Goal: Task Accomplishment & Management: Use online tool/utility

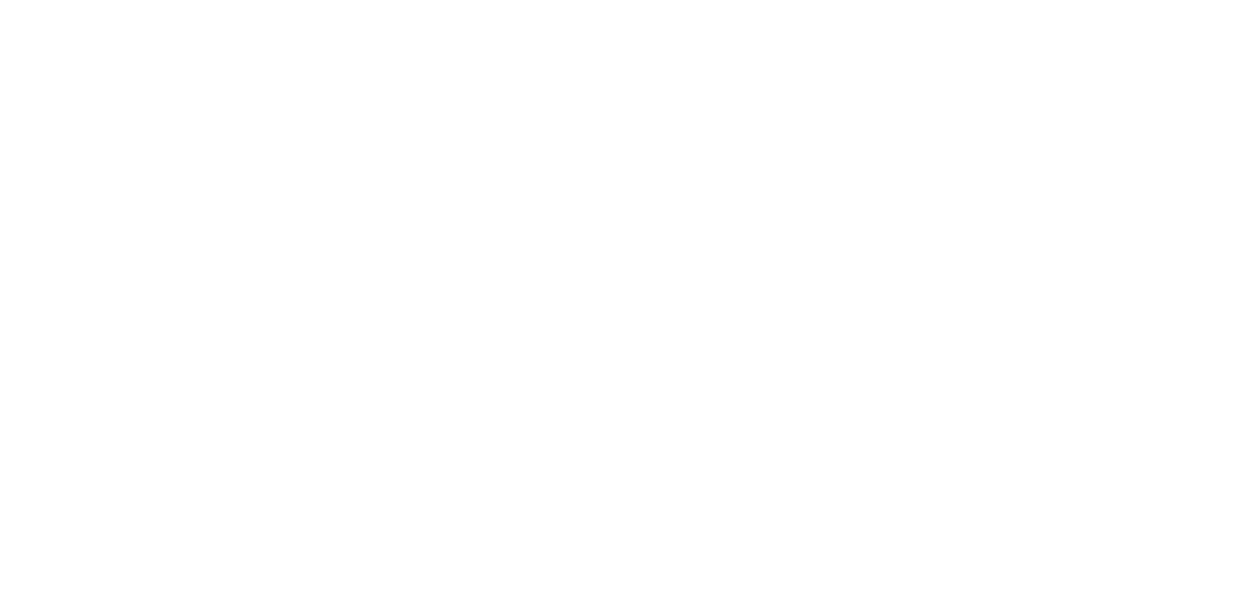
click at [1176, 243] on div at bounding box center [623, 279] width 1246 height 559
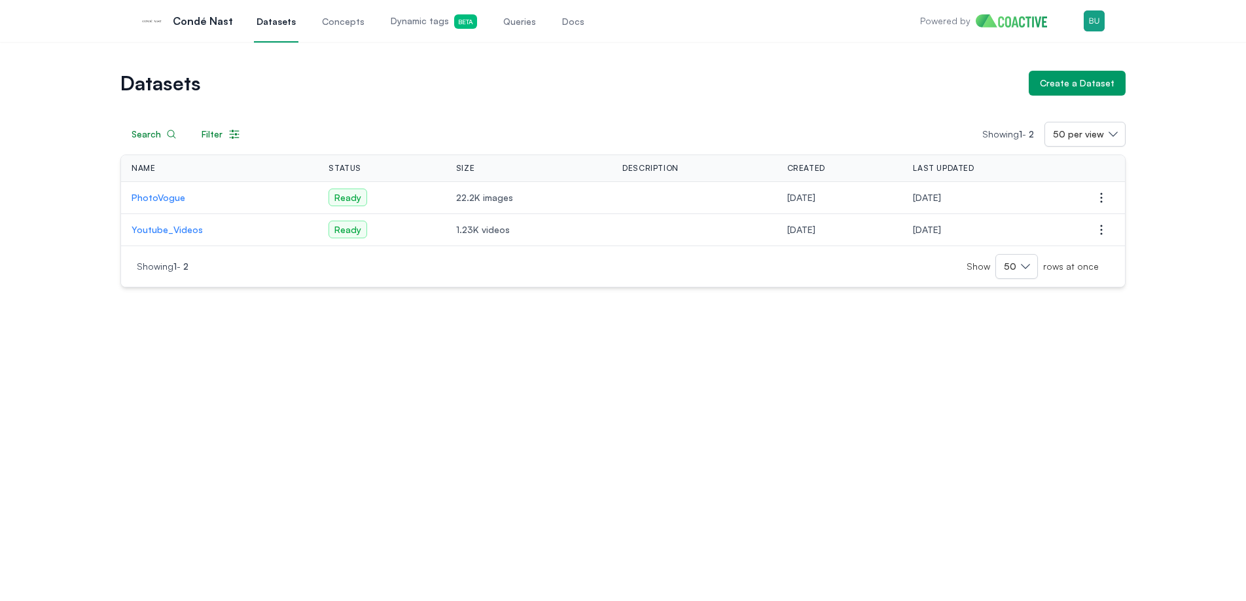
click at [175, 230] on p "Youtube_Videos" at bounding box center [220, 229] width 176 height 13
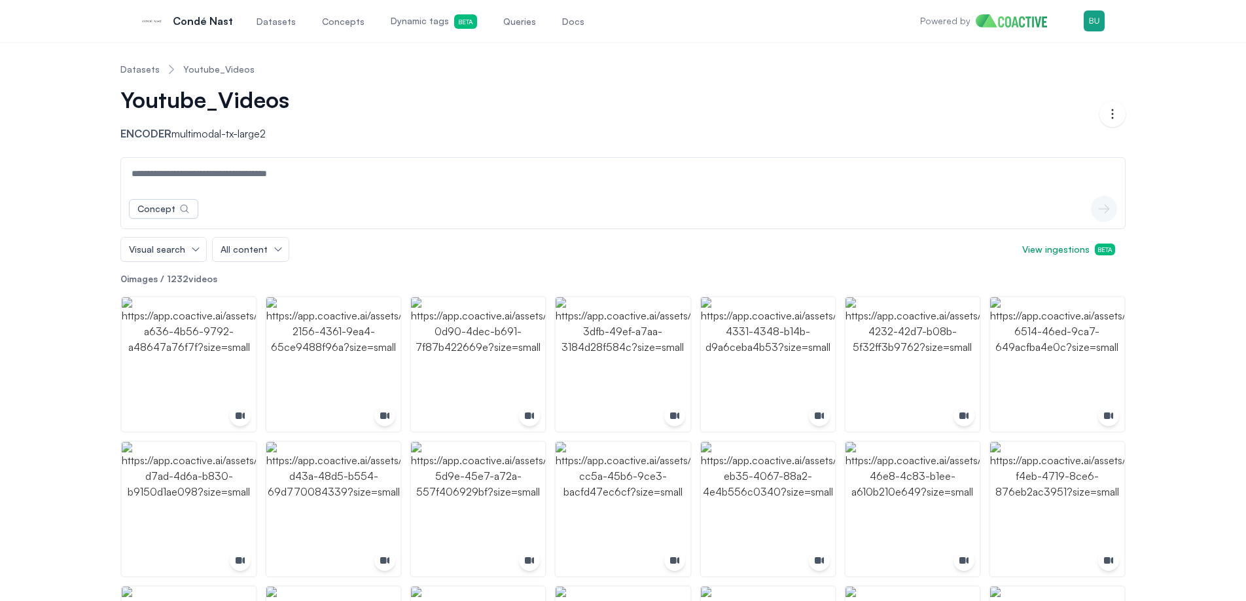
click at [234, 177] on input at bounding box center [623, 173] width 998 height 31
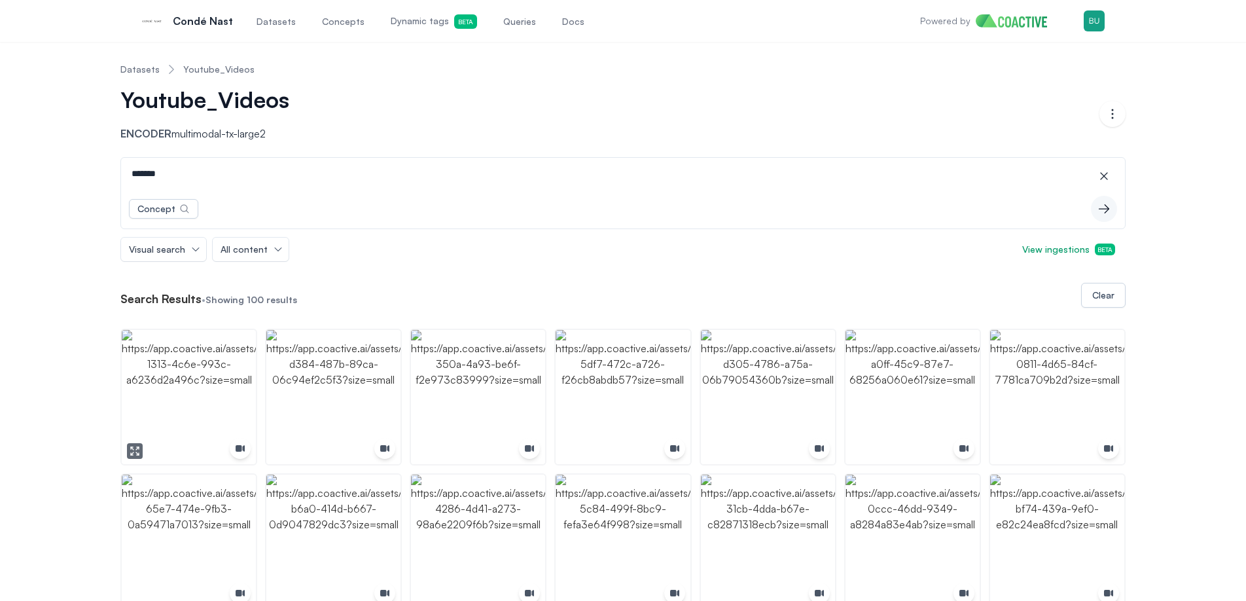
click at [205, 408] on img "button" at bounding box center [189, 397] width 134 height 134
click at [266, 408] on img "button" at bounding box center [333, 397] width 134 height 134
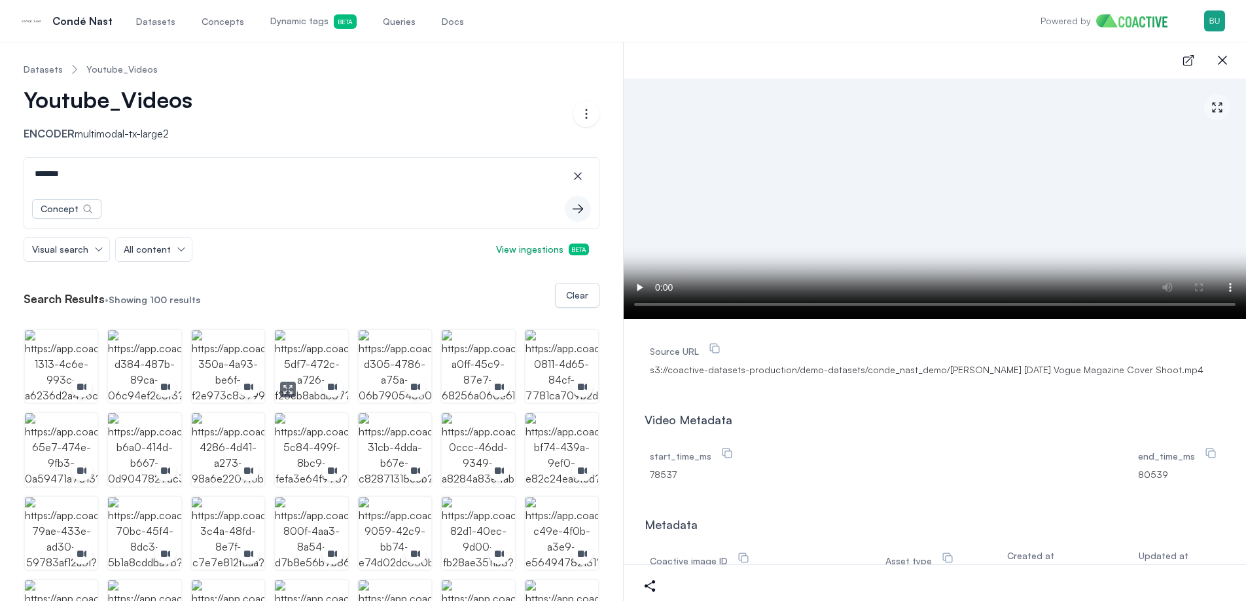
click at [297, 368] on img "button" at bounding box center [311, 366] width 73 height 73
click at [189, 173] on input "*******" at bounding box center [311, 173] width 569 height 31
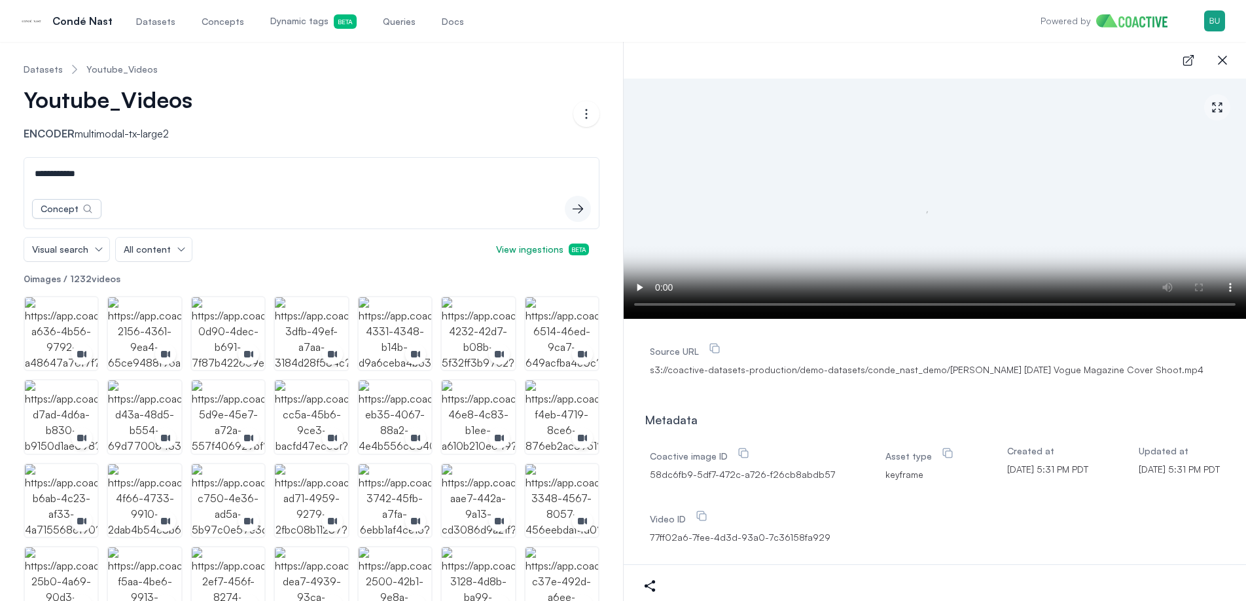
type input "**********"
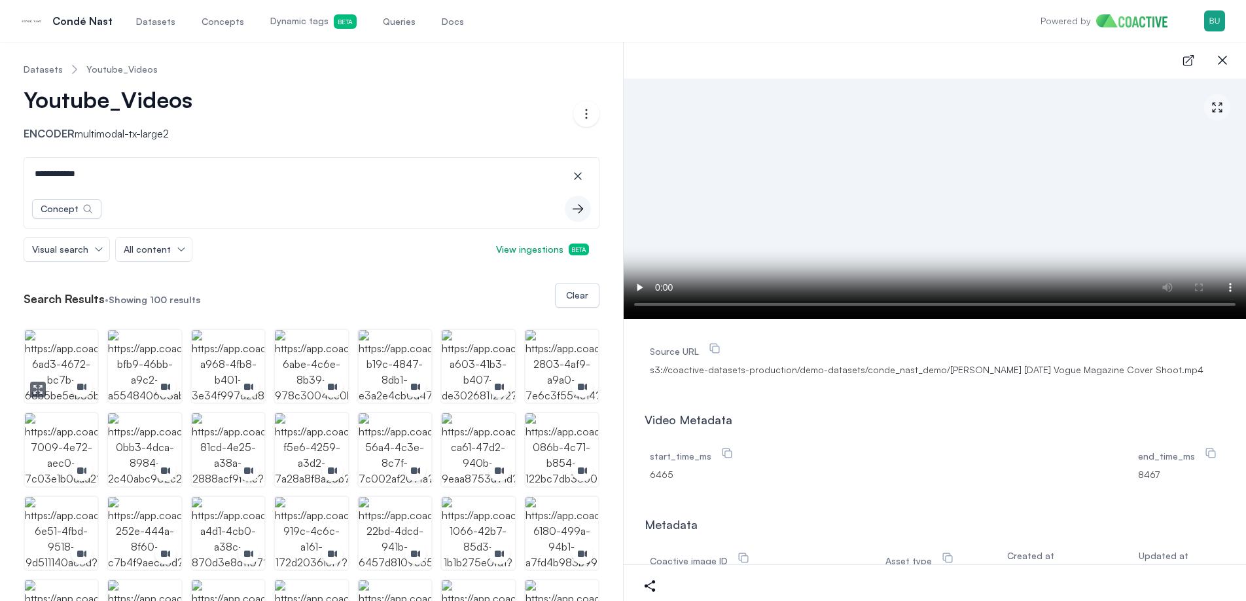
click at [48, 345] on img "button" at bounding box center [61, 366] width 73 height 73
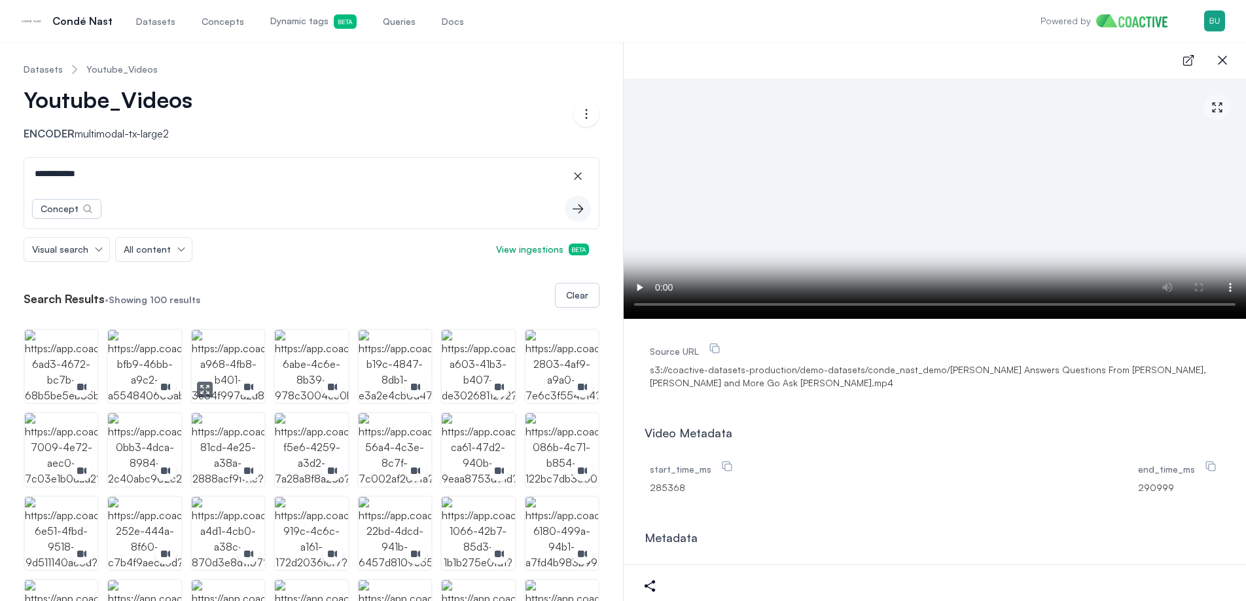
click at [236, 359] on img "button" at bounding box center [228, 366] width 73 height 73
click at [303, 355] on img "button" at bounding box center [311, 366] width 73 height 73
click at [109, 184] on input "**********" at bounding box center [311, 173] width 569 height 31
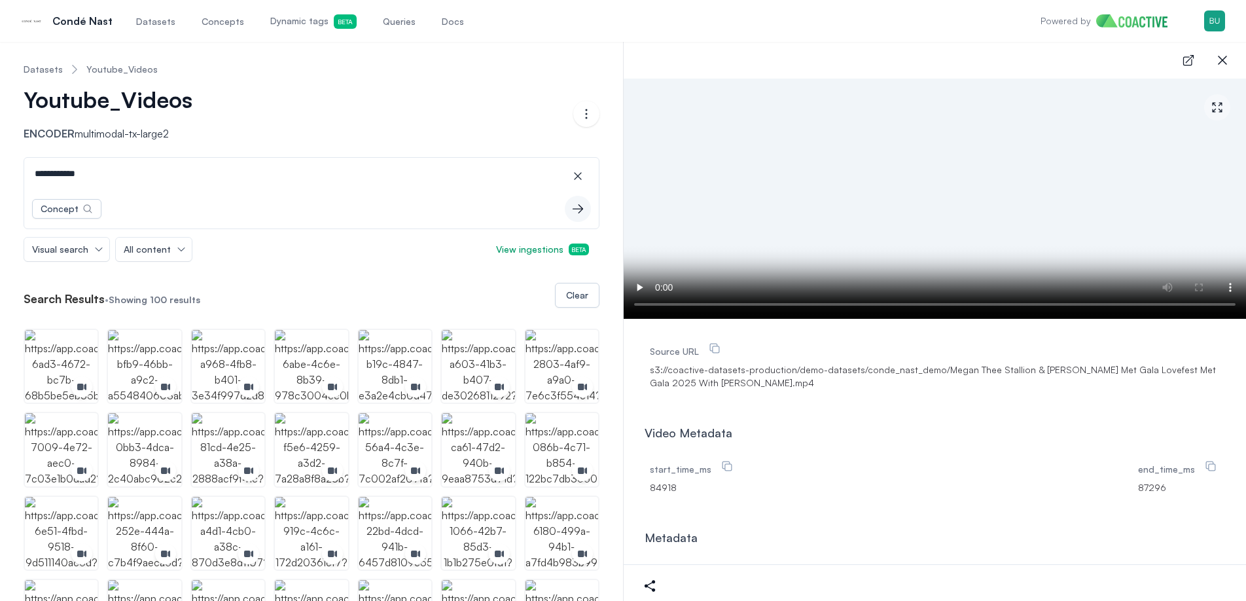
click at [507, 27] on div "Open main menu Condé Nast Datasets Concepts Dynamic tags Beta Queries Docs Powe…" at bounding box center [623, 21] width 1204 height 42
click at [312, 26] on span "Dynamic tags Beta" at bounding box center [313, 21] width 86 height 14
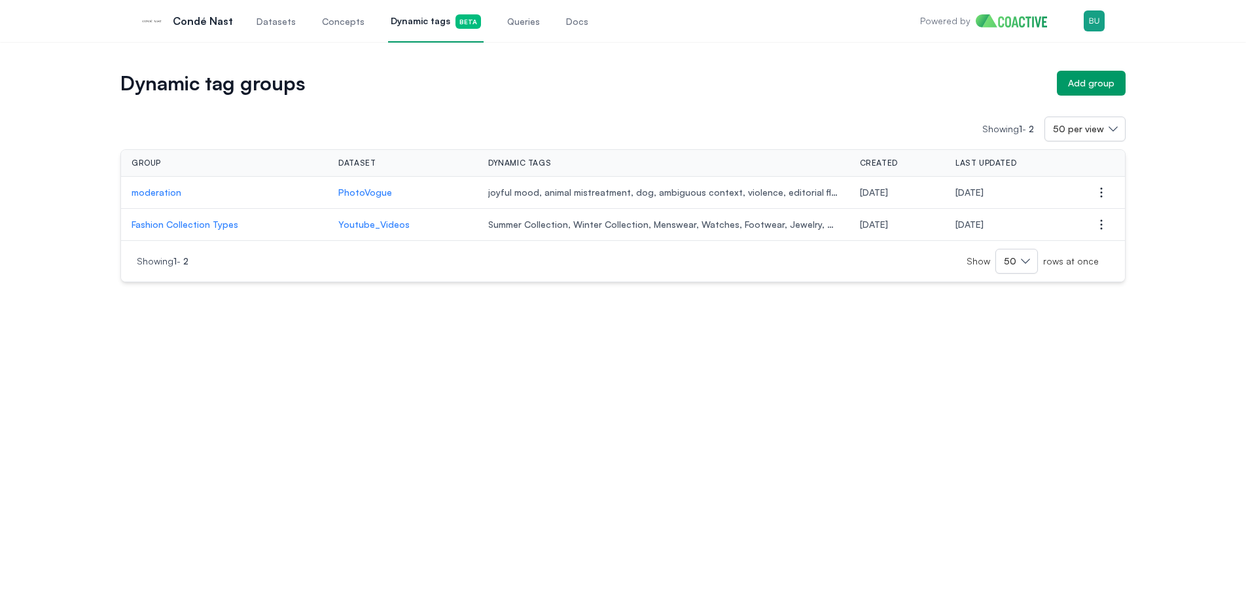
click at [1095, 461] on div "Dynamic tag groups Add group Showing 1 - 2 50 per view Group Dataset Dynamic ta…" at bounding box center [623, 321] width 1246 height 559
click at [1161, 141] on div "Dynamic tag groups Add group Showing 1 - 2 50 per view Group Dataset Dynamic ta…" at bounding box center [623, 176] width 1199 height 211
click at [1086, 77] on div "Add group" at bounding box center [1091, 83] width 46 height 13
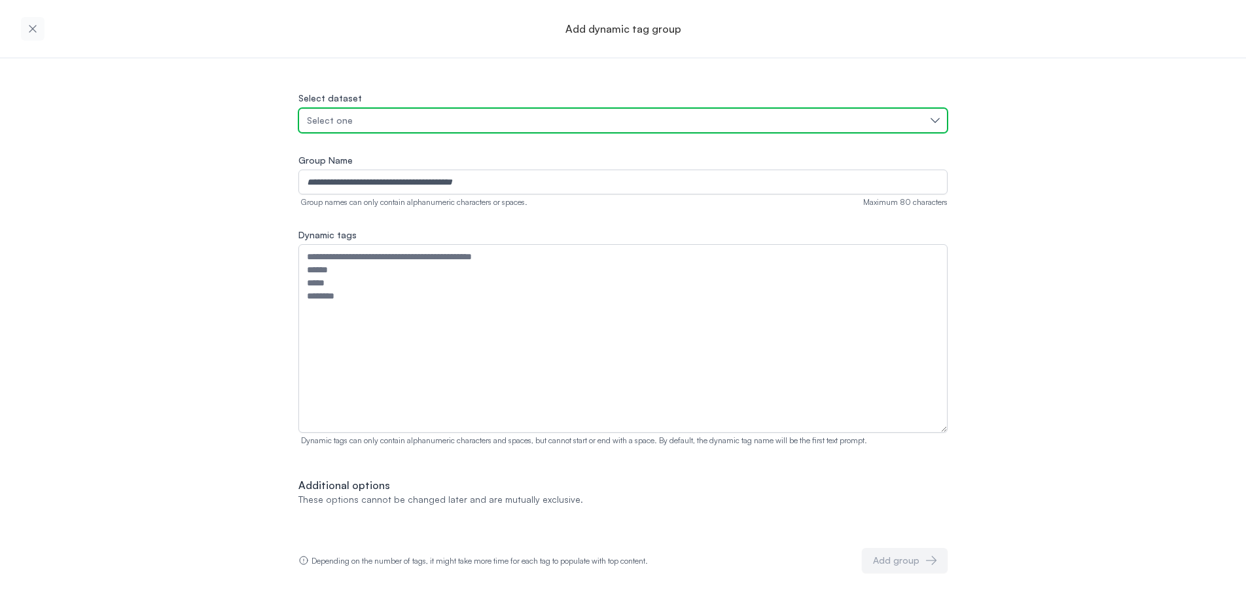
click at [499, 119] on div "Select one" at bounding box center [616, 120] width 619 height 13
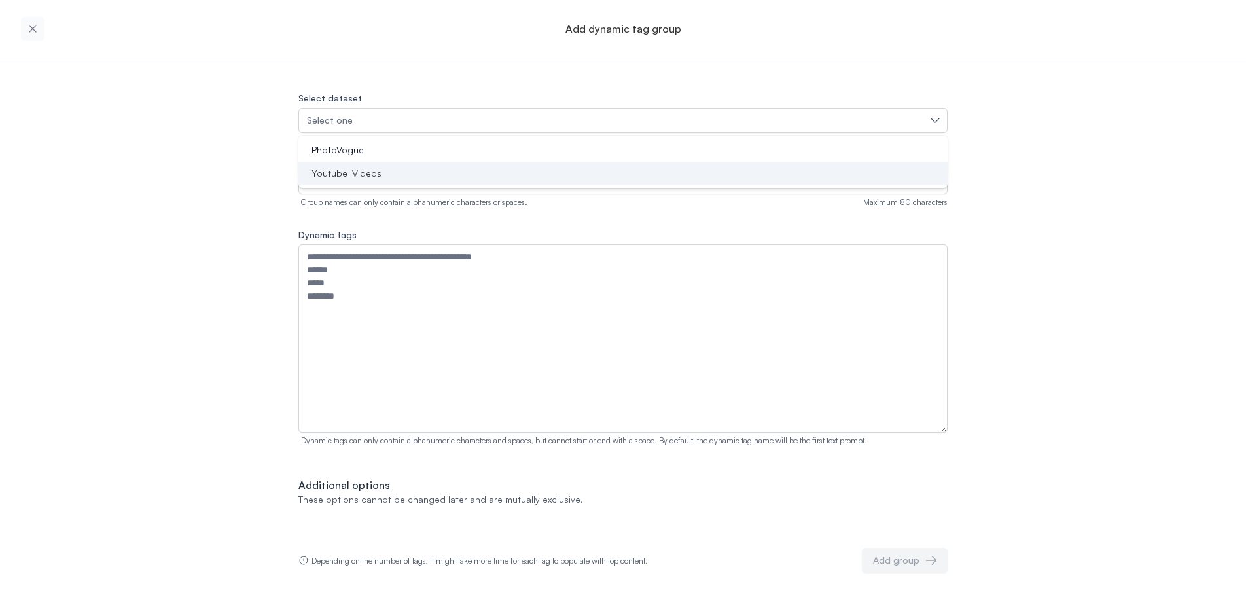
click at [469, 174] on div "Youtube_Videos" at bounding box center [615, 173] width 618 height 13
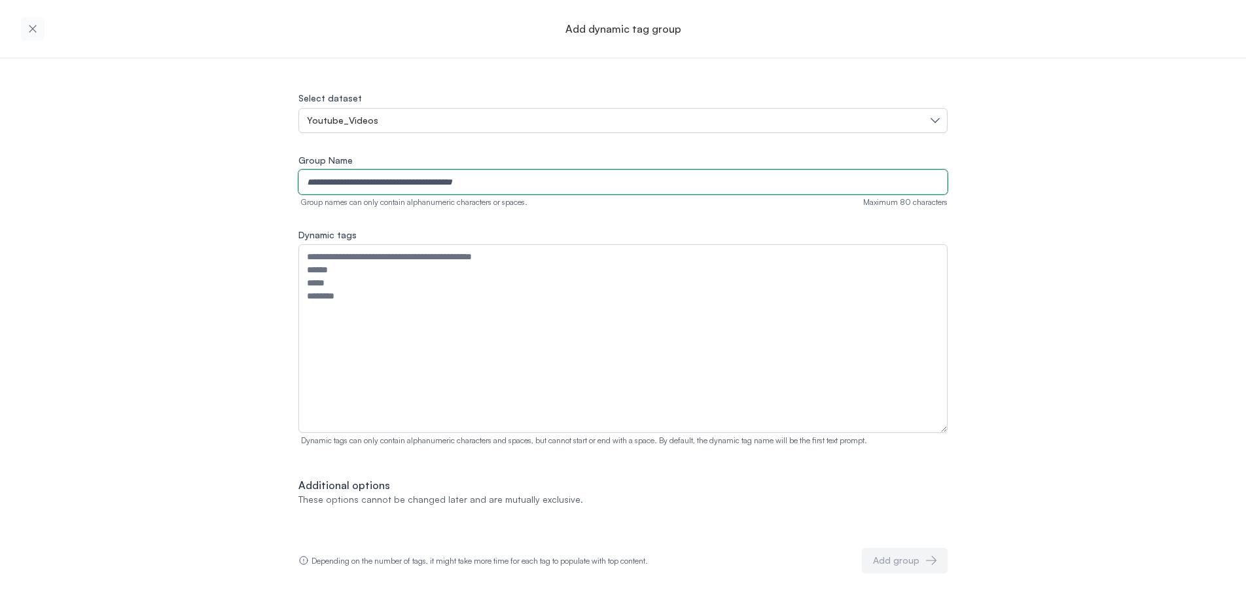
click at [481, 185] on input "Group Name" at bounding box center [622, 181] width 649 height 25
type input "**********"
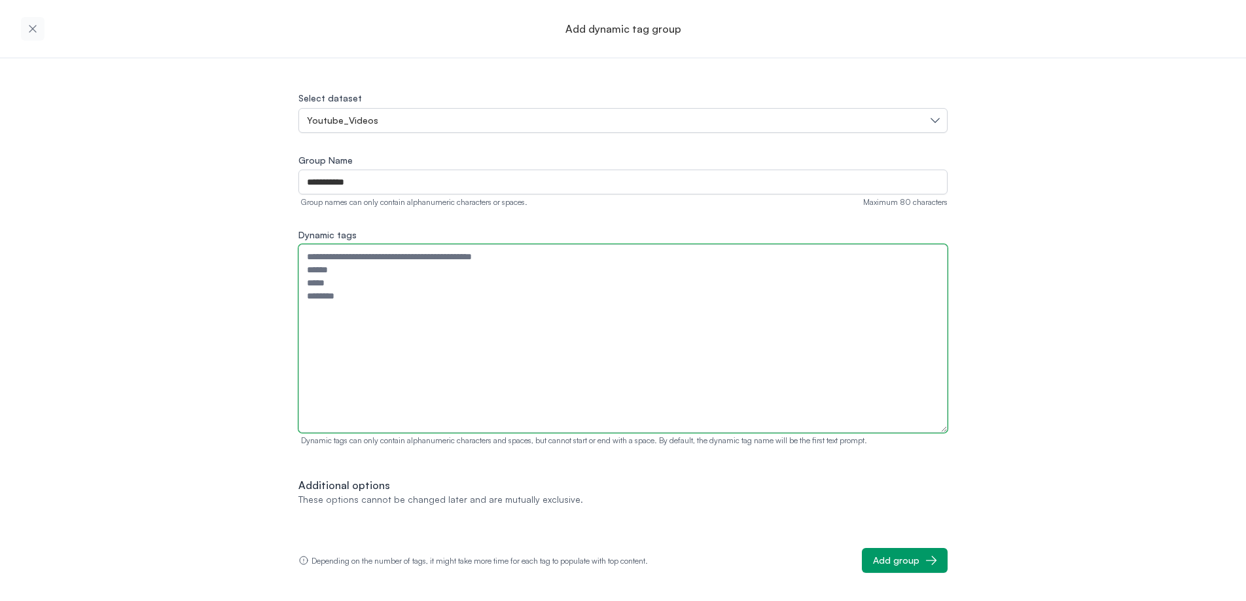
click at [521, 307] on textarea "Dynamic tags" at bounding box center [622, 338] width 649 height 188
click at [539, 311] on textarea "Dynamic tags" at bounding box center [622, 338] width 649 height 188
paste textarea "**********"
click at [572, 325] on textarea "**********" at bounding box center [622, 338] width 649 height 188
click at [538, 387] on textarea "**********" at bounding box center [622, 338] width 649 height 188
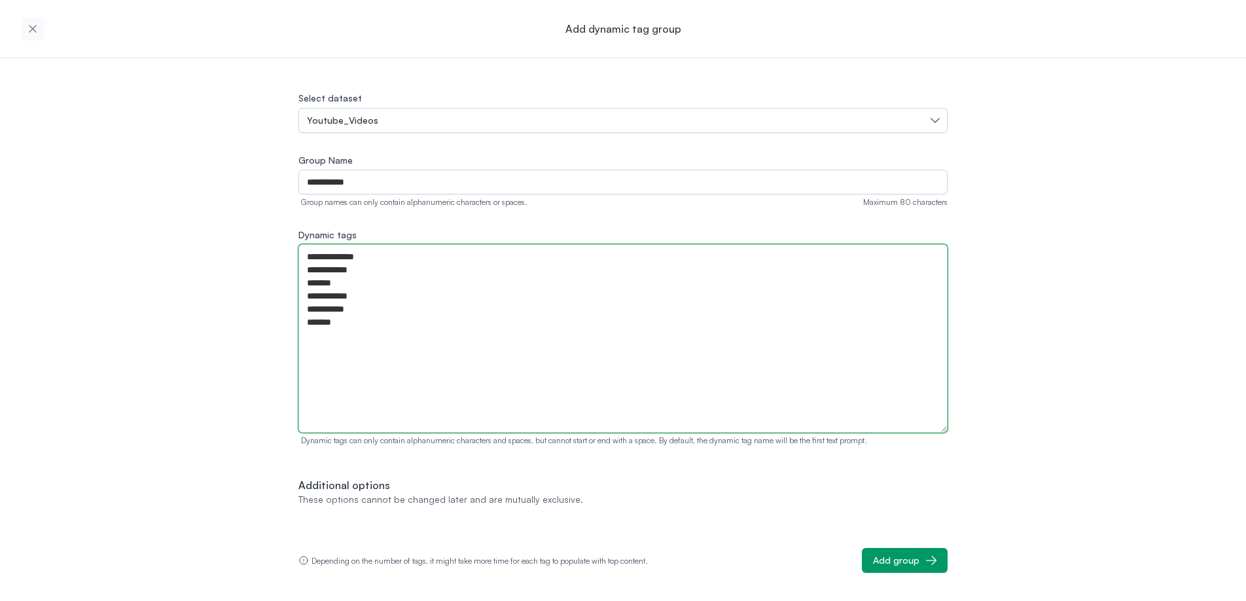
type textarea "**********"
click at [1023, 438] on div "**********" at bounding box center [623, 315] width 1246 height 514
drag, startPoint x: 363, startPoint y: 349, endPoint x: 237, endPoint y: 171, distance: 217.8
click at [237, 171] on div "**********" at bounding box center [623, 315] width 1246 height 514
click at [722, 350] on textarea "**********" at bounding box center [622, 338] width 649 height 188
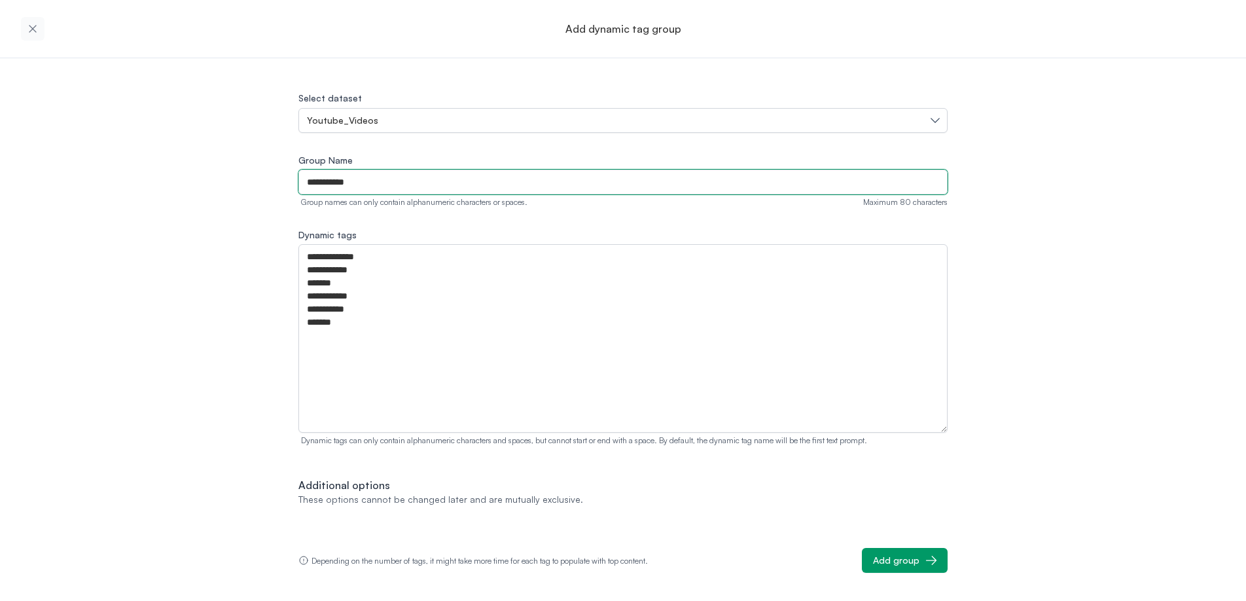
drag, startPoint x: 310, startPoint y: 180, endPoint x: 300, endPoint y: 181, distance: 10.5
click at [302, 181] on input "**********" at bounding box center [622, 181] width 649 height 25
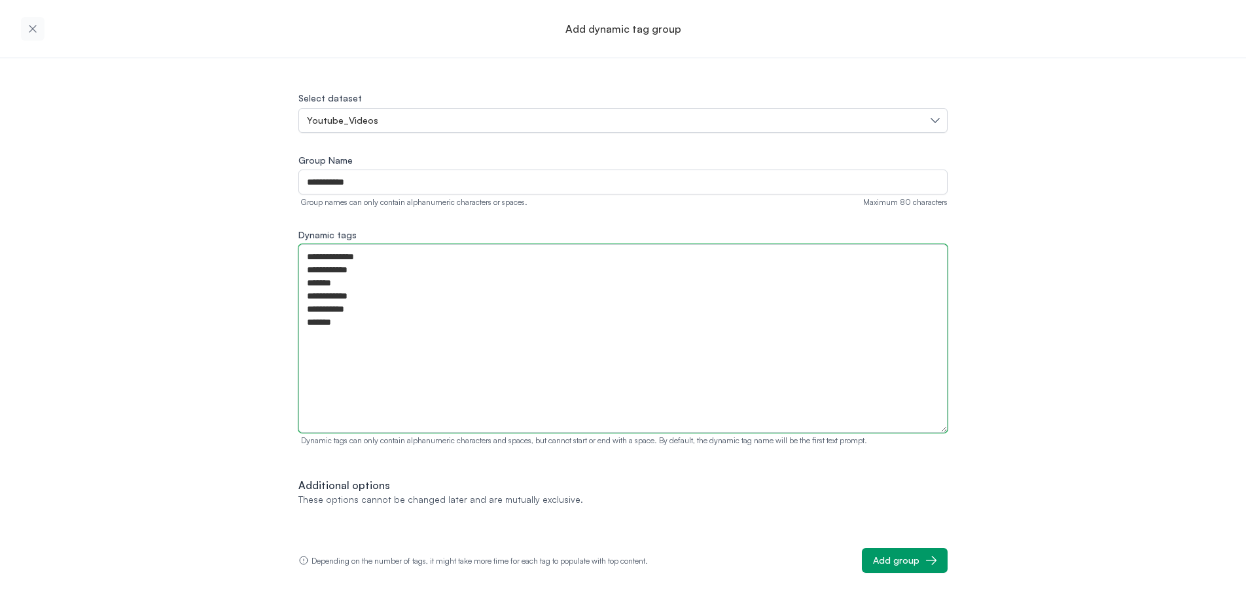
click at [938, 356] on textarea "**********" at bounding box center [622, 338] width 649 height 188
click at [1001, 412] on div "**********" at bounding box center [623, 315] width 1246 height 514
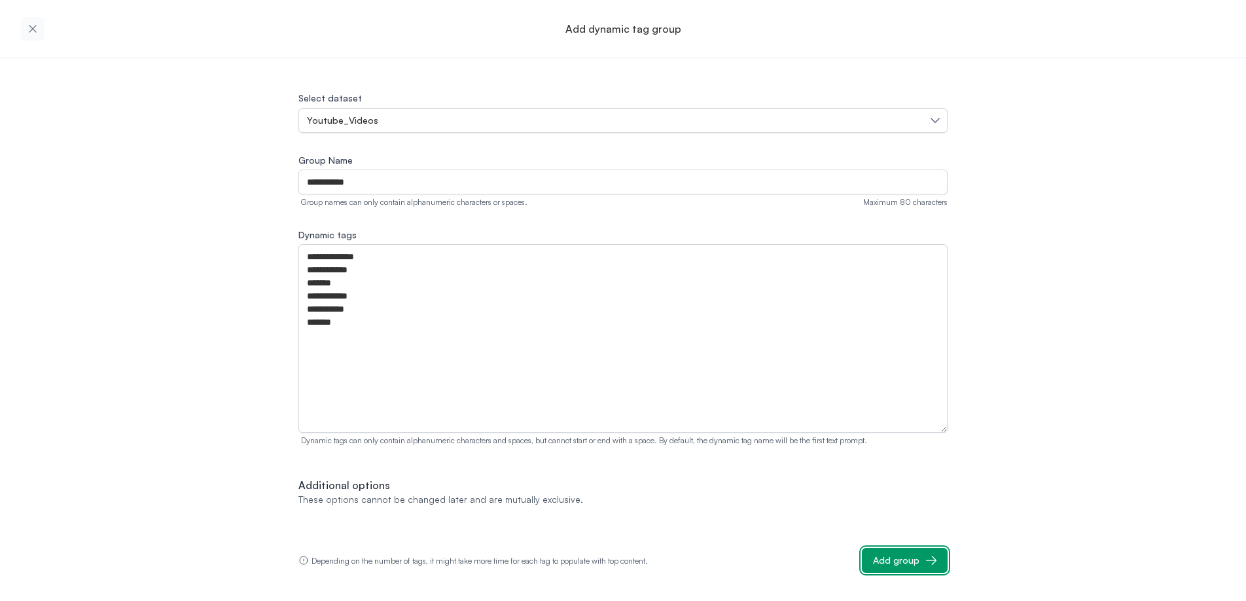
click at [903, 562] on div "Add group" at bounding box center [896, 559] width 46 height 13
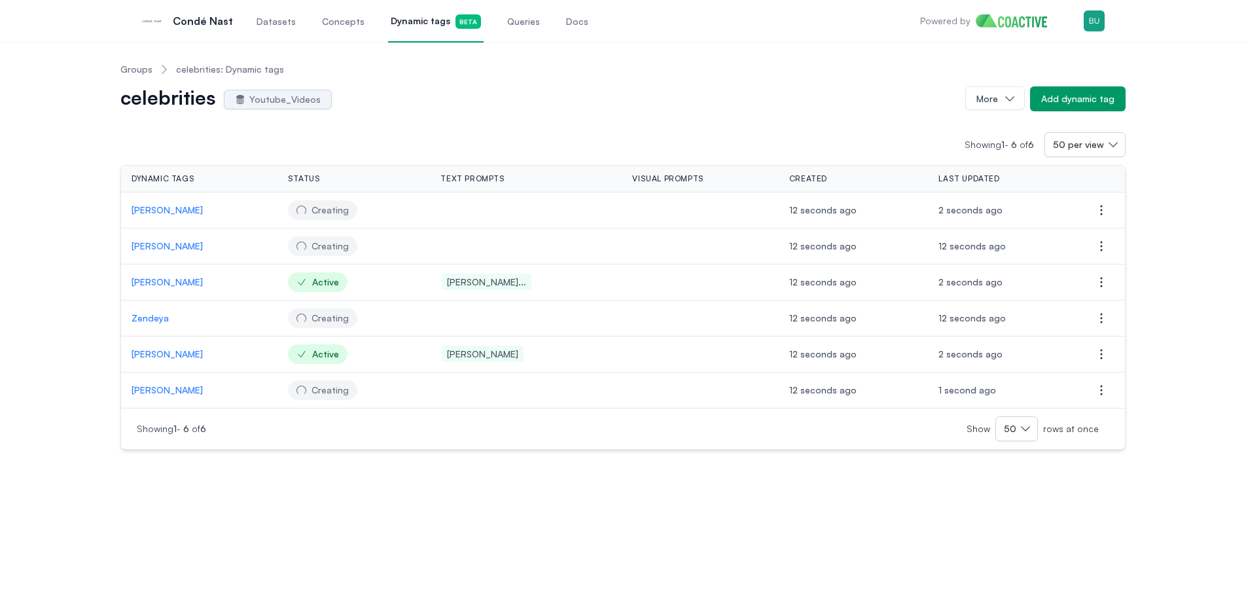
click at [273, 32] on link "Datasets" at bounding box center [276, 20] width 44 height 43
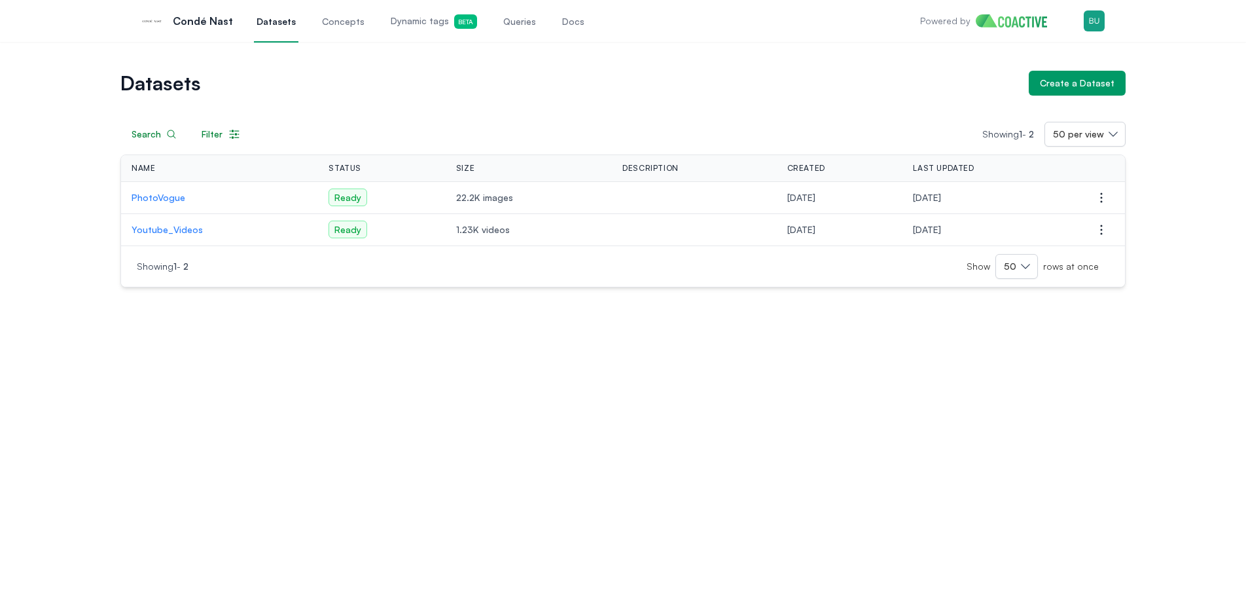
click at [433, 25] on span "Dynamic tags Beta" at bounding box center [434, 21] width 86 height 14
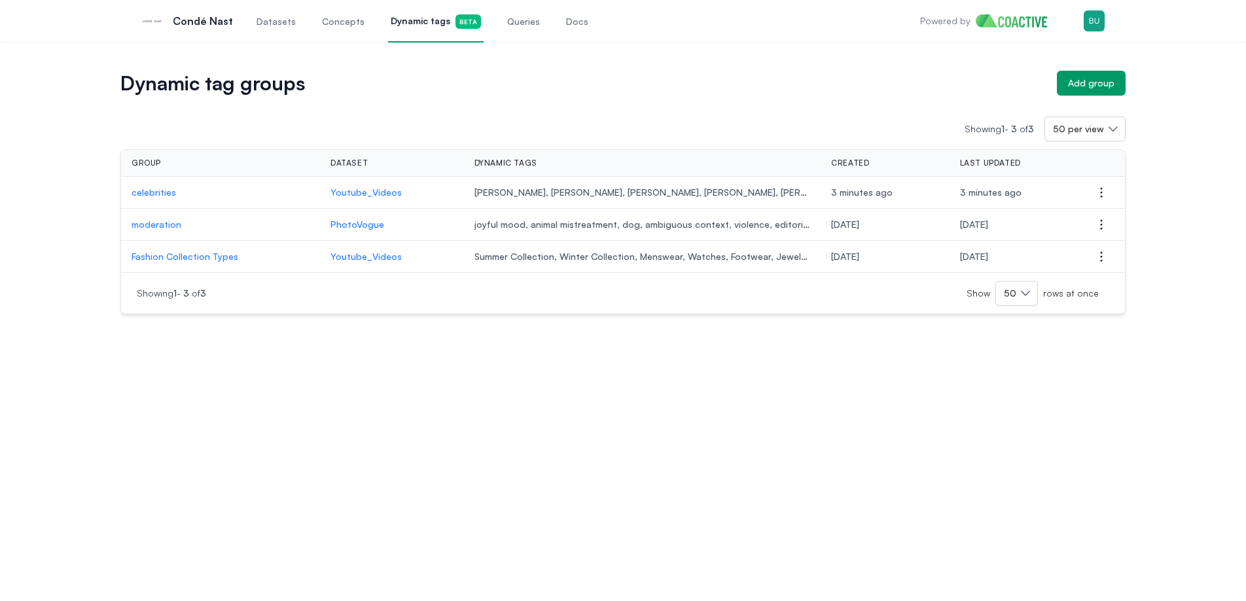
click at [168, 196] on p "celebrities" at bounding box center [221, 192] width 178 height 13
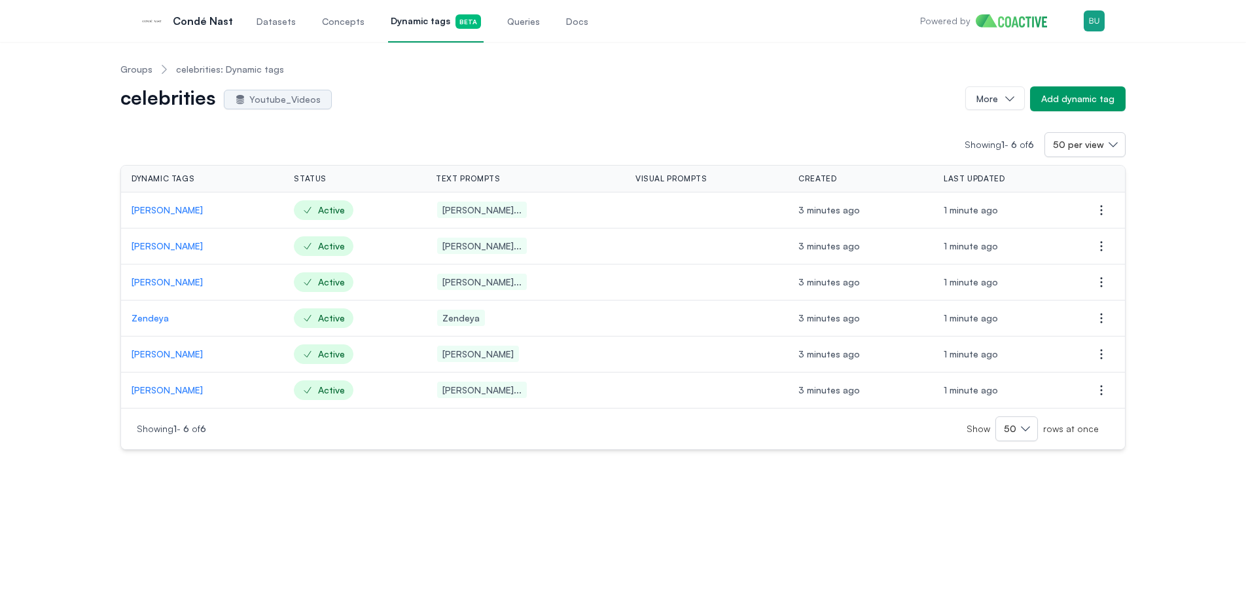
click at [167, 216] on p "[PERSON_NAME]" at bounding box center [202, 209] width 141 height 13
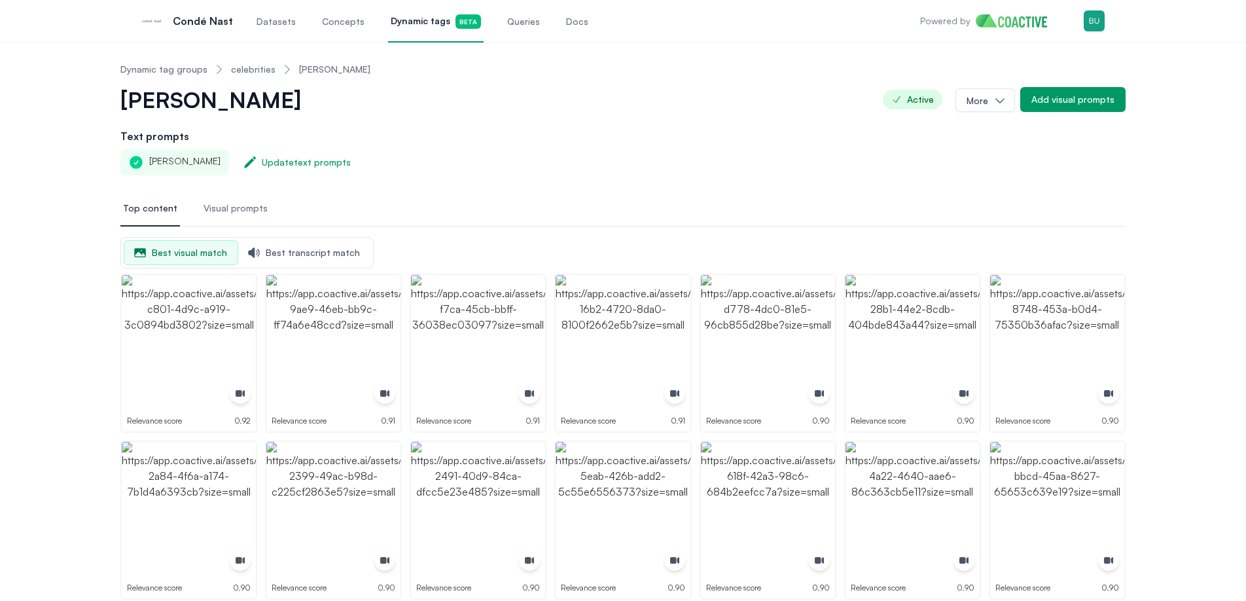
click at [228, 336] on img "button" at bounding box center [189, 342] width 134 height 134
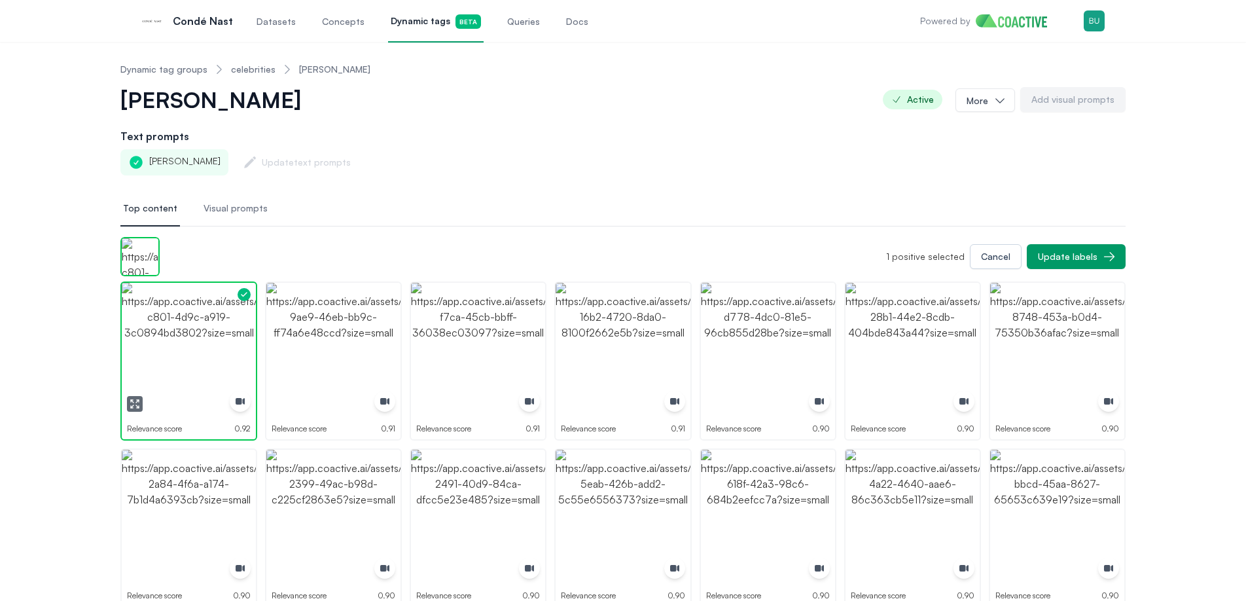
click at [177, 336] on img "button" at bounding box center [189, 350] width 134 height 134
click at [192, 345] on img "button" at bounding box center [189, 350] width 134 height 134
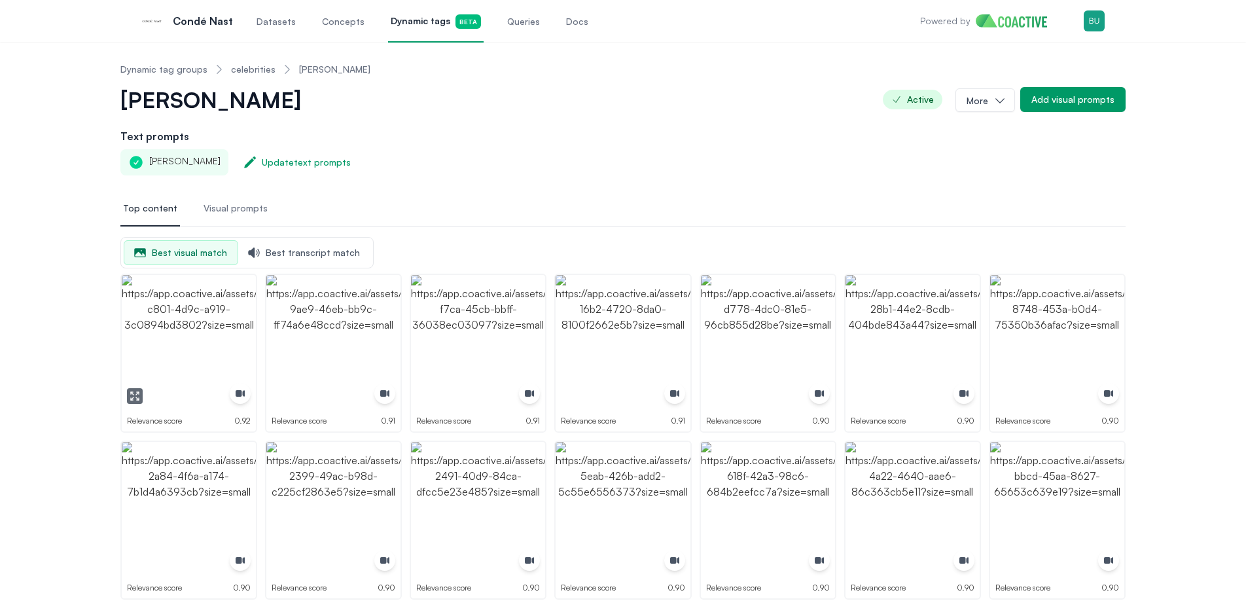
click at [135, 393] on icon "button" at bounding box center [135, 396] width 10 height 10
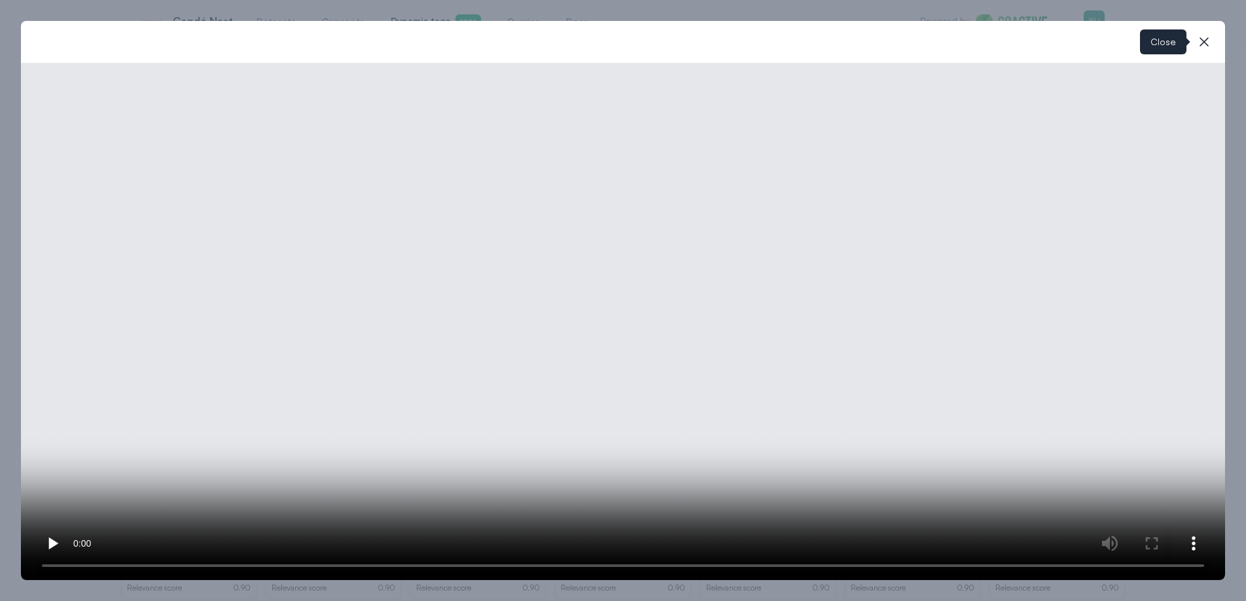
click at [1208, 43] on icon "button" at bounding box center [1204, 42] width 16 height 16
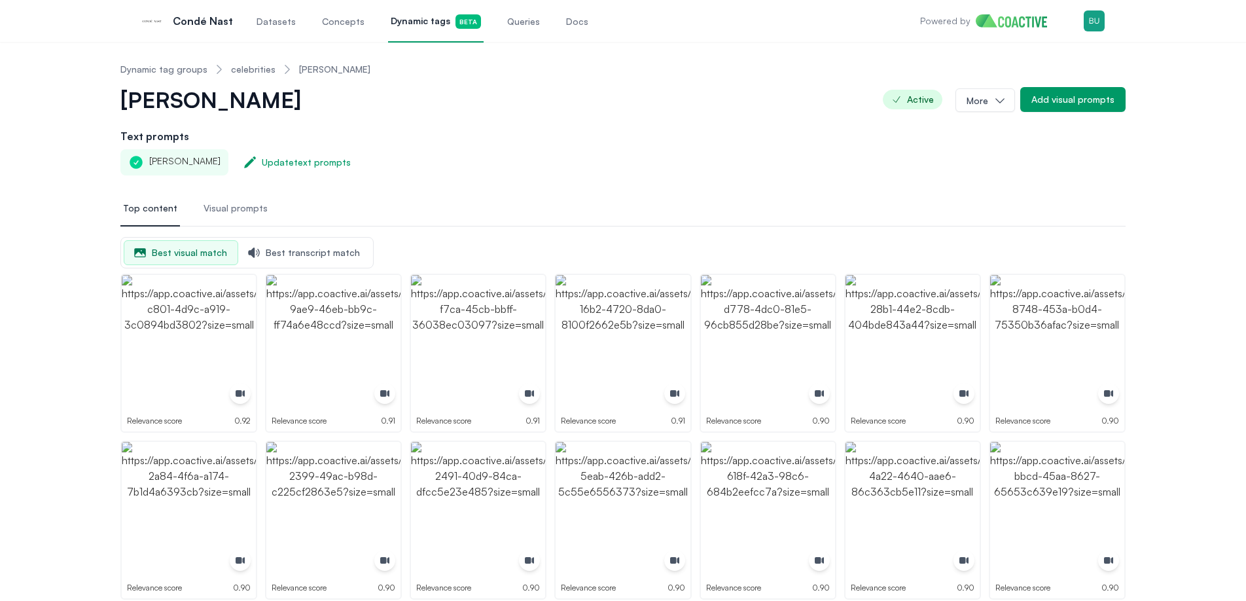
click at [262, 65] on link "celebrities" at bounding box center [253, 69] width 44 height 13
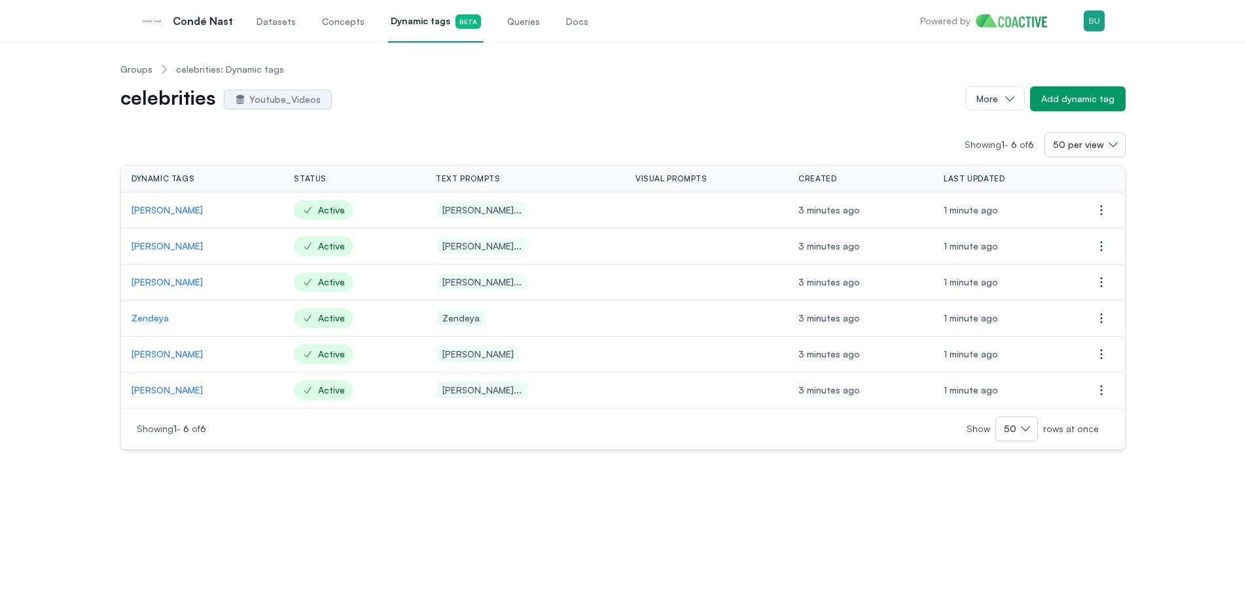
click at [171, 247] on p "[PERSON_NAME]" at bounding box center [202, 245] width 141 height 13
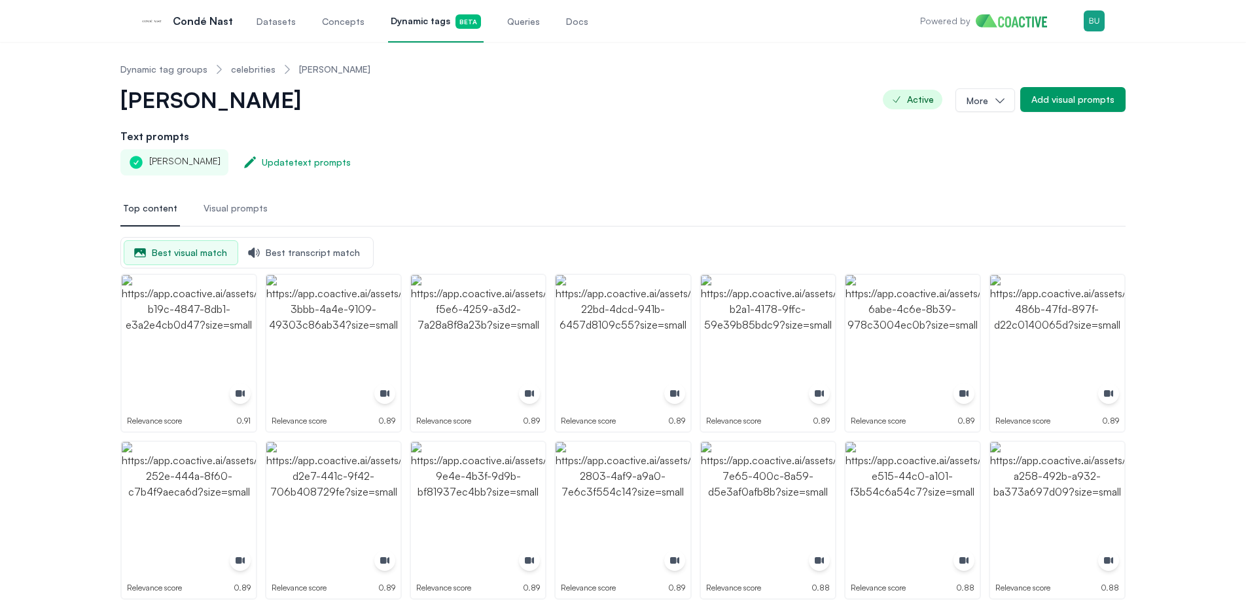
click at [258, 74] on link "celebrities" at bounding box center [253, 69] width 44 height 13
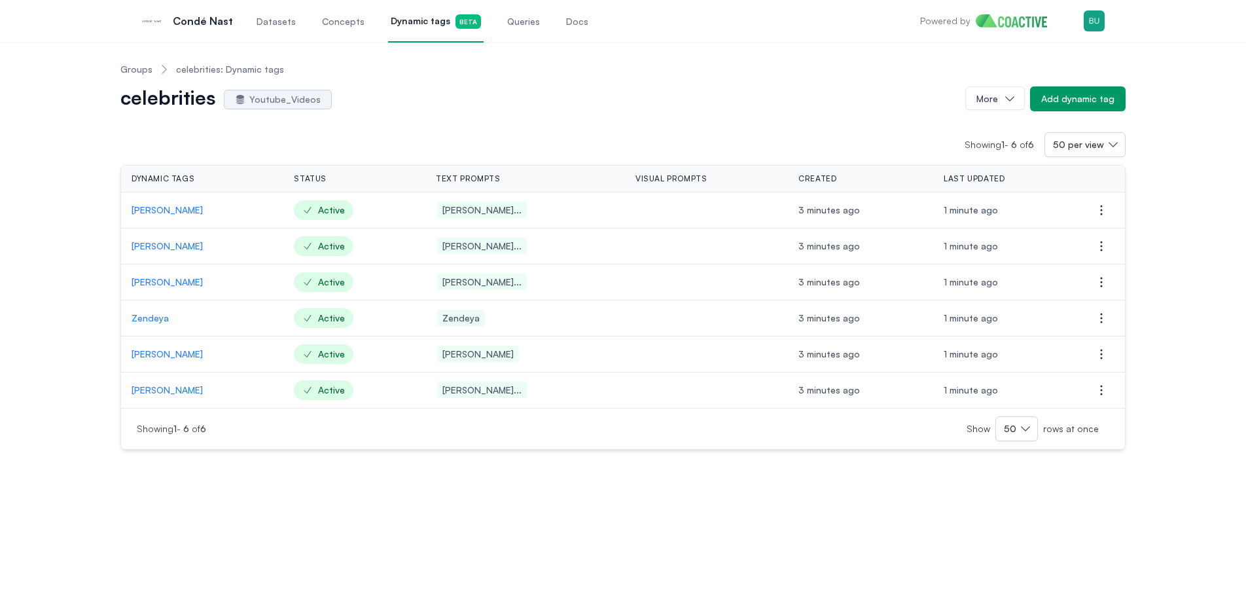
click at [154, 319] on p "Zendeya" at bounding box center [202, 317] width 141 height 13
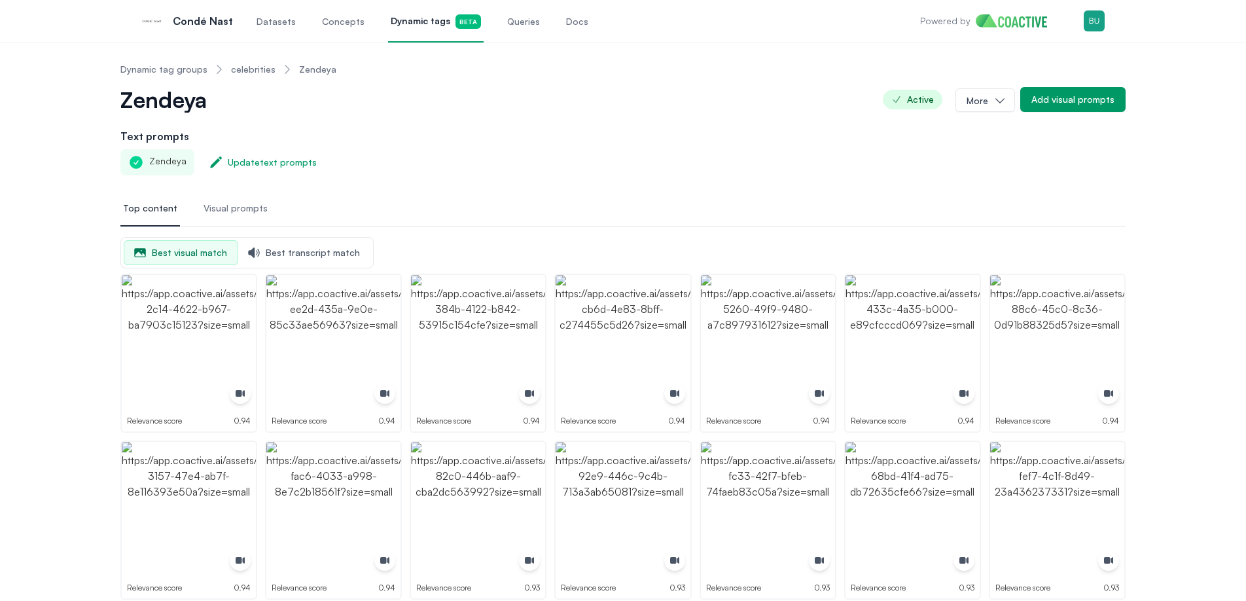
click at [260, 69] on link "celebrities" at bounding box center [253, 69] width 44 height 13
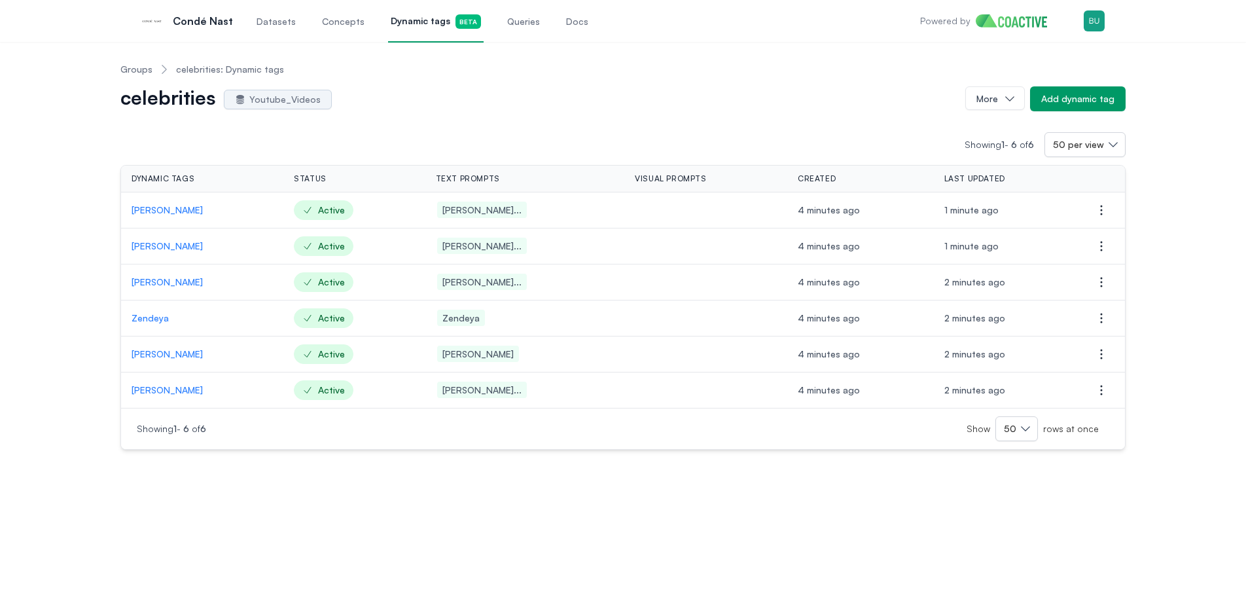
click at [160, 349] on p "[PERSON_NAME]" at bounding box center [202, 353] width 141 height 13
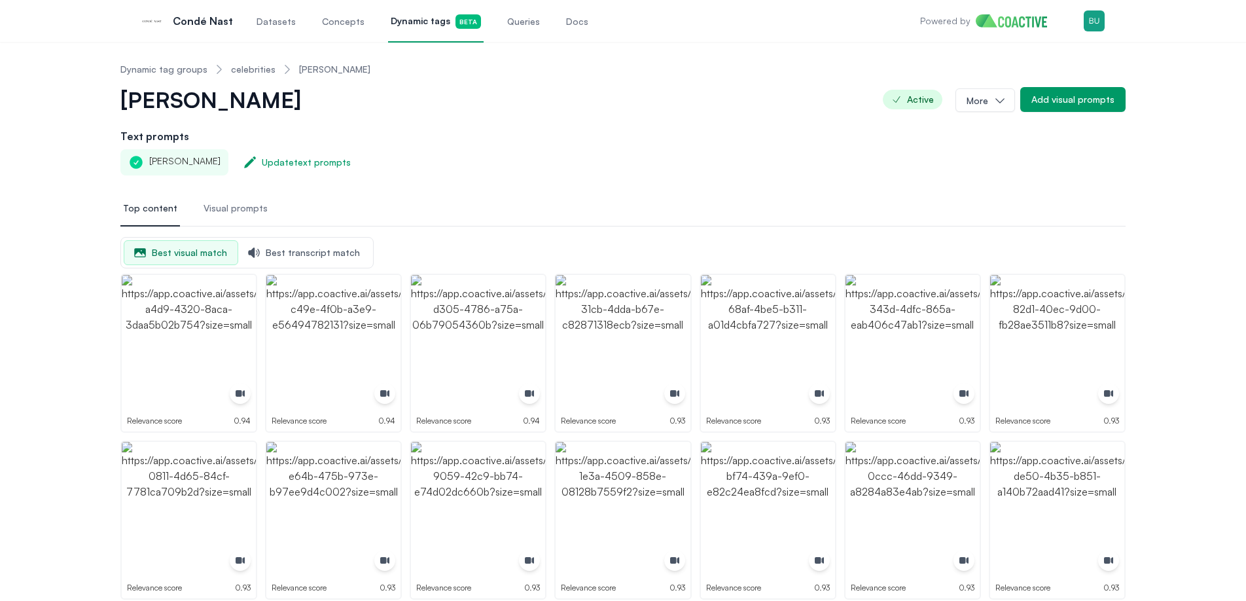
click at [252, 75] on link "celebrities" at bounding box center [253, 69] width 44 height 13
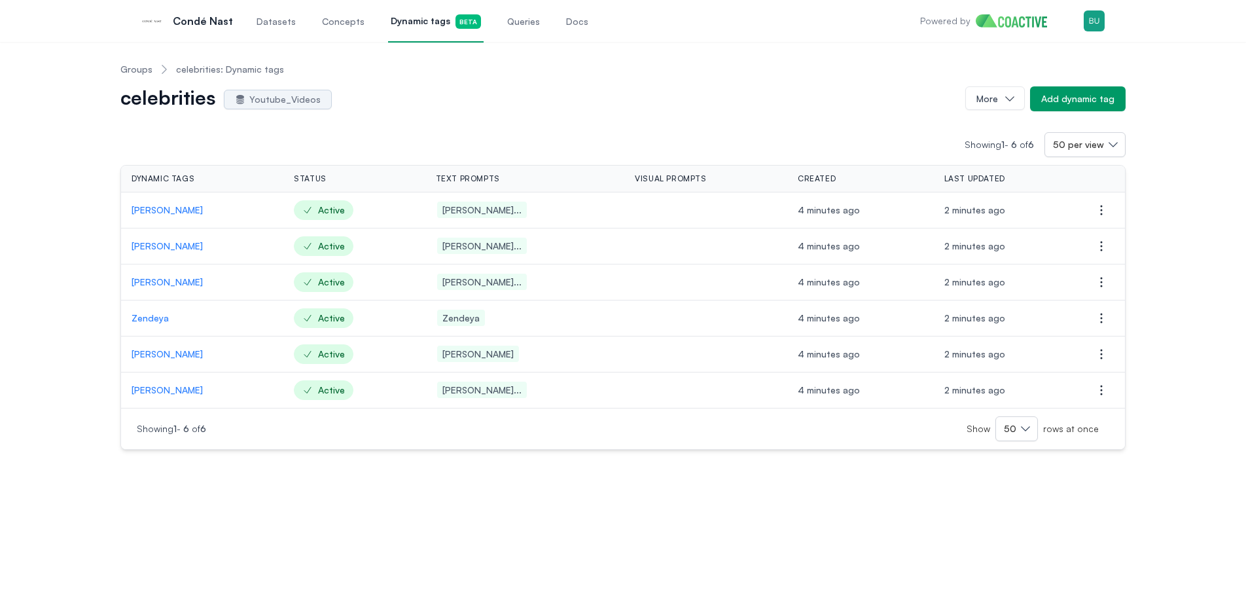
click at [160, 391] on p "[PERSON_NAME]" at bounding box center [202, 389] width 141 height 13
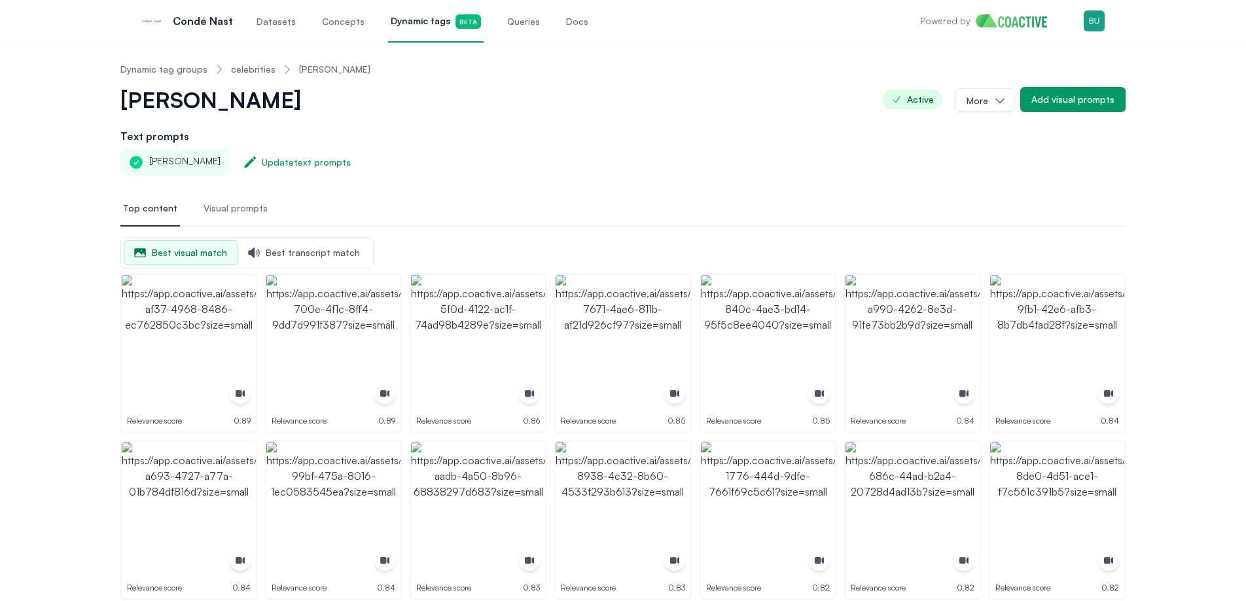
click at [249, 67] on link "celebrities" at bounding box center [253, 69] width 44 height 13
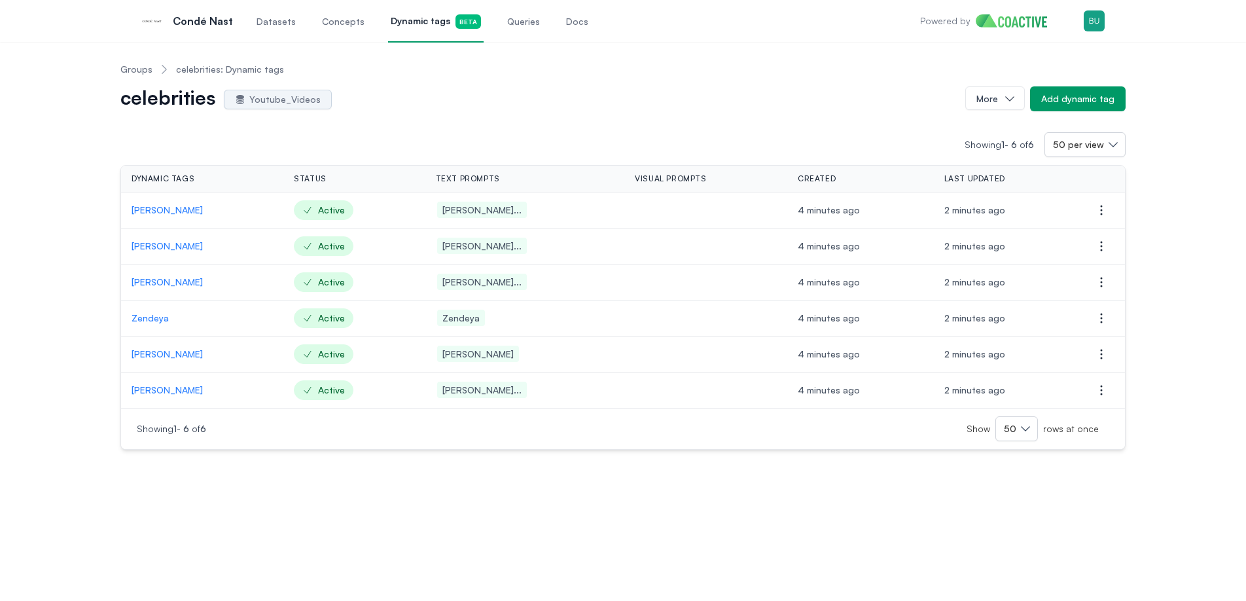
click at [181, 286] on p "[PERSON_NAME]" at bounding box center [202, 281] width 141 height 13
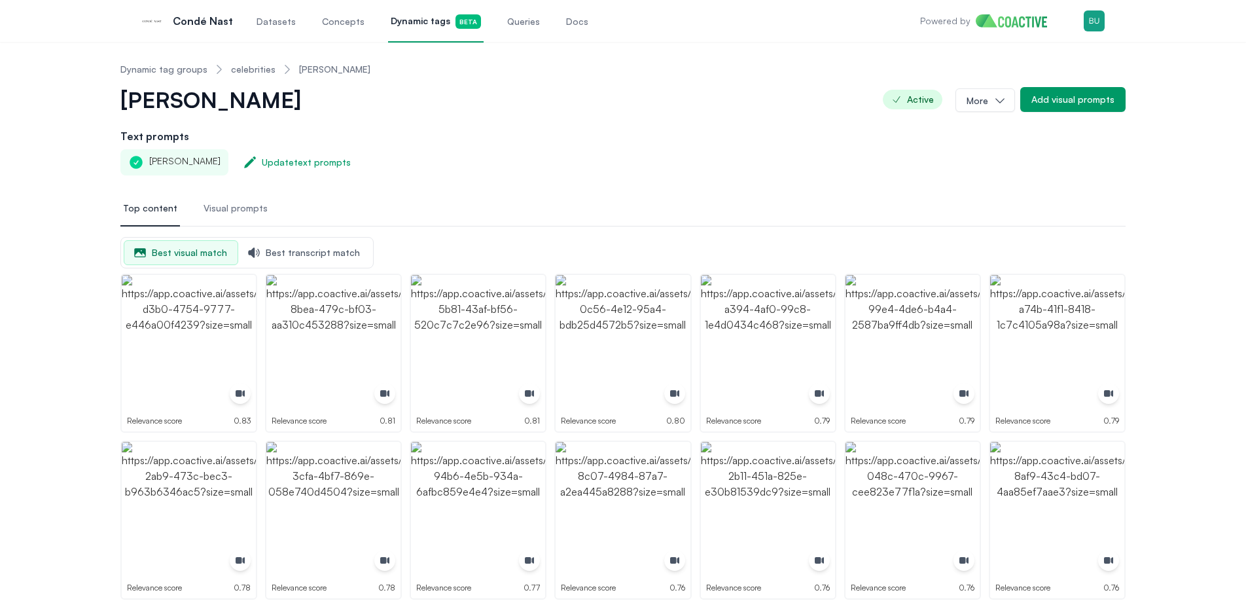
click at [260, 69] on link "celebrities" at bounding box center [253, 69] width 44 height 13
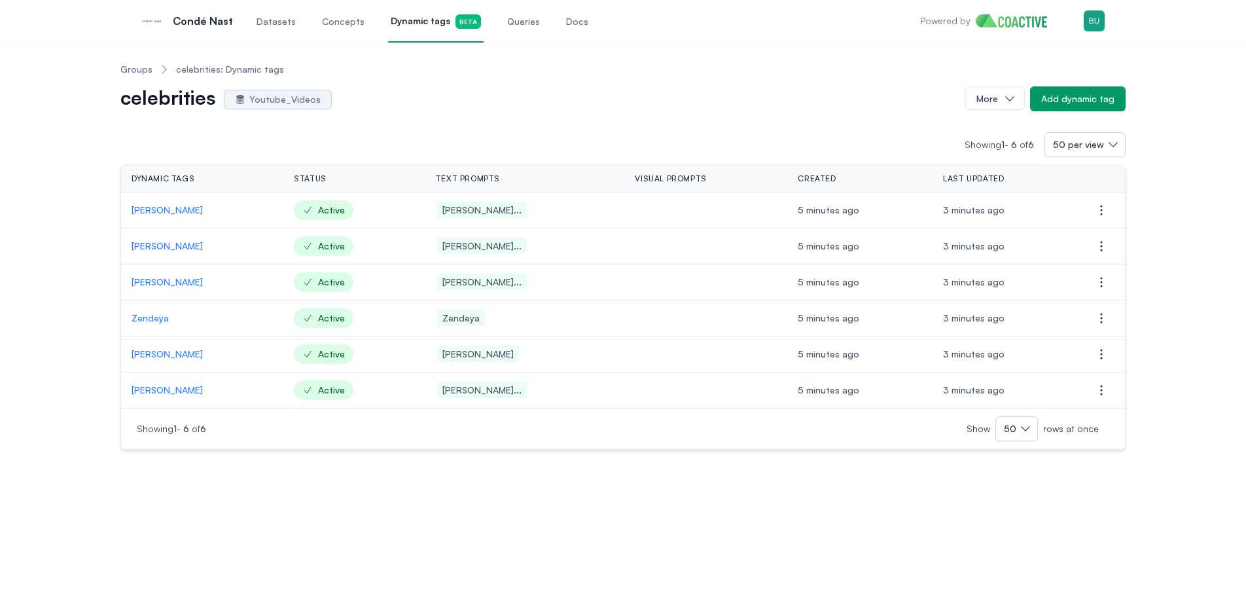
click at [278, 22] on span "Datasets" at bounding box center [275, 21] width 39 height 13
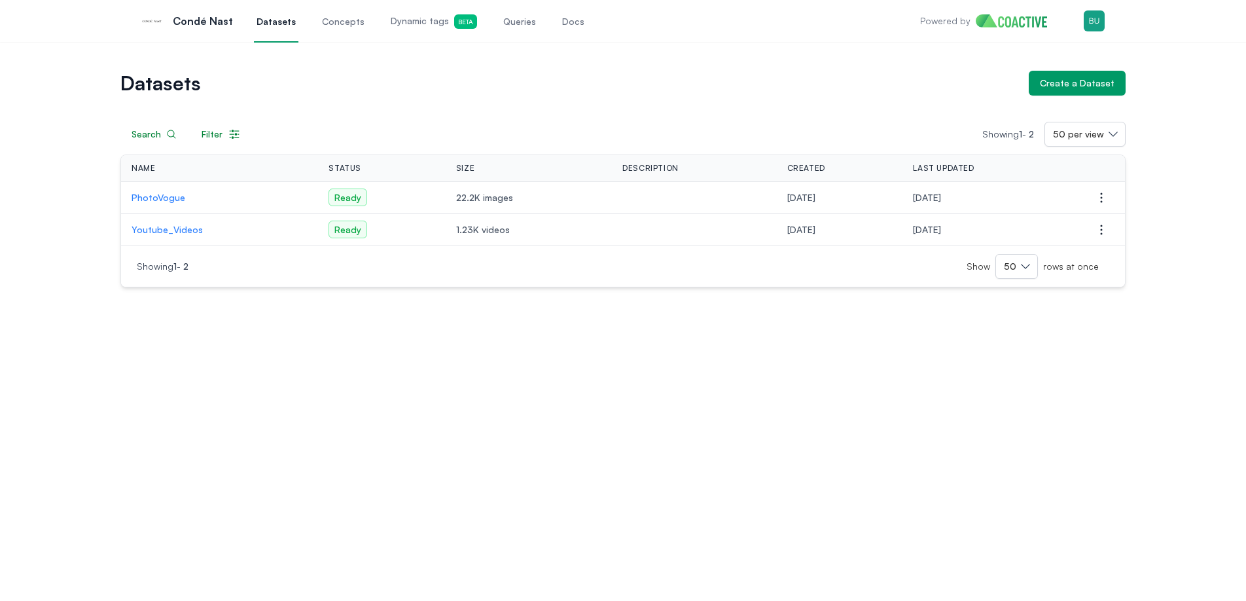
click at [182, 228] on p "Youtube_Videos" at bounding box center [220, 229] width 176 height 13
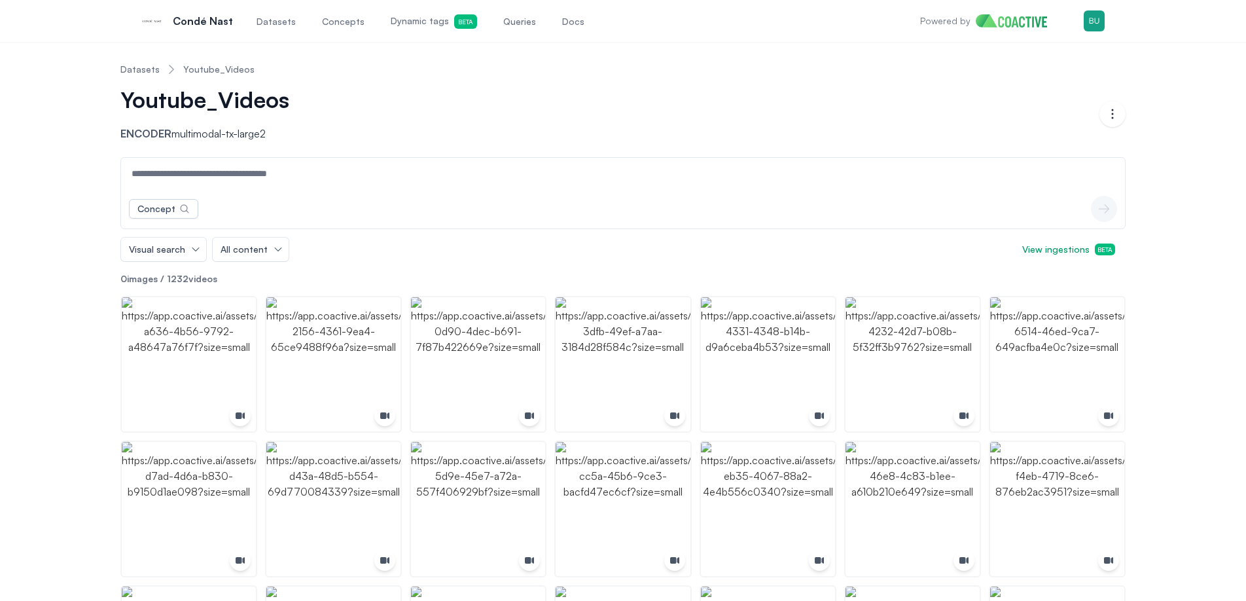
click at [349, 162] on input at bounding box center [623, 173] width 998 height 31
type input "*********"
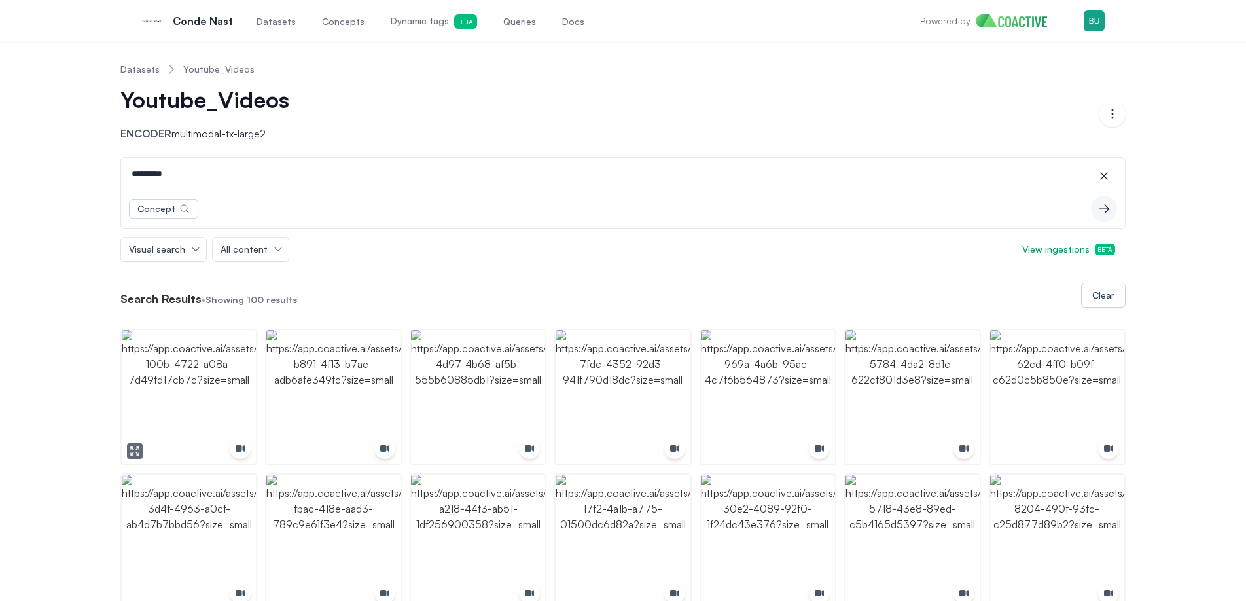
click at [154, 415] on img "button" at bounding box center [189, 397] width 134 height 134
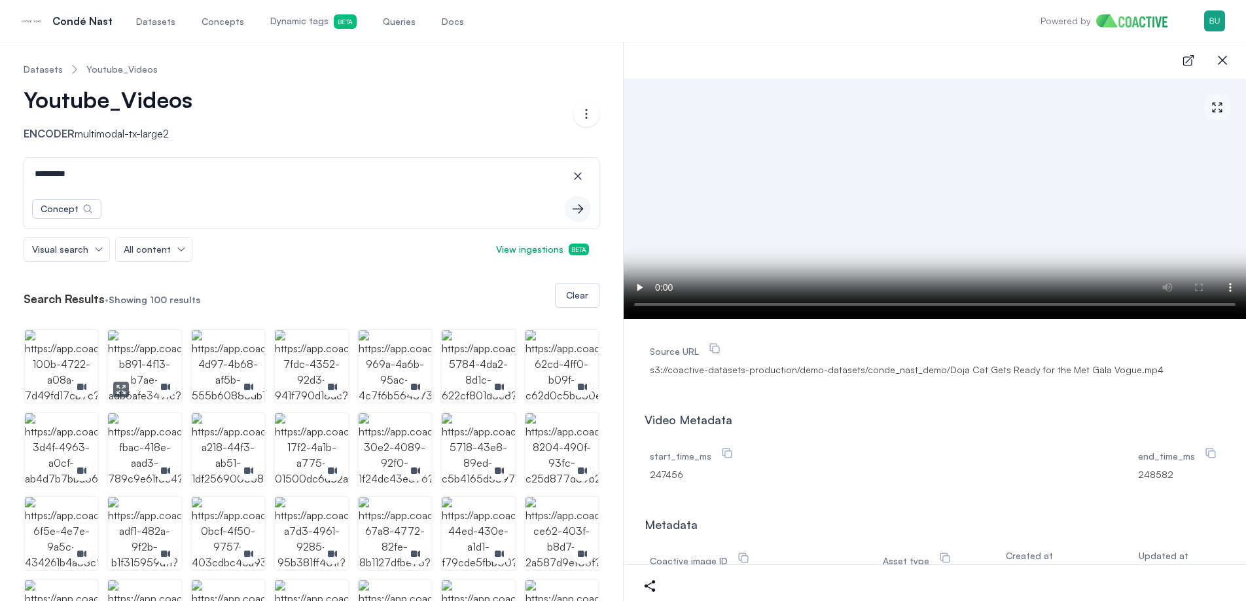
click at [145, 357] on img "button" at bounding box center [144, 366] width 73 height 73
click at [243, 360] on img "button" at bounding box center [228, 366] width 73 height 73
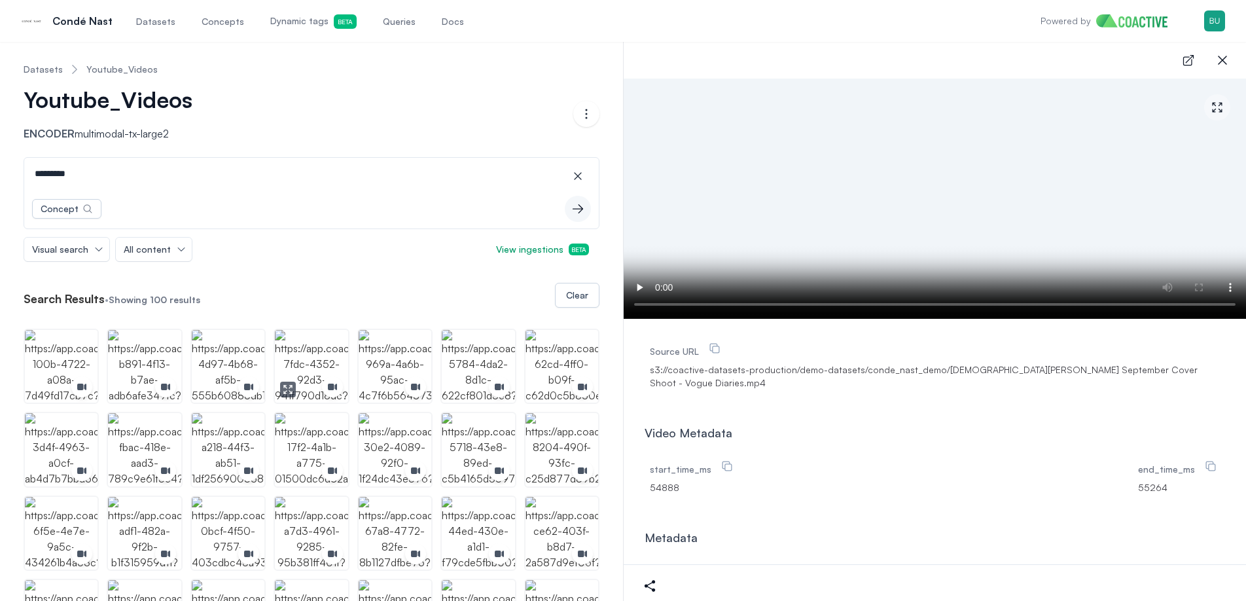
click at [325, 359] on img "button" at bounding box center [311, 366] width 73 height 73
click at [377, 355] on img "button" at bounding box center [395, 366] width 73 height 73
click at [495, 361] on img "button" at bounding box center [478, 366] width 73 height 73
click at [156, 449] on img "button" at bounding box center [144, 449] width 73 height 73
click at [241, 439] on img "button" at bounding box center [228, 449] width 73 height 73
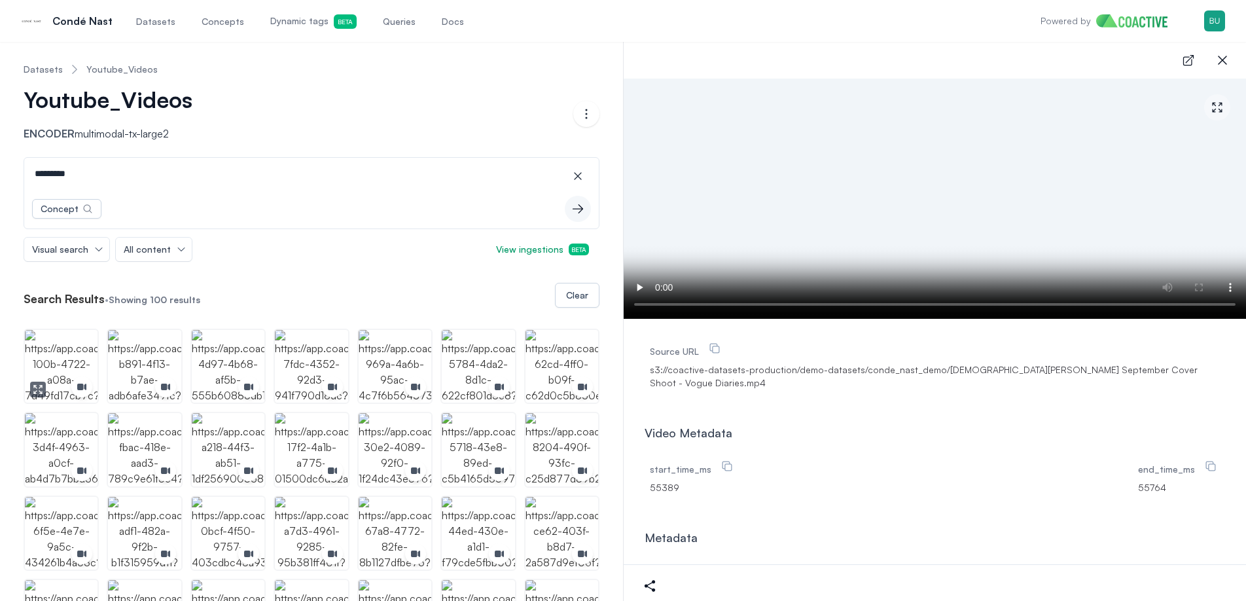
click at [63, 365] on img "button" at bounding box center [61, 366] width 73 height 73
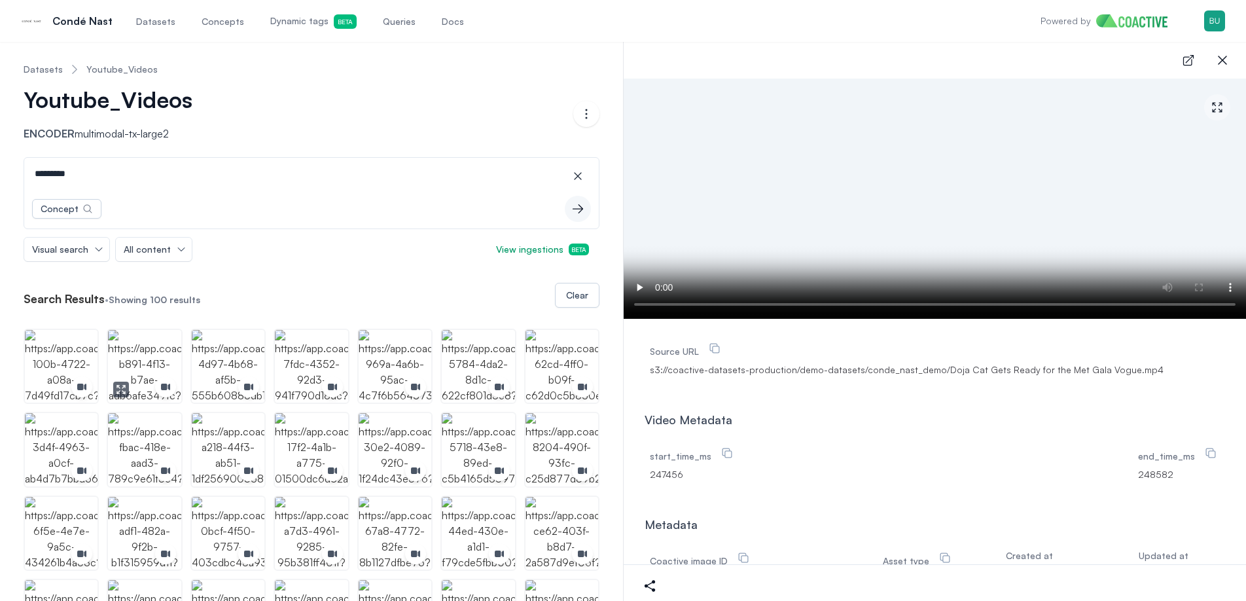
click at [131, 354] on img "button" at bounding box center [144, 366] width 73 height 73
click at [141, 167] on input "*********" at bounding box center [311, 173] width 569 height 31
click at [306, 27] on span "Dynamic tags Beta" at bounding box center [313, 21] width 86 height 14
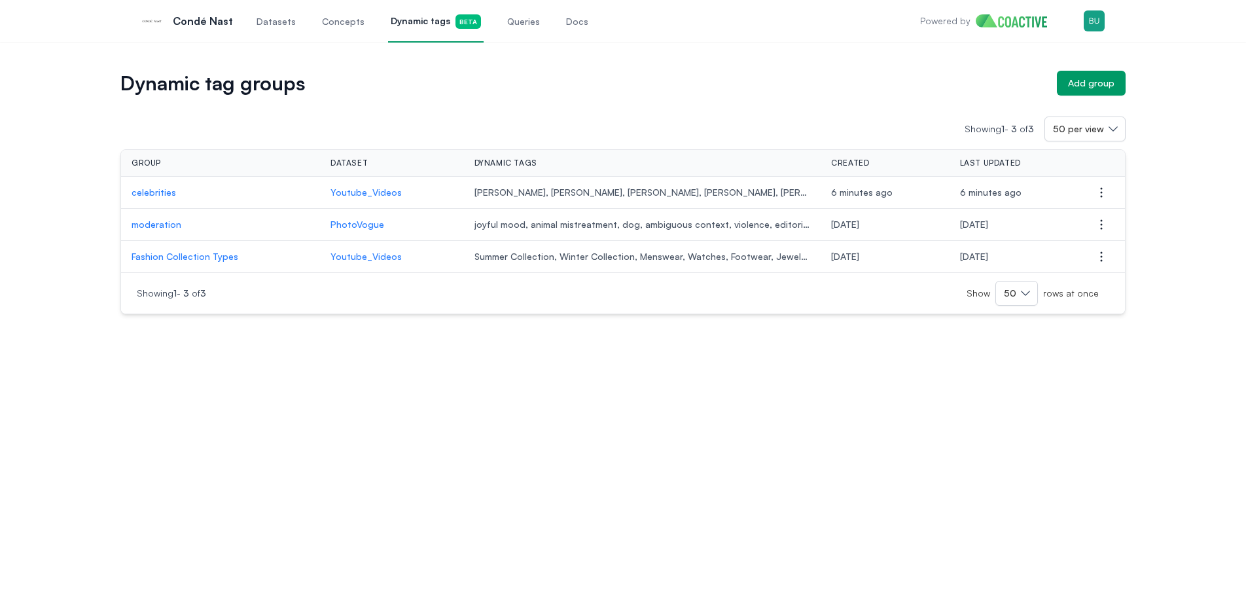
click at [167, 188] on p "celebrities" at bounding box center [221, 192] width 178 height 13
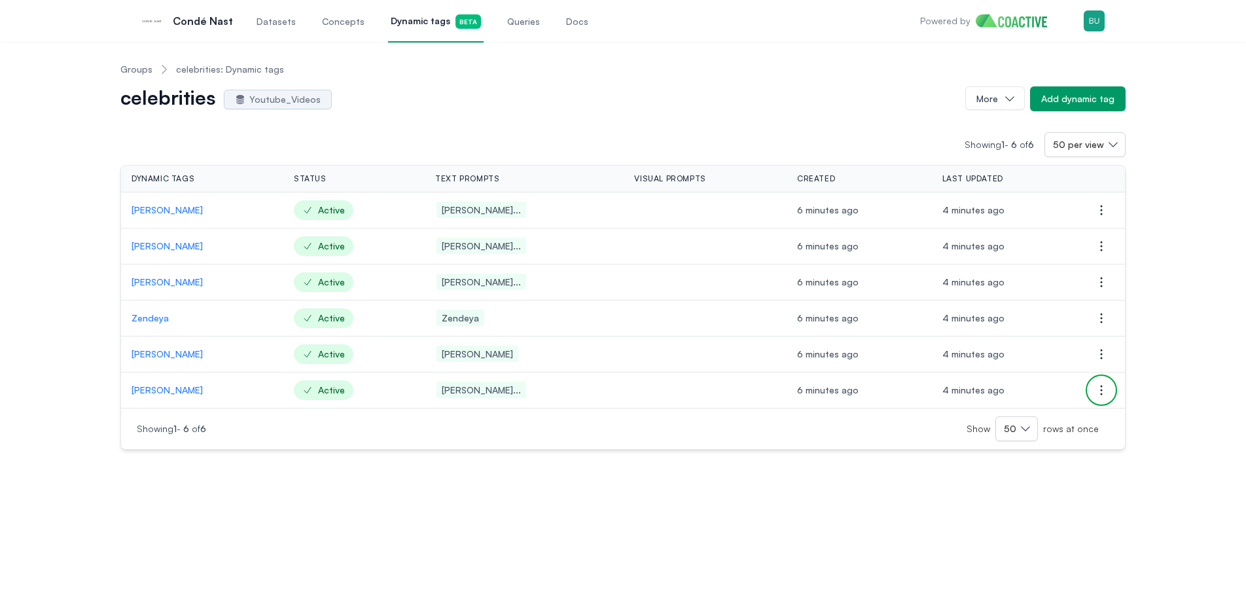
click at [1105, 389] on icon "button" at bounding box center [1101, 390] width 16 height 16
click at [1138, 365] on div "Groups celebrities: Dynamic tags celebrities Youtube_Videos More Add dynamic ta…" at bounding box center [623, 250] width 1199 height 397
click at [1102, 320] on icon "button" at bounding box center [1101, 318] width 16 height 16
click at [1068, 343] on button "Delete dynamic tag" at bounding box center [1035, 344] width 147 height 24
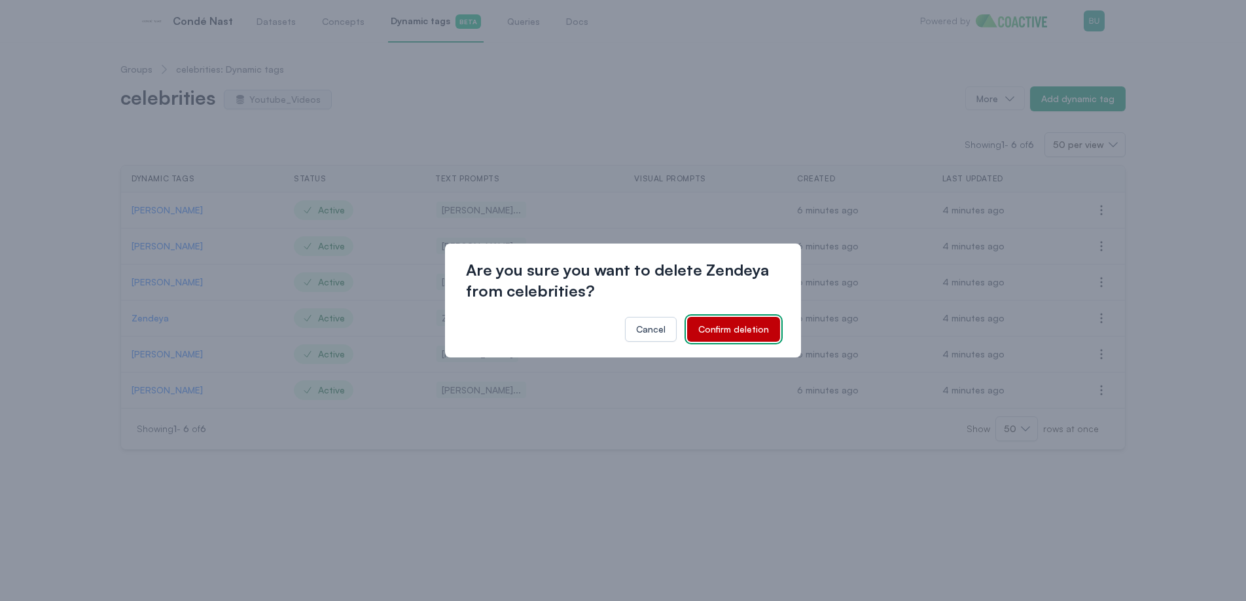
click at [754, 334] on div "Confirm deletion" at bounding box center [733, 329] width 71 height 13
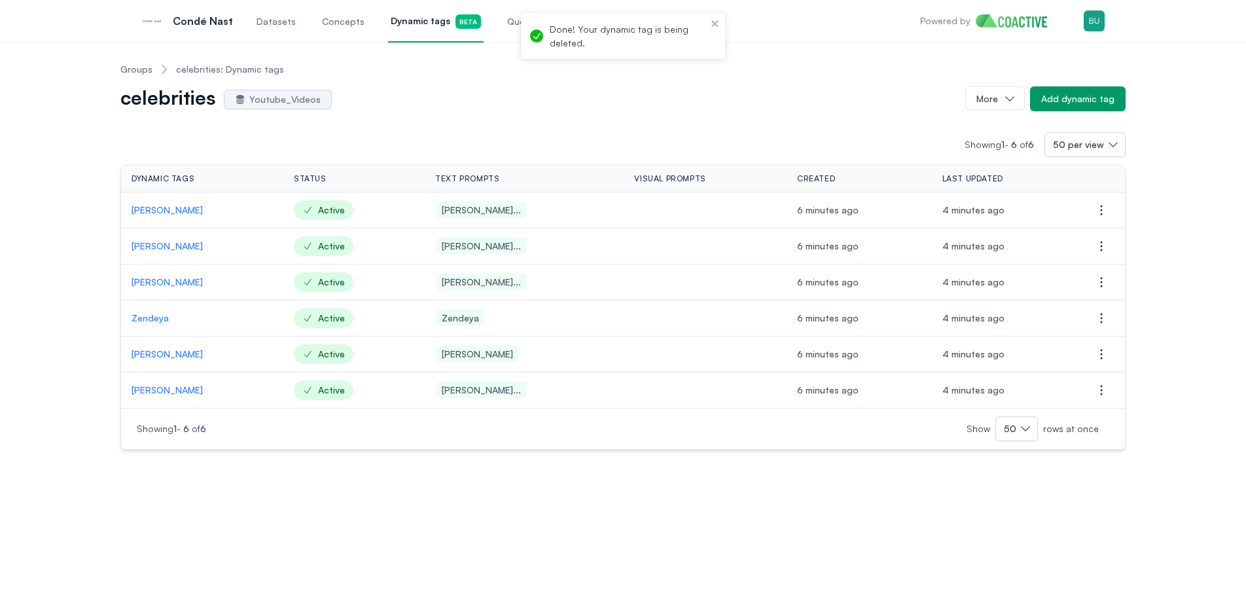
click at [1163, 393] on div "Groups celebrities: Dynamic tags celebrities Youtube_Videos More Add dynamic ta…" at bounding box center [623, 250] width 1199 height 397
click at [1100, 391] on icon "button" at bounding box center [1101, 390] width 16 height 16
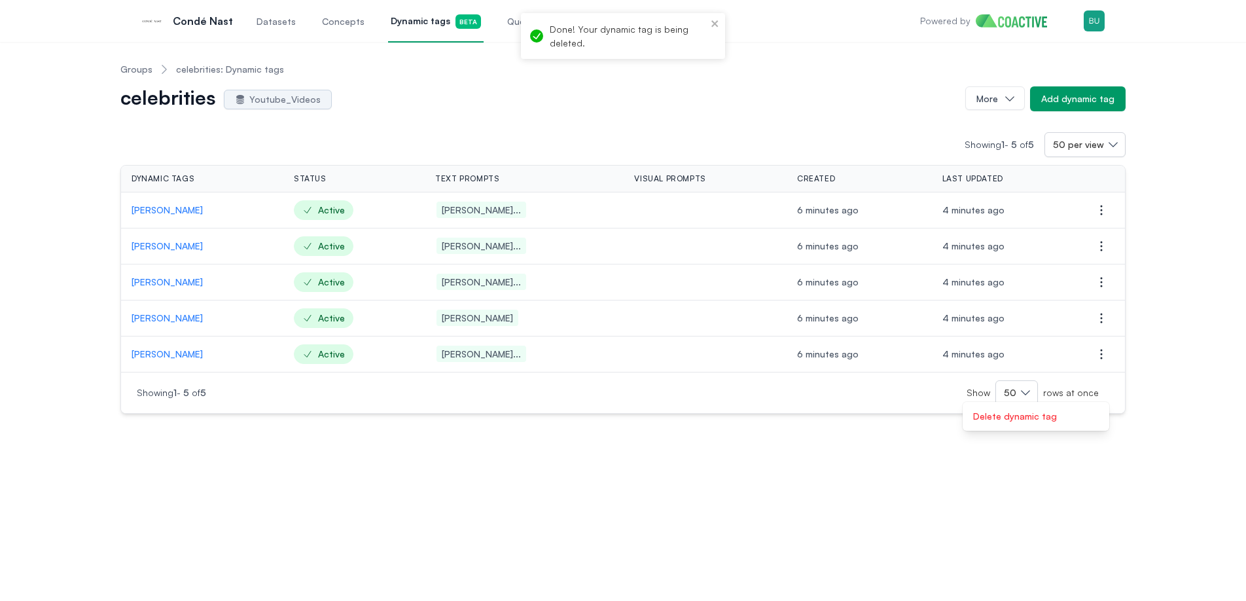
click at [1153, 394] on div "Groups celebrities: Dynamic tags celebrities Youtube_Videos More Add dynamic ta…" at bounding box center [623, 232] width 1199 height 361
click at [1104, 362] on button "Open options" at bounding box center [1101, 354] width 26 height 26
click at [1006, 384] on span "Delete dynamic tag" at bounding box center [1015, 379] width 84 height 11
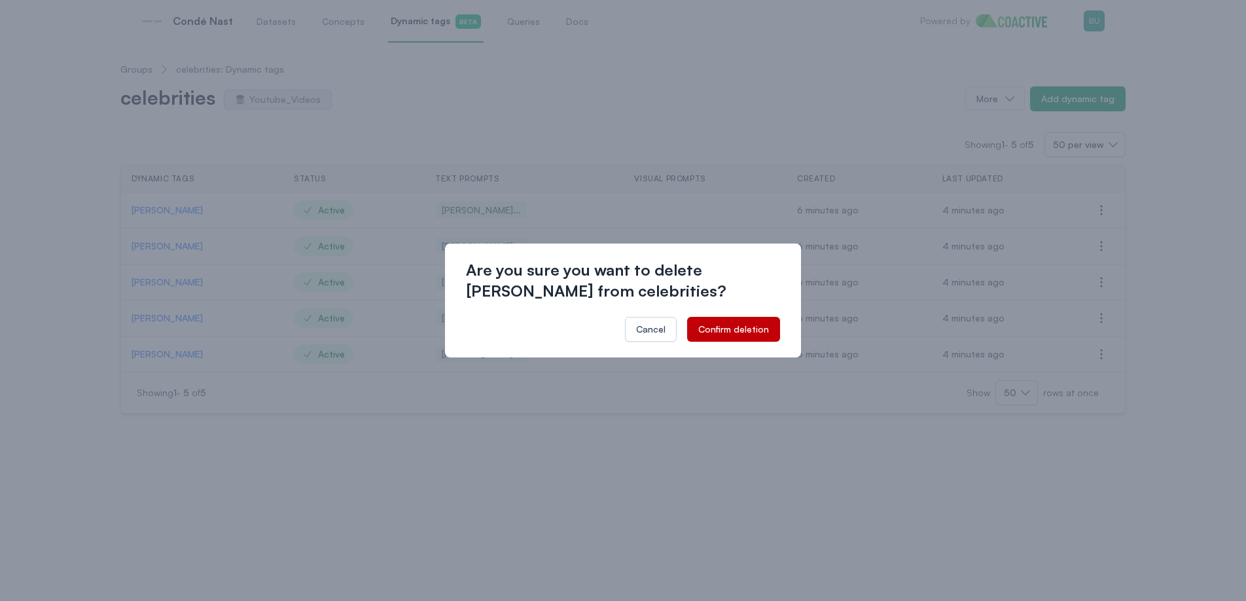
click at [765, 342] on div "Are you sure you want to delete [PERSON_NAME] from celebrities? Cancel Confirm …" at bounding box center [623, 300] width 356 height 114
click at [761, 333] on div "Confirm deletion" at bounding box center [733, 329] width 71 height 13
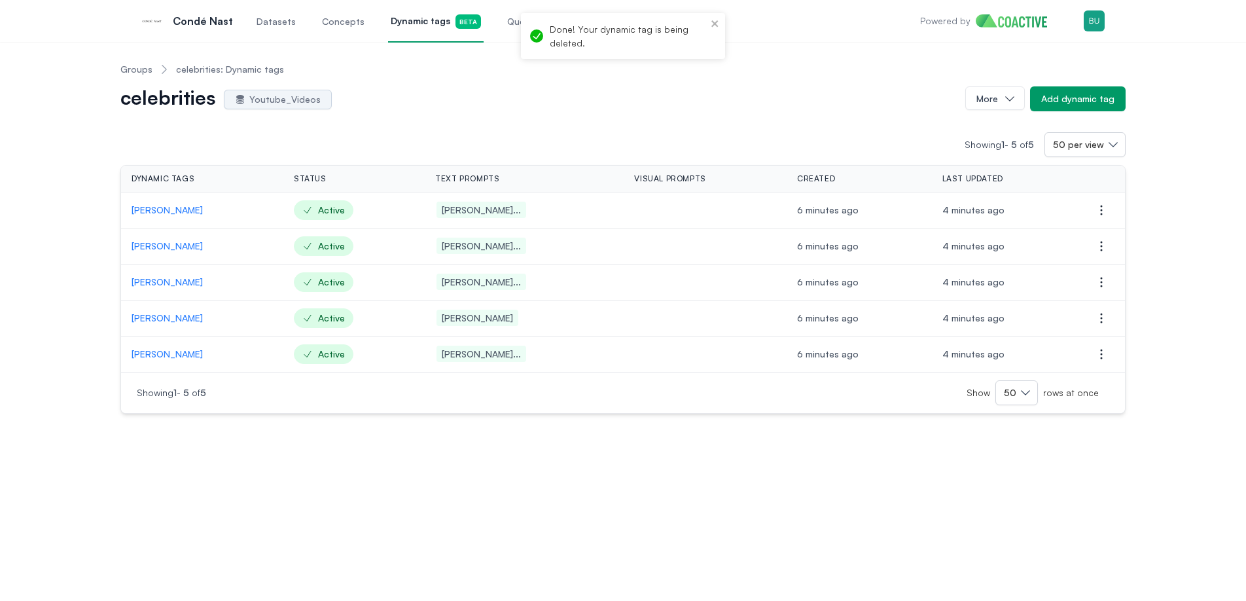
click at [1175, 410] on div "Groups celebrities: Dynamic tags celebrities Youtube_Videos More Add dynamic ta…" at bounding box center [623, 232] width 1199 height 361
click at [1181, 190] on div "Groups celebrities: Dynamic tags celebrities Youtube_Videos More Add dynamic ta…" at bounding box center [623, 232] width 1199 height 361
click at [1102, 105] on div "Add dynamic tag" at bounding box center [1077, 98] width 73 height 13
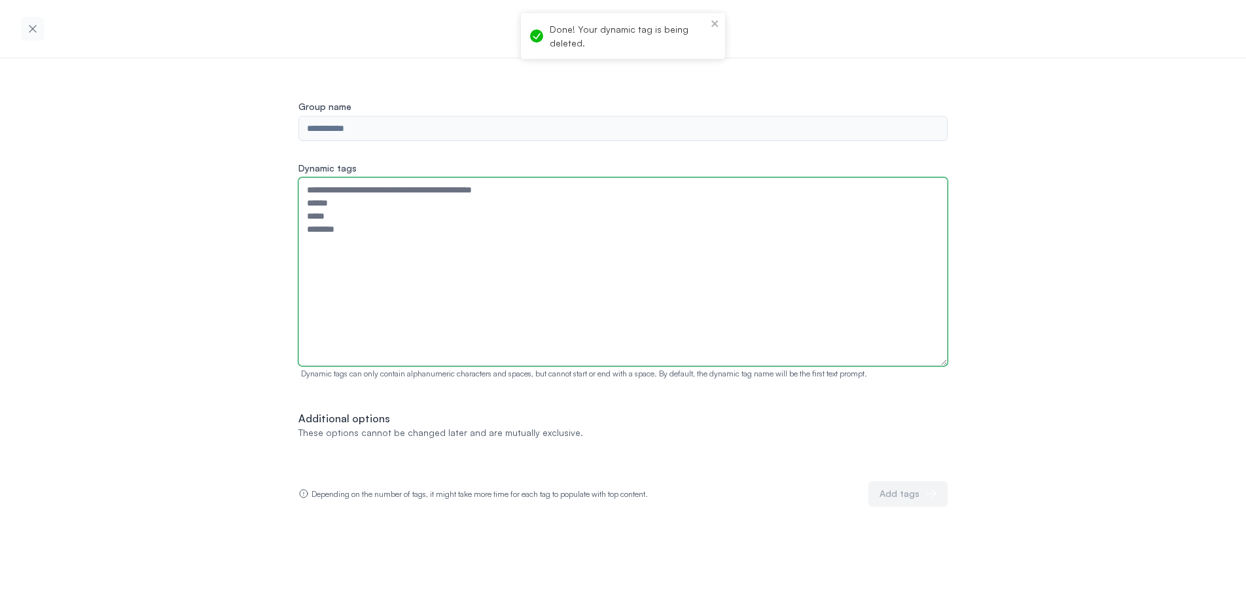
click at [654, 258] on textarea "Dynamic tags" at bounding box center [622, 271] width 649 height 188
paste textarea "*********"
type textarea "*********"
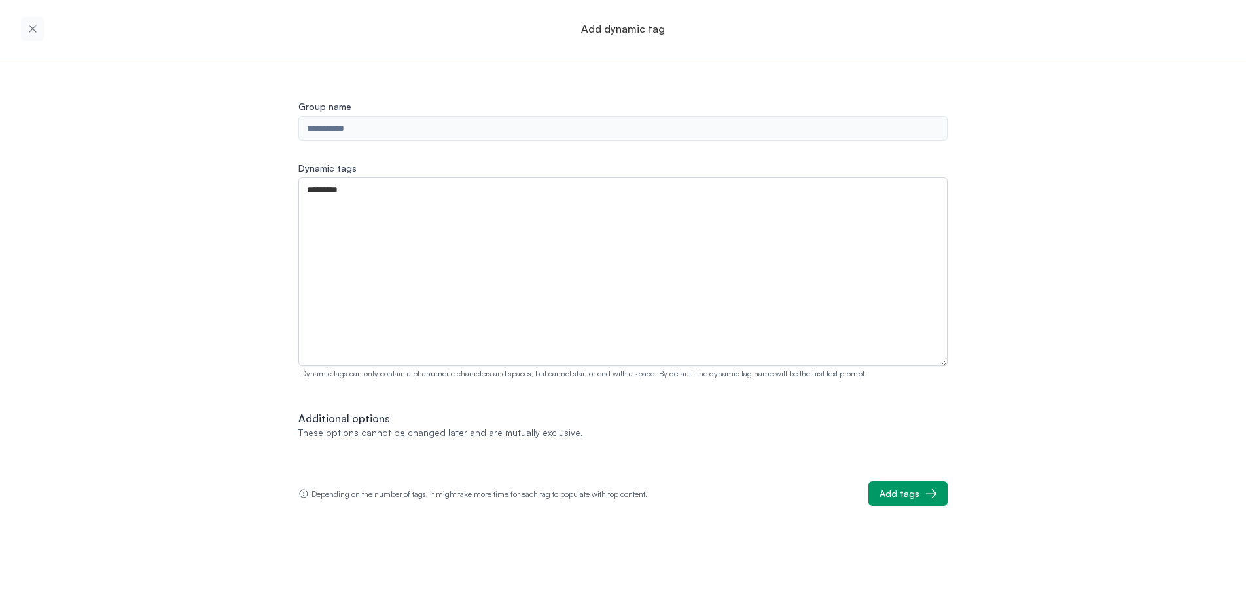
drag, startPoint x: 990, startPoint y: 511, endPoint x: 924, endPoint y: 495, distance: 68.1
click at [990, 511] on div "**********" at bounding box center [623, 300] width 1246 height 601
click at [899, 490] on div "Add tags" at bounding box center [899, 493] width 40 height 13
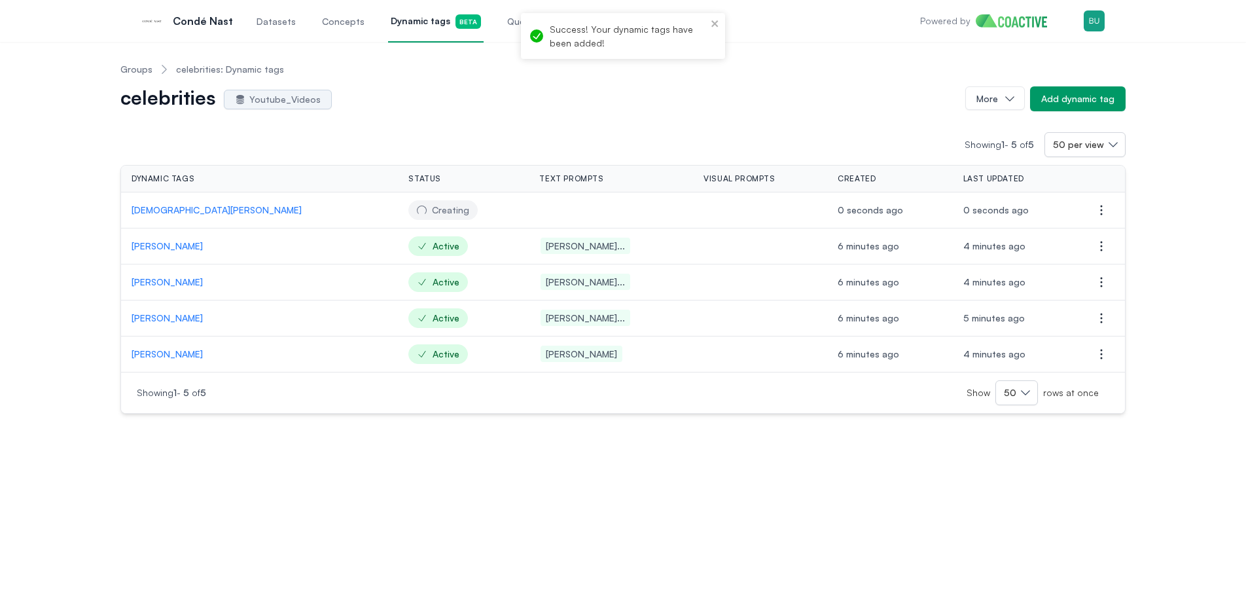
drag, startPoint x: 101, startPoint y: 237, endPoint x: 75, endPoint y: 198, distance: 47.7
click at [100, 237] on div "Groups celebrities: Dynamic tags celebrities Youtube_Videos More Add dynamic ta…" at bounding box center [623, 232] width 1199 height 361
click at [75, 198] on div "Groups celebrities: Dynamic tags celebrities Youtube_Videos More Add dynamic ta…" at bounding box center [623, 232] width 1199 height 361
drag, startPoint x: 77, startPoint y: 198, endPoint x: 84, endPoint y: 224, distance: 26.3
click at [77, 198] on div "Groups celebrities: Dynamic tags celebrities Youtube_Videos More Add dynamic ta…" at bounding box center [623, 232] width 1199 height 361
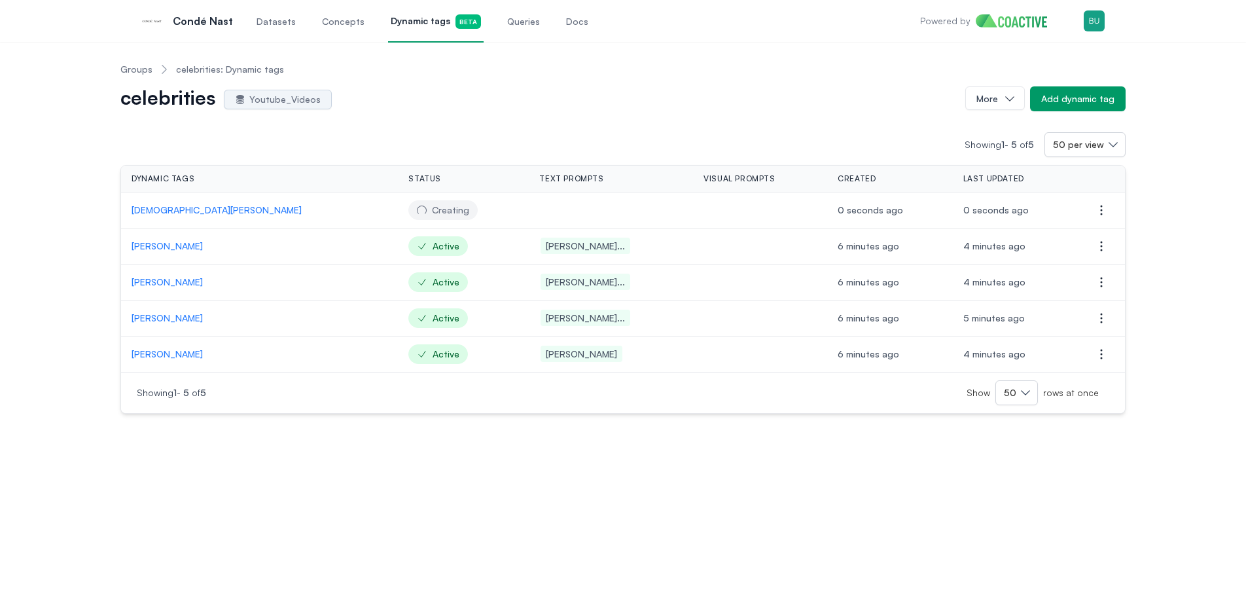
drag, startPoint x: 84, startPoint y: 232, endPoint x: 114, endPoint y: 227, distance: 30.4
click at [85, 232] on div "Groups celebrities: Dynamic tags celebrities Youtube_Videos More Add dynamic ta…" at bounding box center [623, 232] width 1199 height 361
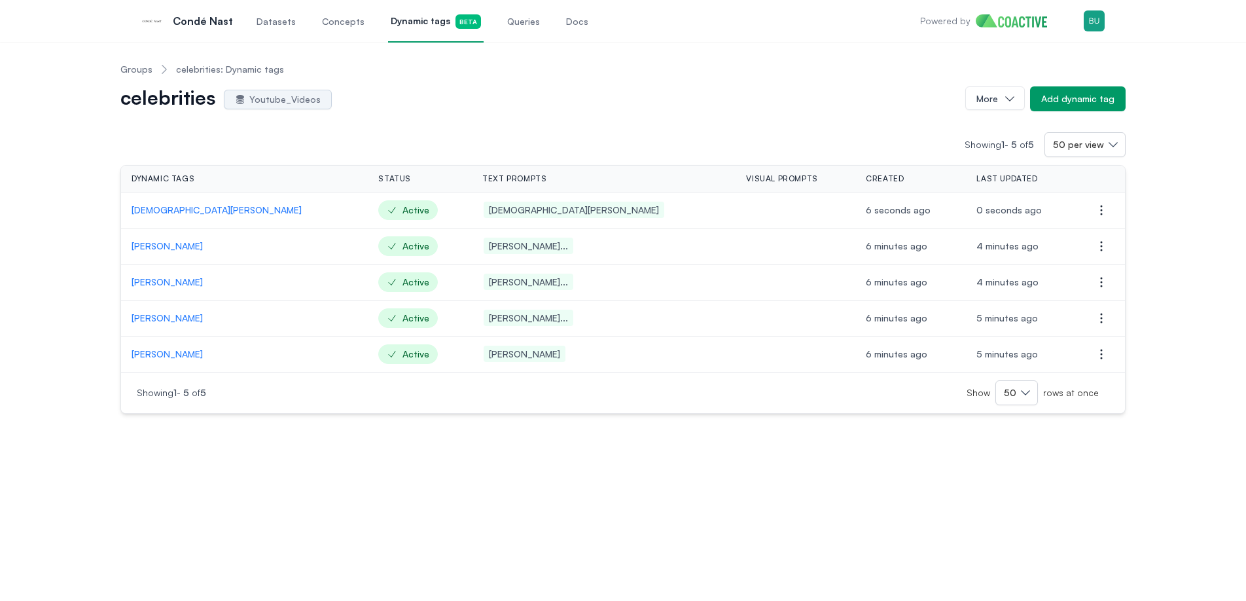
click at [147, 211] on p "[DEMOGRAPHIC_DATA][PERSON_NAME]" at bounding box center [245, 209] width 226 height 13
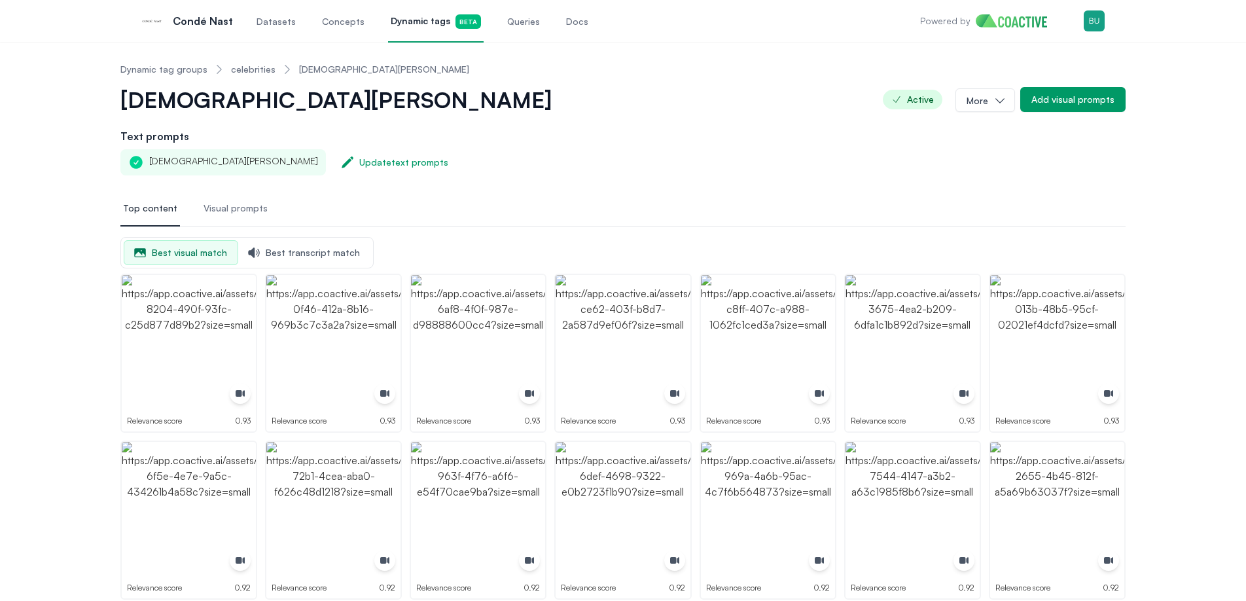
click at [249, 69] on link "celebrities" at bounding box center [253, 69] width 44 height 13
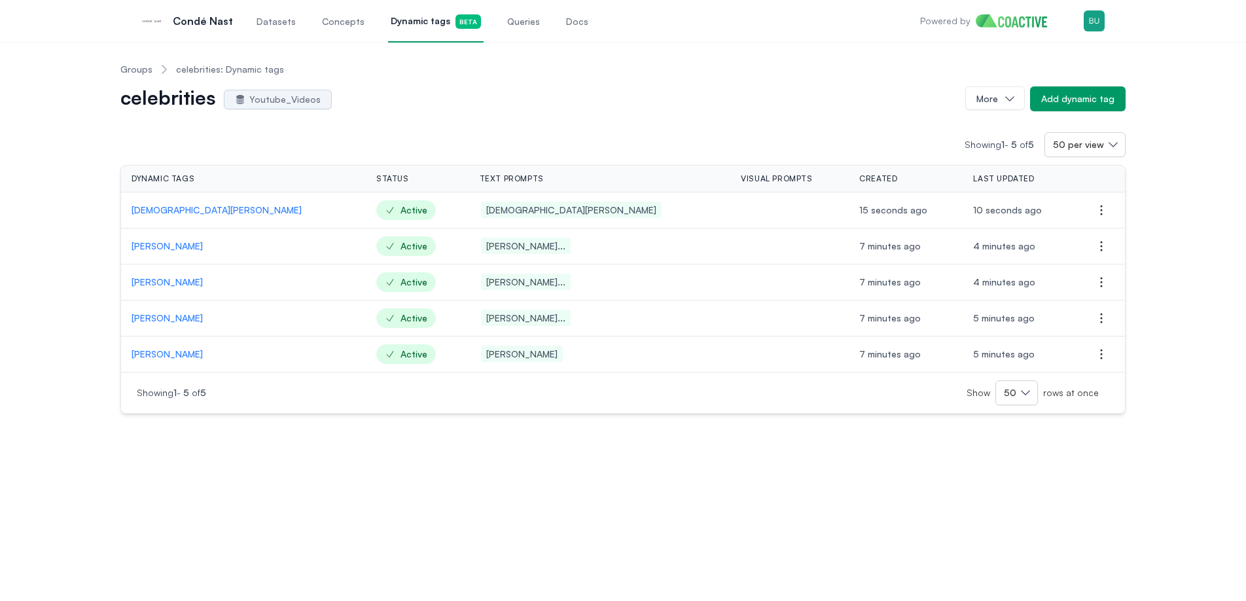
click at [277, 26] on span "Datasets" at bounding box center [275, 21] width 39 height 13
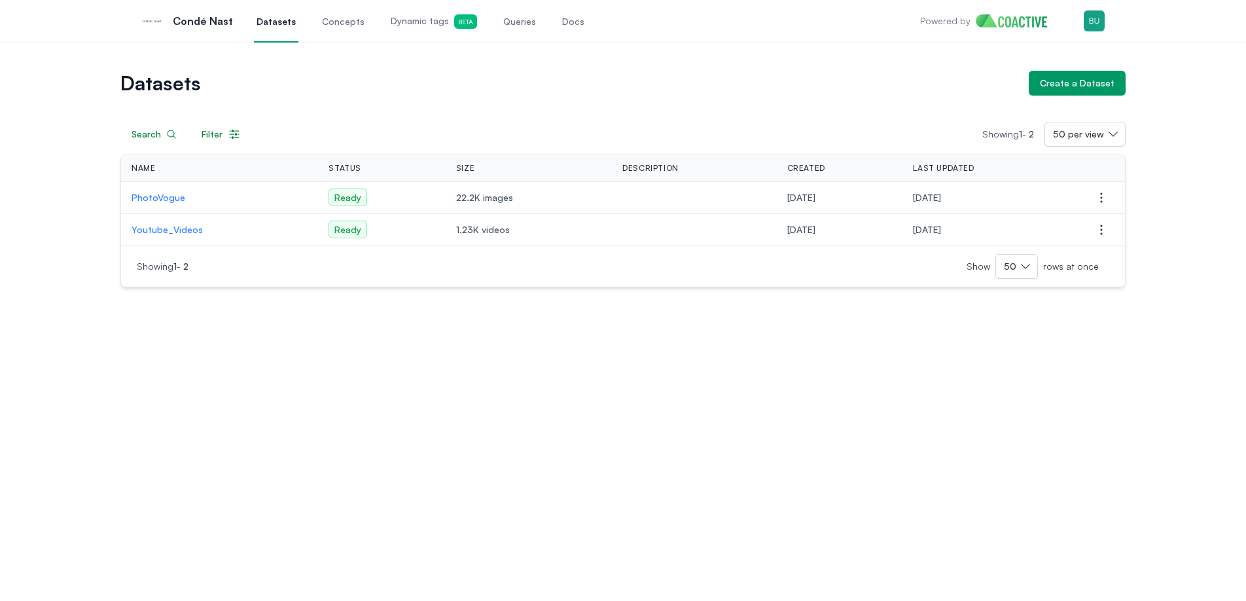
click at [415, 29] on span "Dynamic tags Beta" at bounding box center [434, 21] width 86 height 14
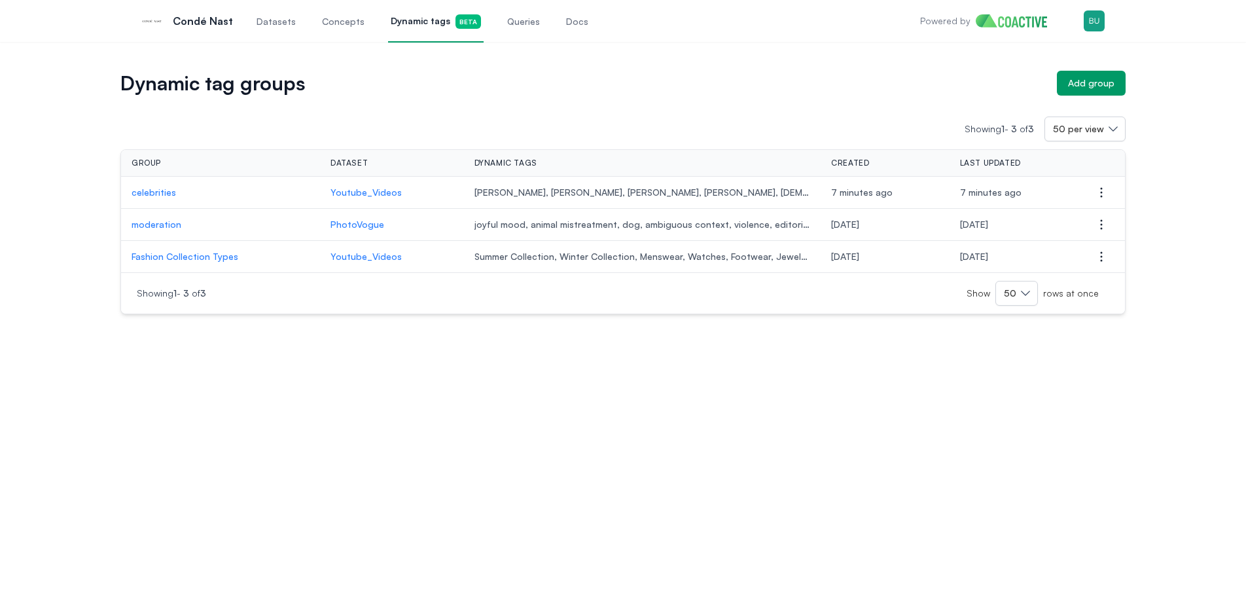
click at [154, 190] on p "celebrities" at bounding box center [221, 192] width 178 height 13
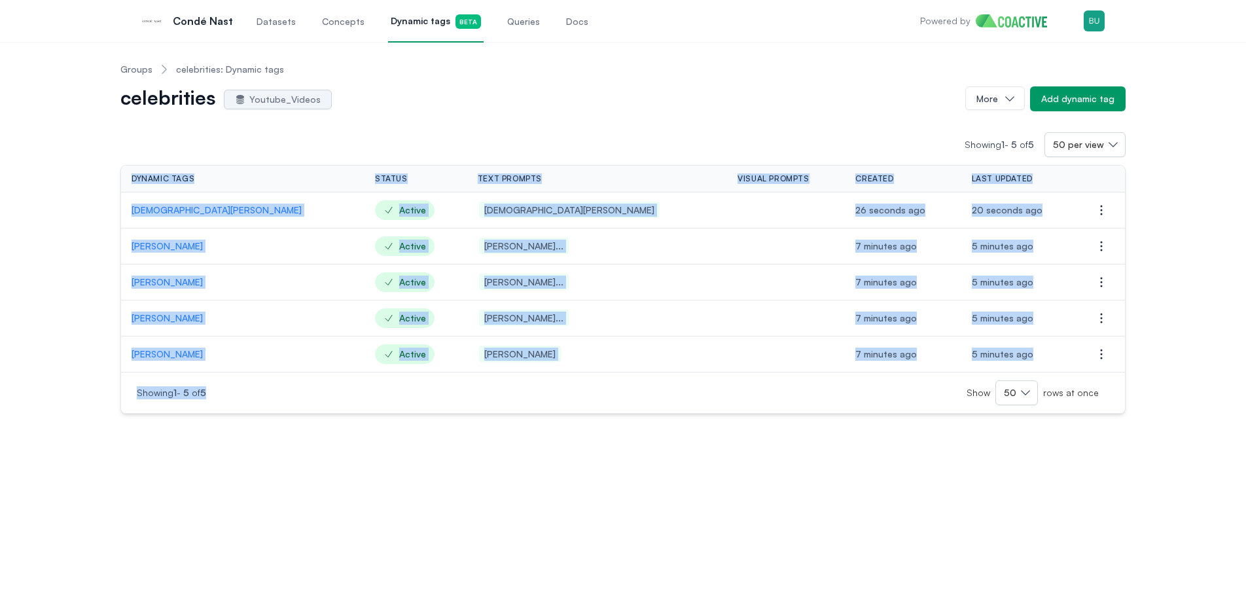
drag, startPoint x: 328, startPoint y: 460, endPoint x: 77, endPoint y: 188, distance: 370.4
click at [77, 188] on div "Groups celebrities: Dynamic tags celebrities Youtube_Videos More Add dynamic ta…" at bounding box center [623, 321] width 1246 height 559
drag, startPoint x: 53, startPoint y: 231, endPoint x: 59, endPoint y: 307, distance: 76.1
click at [53, 232] on div "Groups celebrities: Dynamic tags celebrities Youtube_Videos More Add dynamic ta…" at bounding box center [623, 232] width 1199 height 361
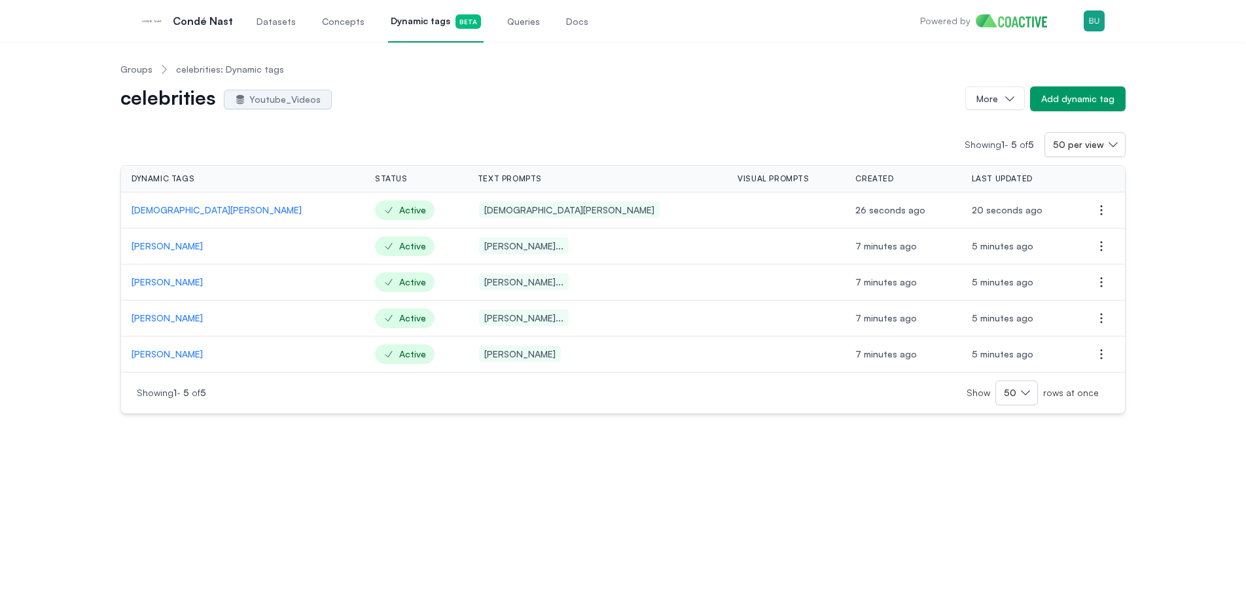
drag, startPoint x: 57, startPoint y: 312, endPoint x: 99, endPoint y: 412, distance: 107.9
click at [57, 313] on div "Groups celebrities: Dynamic tags celebrities Youtube_Videos More Add dynamic ta…" at bounding box center [623, 232] width 1199 height 361
click at [115, 427] on div "Groups celebrities: Dynamic tags celebrities Youtube_Videos More Add dynamic ta…" at bounding box center [623, 321] width 1246 height 559
drag, startPoint x: 229, startPoint y: 453, endPoint x: 306, endPoint y: 461, distance: 77.6
click at [231, 453] on div "Groups celebrities: Dynamic tags celebrities Youtube_Videos More Add dynamic ta…" at bounding box center [623, 321] width 1246 height 559
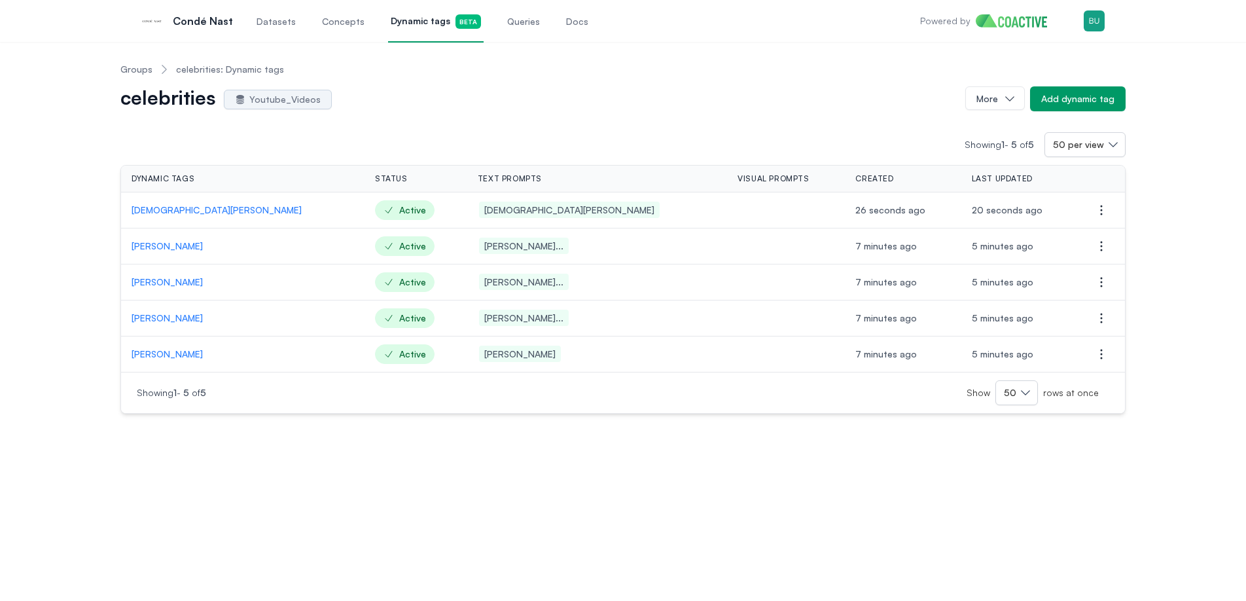
click at [306, 461] on div "Groups celebrities: Dynamic tags celebrities Youtube_Videos More Add dynamic ta…" at bounding box center [623, 321] width 1246 height 559
click at [177, 321] on p "[PERSON_NAME]" at bounding box center [243, 317] width 223 height 13
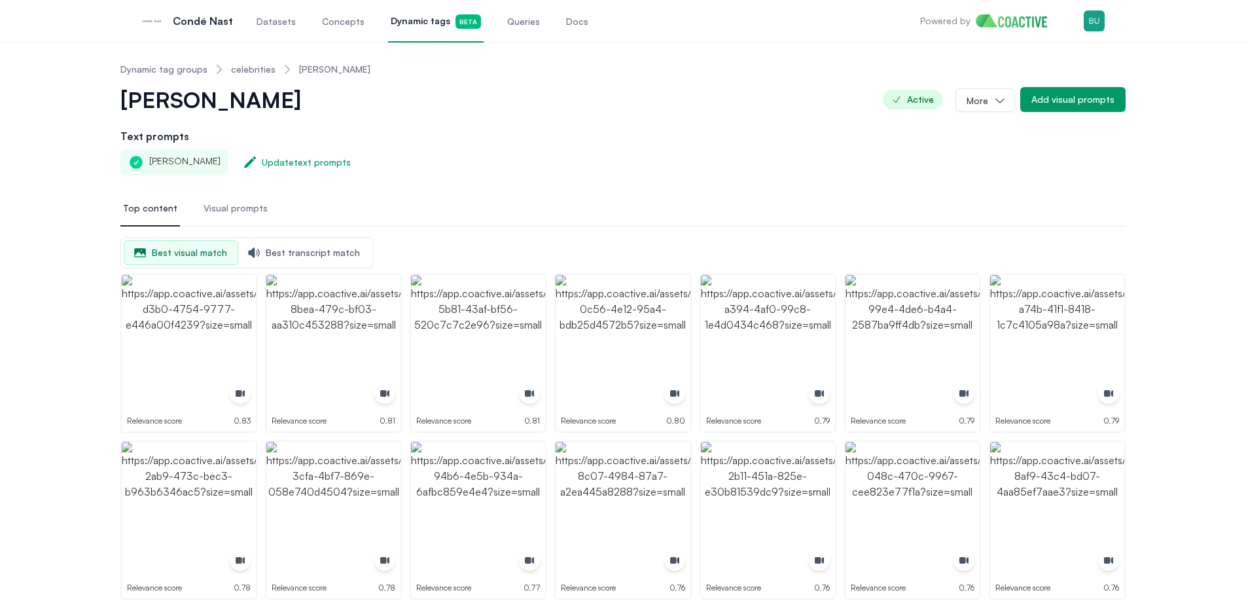
click at [247, 73] on link "celebrities" at bounding box center [253, 69] width 44 height 13
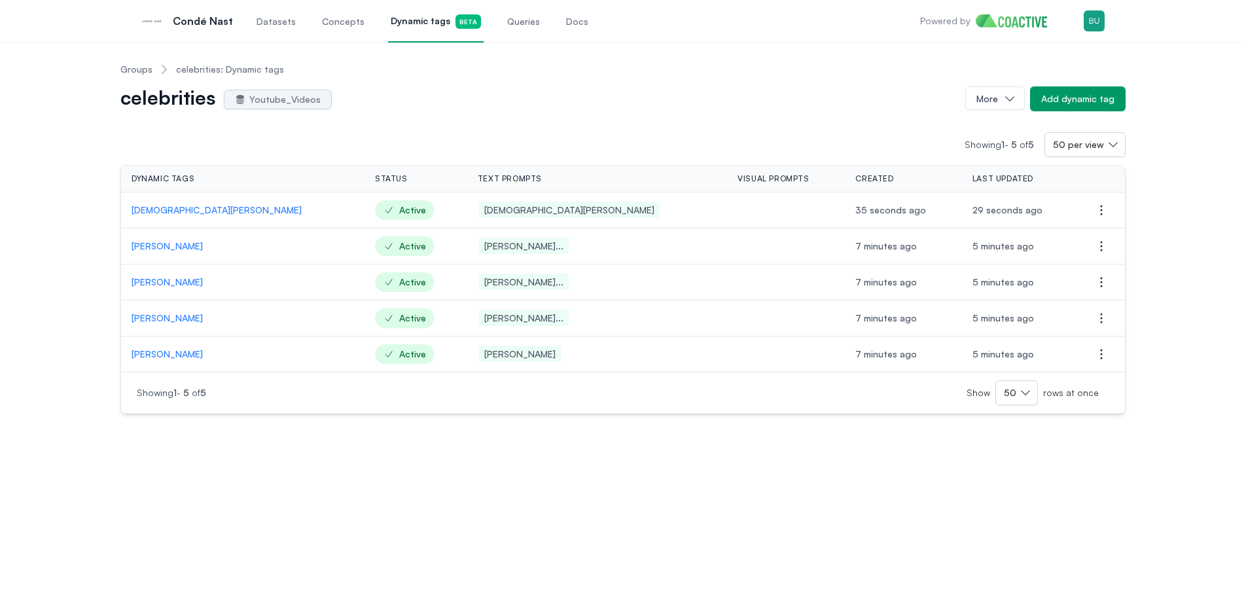
click at [142, 355] on p "[PERSON_NAME]" at bounding box center [243, 353] width 222 height 13
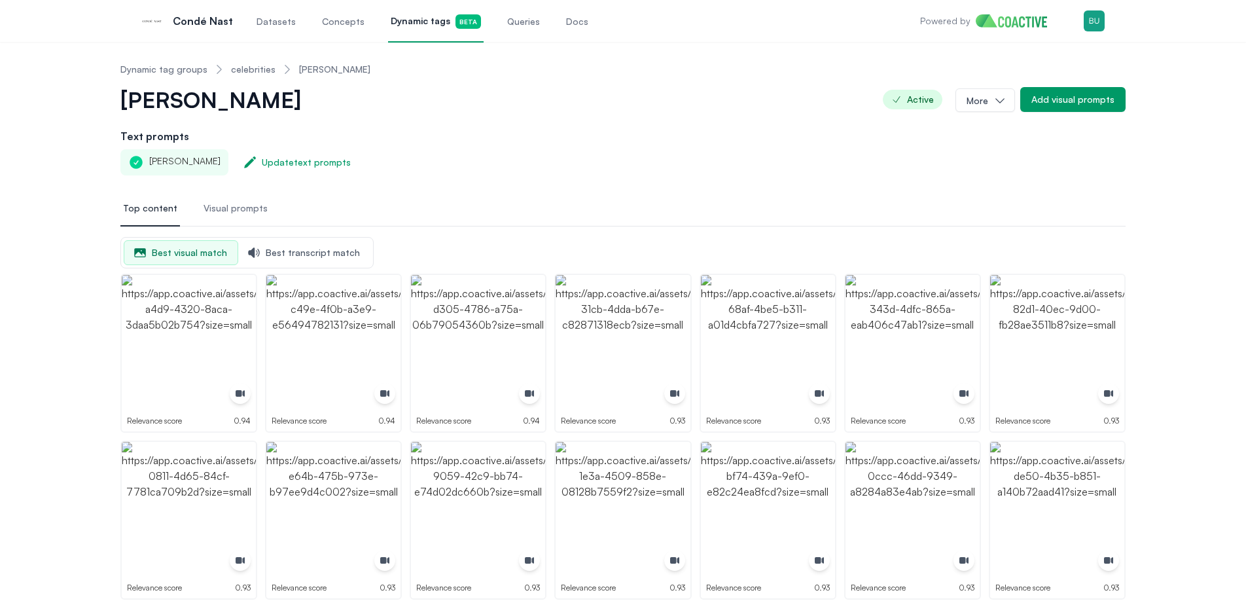
click at [255, 65] on link "celebrities" at bounding box center [253, 69] width 44 height 13
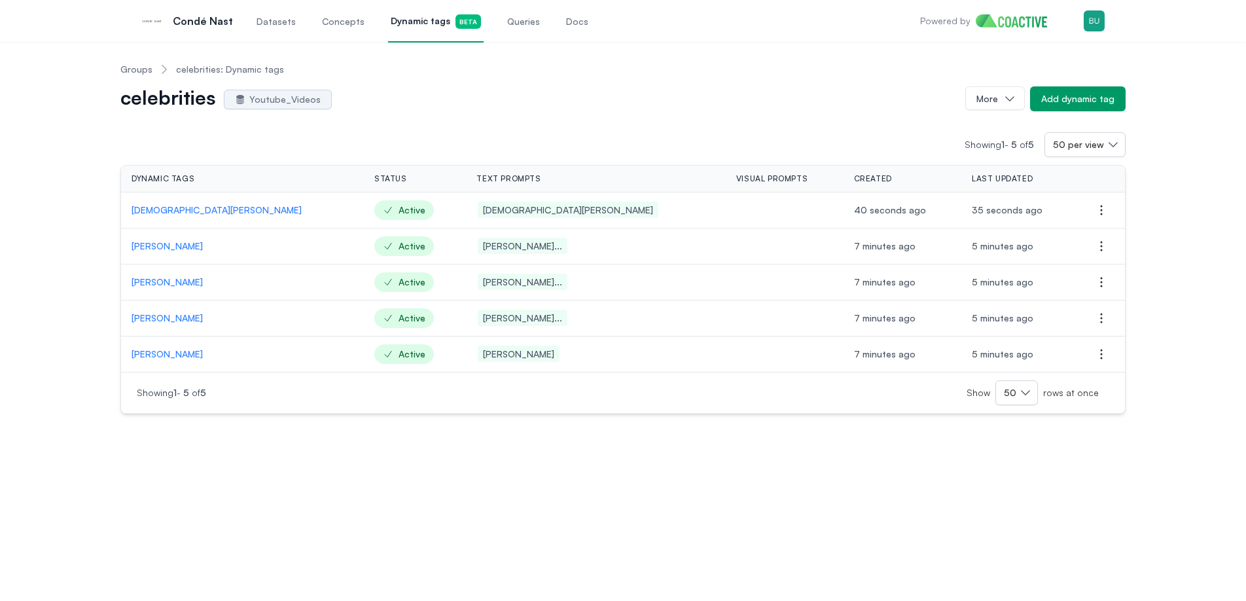
click at [546, 97] on div "celebrities Youtube_Videos" at bounding box center [537, 98] width 834 height 21
click at [514, 21] on span "Queries" at bounding box center [523, 21] width 33 height 13
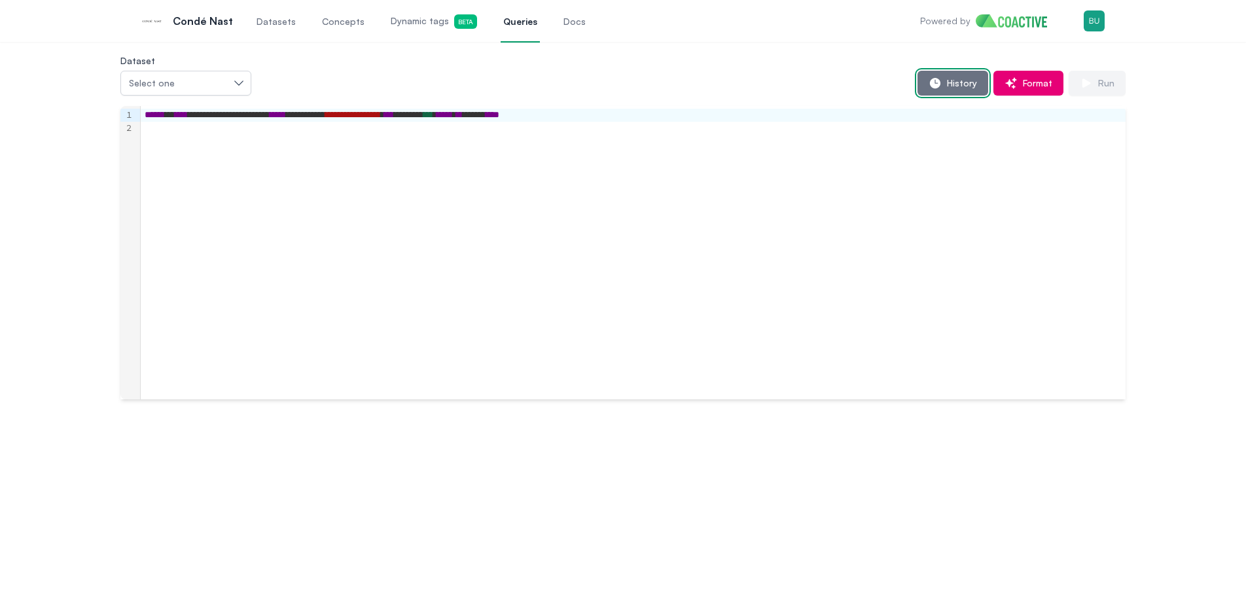
click at [952, 82] on span "History" at bounding box center [958, 83] width 35 height 13
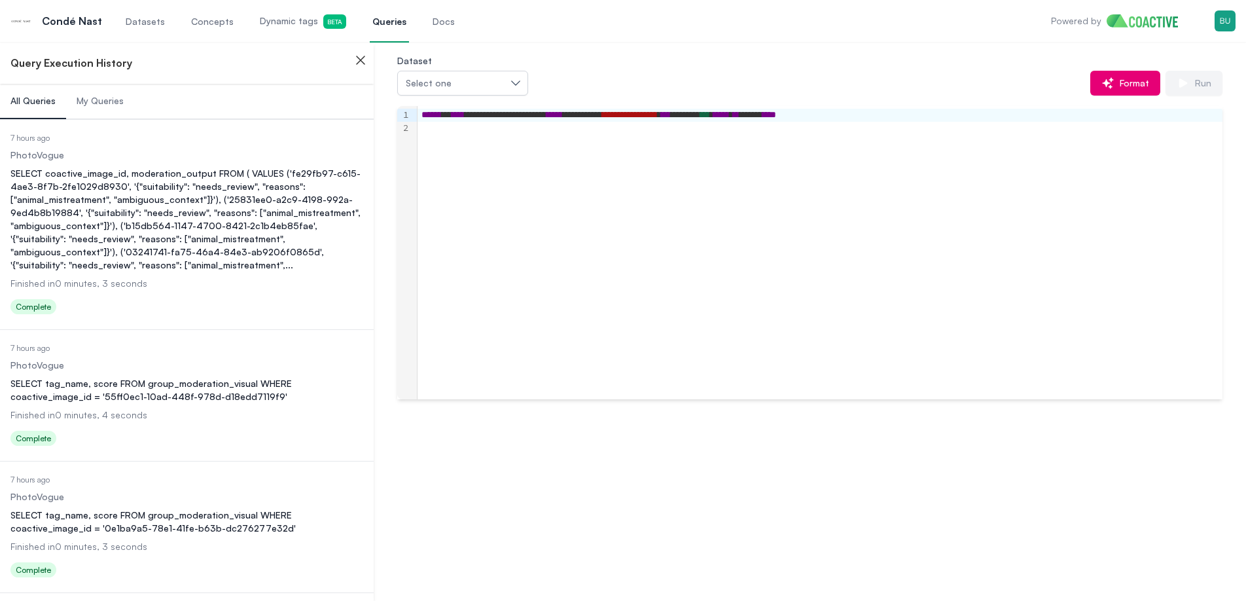
click at [809, 169] on div "**********" at bounding box center [819, 252] width 805 height 293
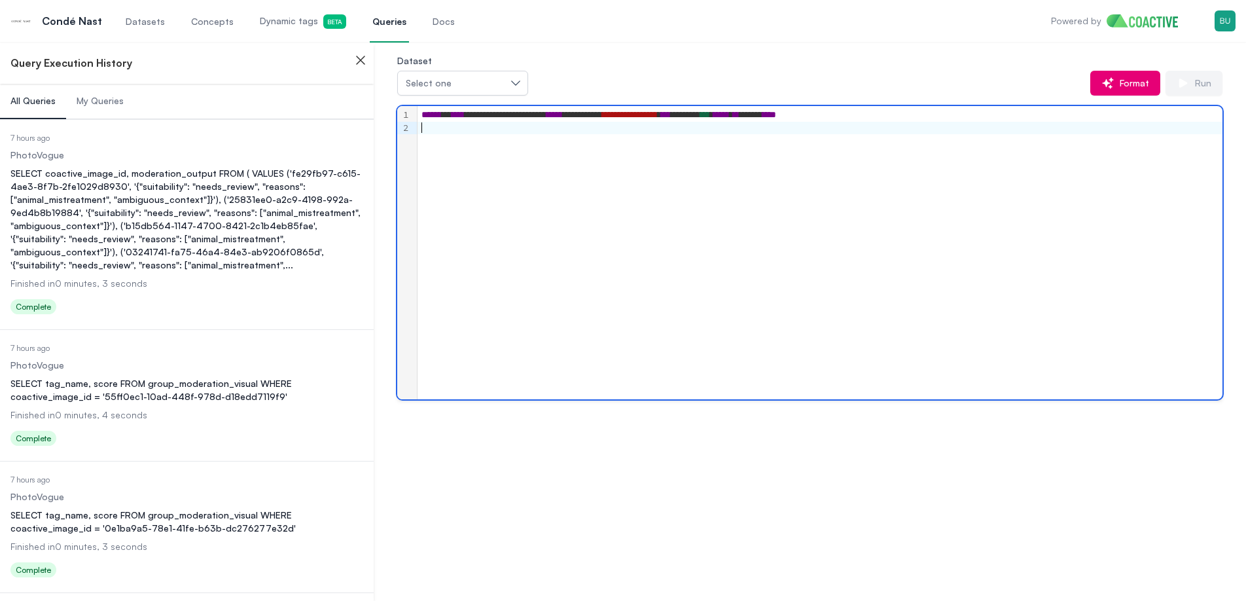
click at [809, 169] on div "**********" at bounding box center [819, 252] width 805 height 293
click at [658, 116] on span "**********" at bounding box center [630, 114] width 56 height 9
click at [809, 160] on div "**********" at bounding box center [819, 252] width 805 height 293
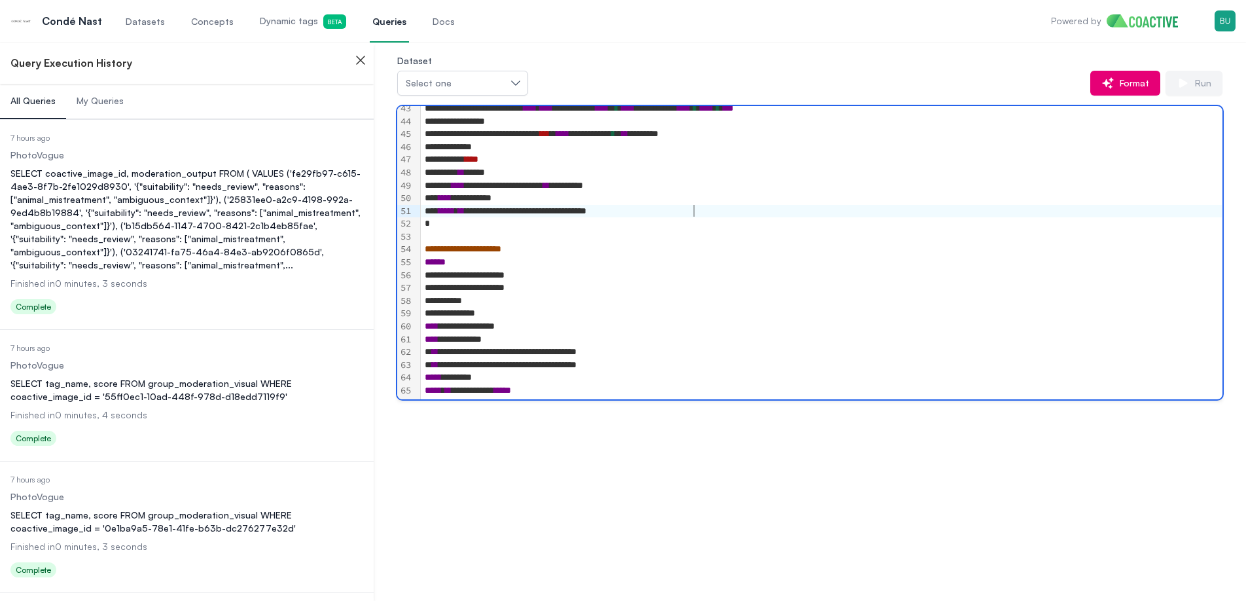
click at [816, 209] on div "**********" at bounding box center [821, 211] width 801 height 13
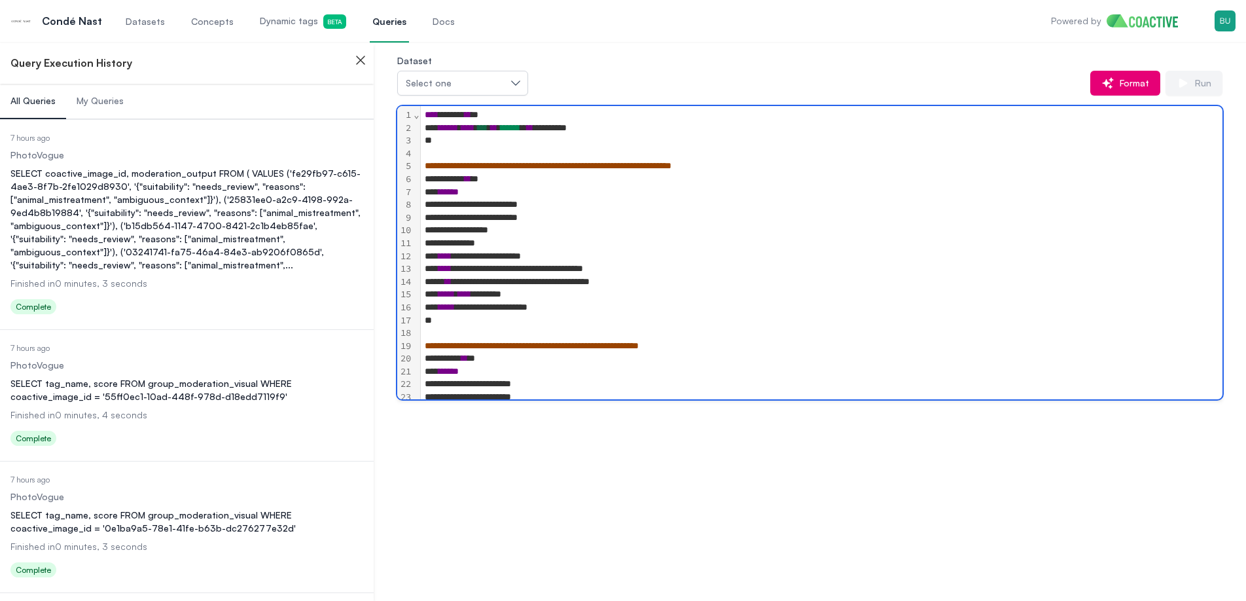
click at [724, 262] on div "**********" at bounding box center [821, 256] width 801 height 13
click at [538, 282] on div "**********" at bounding box center [821, 281] width 801 height 13
click at [621, 257] on div "**********" at bounding box center [821, 256] width 801 height 13
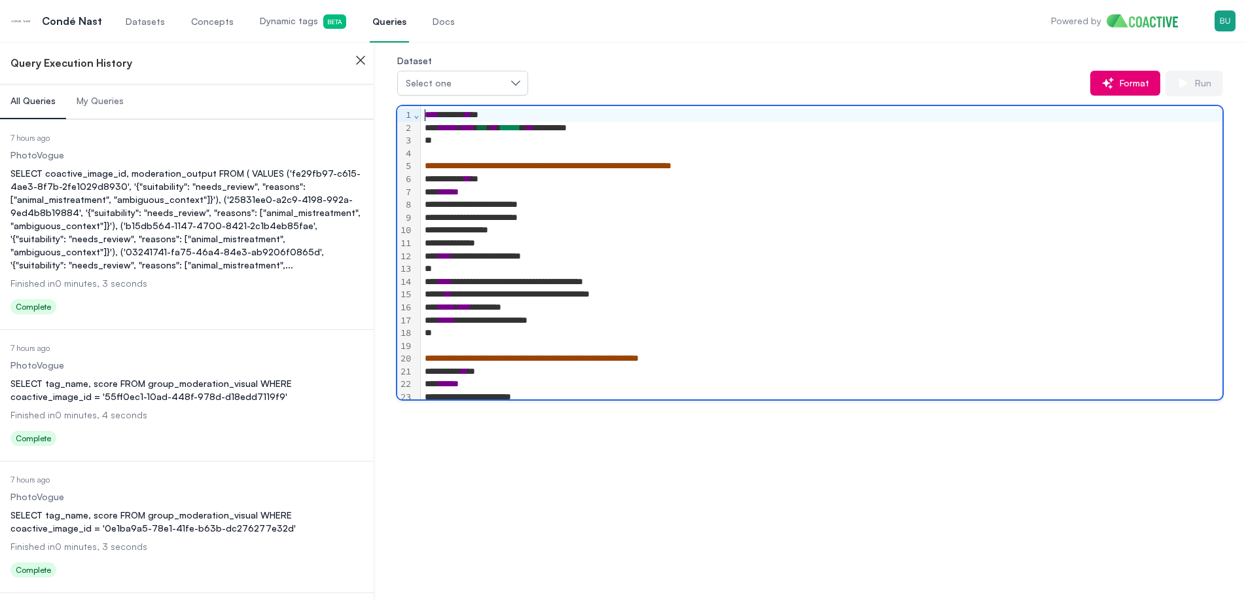
click at [499, 260] on div "**********" at bounding box center [821, 256] width 801 height 13
click at [493, 267] on div at bounding box center [821, 268] width 801 height 13
click at [490, 266] on div "*****" at bounding box center [821, 268] width 801 height 13
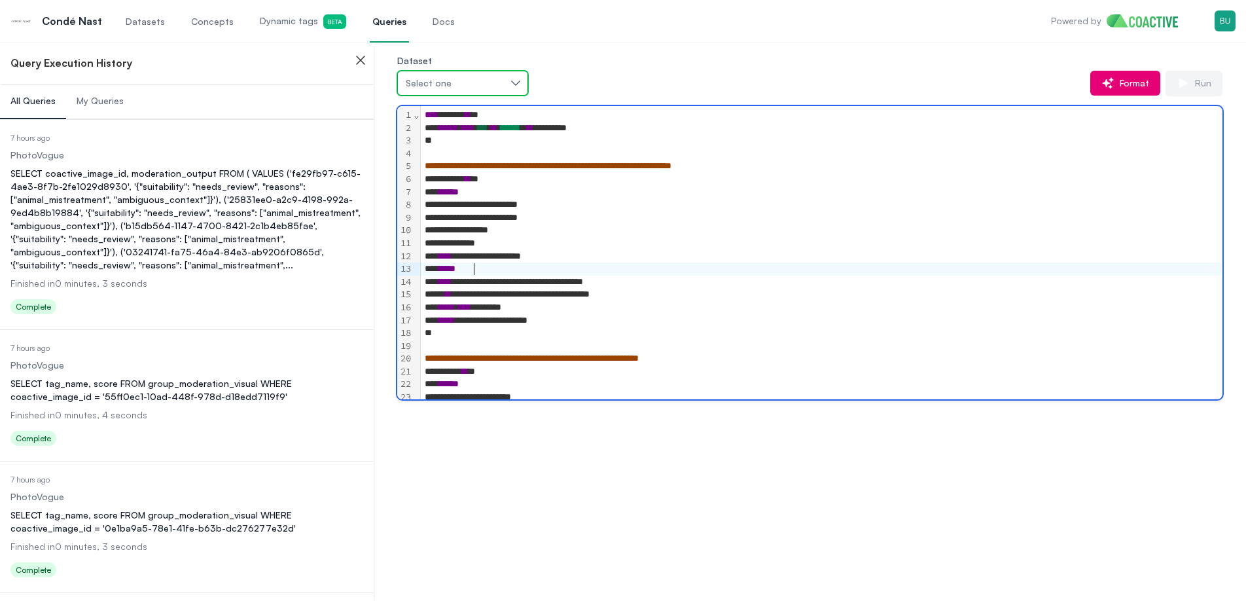
click at [506, 90] on button "Select one" at bounding box center [462, 83] width 131 height 25
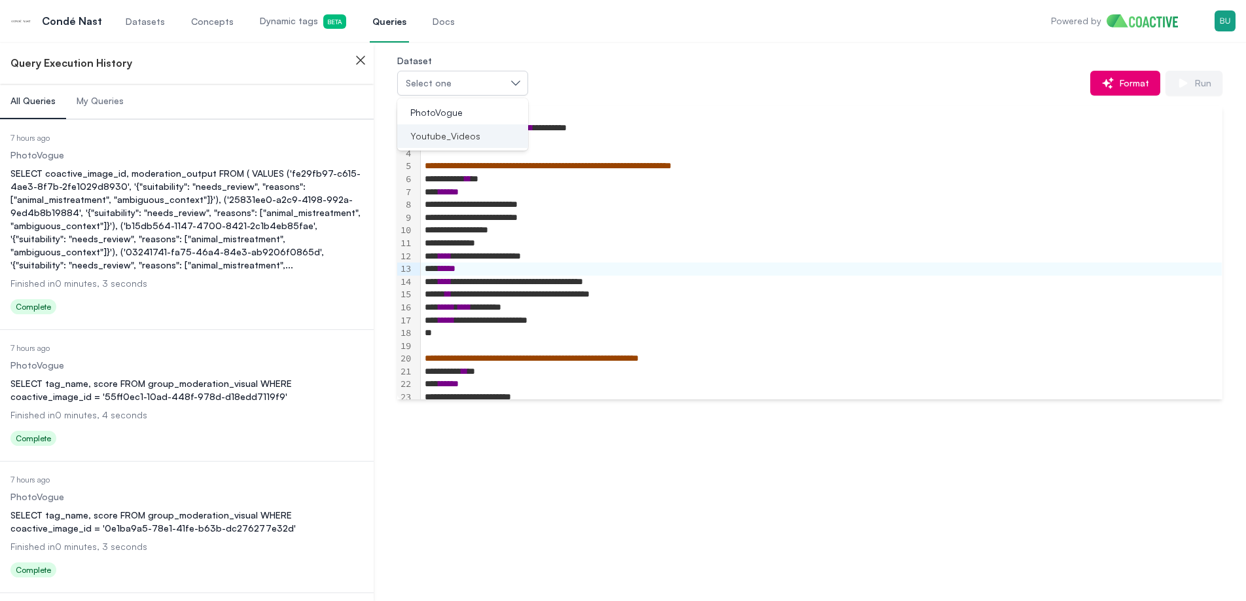
click at [482, 136] on div "Youtube_Videos" at bounding box center [454, 136] width 99 height 13
click at [508, 262] on div "**********" at bounding box center [821, 256] width 801 height 13
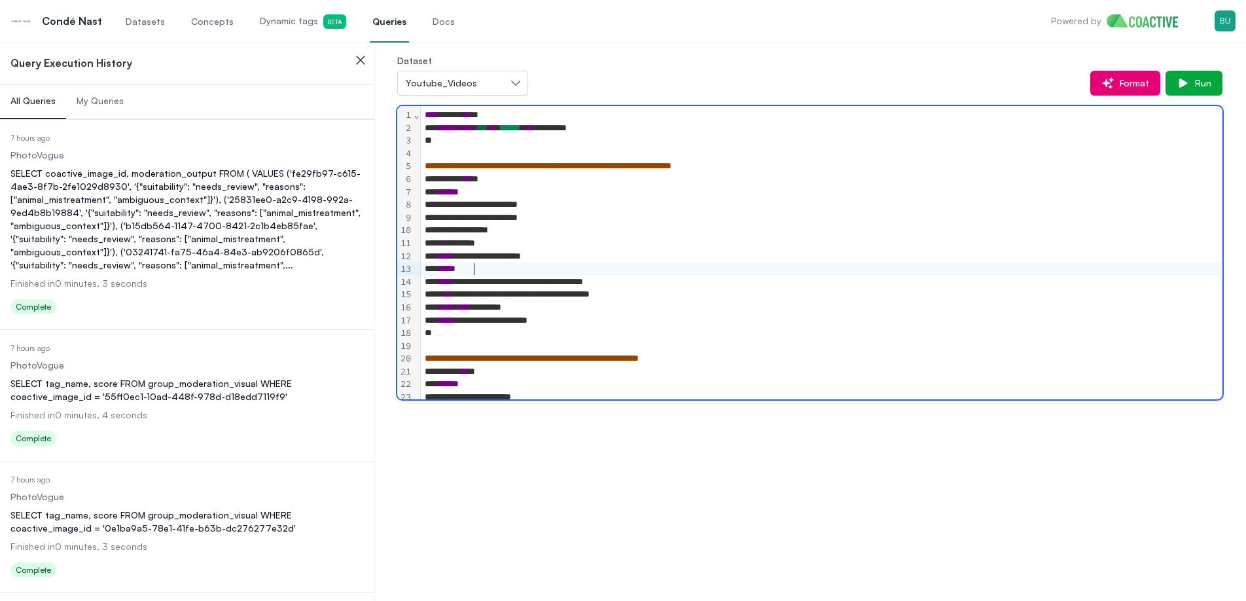
click at [523, 266] on div "*****" at bounding box center [821, 268] width 801 height 13
click at [298, 27] on span "Dynamic tags Beta" at bounding box center [303, 21] width 86 height 14
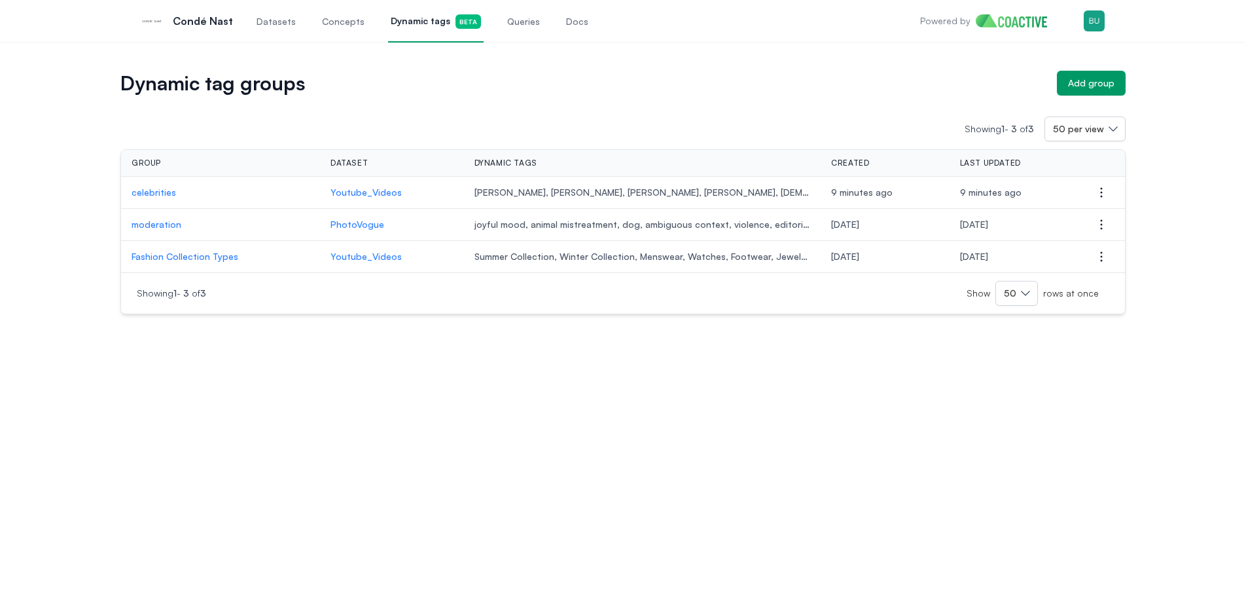
click at [160, 194] on p "celebrities" at bounding box center [221, 192] width 178 height 13
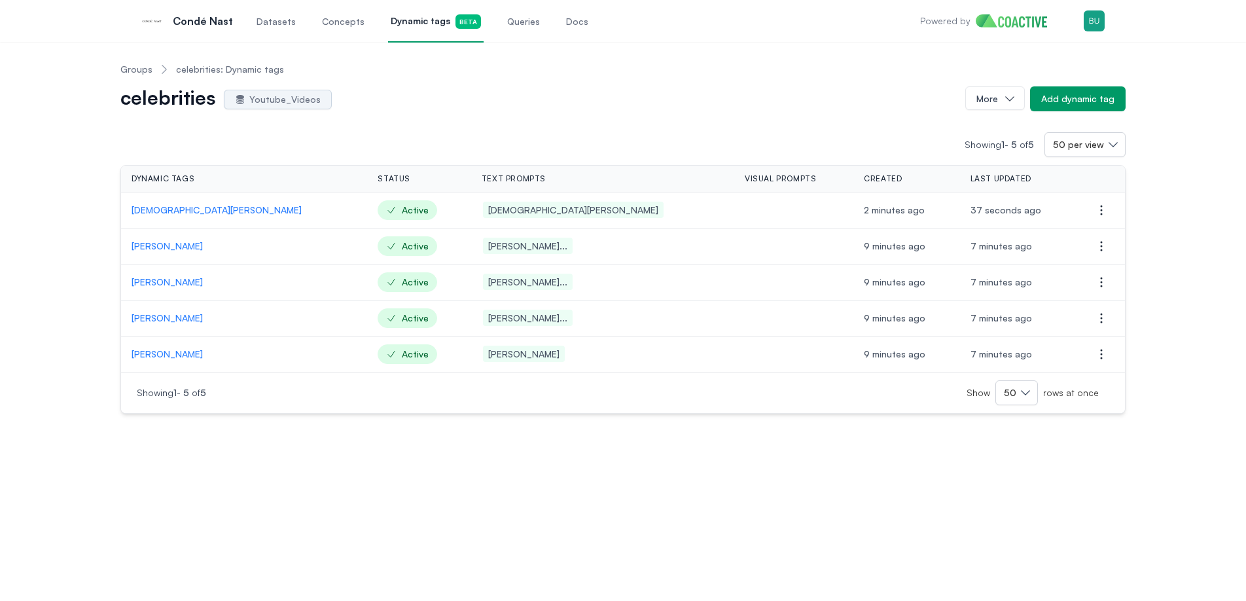
drag, startPoint x: 124, startPoint y: 317, endPoint x: 195, endPoint y: 320, distance: 70.7
click at [195, 320] on td "[PERSON_NAME]" at bounding box center [244, 318] width 246 height 36
copy p "[PERSON_NAME]"
click at [48, 385] on div "Groups celebrities: Dynamic tags celebrities Youtube_Videos More Add dynamic ta…" at bounding box center [623, 232] width 1199 height 361
click at [509, 33] on link "Queries" at bounding box center [523, 20] width 38 height 43
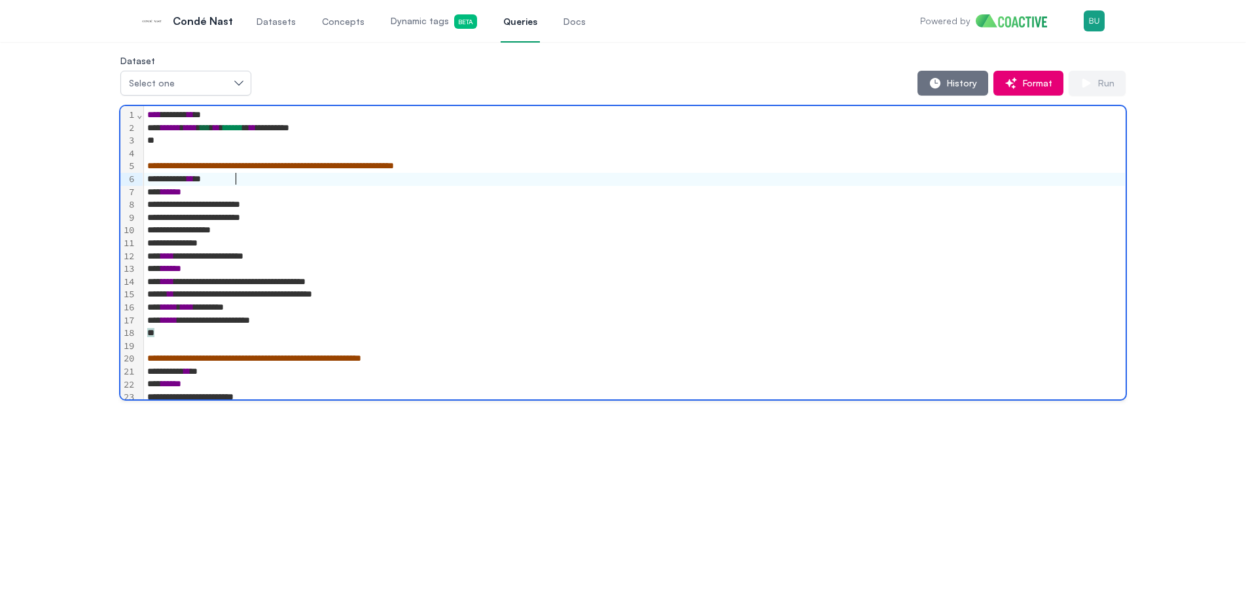
click at [530, 183] on div "**********" at bounding box center [633, 179] width 981 height 13
click at [205, 88] on div "Select one" at bounding box center [179, 83] width 101 height 13
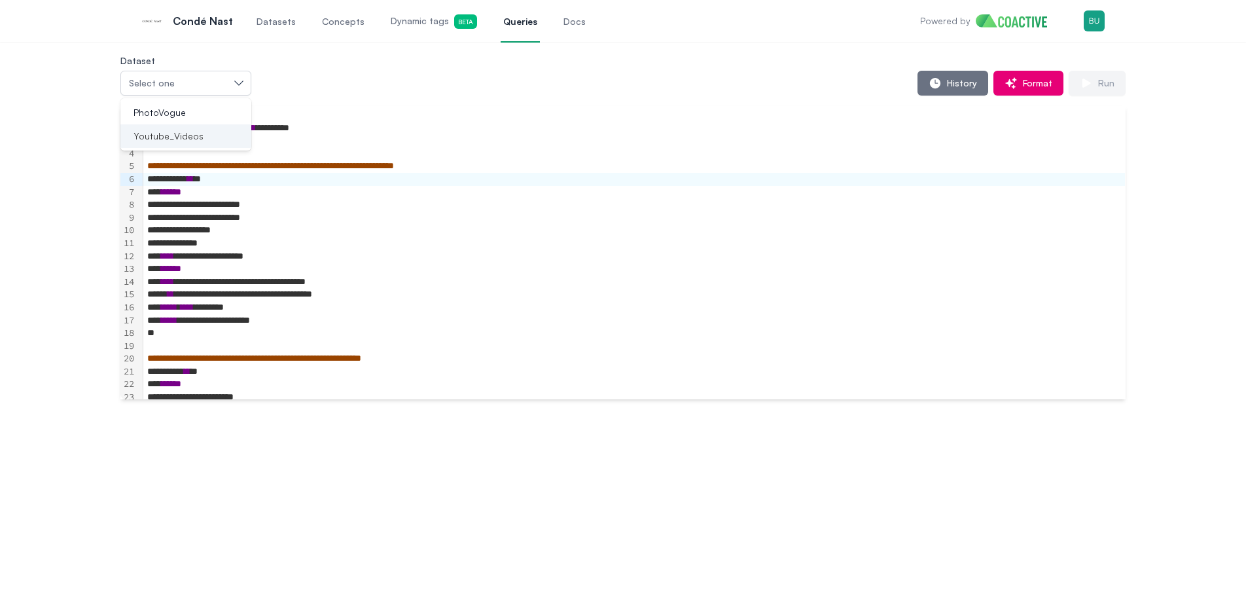
click at [213, 140] on div "Youtube_Videos" at bounding box center [177, 136] width 99 height 13
click at [439, 177] on div "**********" at bounding box center [633, 179] width 981 height 13
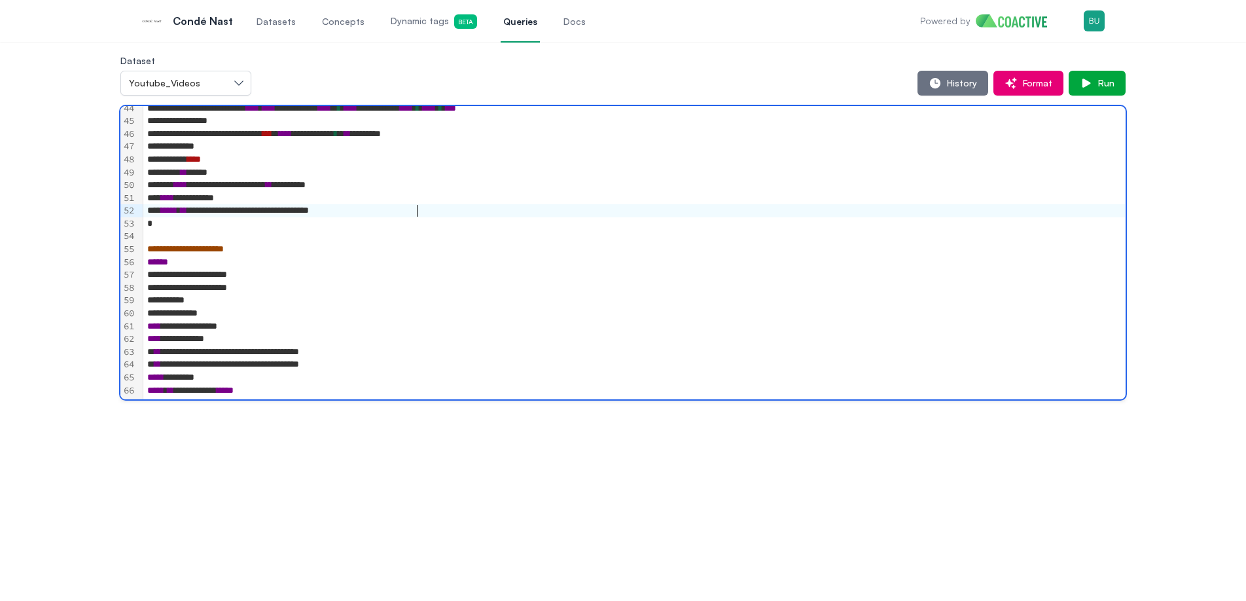
click at [690, 213] on div "**********" at bounding box center [633, 210] width 981 height 13
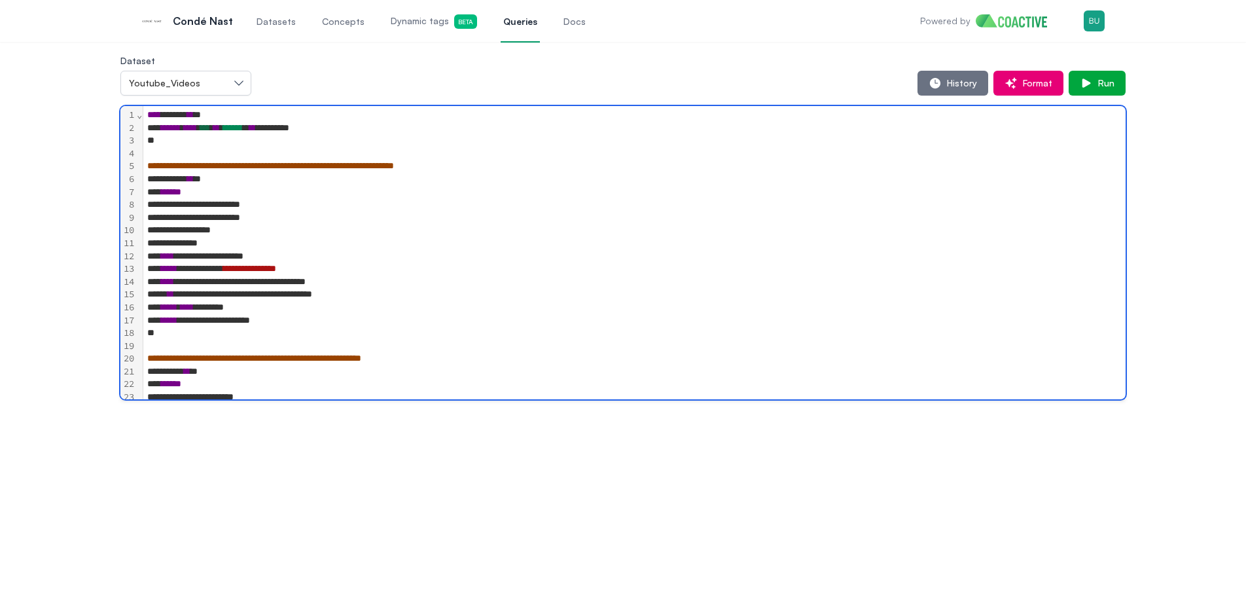
drag, startPoint x: 1011, startPoint y: 194, endPoint x: 1036, endPoint y: 169, distance: 35.2
click at [1012, 194] on div "******" at bounding box center [633, 192] width 981 height 13
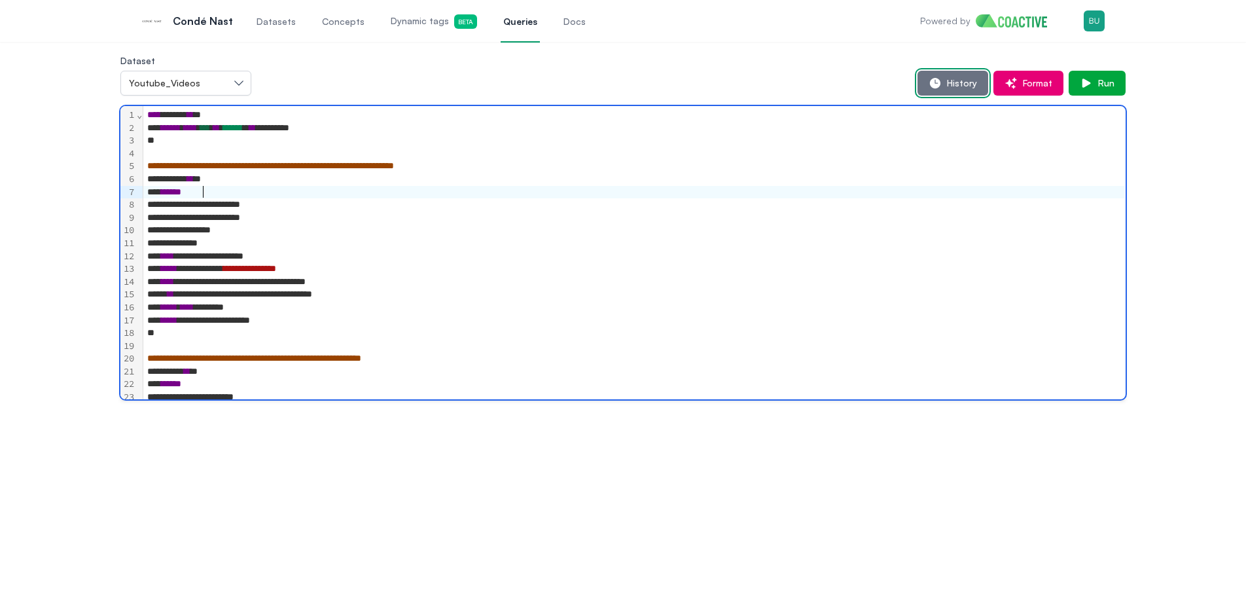
click at [966, 86] on span "History" at bounding box center [958, 83] width 35 height 13
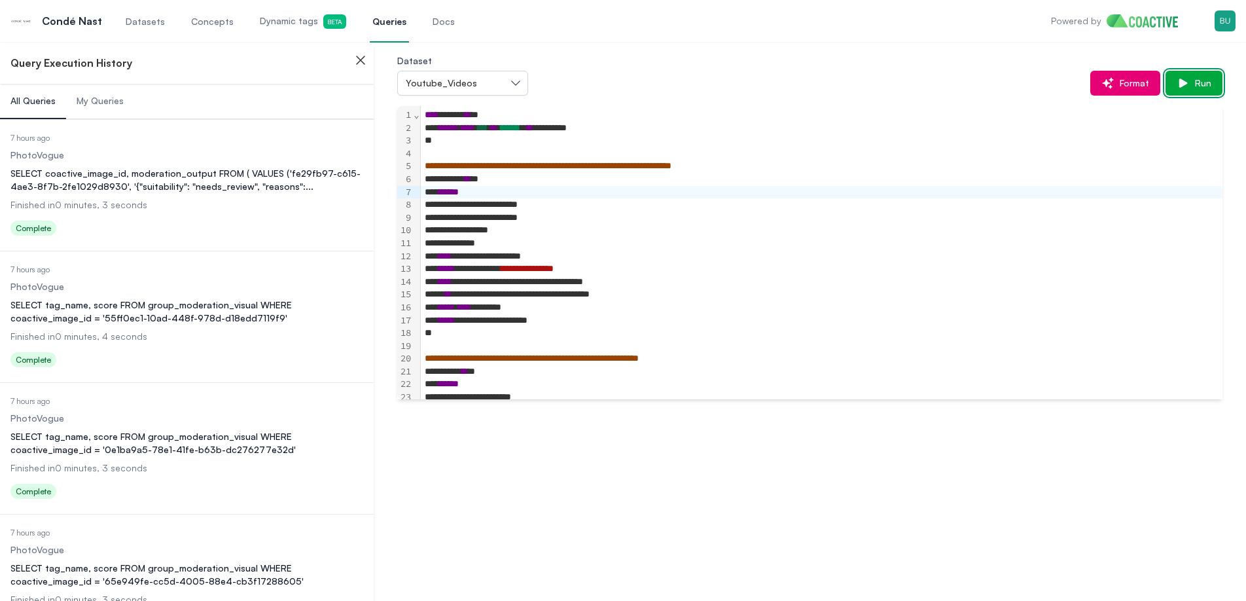
click at [1191, 84] on span "Run" at bounding box center [1200, 83] width 22 height 13
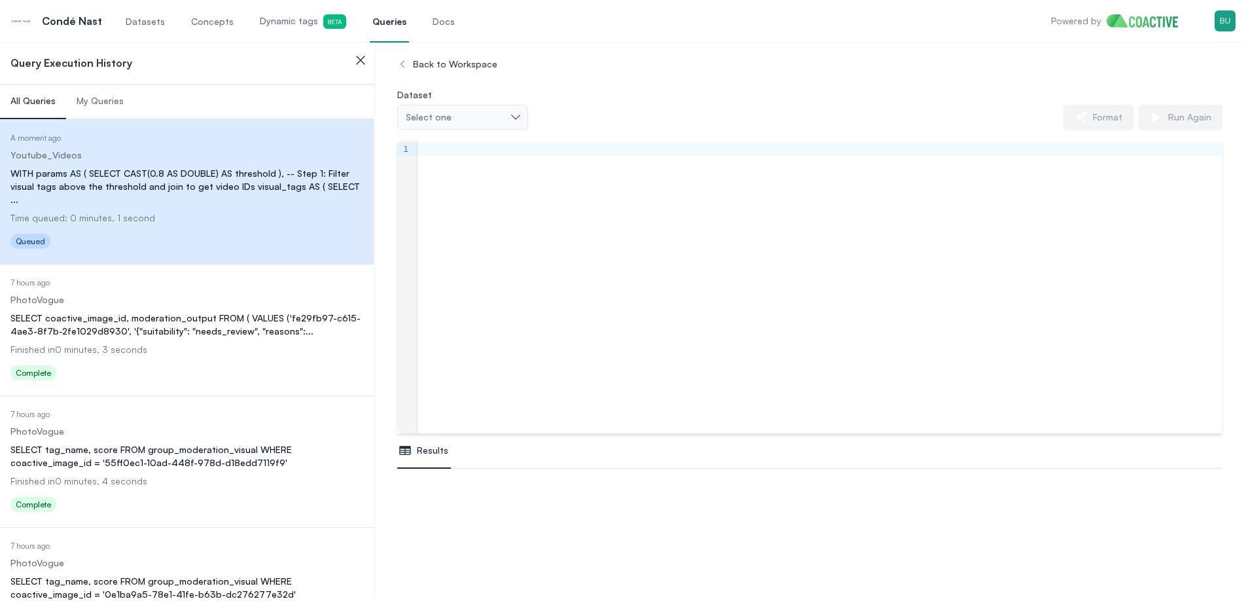
scroll to position [77, 0]
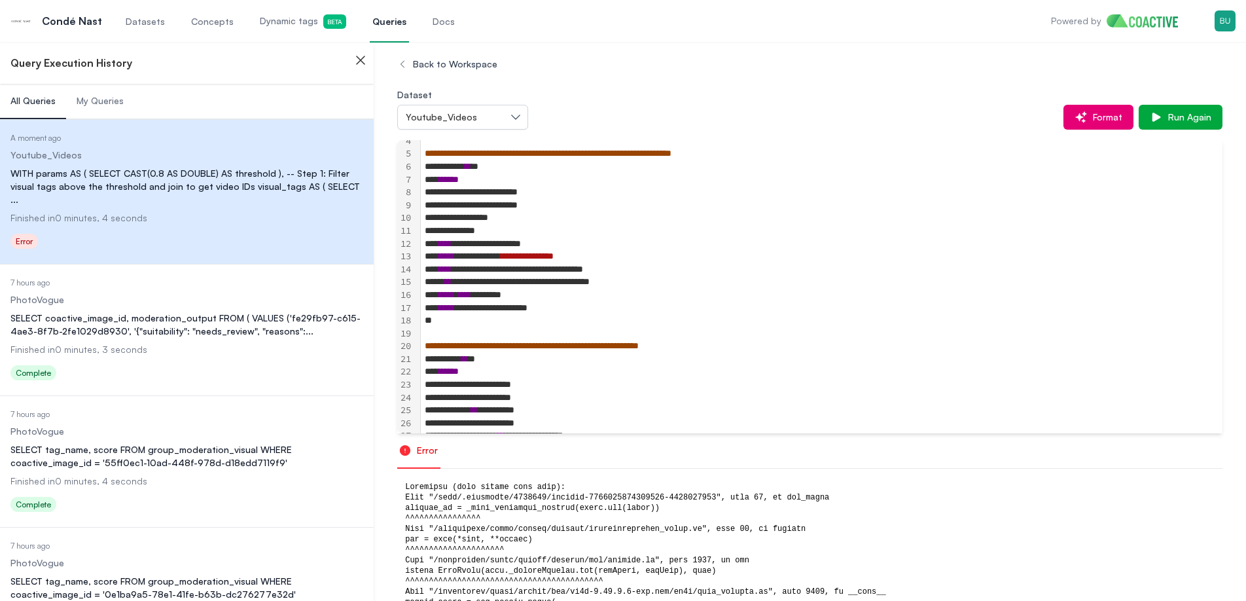
click at [726, 252] on div "**********" at bounding box center [821, 256] width 801 height 13
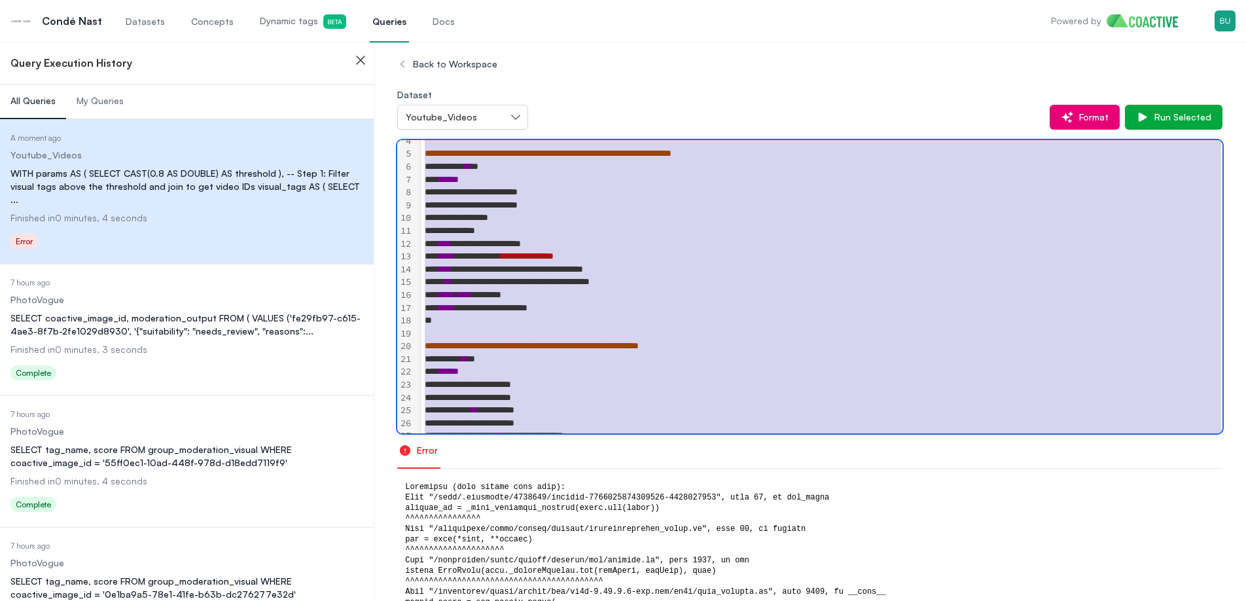
scroll to position [545, 0]
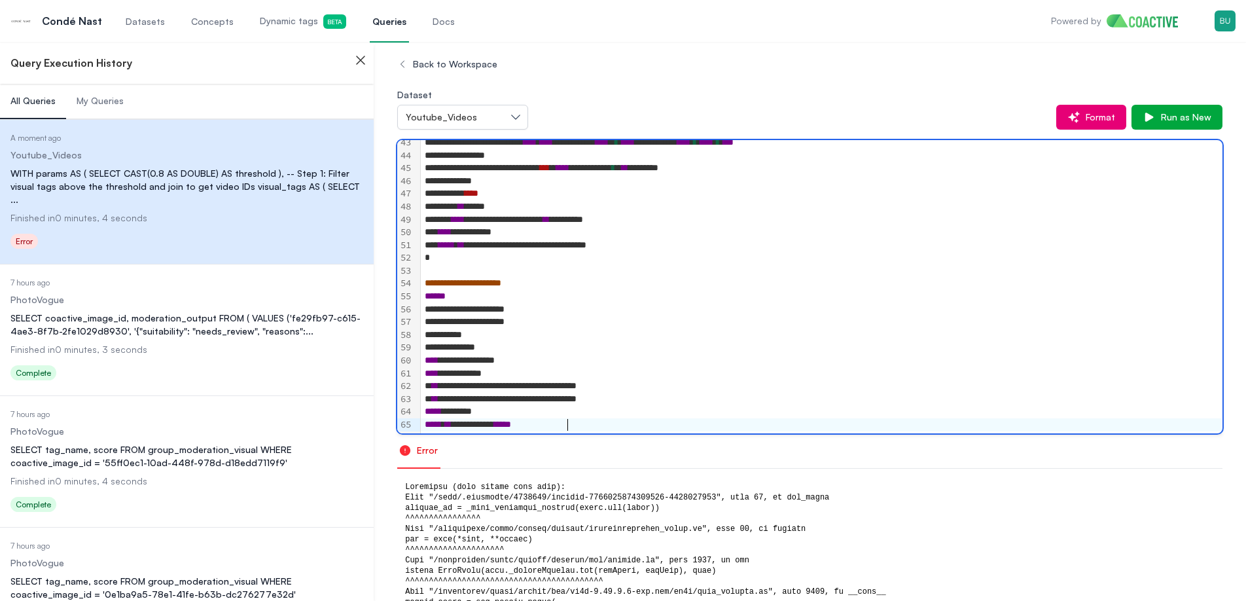
click at [831, 268] on div at bounding box center [821, 270] width 801 height 13
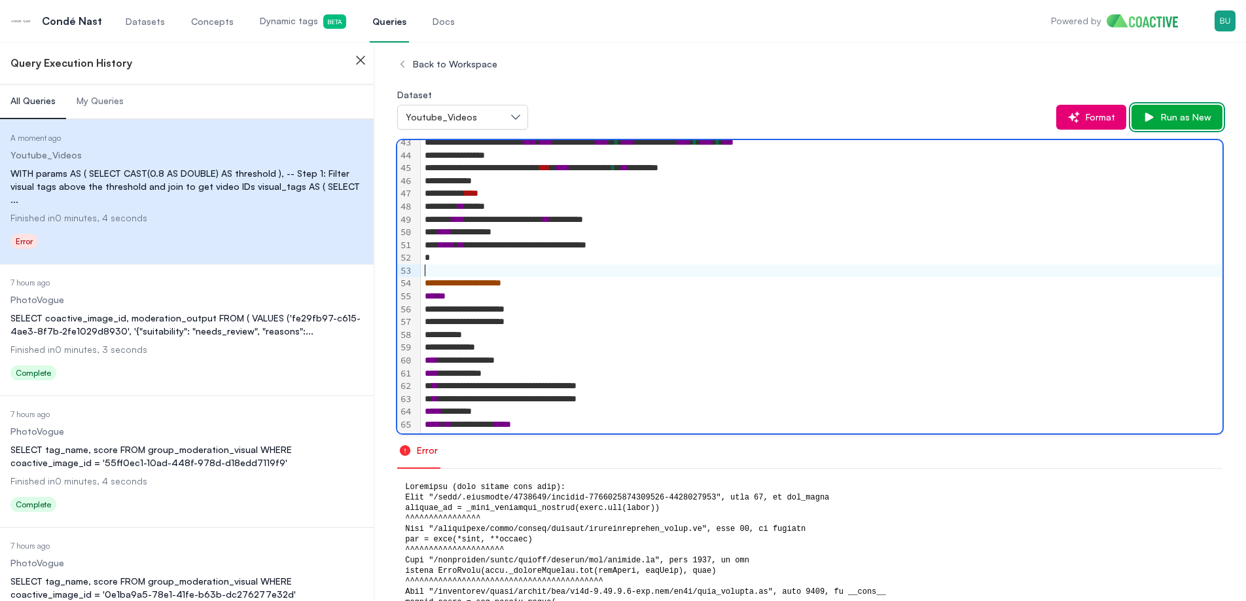
click at [1178, 121] on span "Run as New" at bounding box center [1183, 117] width 56 height 13
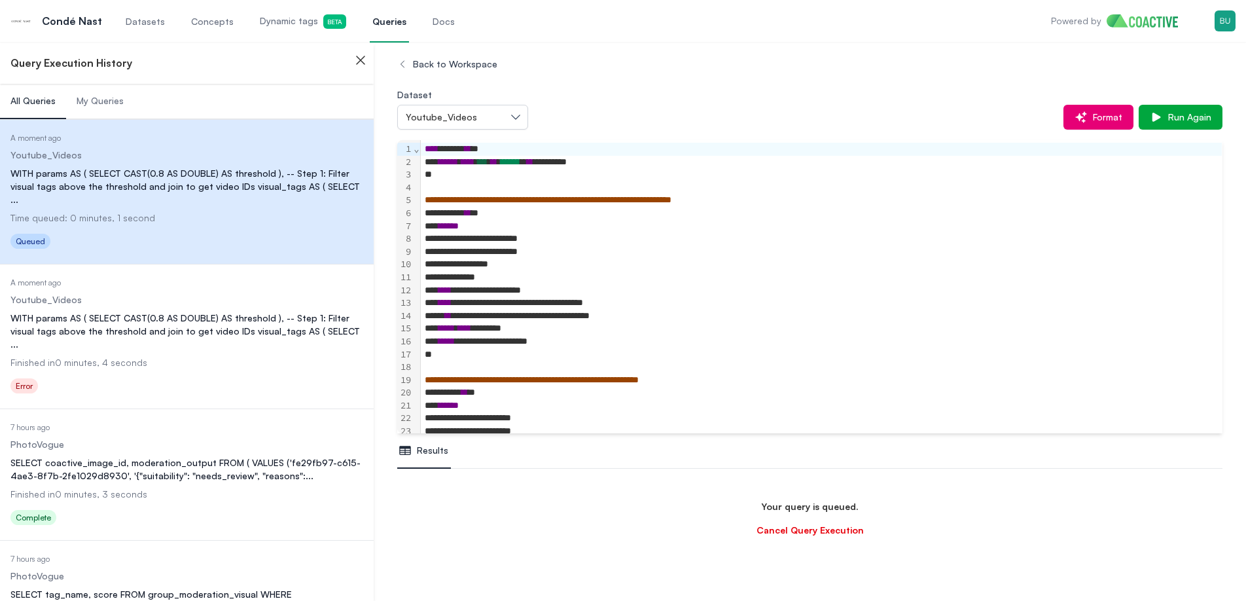
scroll to position [154, 0]
click at [171, 311] on div "WITH params AS ( SELECT CAST(0.8 AS DOUBLE) AS threshold ), -- Step 1: Filter v…" at bounding box center [186, 330] width 353 height 39
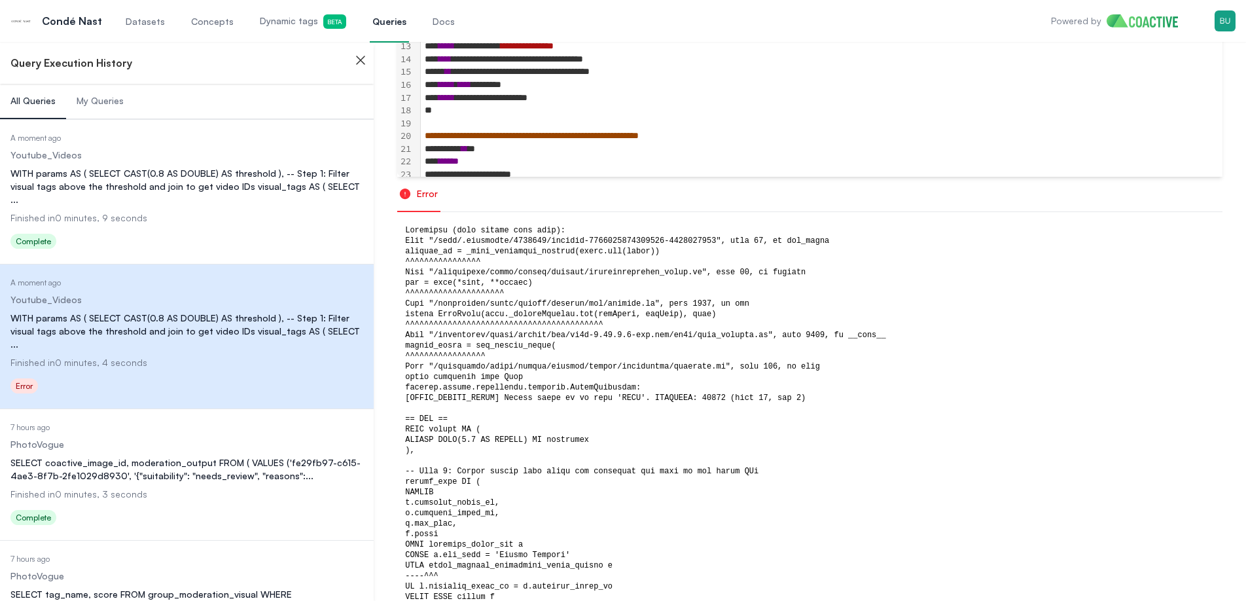
scroll to position [245, 0]
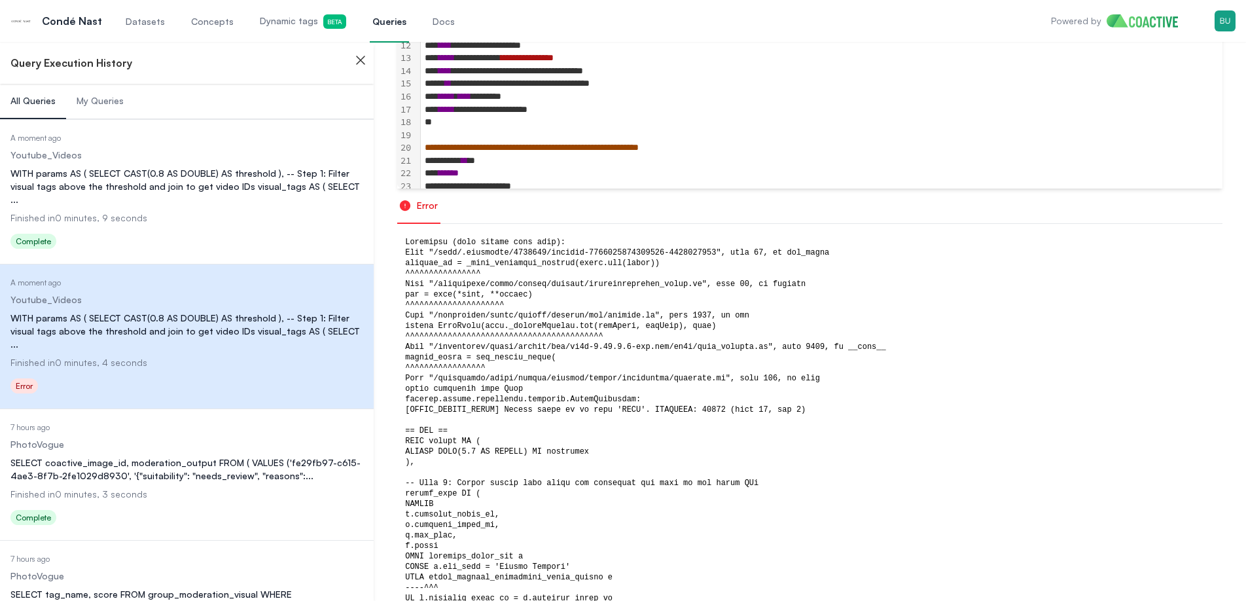
click at [289, 153] on dd "Youtube_Videos" at bounding box center [186, 155] width 353 height 13
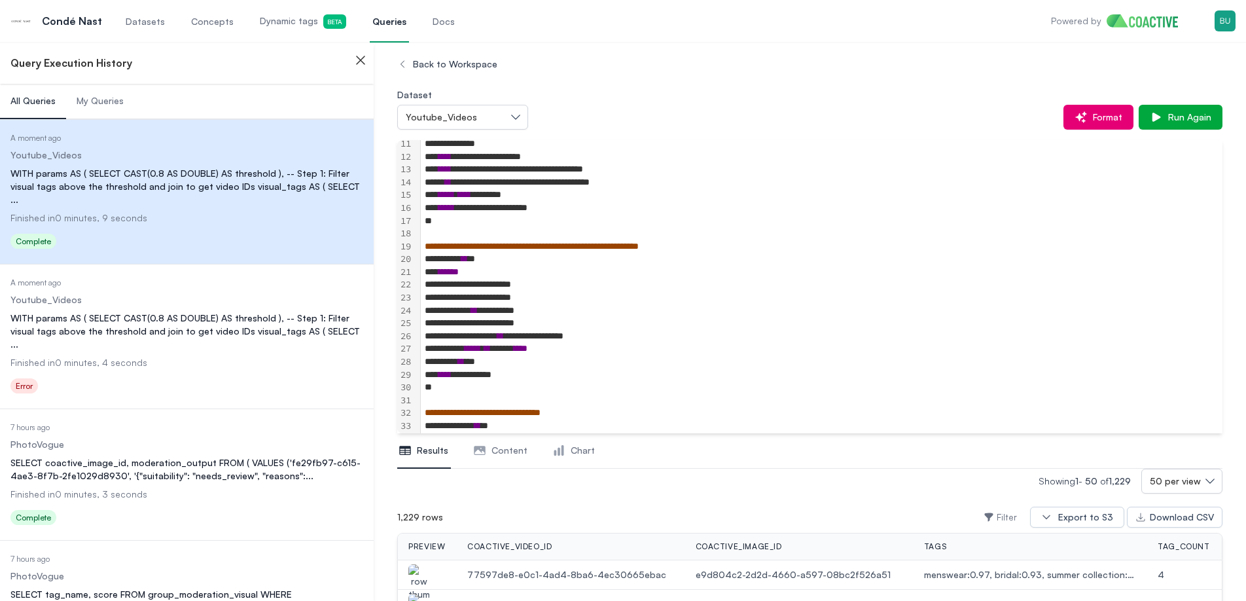
scroll to position [128, 0]
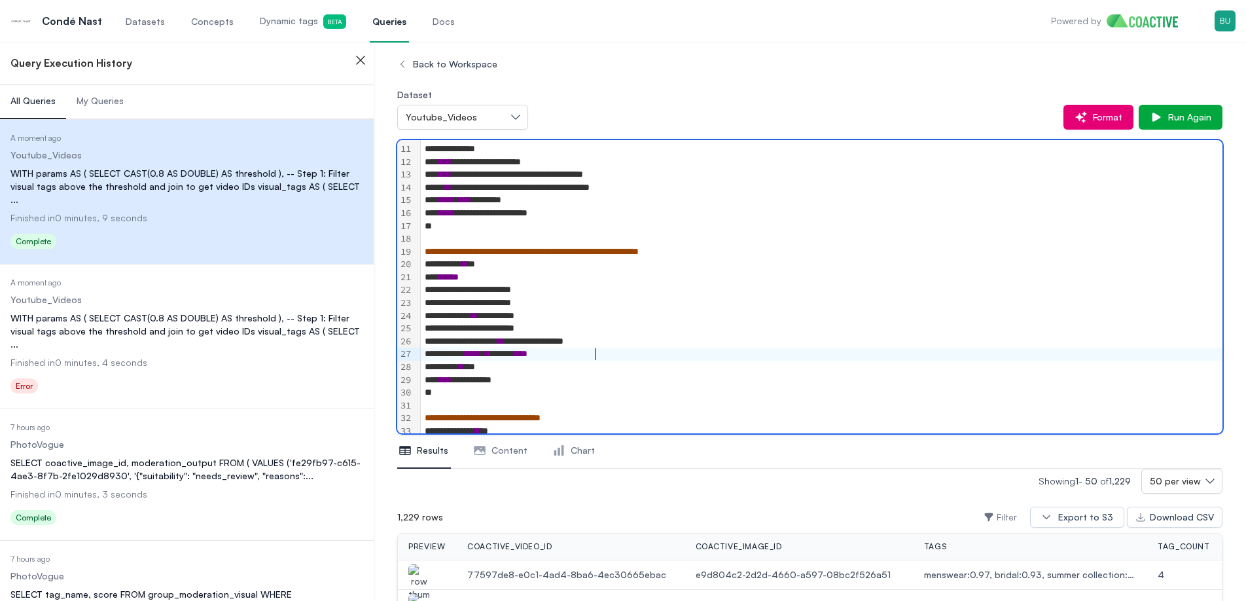
click at [671, 351] on div "***** ** ***** ****" at bounding box center [821, 353] width 801 height 13
click at [164, 356] on dd "Finished in 0 minutes, 4 seconds" at bounding box center [186, 362] width 353 height 13
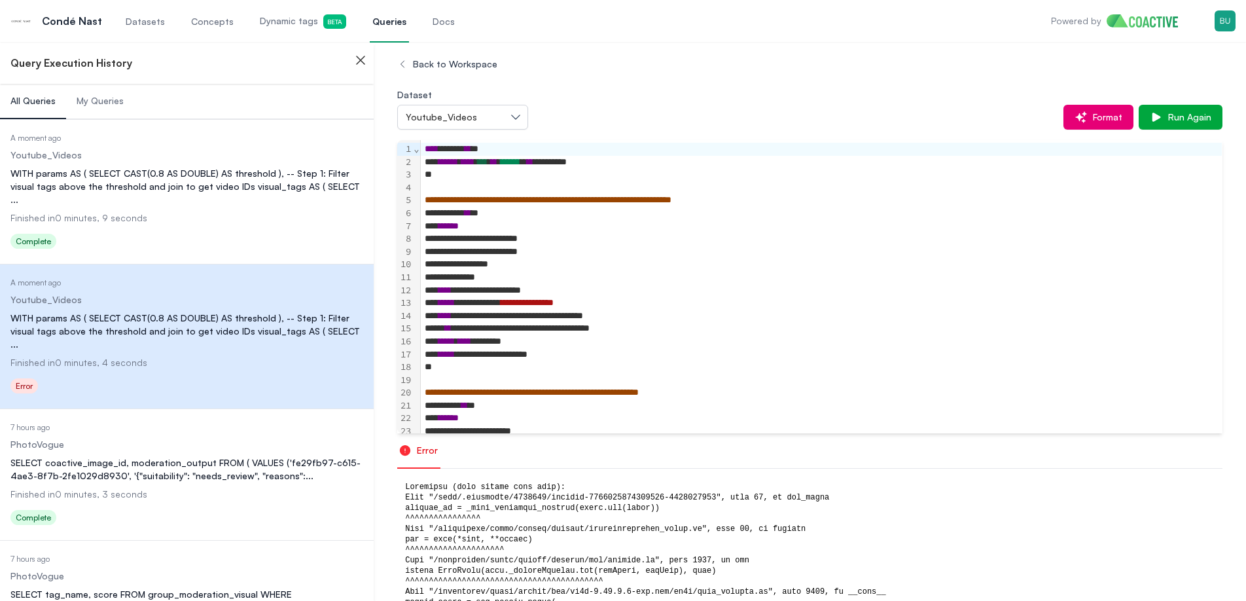
click at [667, 276] on div "*******" at bounding box center [821, 277] width 801 height 13
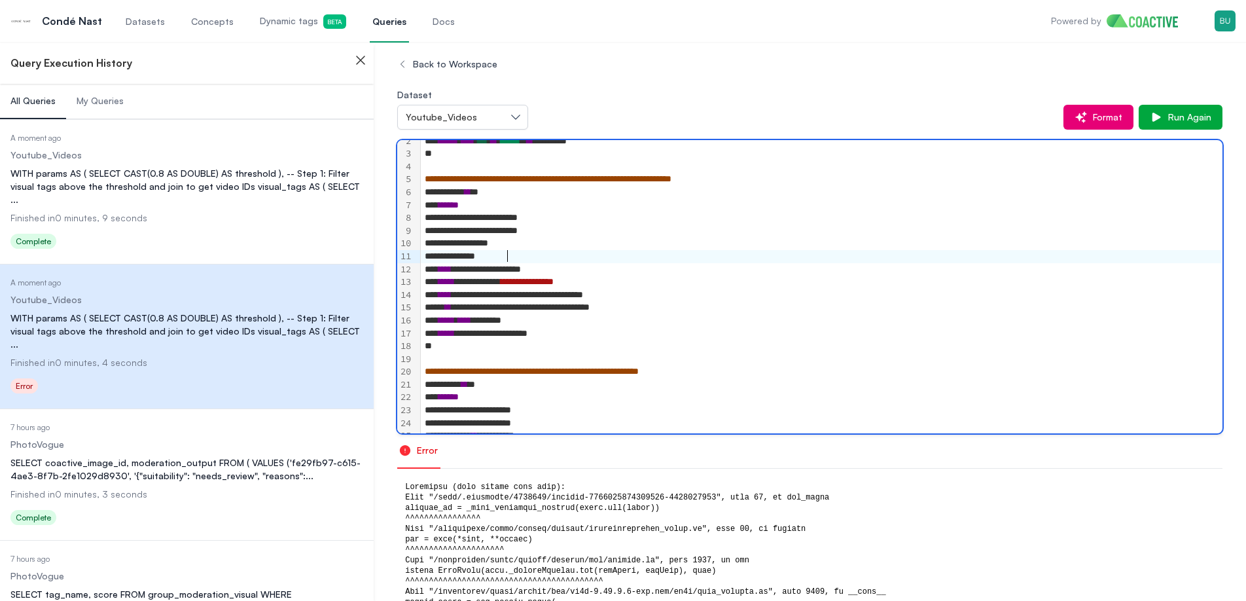
scroll to position [22, 0]
click at [639, 295] on div "**********" at bounding box center [821, 294] width 801 height 13
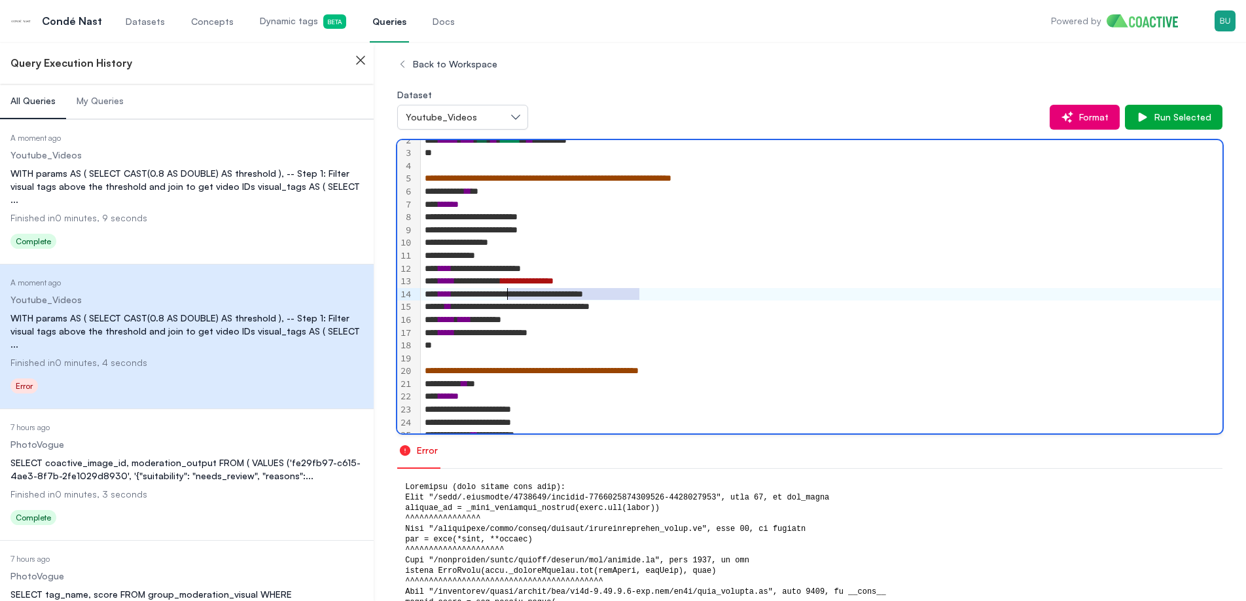
drag, startPoint x: 639, startPoint y: 295, endPoint x: 510, endPoint y: 298, distance: 128.9
click at [510, 298] on div "**********" at bounding box center [821, 294] width 801 height 13
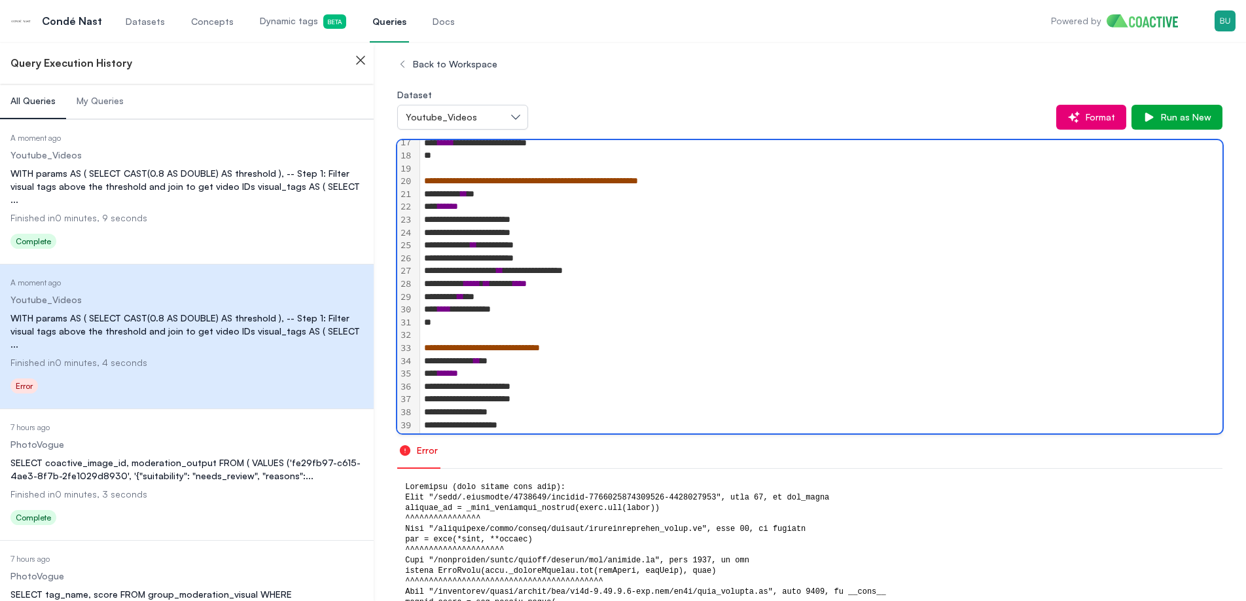
scroll to position [0, 0]
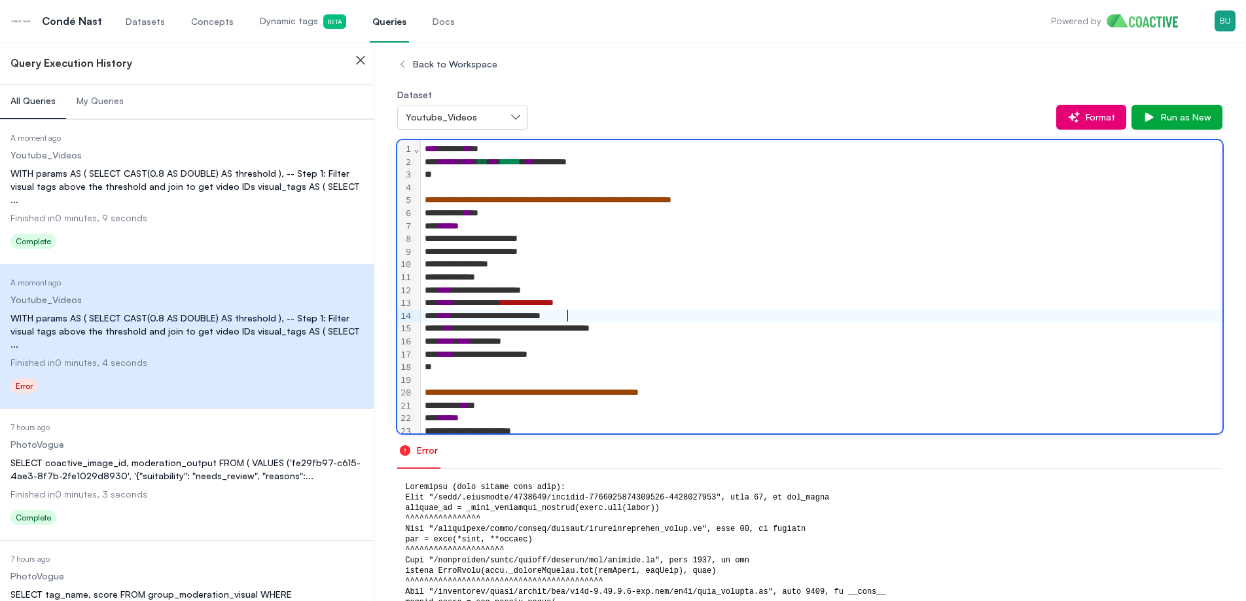
click at [764, 304] on div "**********" at bounding box center [821, 302] width 801 height 13
click at [1043, 253] on div "**********" at bounding box center [821, 251] width 801 height 13
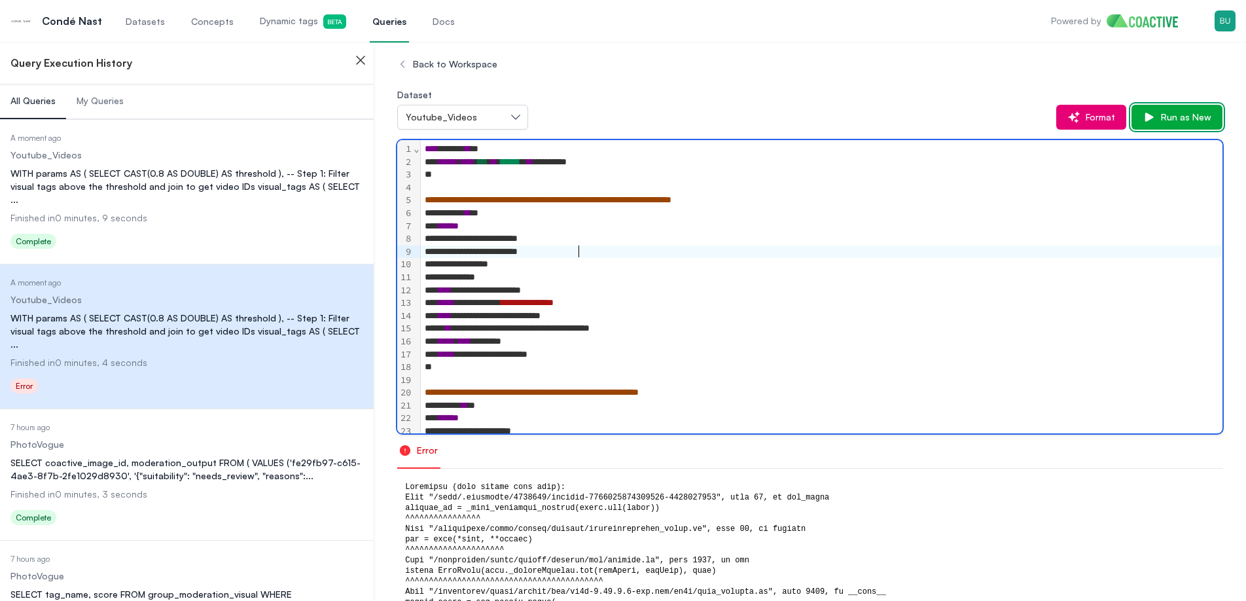
click at [1178, 111] on span "Run as New" at bounding box center [1183, 117] width 56 height 13
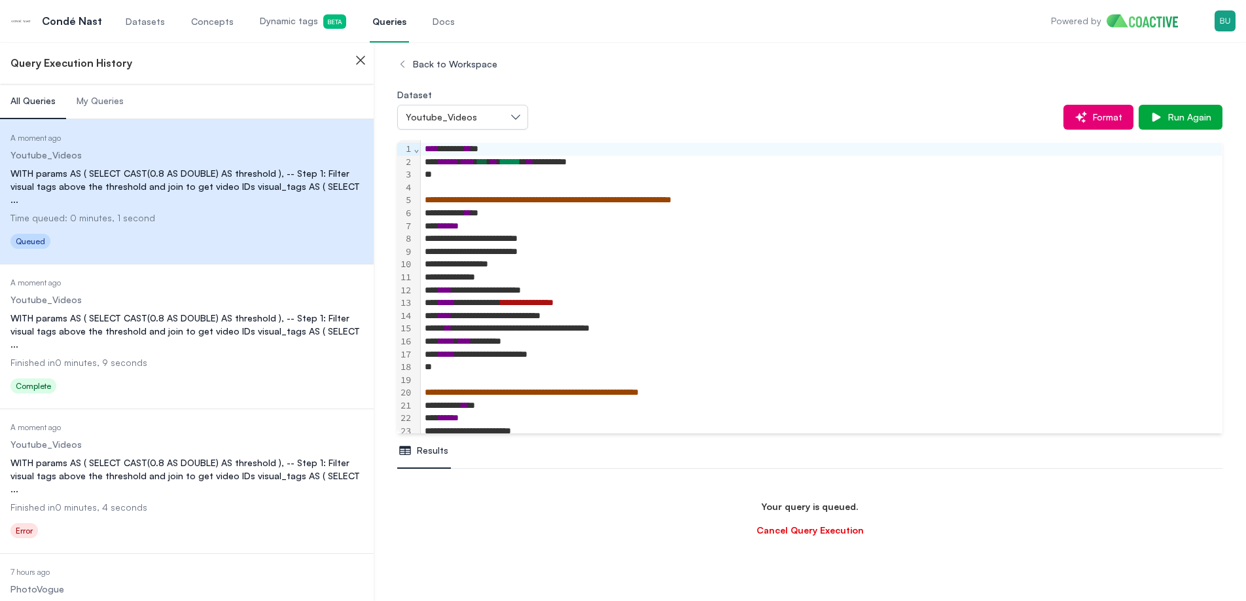
scroll to position [232, 0]
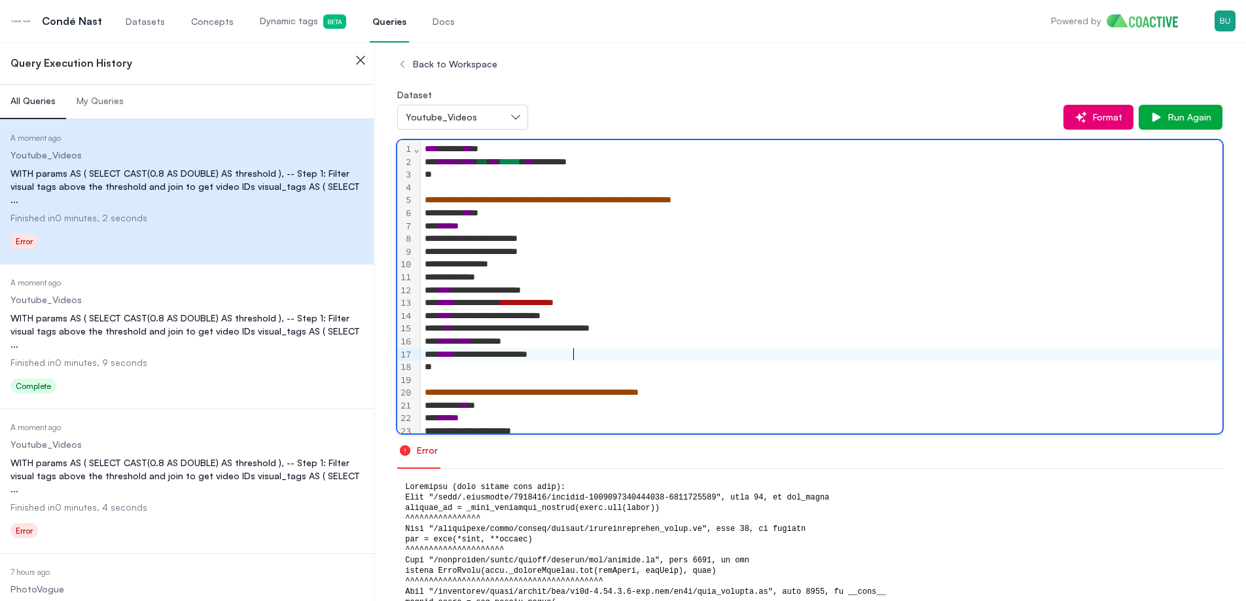
click at [576, 355] on div "**********" at bounding box center [821, 354] width 801 height 13
click at [571, 331] on div "**********" at bounding box center [821, 328] width 801 height 13
click at [656, 308] on div "**********" at bounding box center [821, 302] width 801 height 13
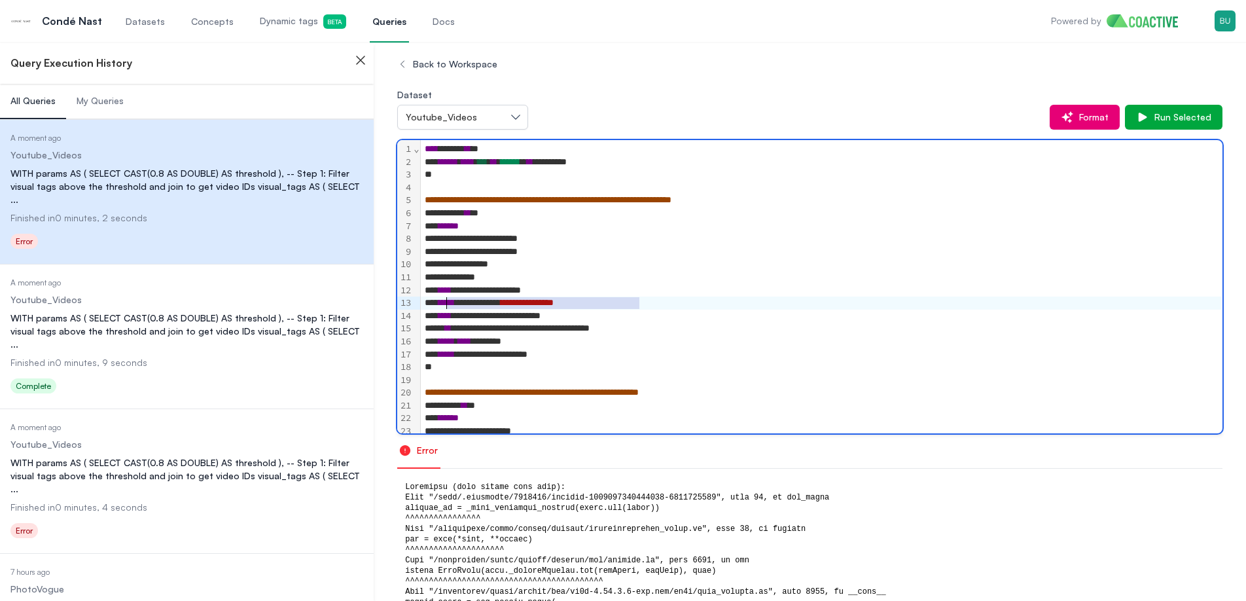
drag, startPoint x: 650, startPoint y: 304, endPoint x: 448, endPoint y: 302, distance: 202.2
click at [448, 302] on div "**********" at bounding box center [821, 302] width 801 height 13
copy div "**********"
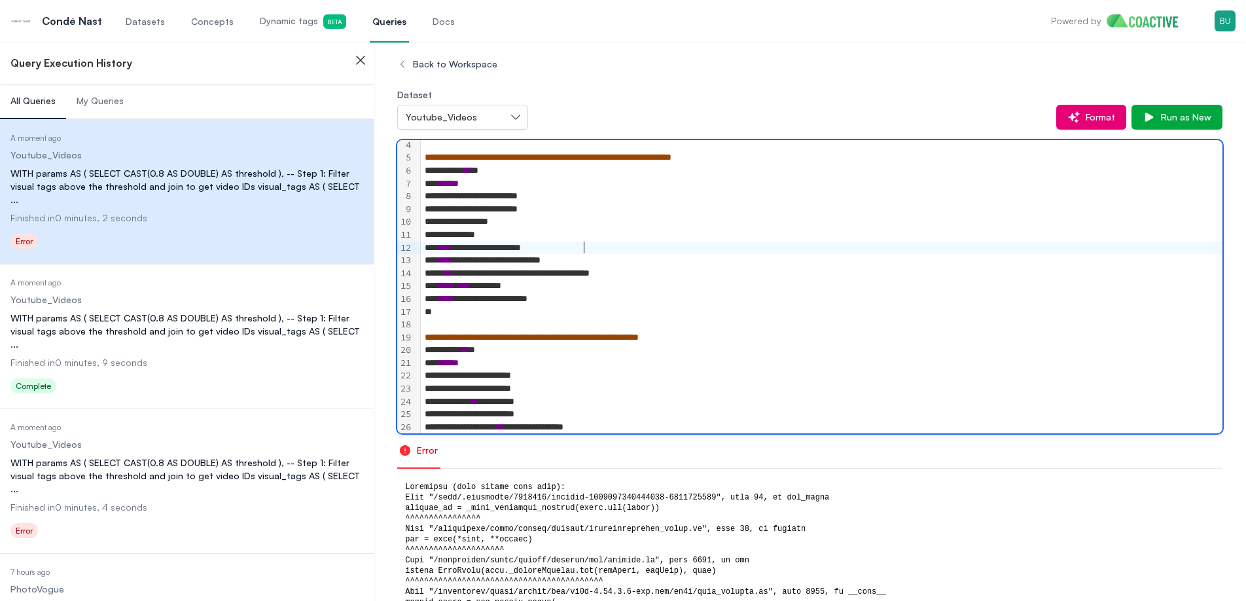
scroll to position [28, 0]
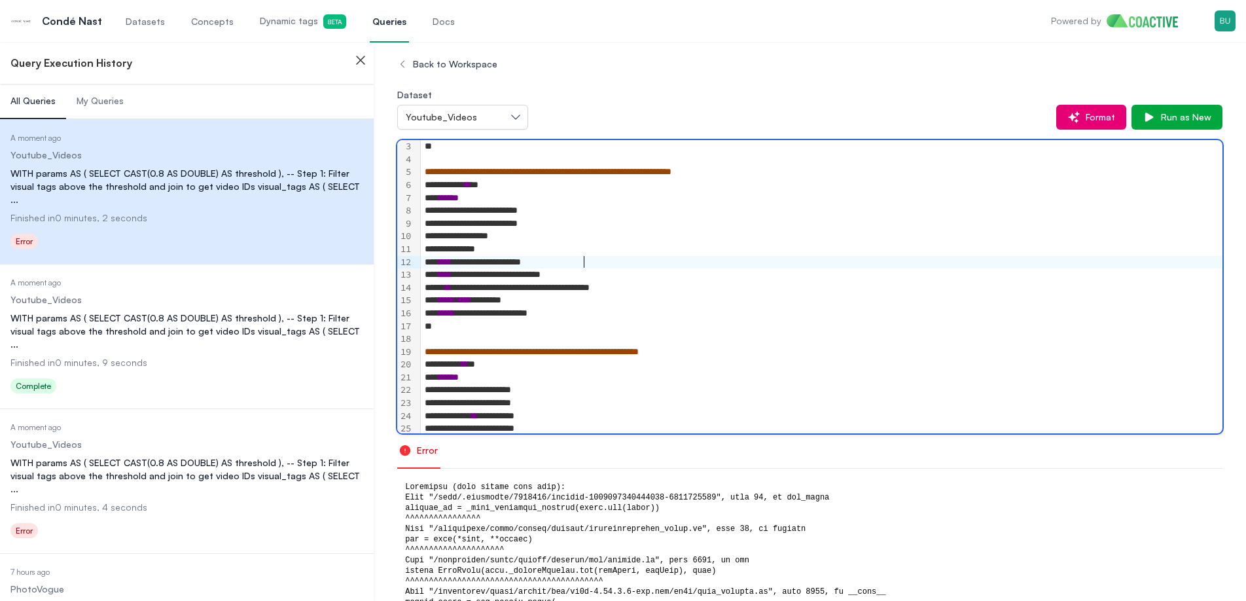
click at [606, 311] on div "**********" at bounding box center [821, 313] width 801 height 13
click at [653, 323] on div "**" at bounding box center [821, 326] width 801 height 13
click at [658, 309] on div "**********" at bounding box center [821, 313] width 801 height 13
click at [639, 355] on span "**********" at bounding box center [532, 351] width 214 height 9
click at [1184, 120] on span "Run as New" at bounding box center [1183, 117] width 56 height 13
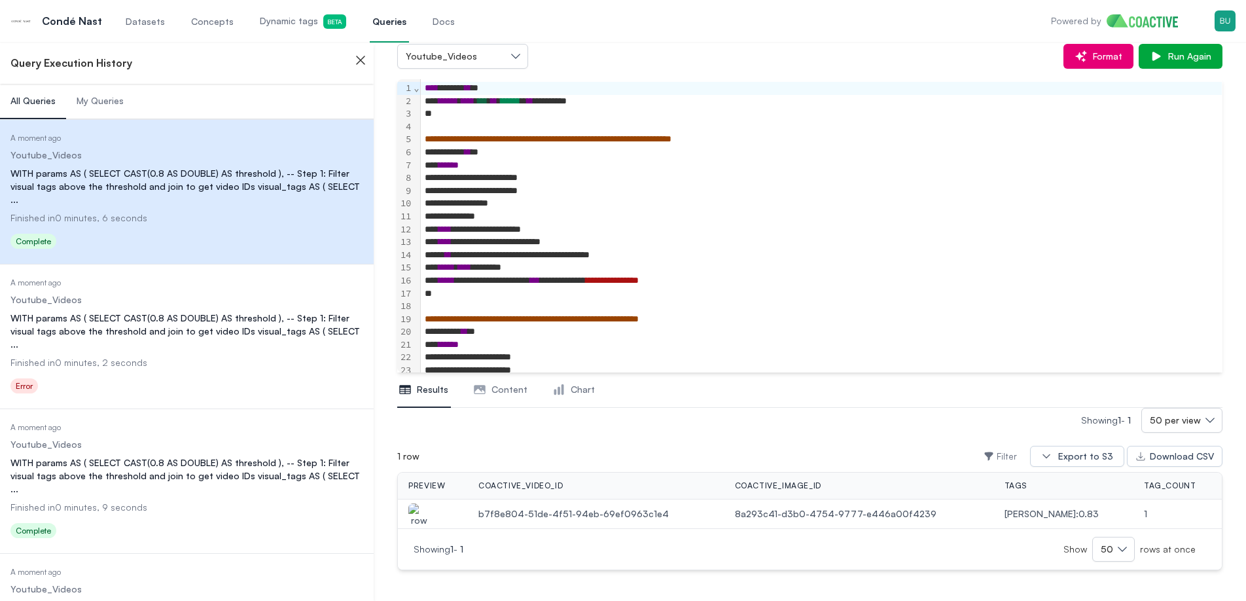
scroll to position [61, 0]
click at [456, 435] on div "Showing 1 - 1 50 per view 1 row Filter Export to S3 Download CSV preview coacti…" at bounding box center [809, 488] width 825 height 162
click at [422, 509] on img "button" at bounding box center [418, 520] width 21 height 37
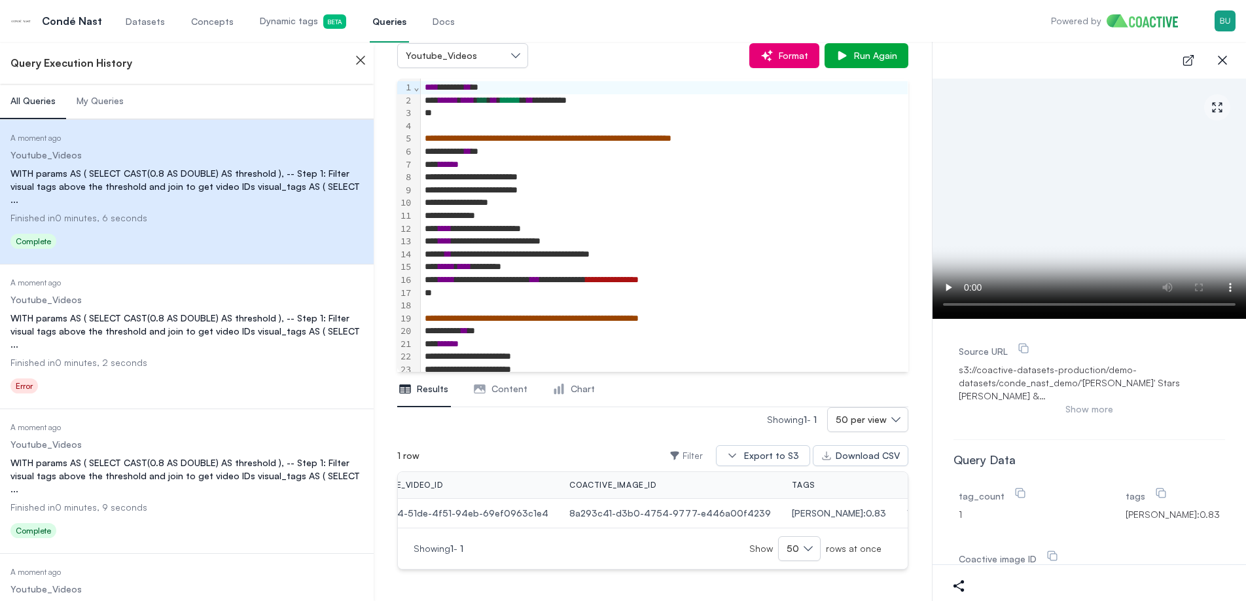
scroll to position [0, 114]
click at [1130, 68] on div "open-details close-sidebar" at bounding box center [1088, 60] width 313 height 37
click at [1223, 60] on icon "button" at bounding box center [1222, 60] width 16 height 16
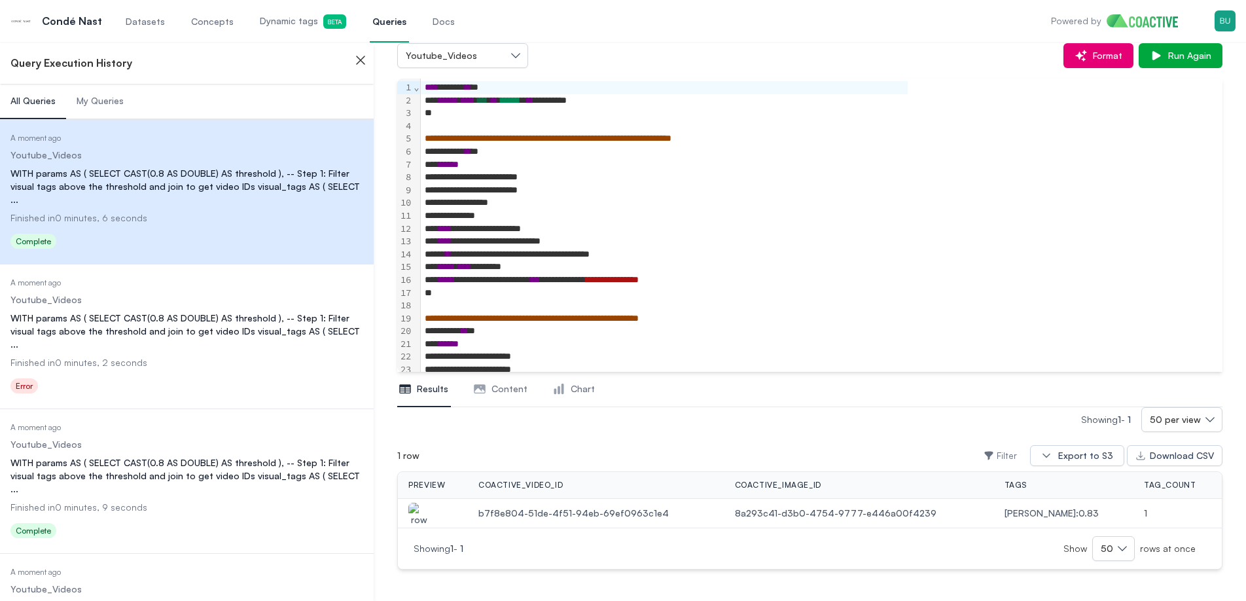
scroll to position [0, 0]
click at [712, 306] on div at bounding box center [821, 305] width 801 height 13
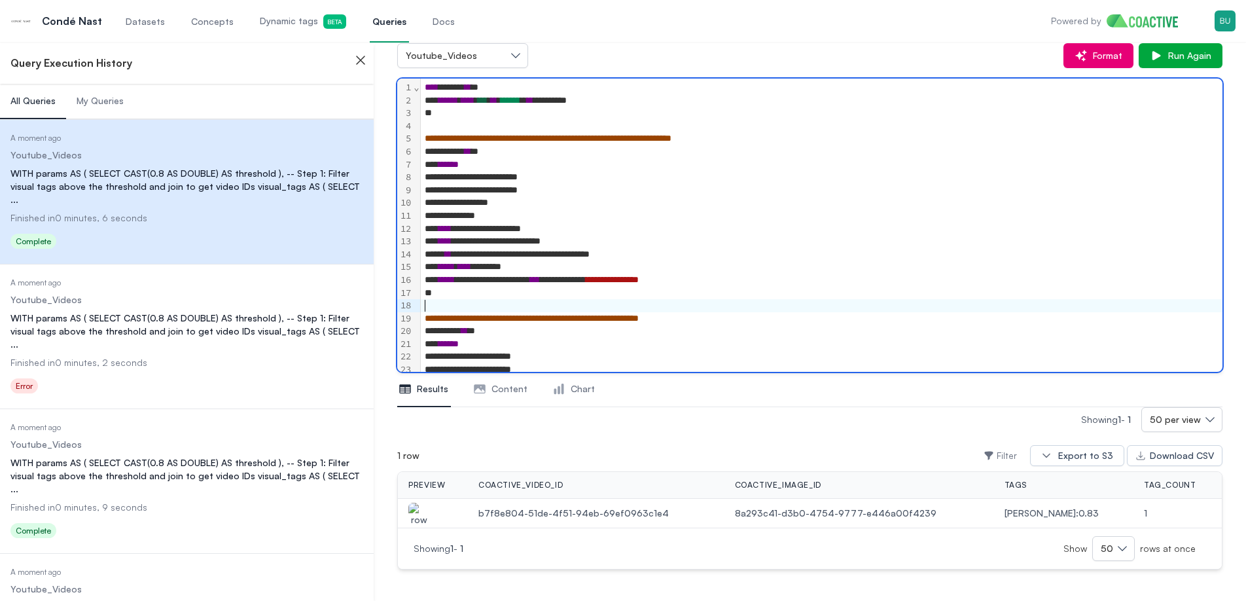
click at [639, 313] on span "**********" at bounding box center [532, 317] width 214 height 9
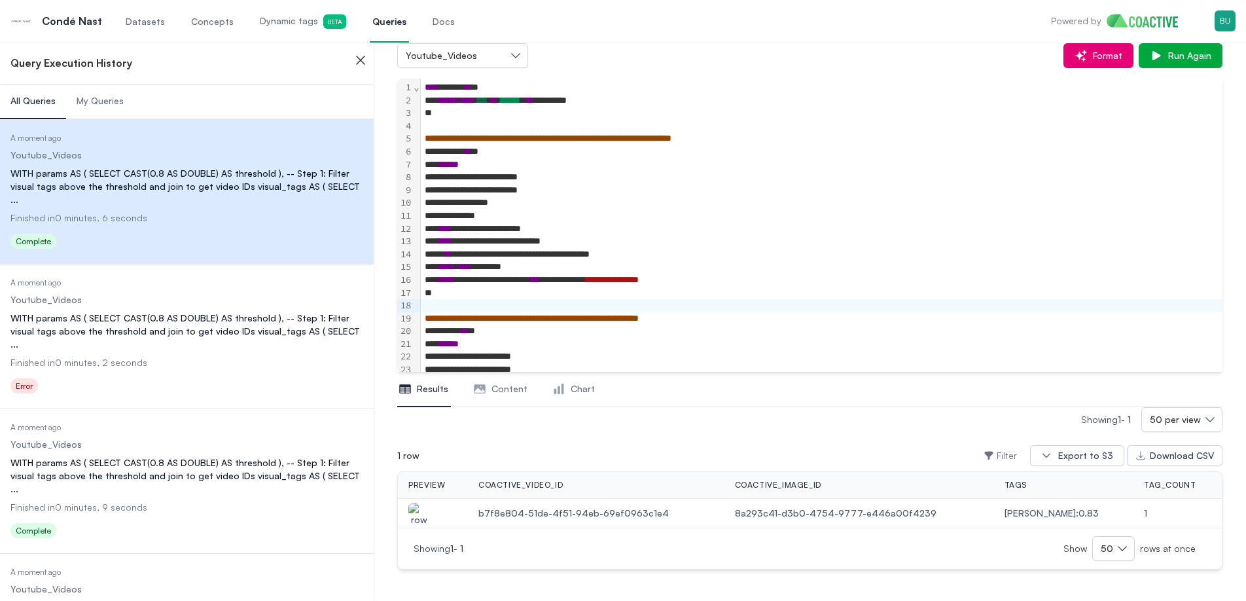
click at [1005, 35] on div "Open main menu Condé Nast Datasets Concepts Dynamic tags Beta Queries Docs Powe…" at bounding box center [622, 21] width 1225 height 42
click at [926, 26] on div "Open main menu Condé Nast Datasets Concepts Dynamic tags Beta Queries Docs Powe…" at bounding box center [622, 21] width 1225 height 42
click at [858, 24] on div "Open main menu Condé Nast Datasets Concepts Dynamic tags Beta Queries Docs Powe…" at bounding box center [622, 21] width 1225 height 42
click at [909, 34] on div "Open main menu Condé Nast Datasets Concepts Dynamic tags Beta Queries Docs Powe…" at bounding box center [622, 21] width 1225 height 42
click at [149, 23] on span "Datasets" at bounding box center [145, 21] width 39 height 13
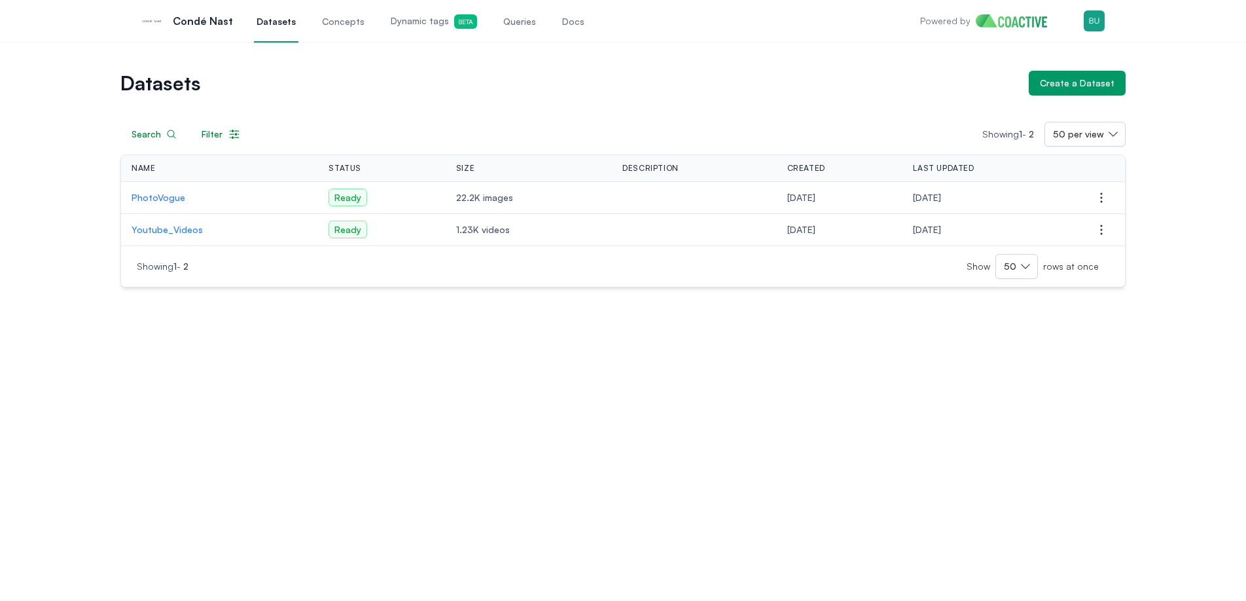
drag, startPoint x: 739, startPoint y: 490, endPoint x: 718, endPoint y: 432, distance: 61.7
click at [737, 485] on div "Datasets Create a Dataset Search Filter Showing 1 - 2 50 per view Name Status S…" at bounding box center [623, 321] width 1246 height 559
click at [718, 432] on div "Datasets Create a Dataset Search Filter Showing 1 - 2 50 per view Name Status S…" at bounding box center [623, 321] width 1246 height 559
click at [748, 418] on div "Datasets Create a Dataset Search Filter Showing 1 - 2 50 per view Name Status S…" at bounding box center [623, 321] width 1246 height 559
click at [820, 417] on div "Datasets Create a Dataset Search Filter Showing 1 - 2 50 per view Name Status S…" at bounding box center [623, 321] width 1246 height 559
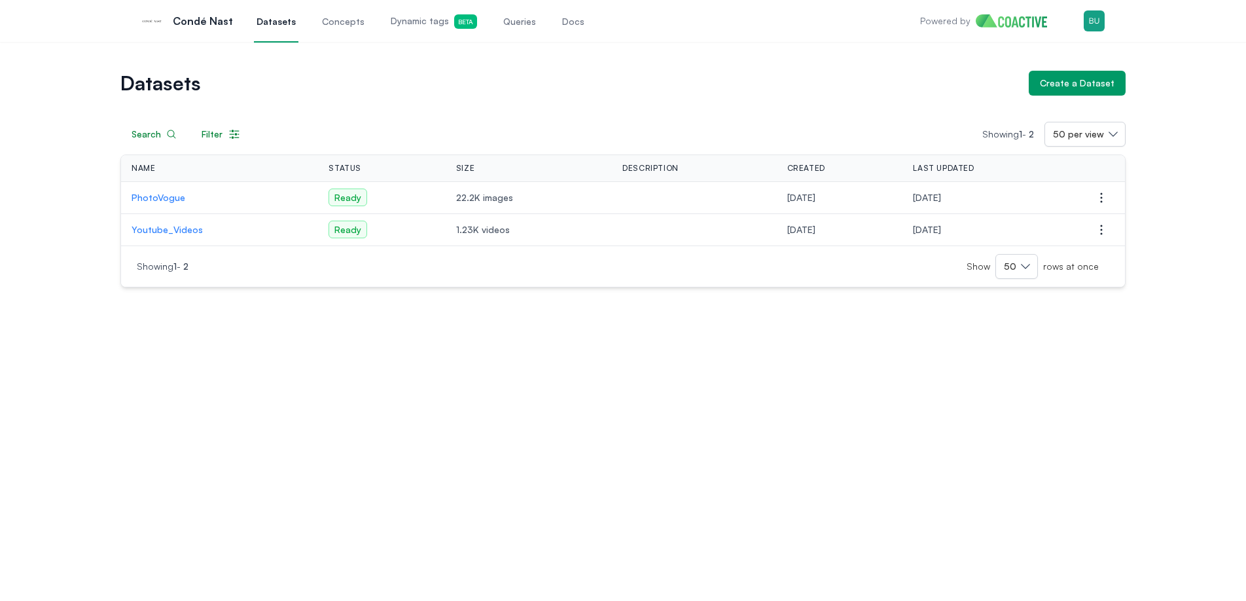
click at [793, 444] on div "Datasets Create a Dataset Search Filter Showing 1 - 2 50 per view Name Status S…" at bounding box center [623, 321] width 1246 height 559
click at [758, 463] on div "Datasets Create a Dataset Search Filter Showing 1 - 2 50 per view Name Status S…" at bounding box center [623, 321] width 1246 height 559
click at [774, 449] on div "Datasets Create a Dataset Search Filter Showing 1 - 2 50 per view Name Status S…" at bounding box center [623, 321] width 1246 height 559
click at [764, 449] on div "Datasets Create a Dataset Search Filter Showing 1 - 2 50 per view Name Status S…" at bounding box center [623, 321] width 1246 height 559
click at [387, 104] on div "Search Filter Showing 1 - 2 50 per view Name Status Size Description Created La…" at bounding box center [622, 192] width 1005 height 192
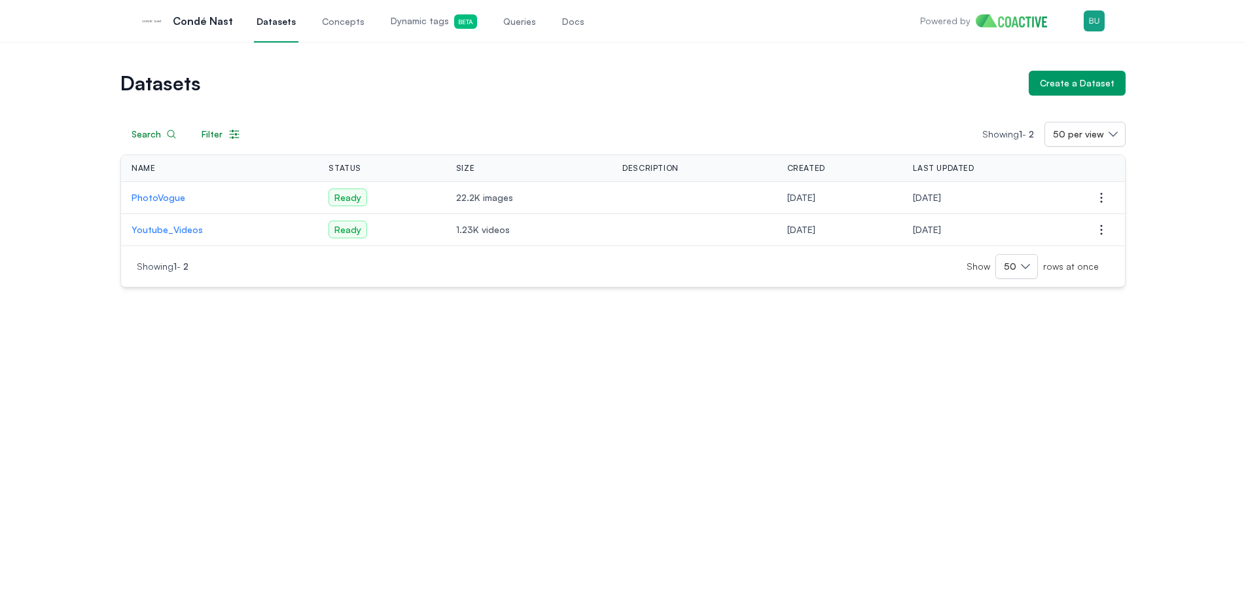
click at [431, 31] on link "Dynamic tags Beta" at bounding box center [434, 20] width 92 height 43
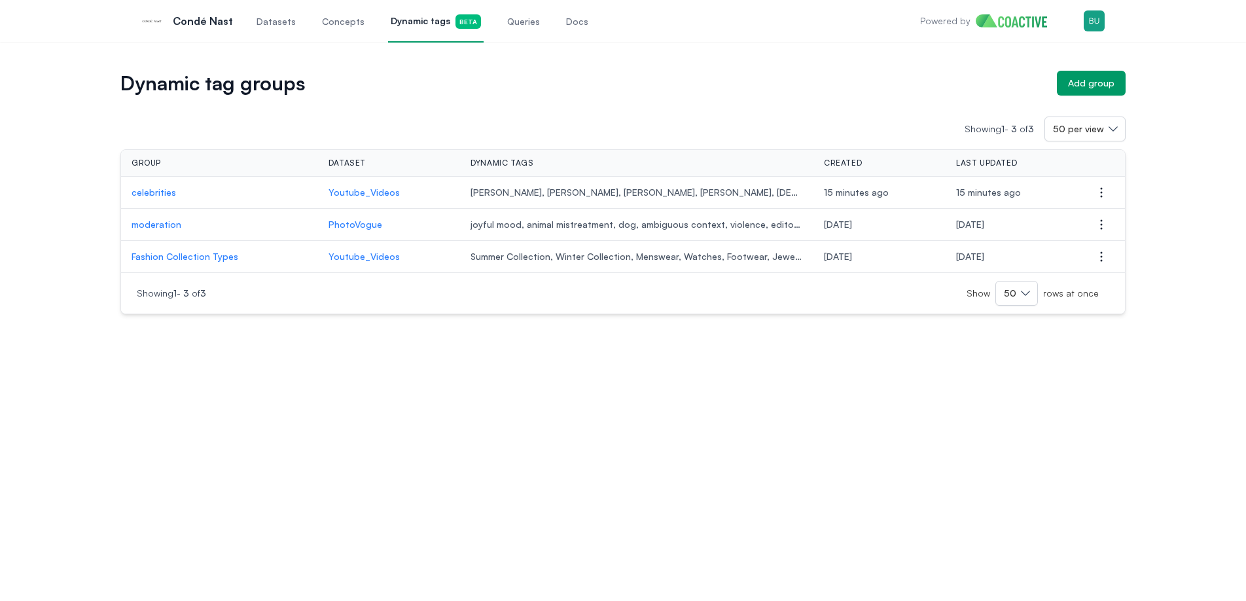
click at [313, 410] on div "Dynamic tag groups Add group Showing 1 - 3 of 3 50 per view Group Dataset Dynam…" at bounding box center [623, 321] width 1246 height 559
click at [196, 260] on p "Fashion Collection Types" at bounding box center [220, 256] width 176 height 13
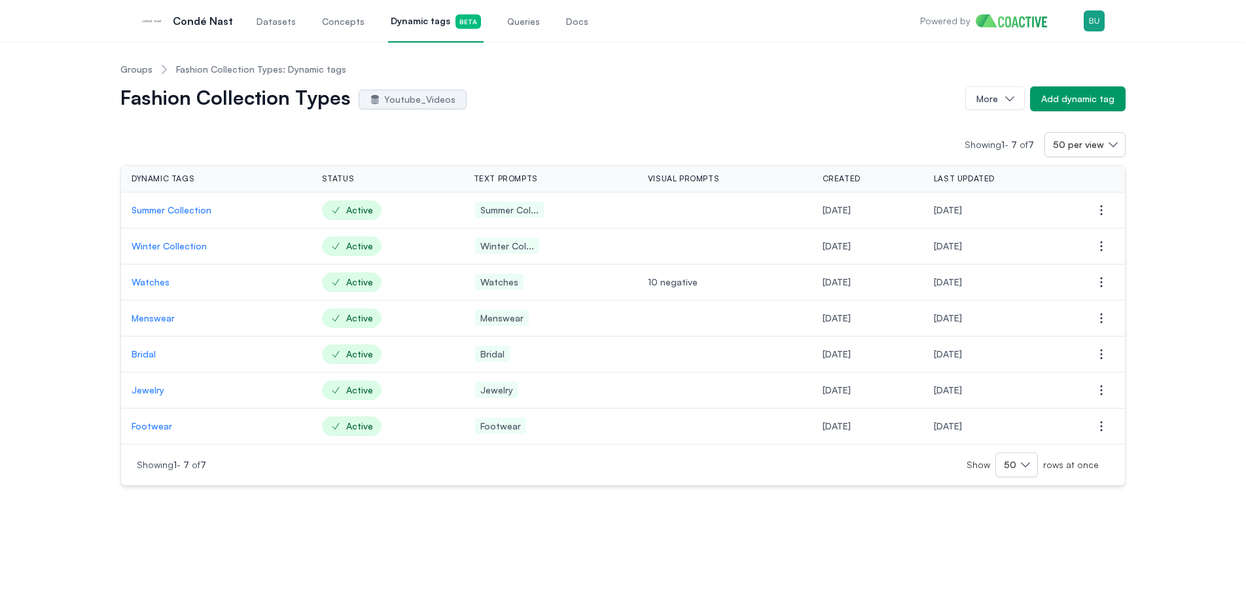
click at [141, 357] on p "Bridal" at bounding box center [216, 353] width 169 height 13
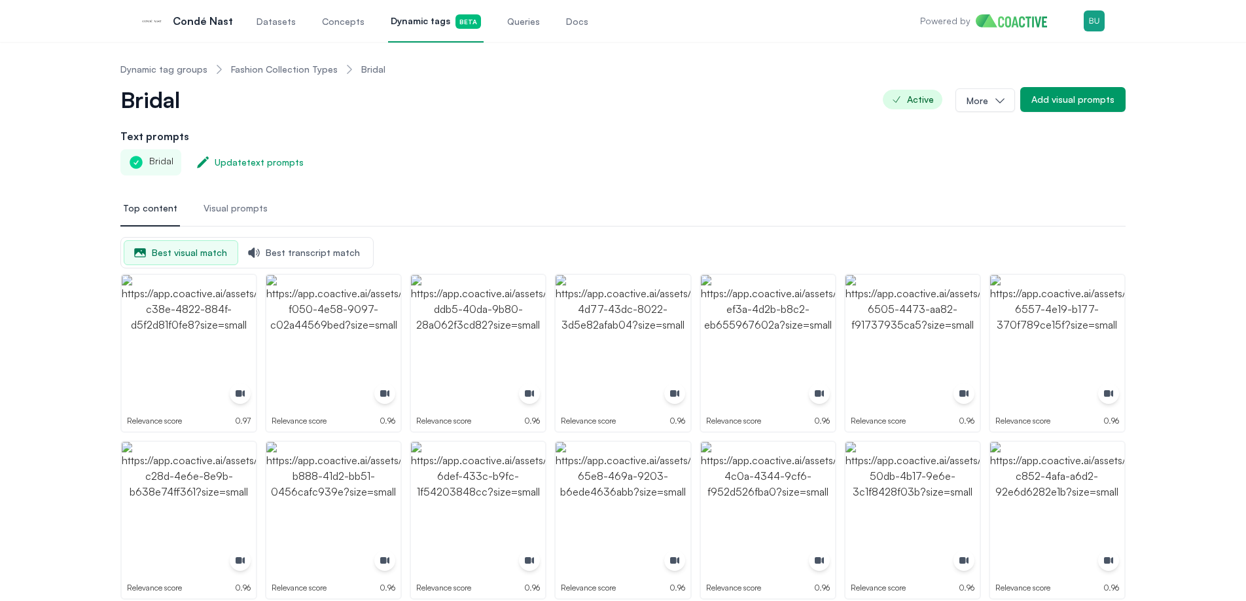
click at [298, 69] on link "Fashion Collection Types" at bounding box center [284, 69] width 107 height 13
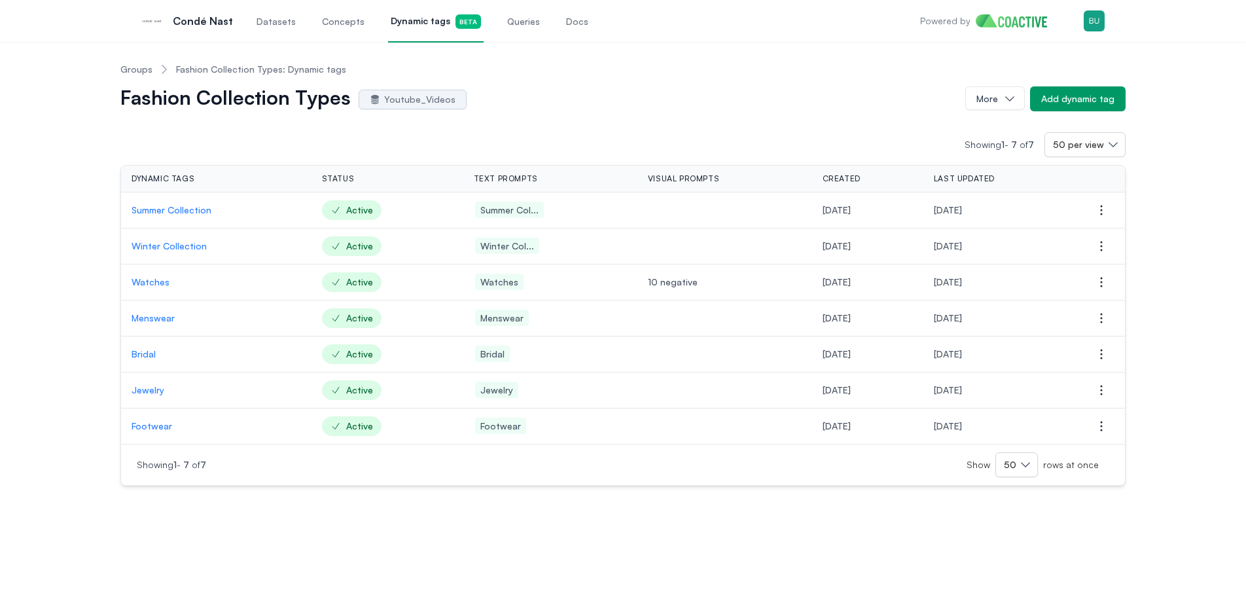
click at [149, 391] on p "Jewelry" at bounding box center [216, 389] width 169 height 13
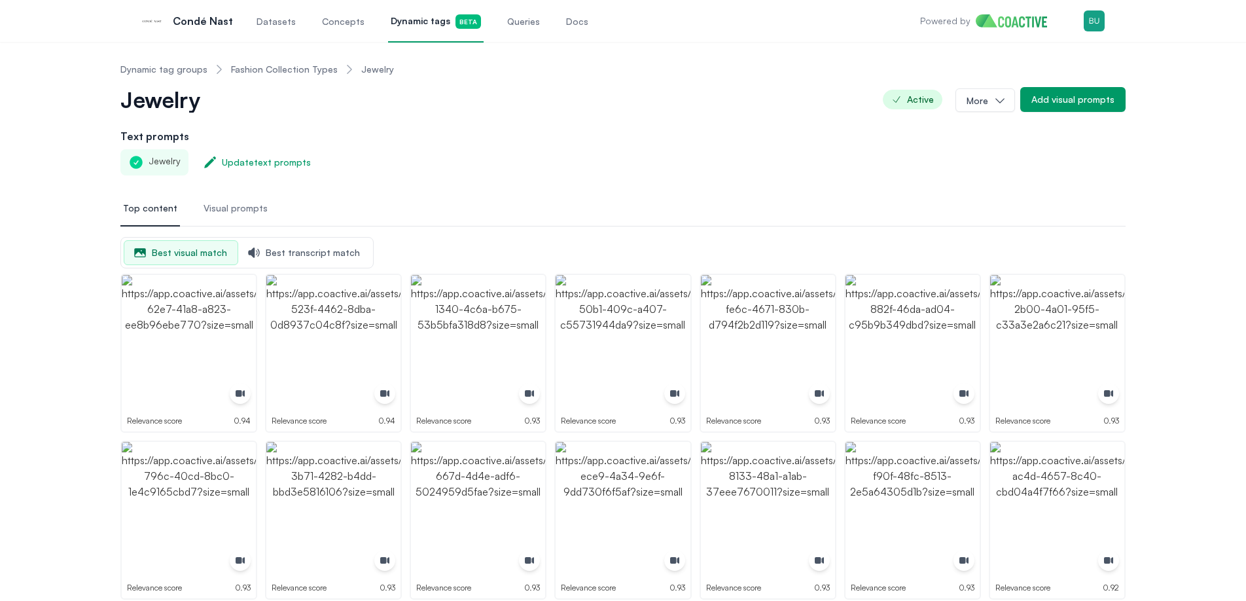
click at [282, 26] on span "Datasets" at bounding box center [275, 21] width 39 height 13
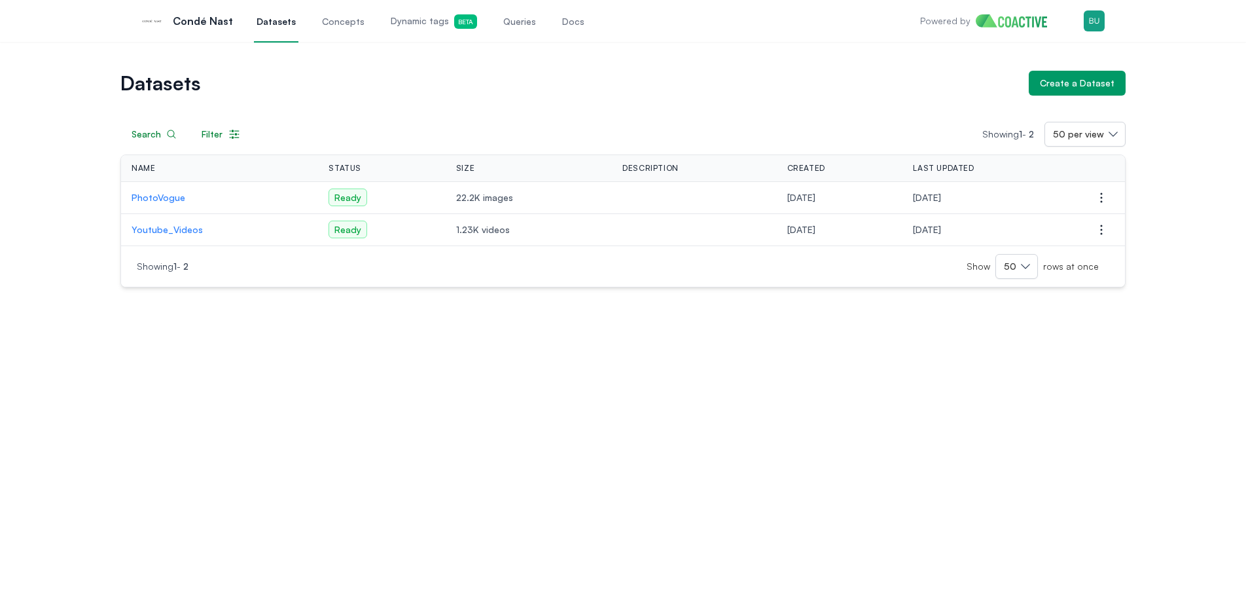
click at [503, 15] on span "Queries" at bounding box center [519, 21] width 33 height 13
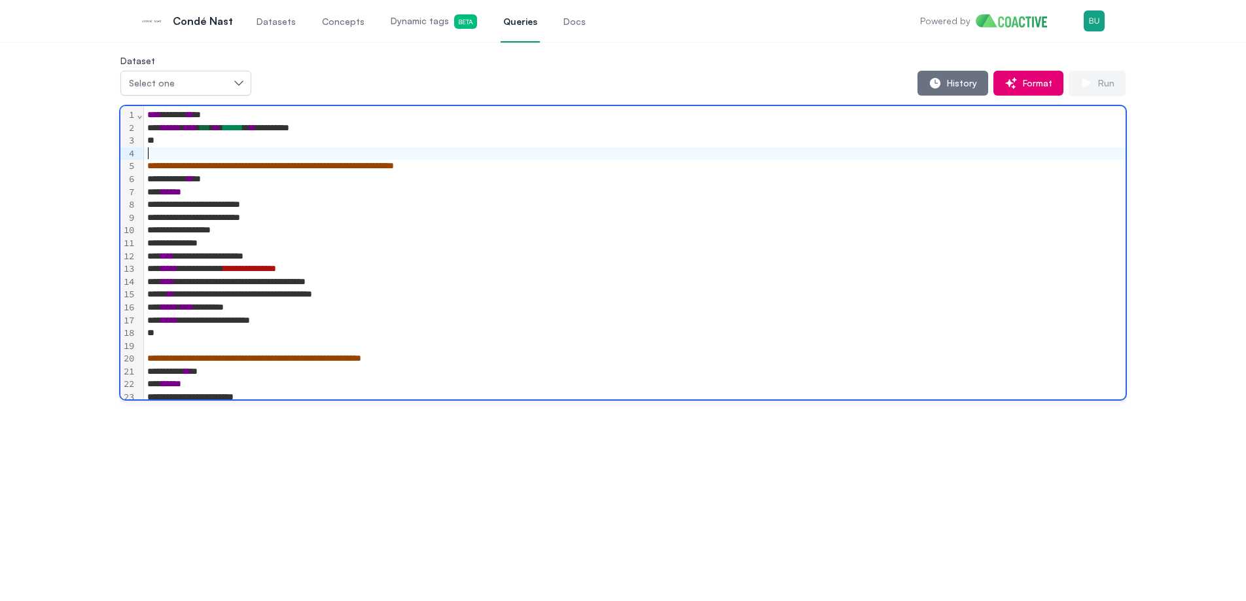
click at [827, 150] on div at bounding box center [634, 153] width 982 height 13
click at [223, 84] on div "Select one" at bounding box center [179, 83] width 101 height 13
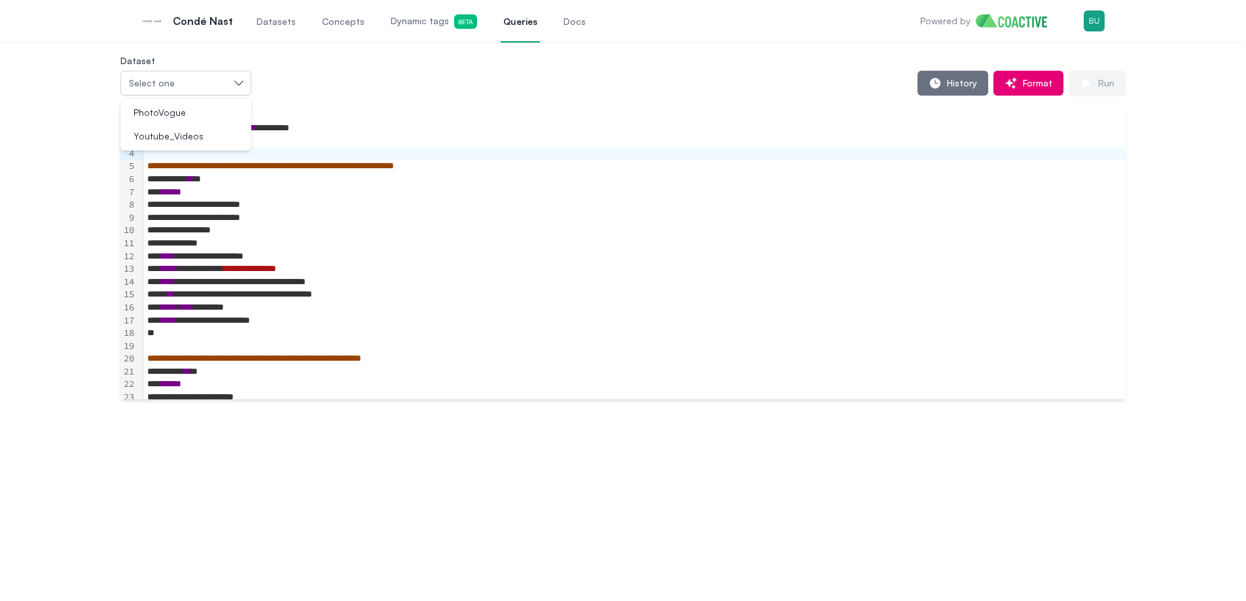
click at [314, 84] on div "History Format Run" at bounding box center [688, 83] width 874 height 25
click at [220, 79] on div "Select one" at bounding box center [179, 83] width 101 height 13
click at [220, 135] on div "Youtube_Videos" at bounding box center [177, 136] width 99 height 13
click at [569, 166] on div "**********" at bounding box center [634, 166] width 982 height 13
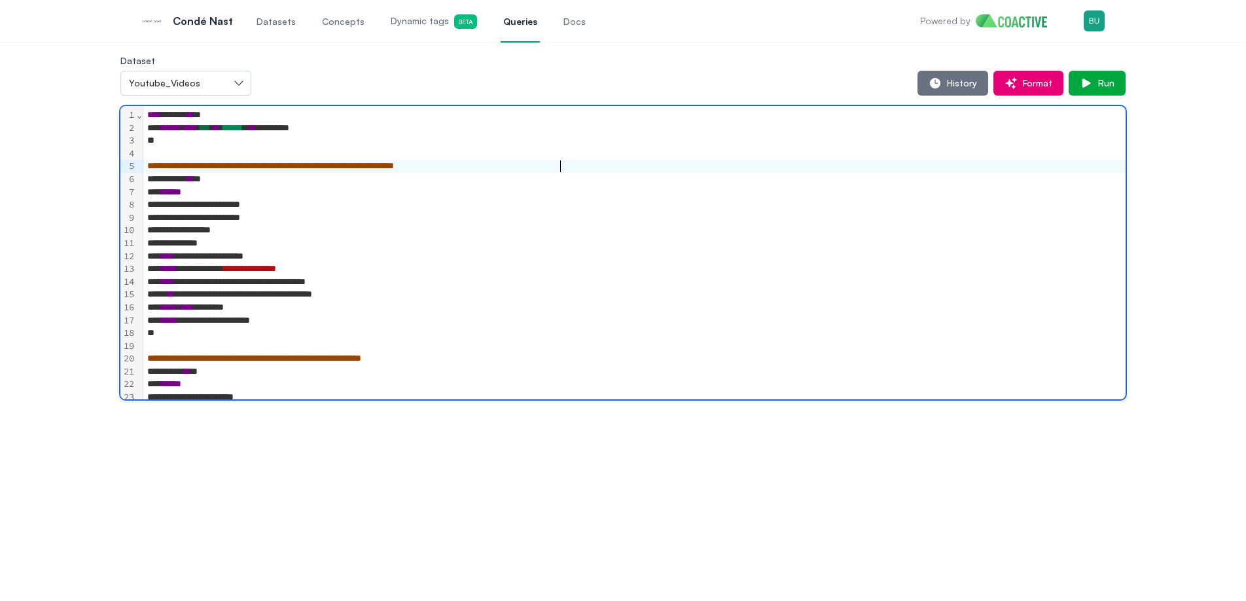
click at [484, 99] on div "**********" at bounding box center [622, 225] width 1005 height 347
click at [737, 77] on div "History Format Run" at bounding box center [688, 83] width 874 height 25
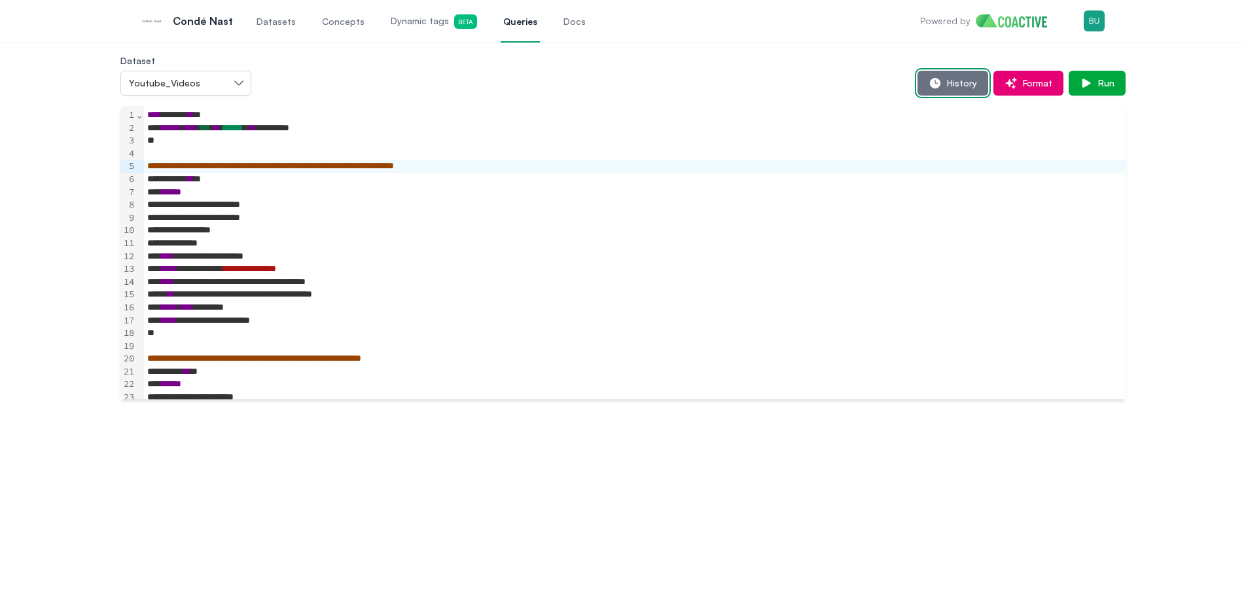
click at [949, 79] on span "History" at bounding box center [958, 83] width 35 height 13
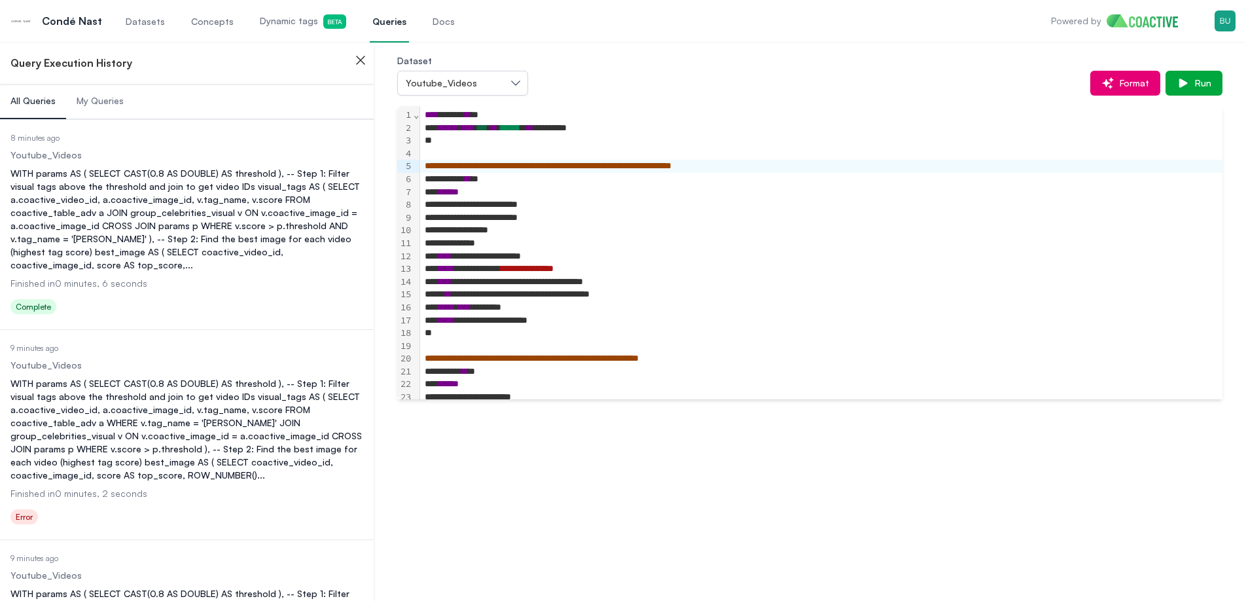
click at [697, 80] on div "Format Run" at bounding box center [875, 83] width 694 height 25
click at [676, 129] on div "****** **** * *** ** ****** * ** *********" at bounding box center [821, 128] width 801 height 13
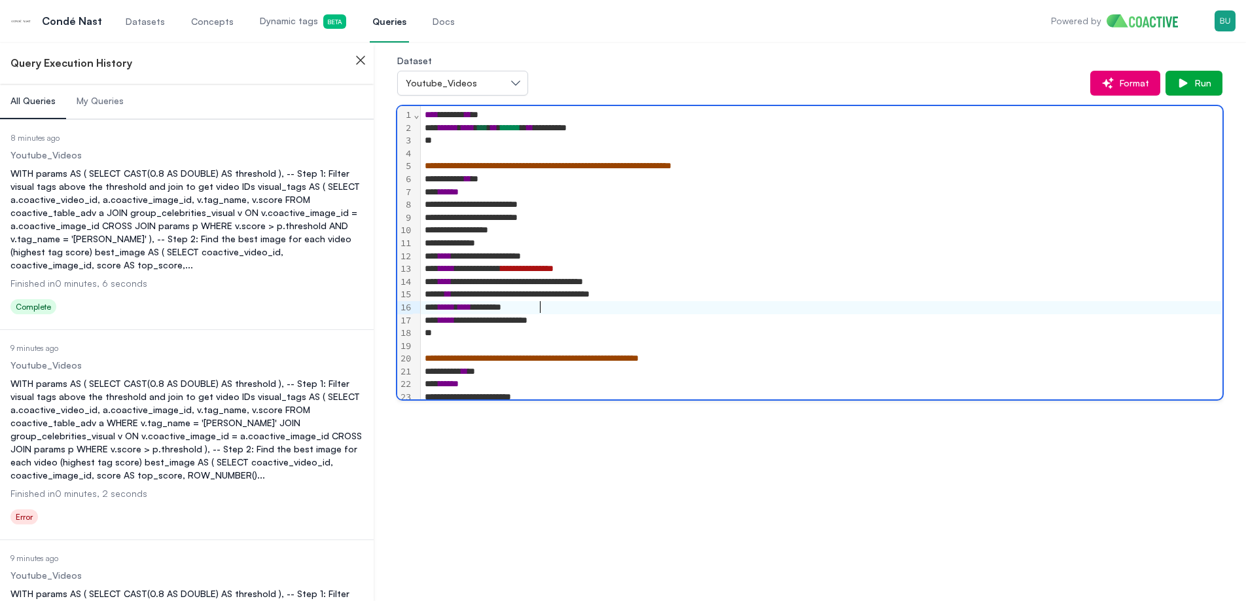
click at [540, 304] on div "***** **** ********" at bounding box center [821, 307] width 801 height 13
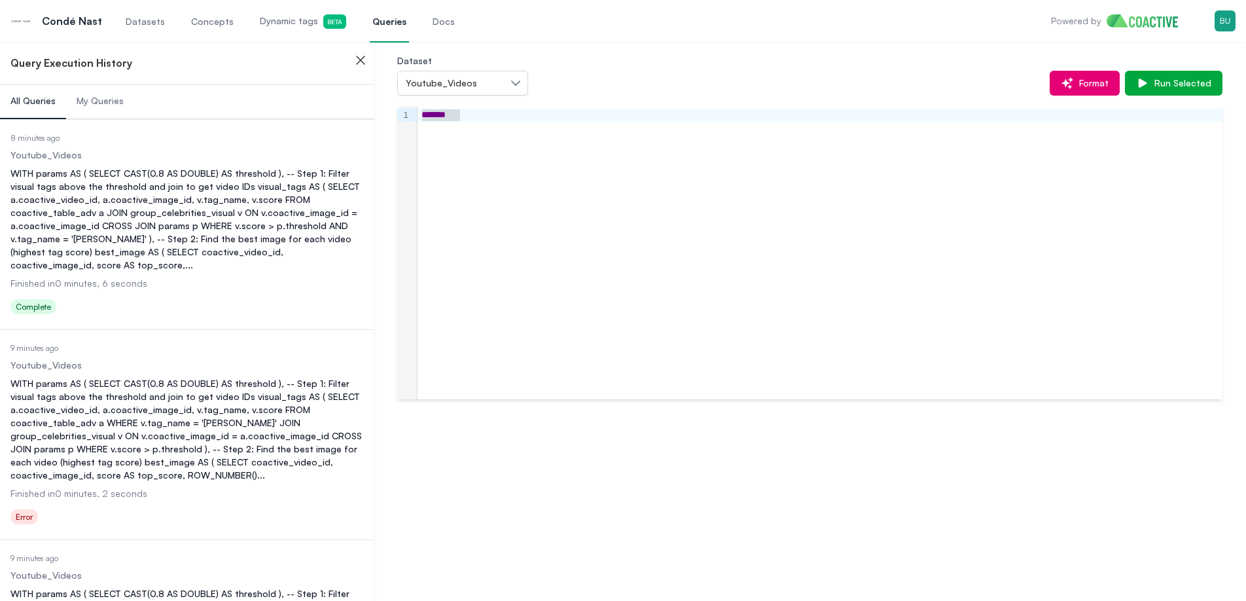
click at [847, 224] on div "******" at bounding box center [819, 252] width 805 height 293
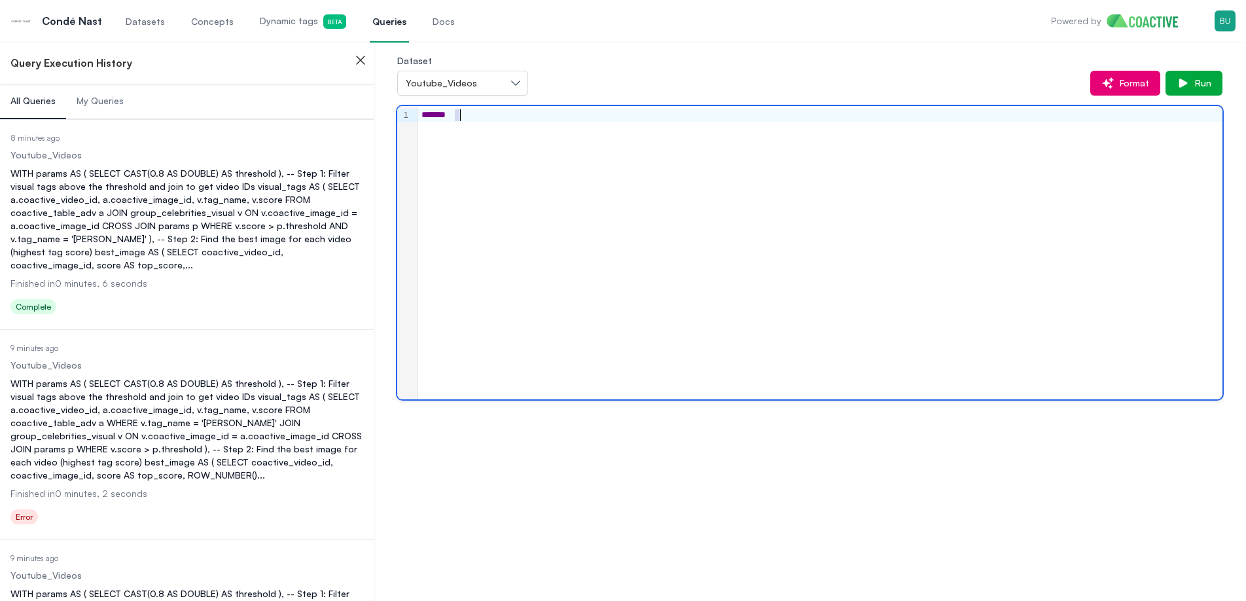
click at [847, 224] on div "******" at bounding box center [819, 252] width 805 height 293
click at [1123, 184] on div "**********" at bounding box center [819, 252] width 805 height 293
click at [1199, 82] on span "Run" at bounding box center [1200, 83] width 22 height 13
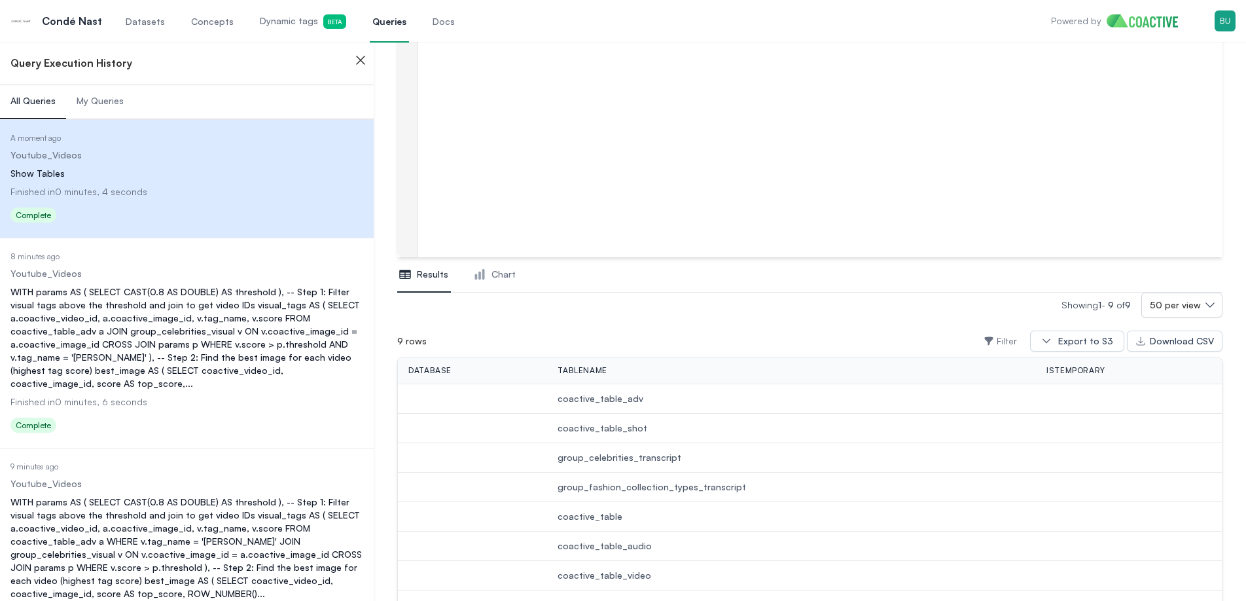
scroll to position [273, 0]
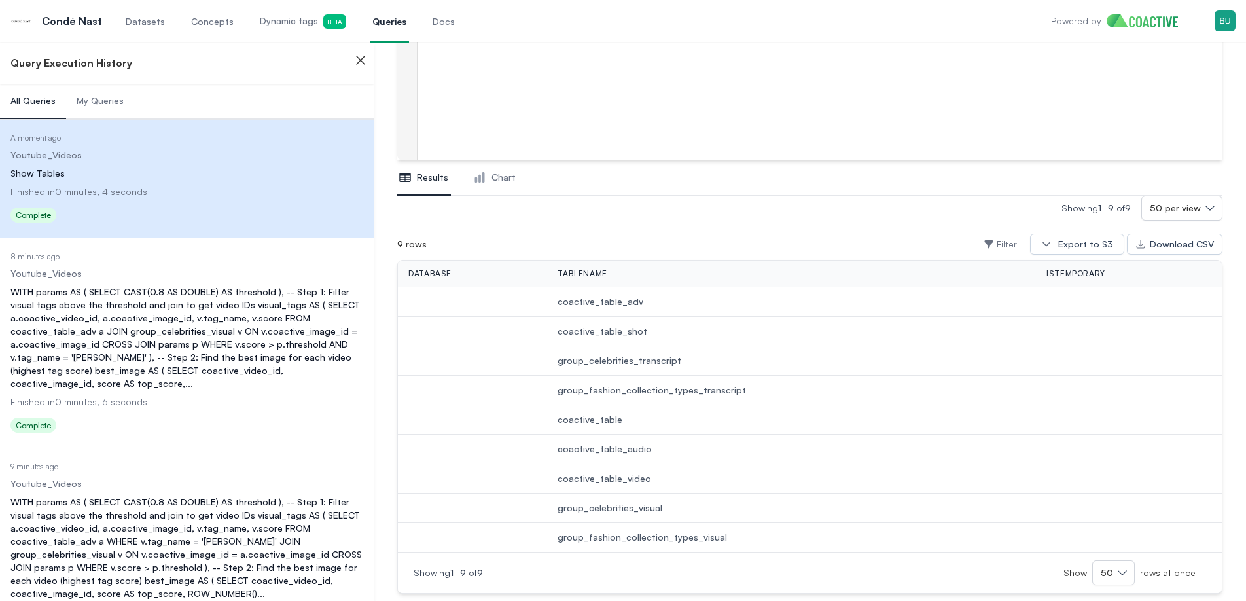
click at [616, 300] on span "coactive_table_adv" at bounding box center [791, 301] width 468 height 13
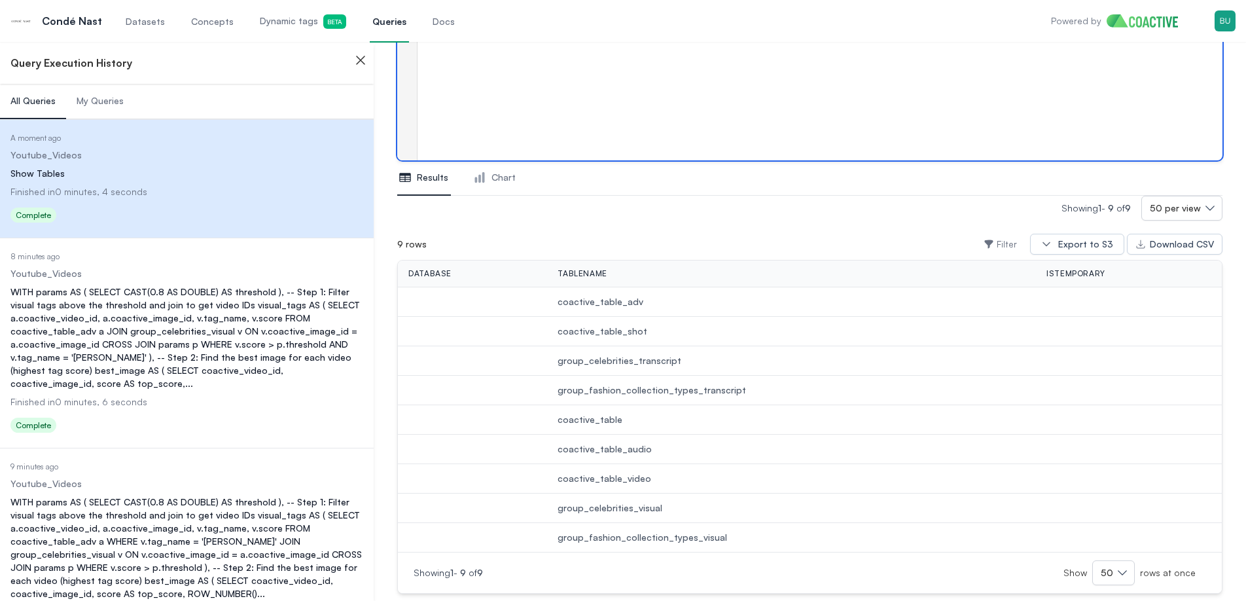
click at [631, 90] on div "**********" at bounding box center [819, 13] width 805 height 293
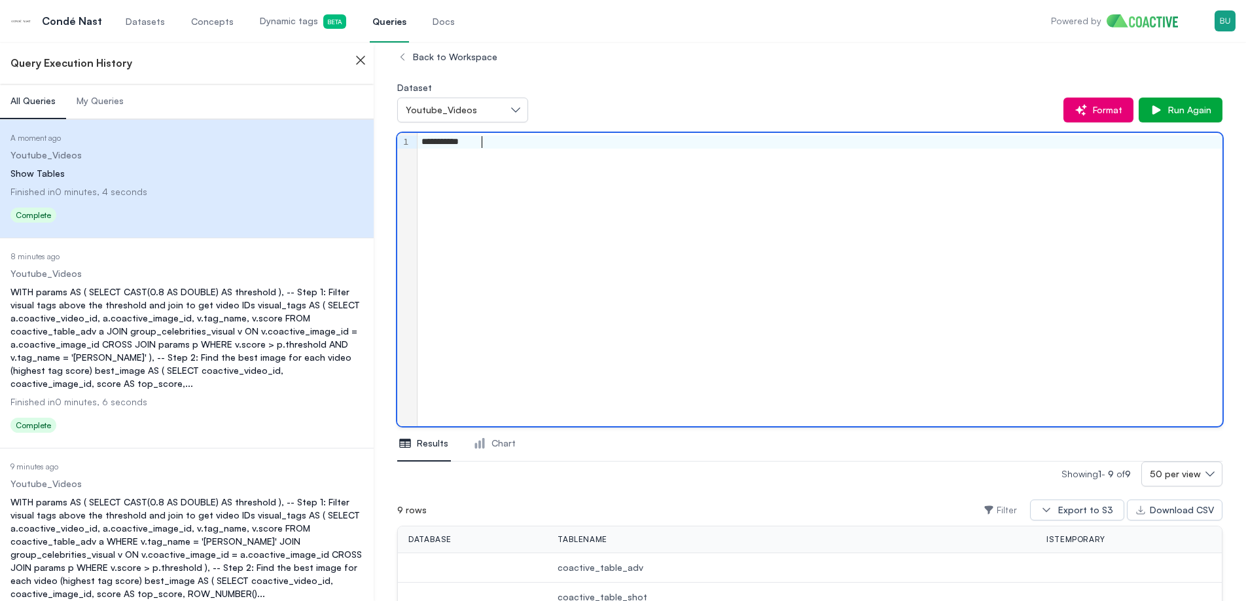
scroll to position [0, 0]
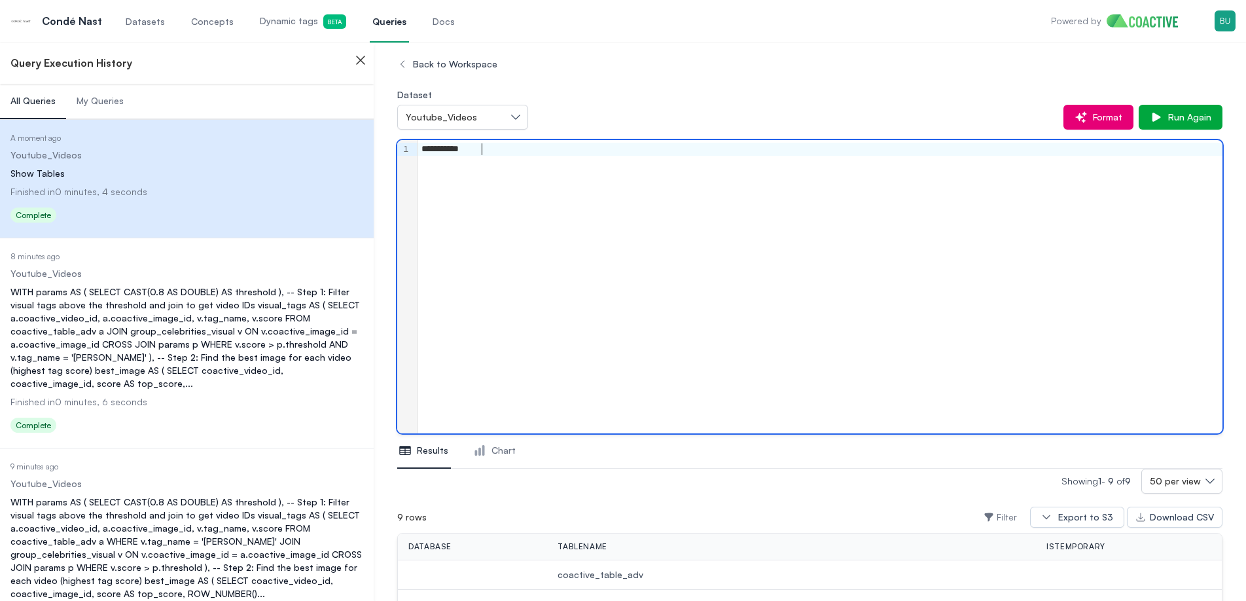
click at [646, 202] on div "**********" at bounding box center [819, 286] width 805 height 293
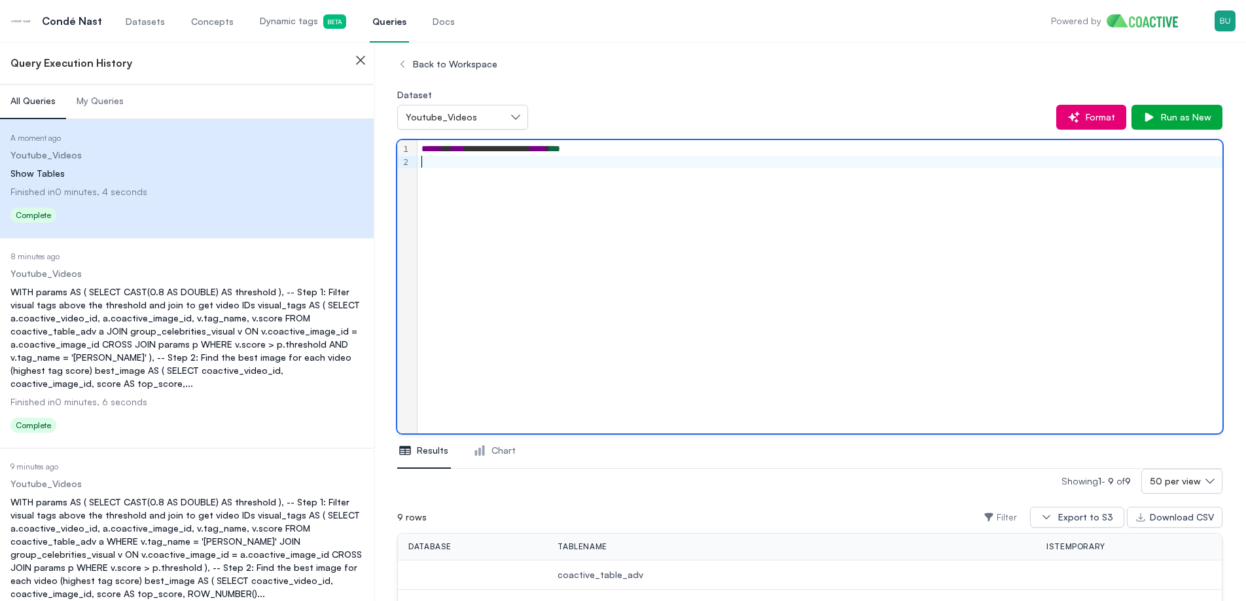
click at [1118, 193] on div "**********" at bounding box center [819, 286] width 805 height 293
click at [1185, 111] on span "Run as New" at bounding box center [1183, 117] width 56 height 13
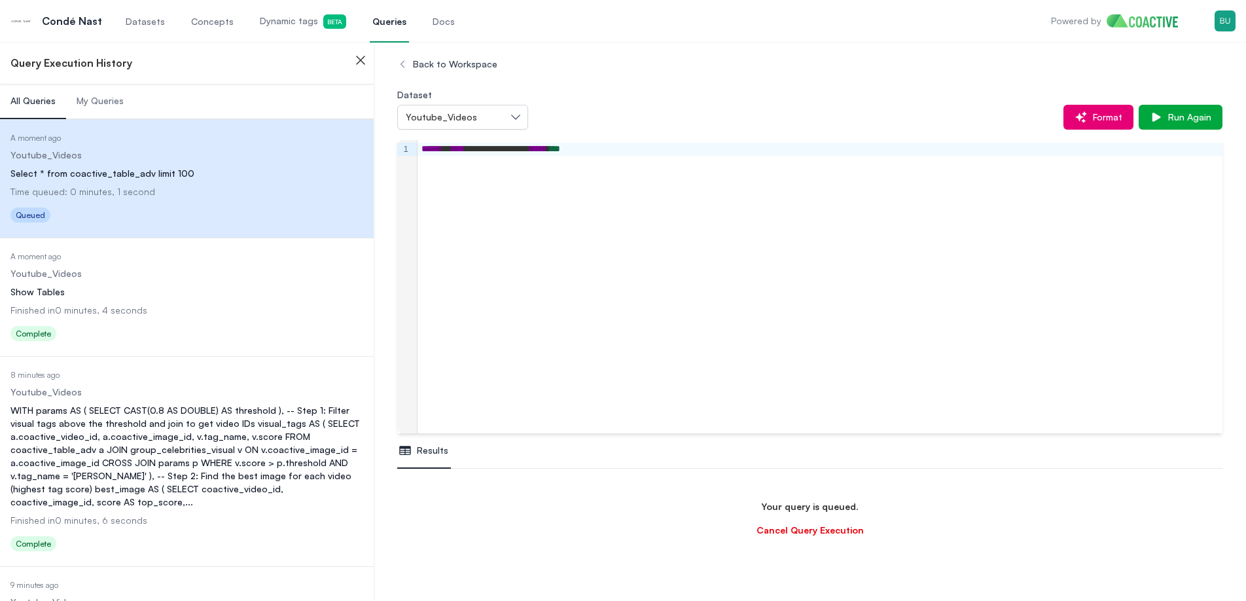
scroll to position [154, 0]
click at [194, 299] on dl "Date Executed A moment ago Dataset Youtube_Videos Query Show Tables Finished in…" at bounding box center [186, 298] width 353 height 94
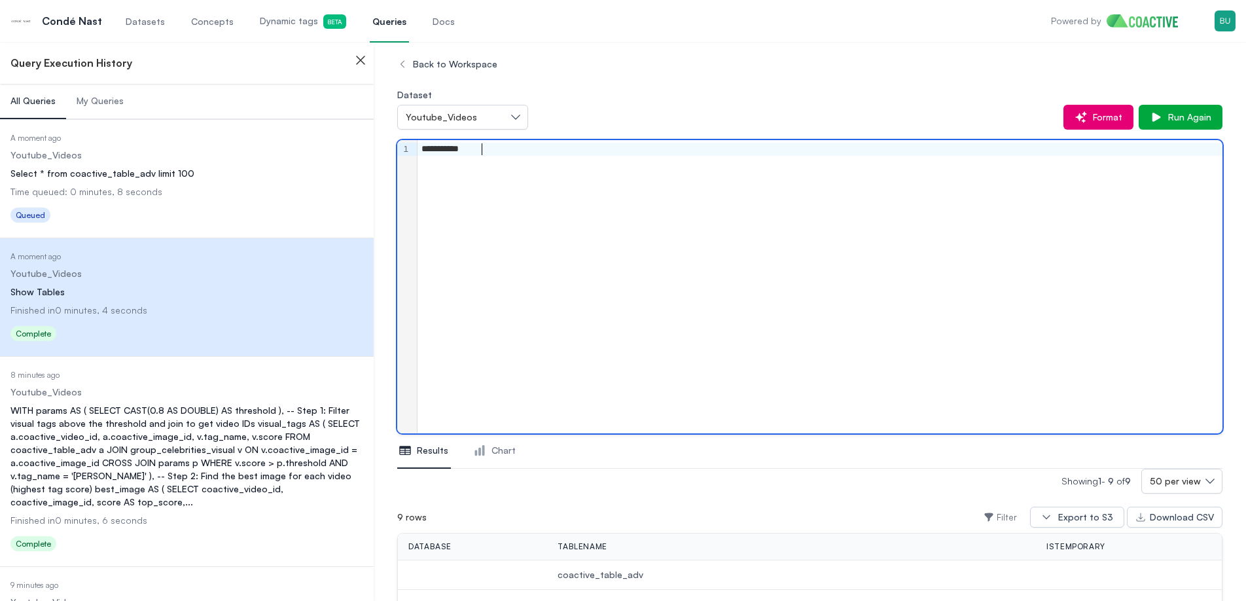
click at [678, 251] on div "**********" at bounding box center [819, 286] width 805 height 293
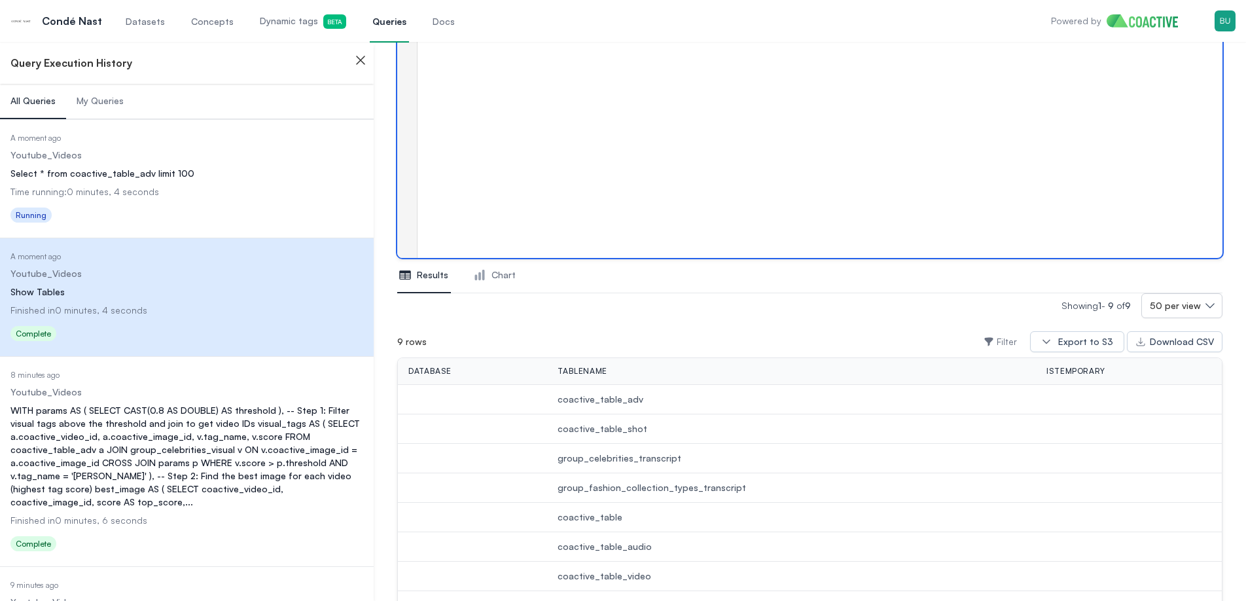
scroll to position [297, 0]
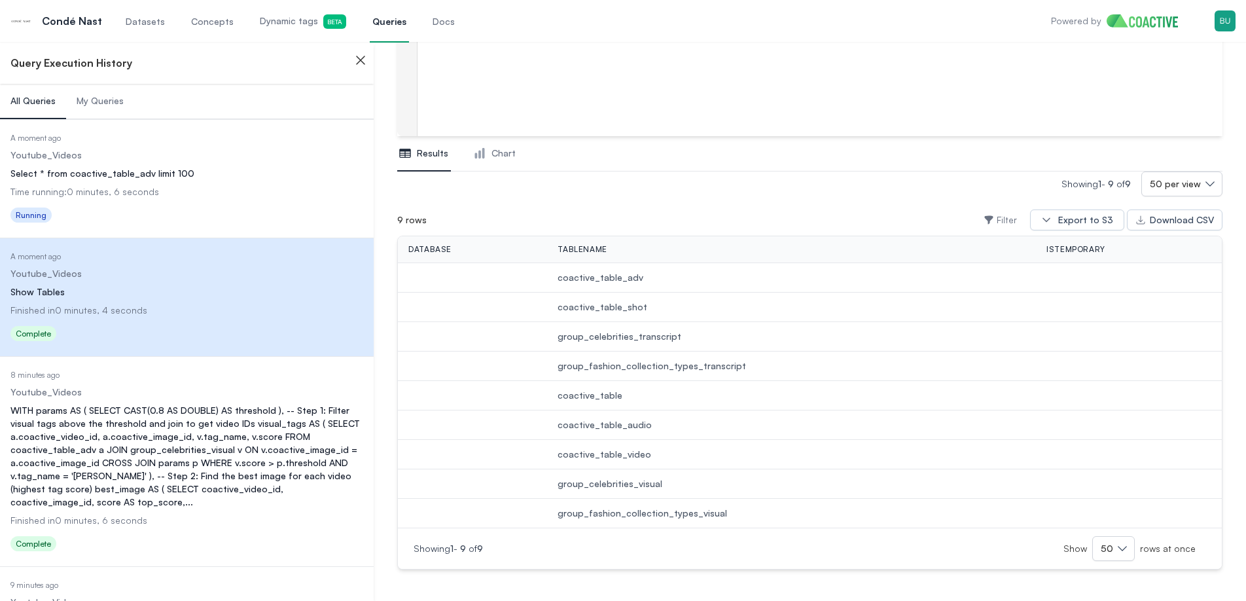
click at [624, 423] on span "coactive_table_audio" at bounding box center [791, 424] width 468 height 13
copy span "coactive_table_audio"
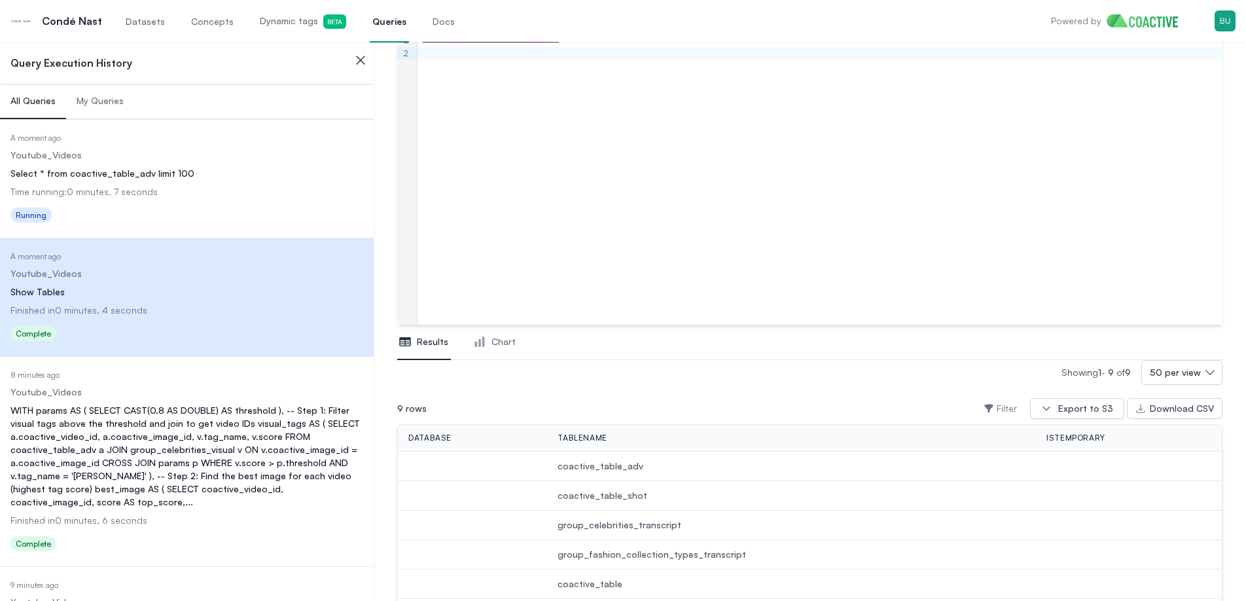
scroll to position [0, 0]
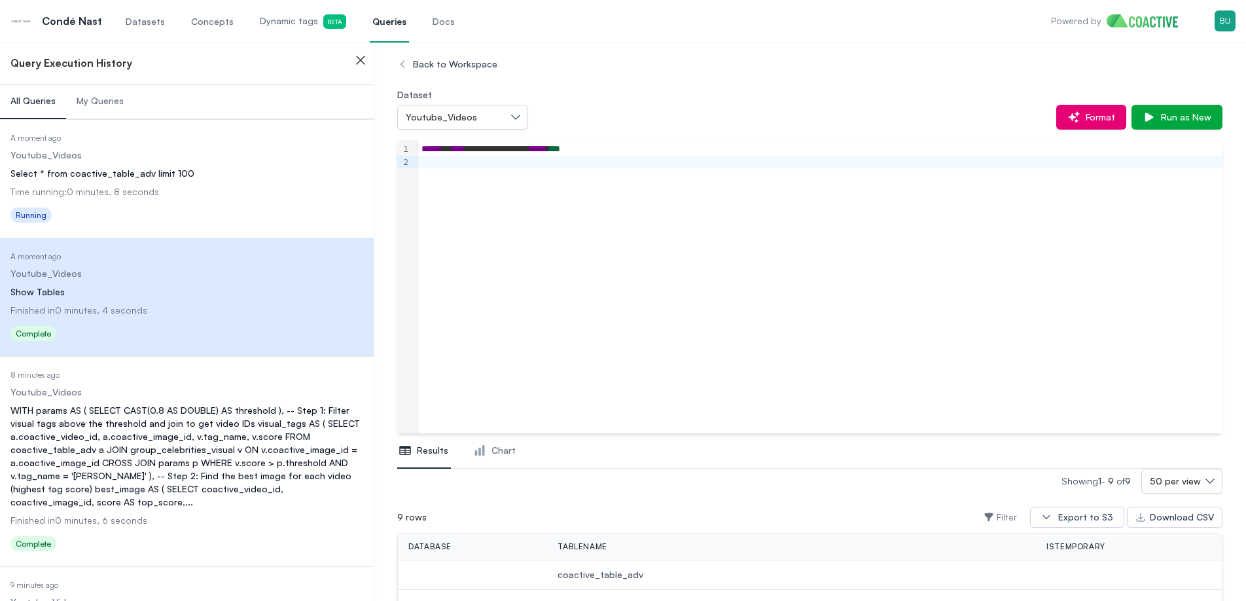
click at [588, 279] on div "**********" at bounding box center [819, 286] width 805 height 293
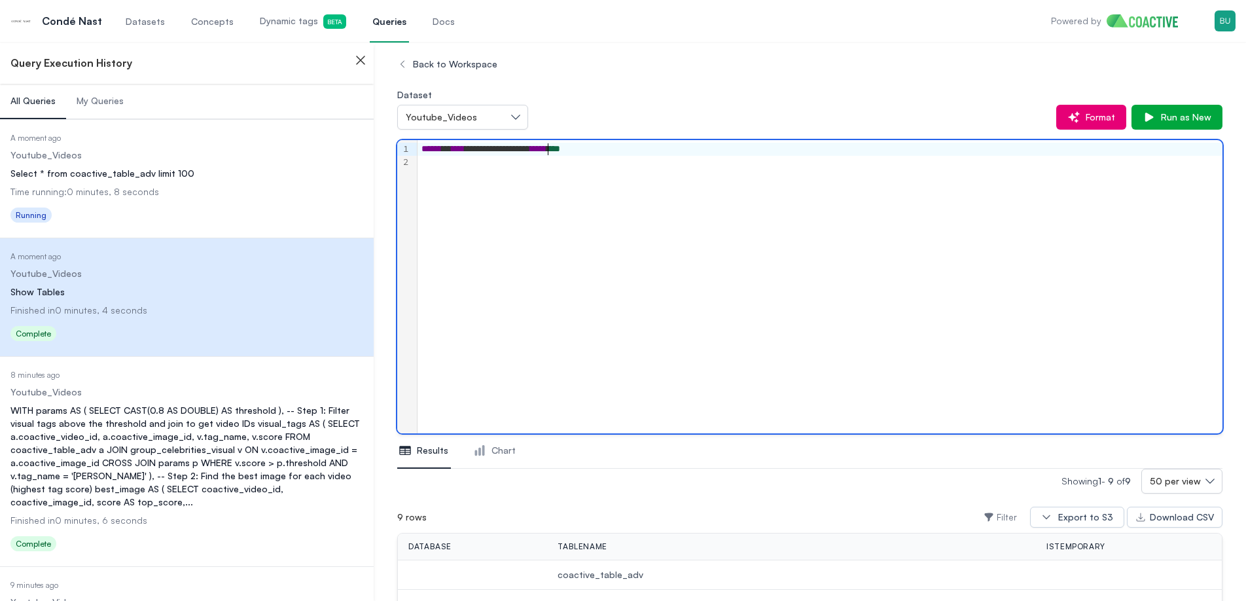
click at [547, 148] on div "**********" at bounding box center [819, 149] width 804 height 13
click at [906, 236] on div "**********" at bounding box center [819, 286] width 805 height 293
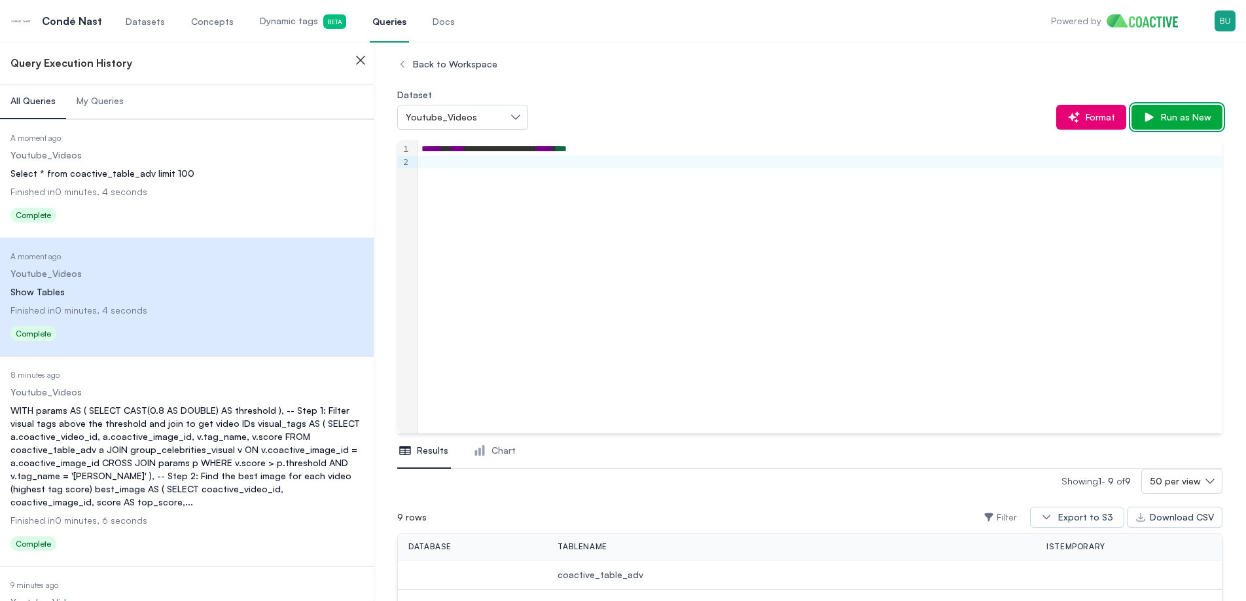
click at [1155, 115] on icon "button" at bounding box center [1148, 117] width 13 height 13
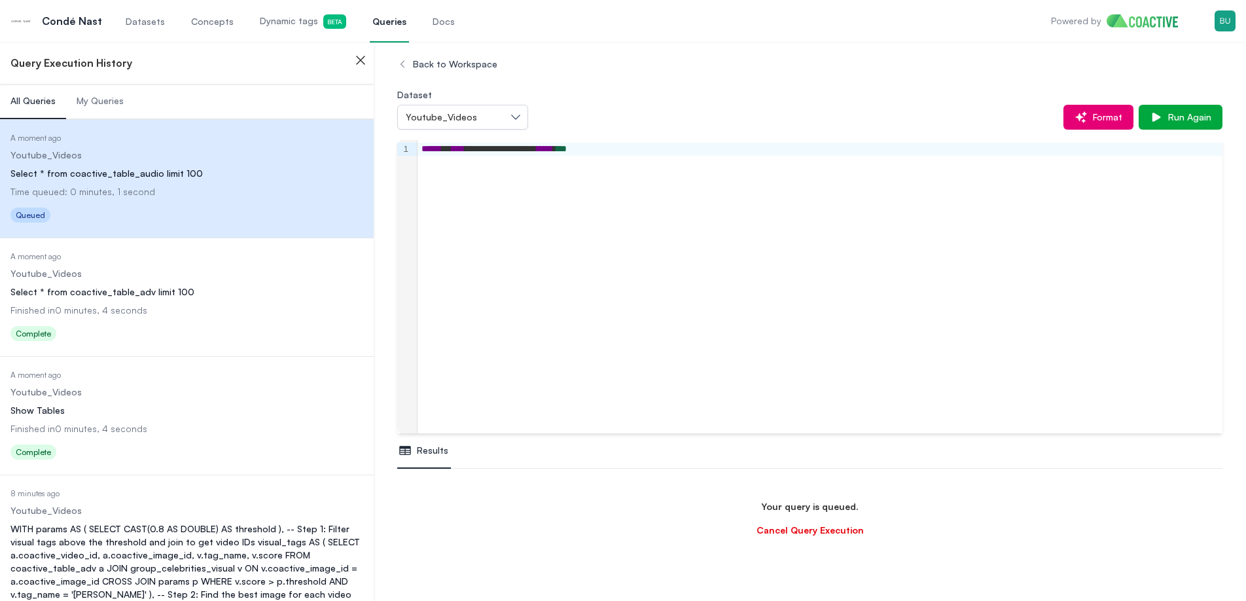
scroll to position [232, 0]
click at [198, 289] on div "Select * from coactive_table_adv limit 100" at bounding box center [186, 291] width 353 height 13
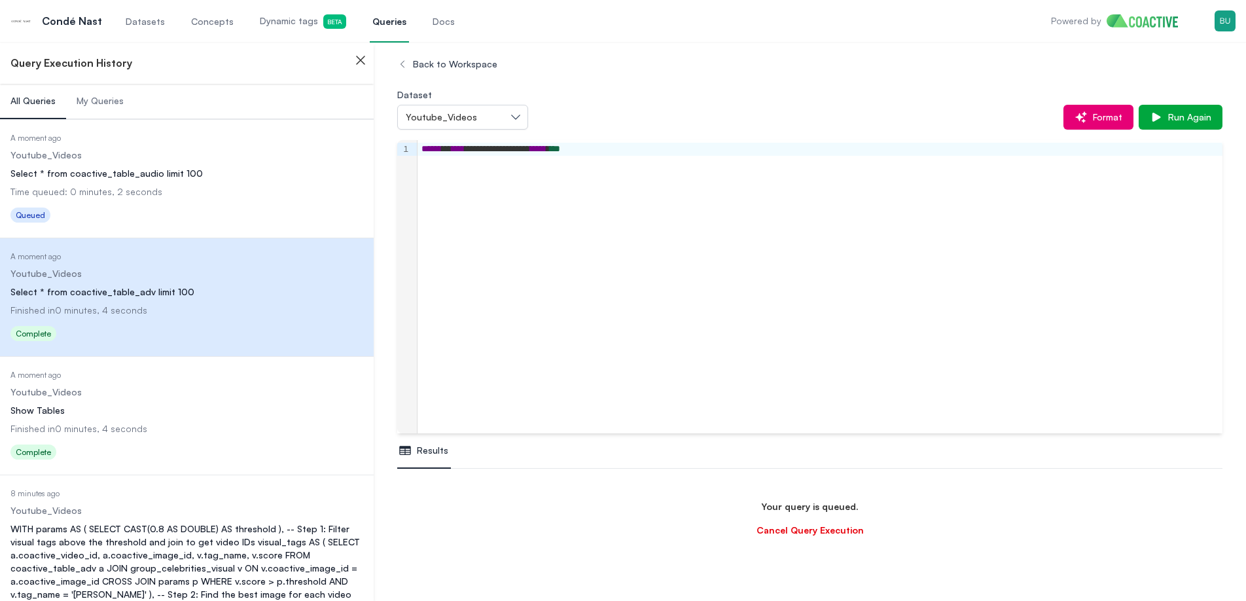
click at [198, 400] on dl "Date Executed A moment ago Dataset Youtube_Videos Query Show Tables Finished in…" at bounding box center [186, 417] width 353 height 94
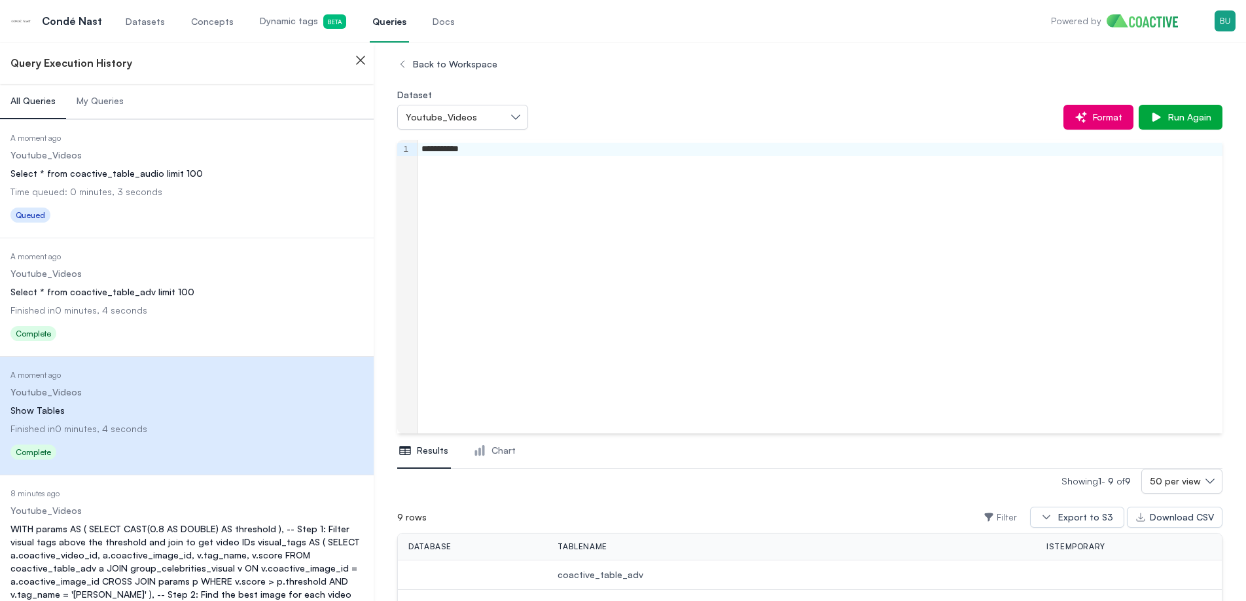
click at [184, 328] on div "Status Complete" at bounding box center [186, 335] width 353 height 21
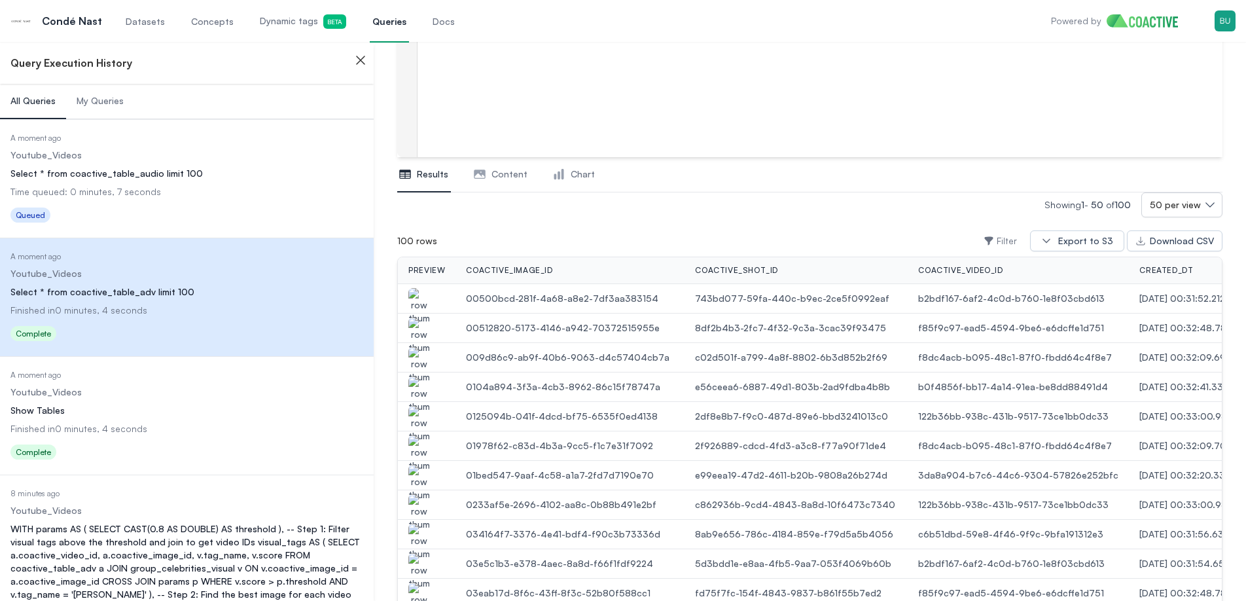
click at [137, 181] on dl "Date Executed A moment ago Dataset Youtube_Videos Query Select * from coactive_…" at bounding box center [186, 180] width 353 height 94
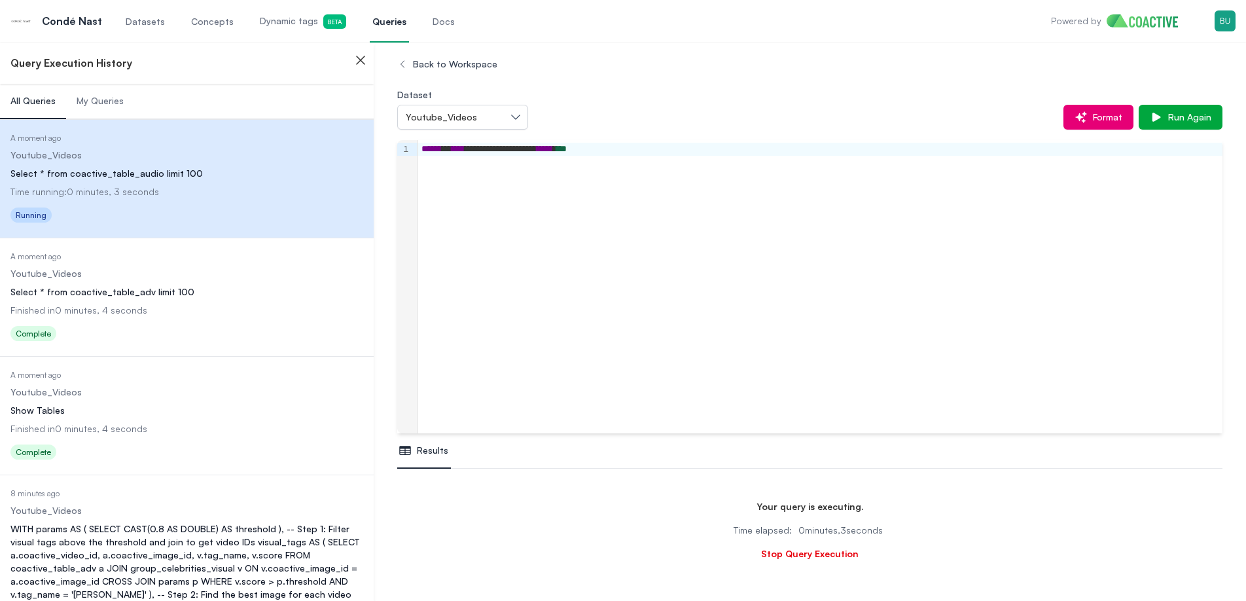
click at [50, 425] on span "Finished in 0 minutes, 4 seconds" at bounding box center [78, 428] width 137 height 11
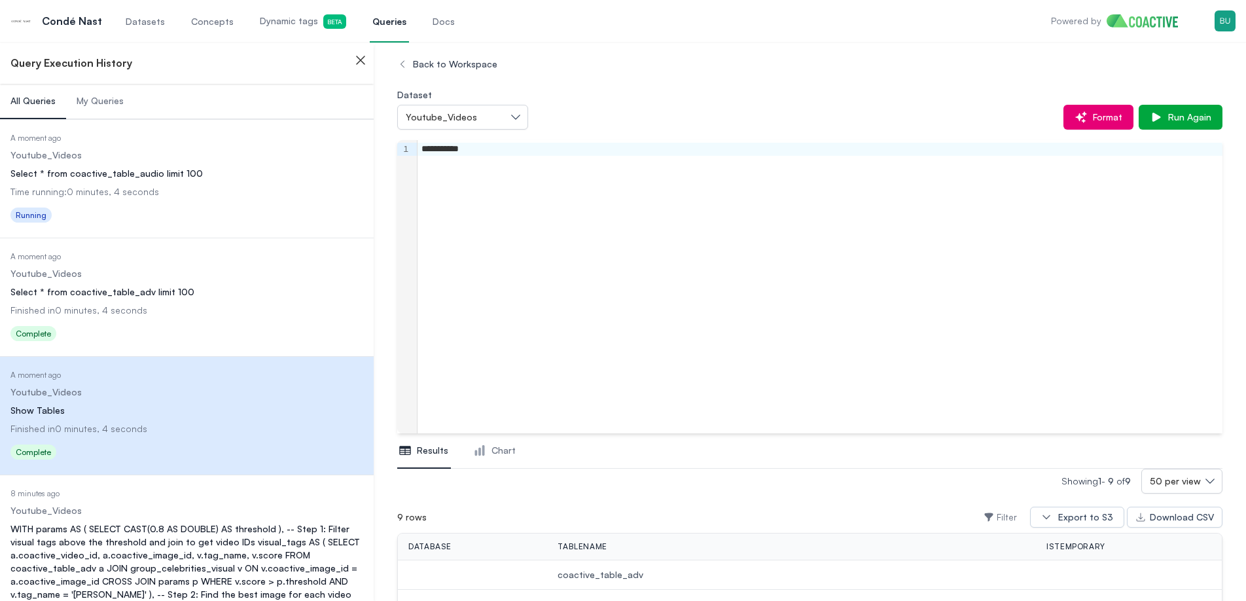
scroll to position [297, 0]
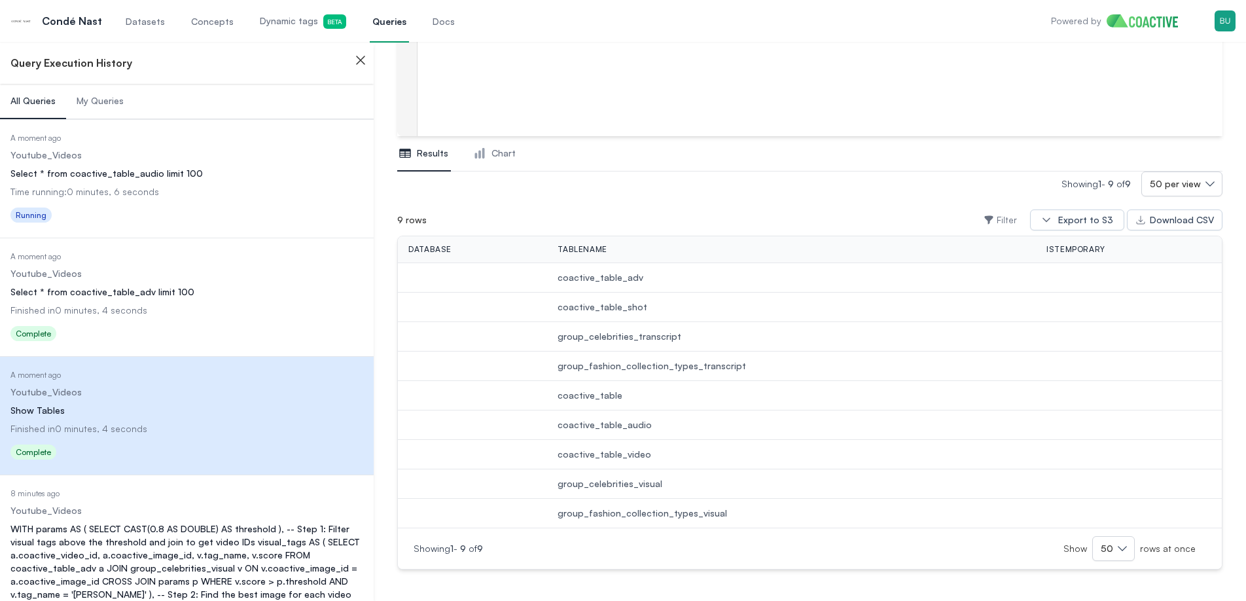
click at [633, 487] on span "group_celebrities_visual" at bounding box center [791, 483] width 468 height 13
click at [683, 461] on td "coactive_table_video" at bounding box center [791, 454] width 489 height 29
click at [630, 337] on span "group_celebrities_transcript" at bounding box center [791, 336] width 468 height 13
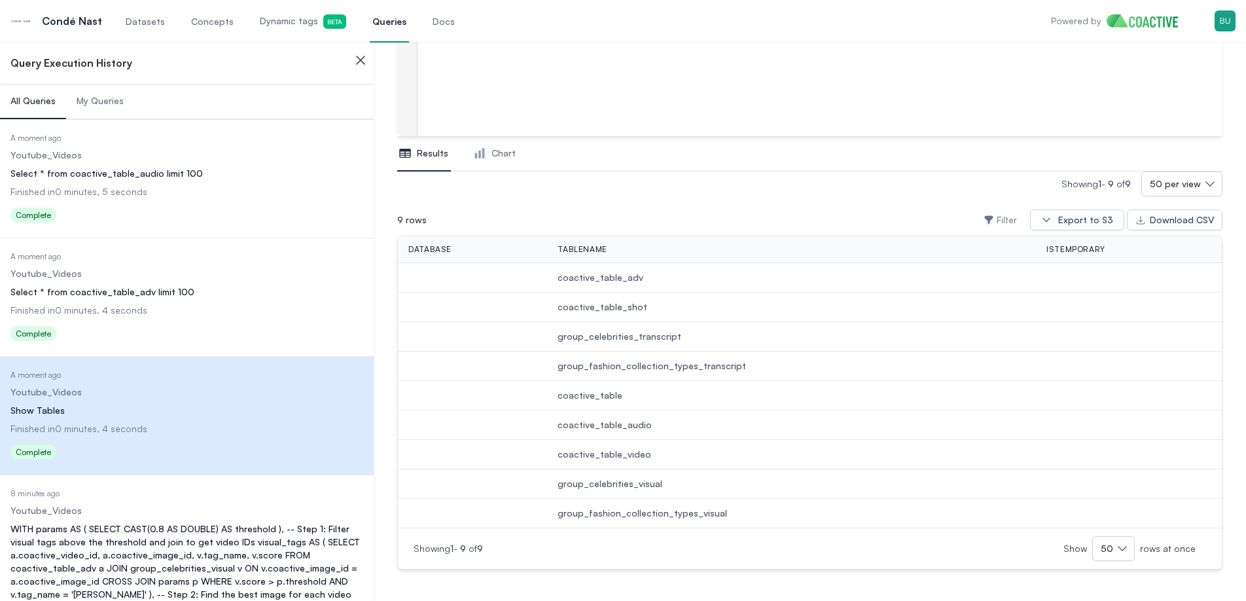
click at [650, 372] on span "group_fashion_collection_types_transcript" at bounding box center [791, 365] width 468 height 13
click at [667, 368] on span "group_fashion_collection_types_transcript" at bounding box center [791, 365] width 468 height 13
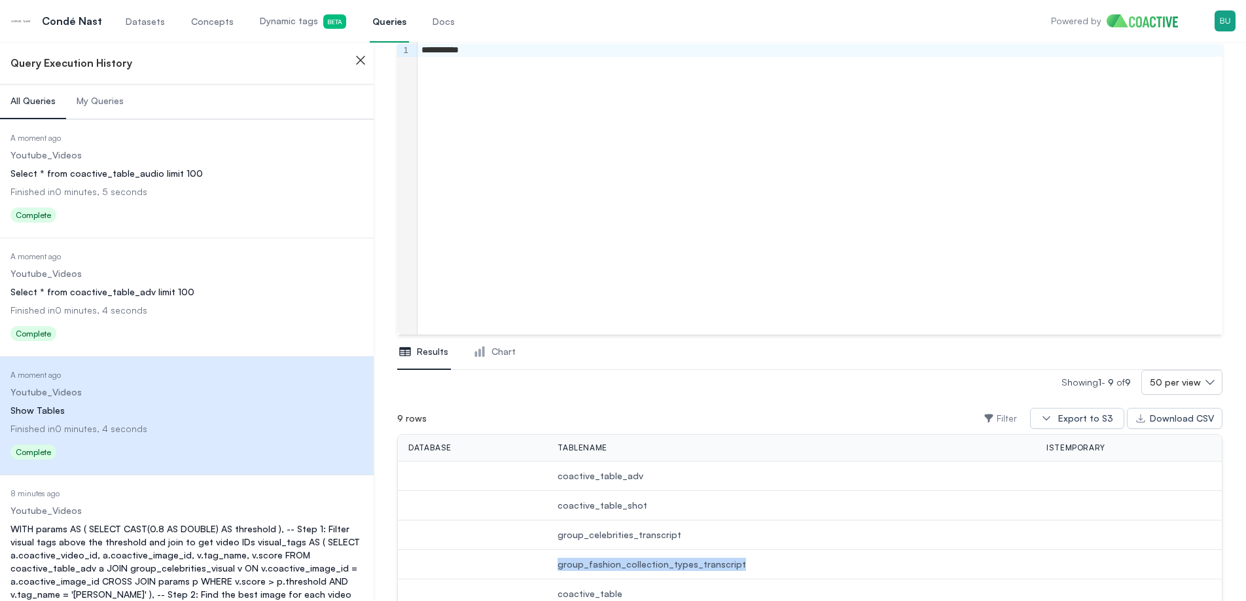
scroll to position [99, 0]
drag, startPoint x: 748, startPoint y: 283, endPoint x: 792, endPoint y: 276, distance: 44.4
click at [748, 283] on div "**********" at bounding box center [819, 187] width 805 height 293
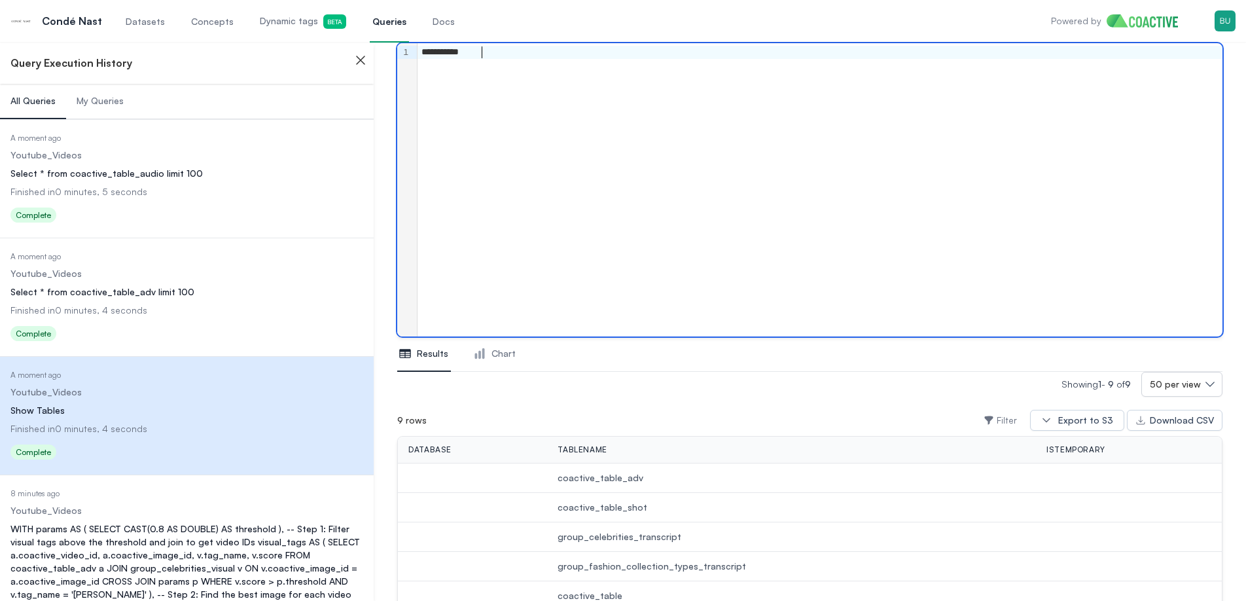
scroll to position [96, 0]
click at [794, 264] on div "**********" at bounding box center [819, 190] width 805 height 293
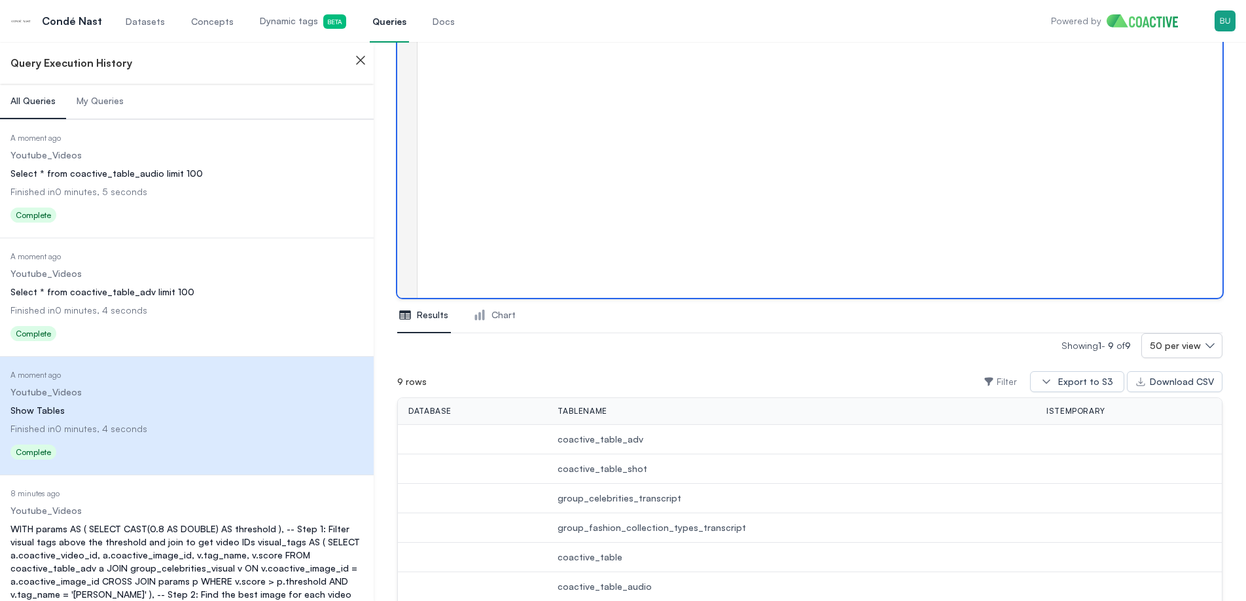
scroll to position [207, 0]
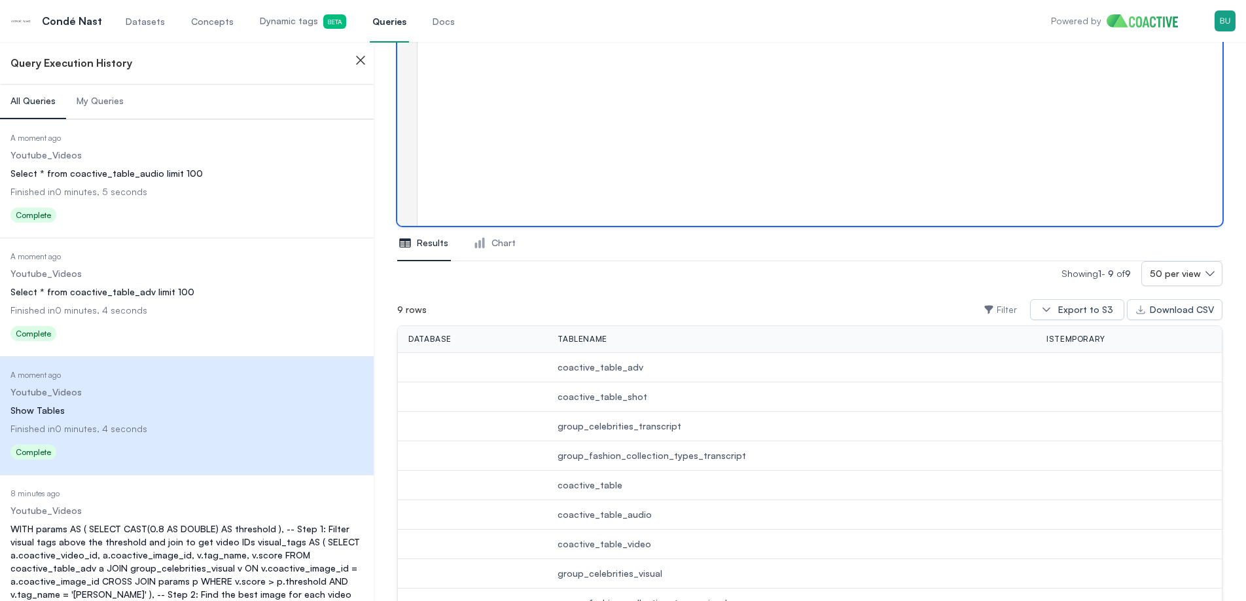
click at [642, 455] on span "group_fashion_collection_types_transcript" at bounding box center [791, 455] width 468 height 13
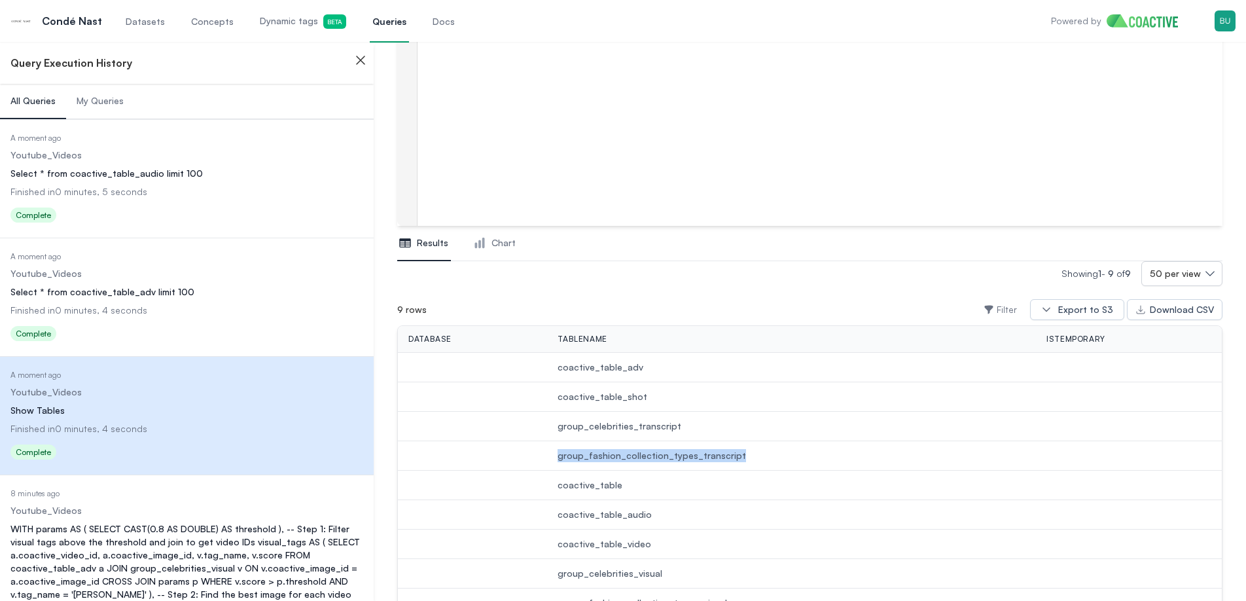
click at [642, 455] on span "group_fashion_collection_types_transcript" at bounding box center [791, 455] width 468 height 13
copy span "group_fashion_collection_types_transcript"
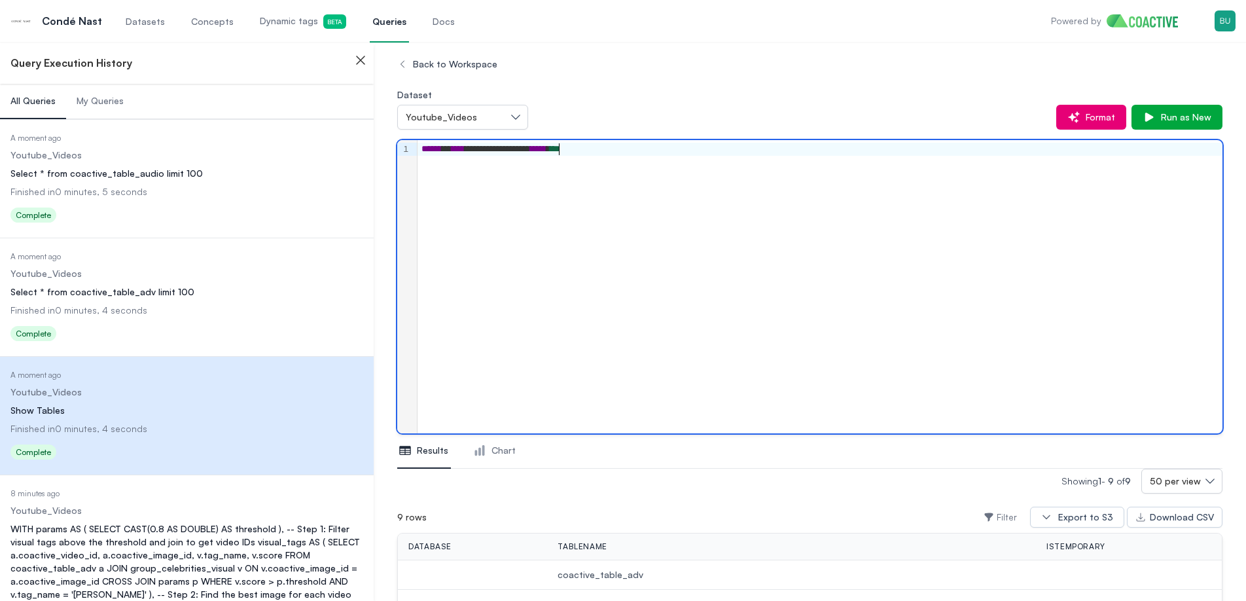
click at [559, 147] on div "**********" at bounding box center [819, 149] width 804 height 13
click at [835, 202] on div "**********" at bounding box center [819, 286] width 805 height 293
click at [1180, 112] on span "Run as New" at bounding box center [1183, 117] width 56 height 13
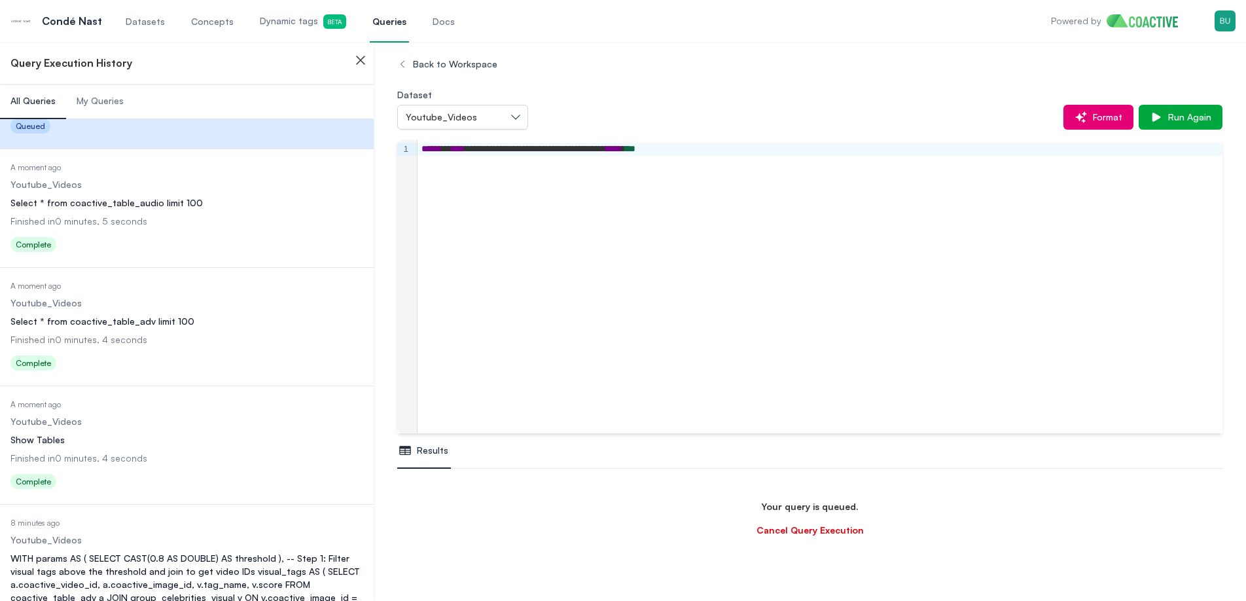
scroll to position [89, 0]
click at [200, 359] on div "Status Complete" at bounding box center [186, 364] width 353 height 21
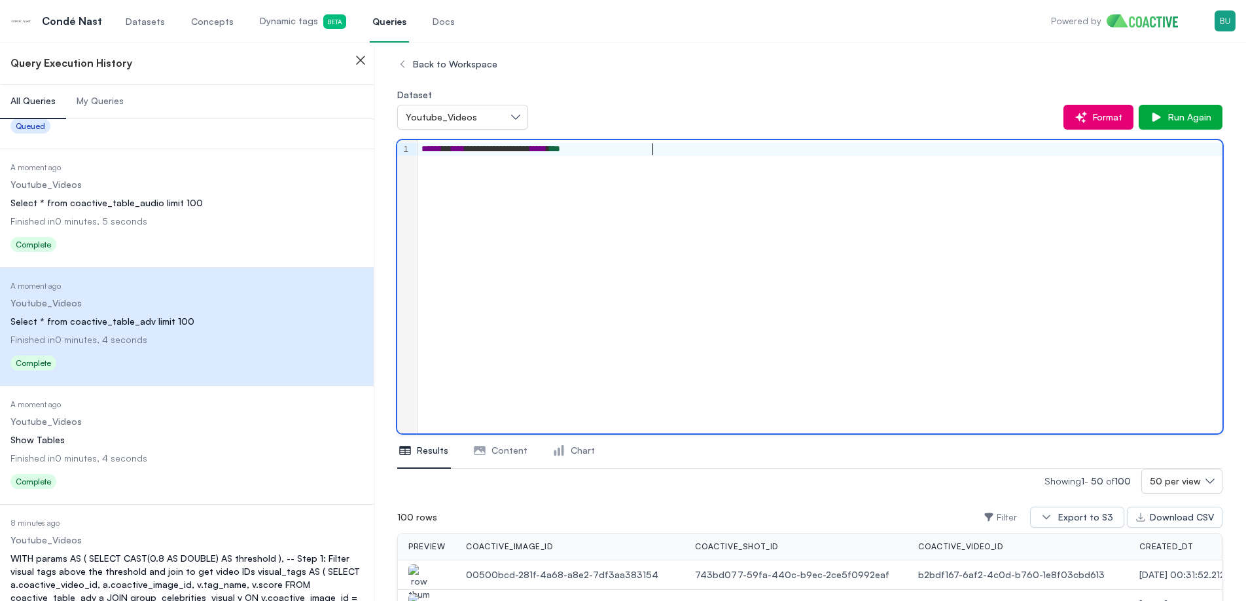
click at [664, 200] on div "**********" at bounding box center [819, 286] width 805 height 293
copy div "**********"
click at [266, 221] on dd "Finished in 0 minutes, 5 seconds" at bounding box center [186, 221] width 353 height 13
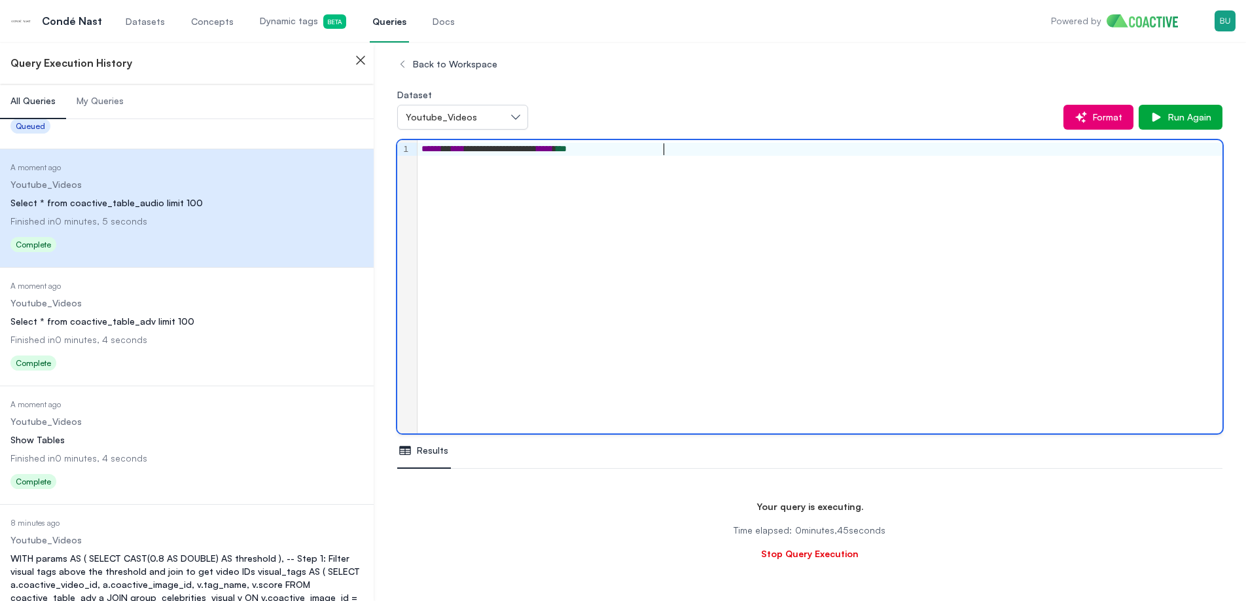
click at [567, 195] on div "**********" at bounding box center [819, 286] width 805 height 293
click at [591, 170] on div "**********" at bounding box center [819, 286] width 805 height 293
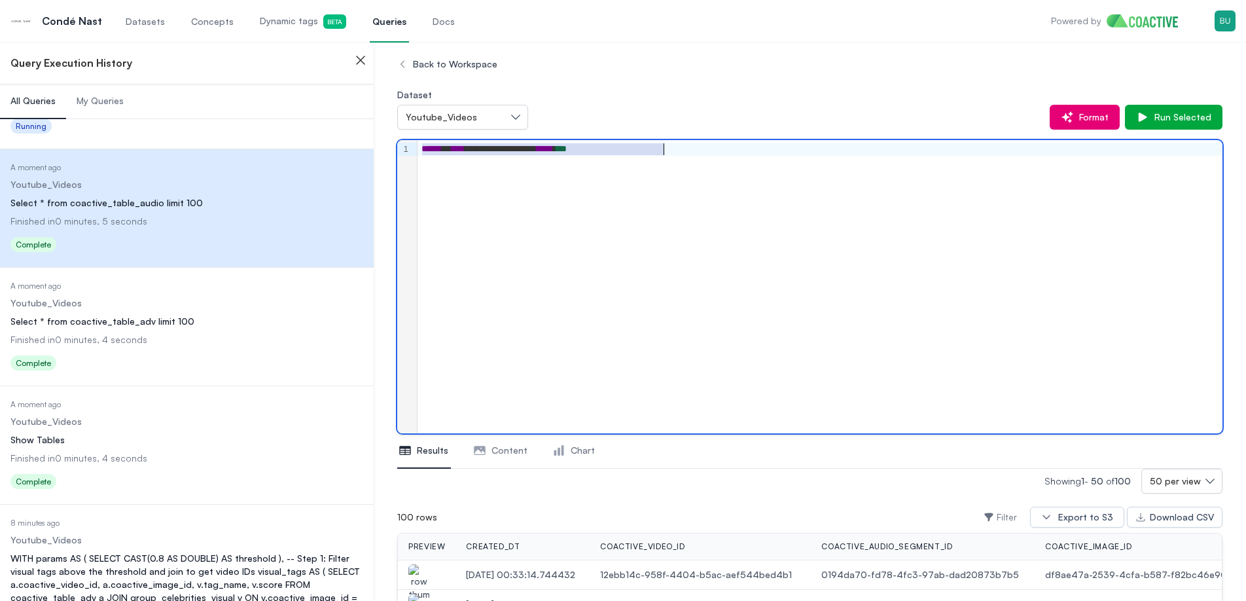
copy div "**********"
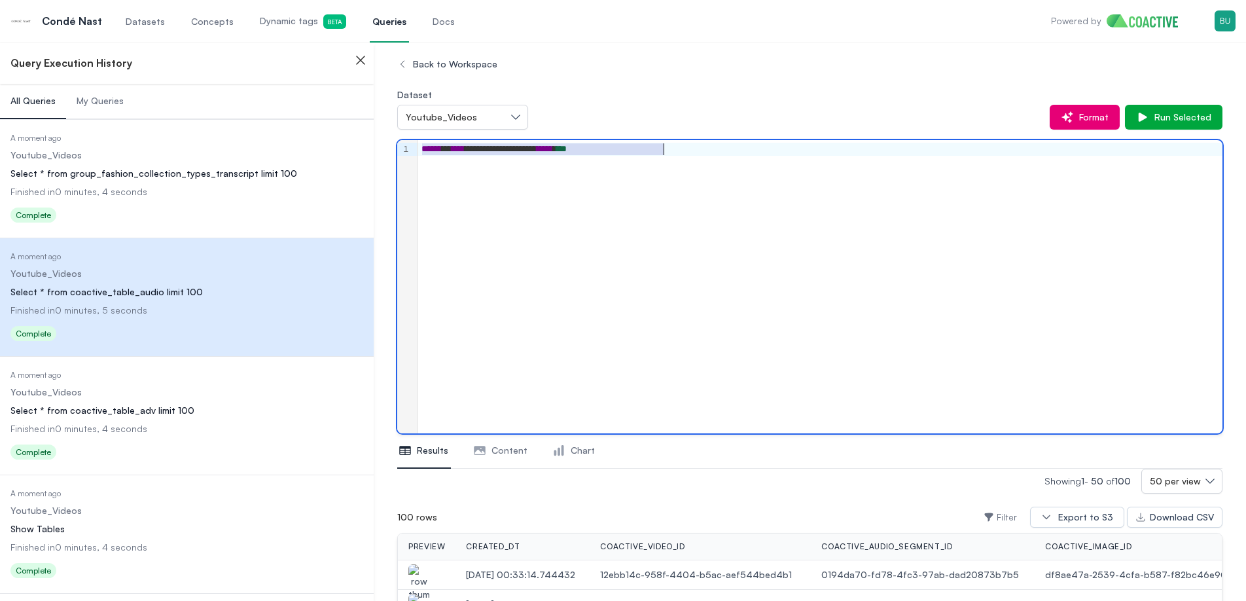
click at [223, 195] on dd "Finished in 0 minutes, 4 seconds" at bounding box center [186, 191] width 353 height 13
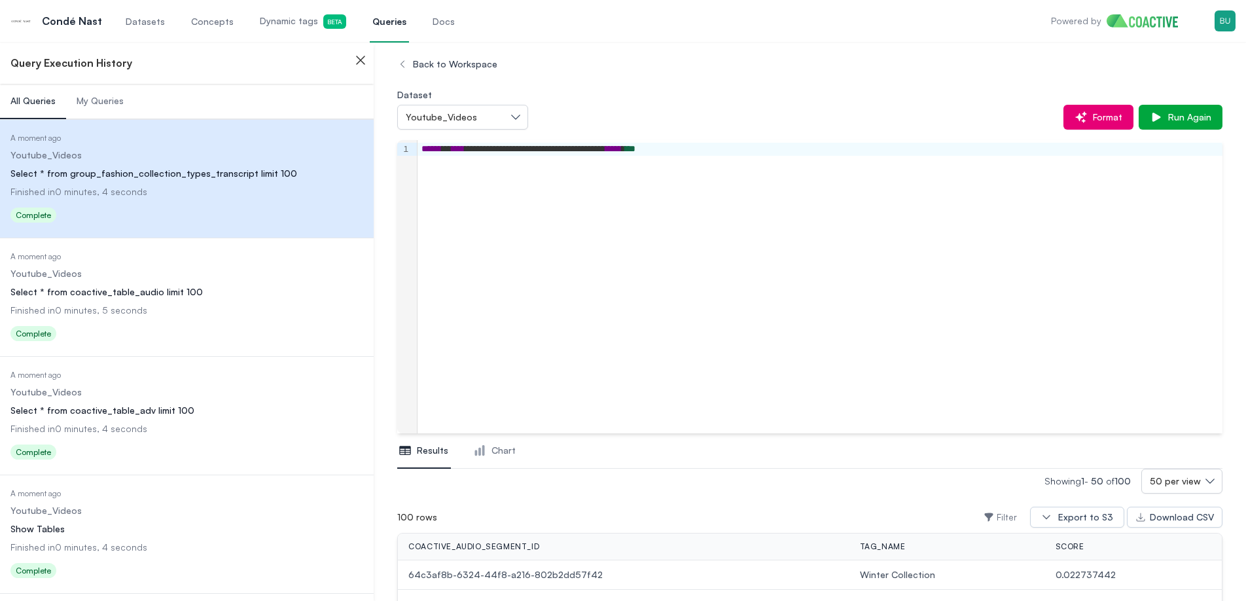
click at [663, 207] on div "**********" at bounding box center [819, 286] width 805 height 293
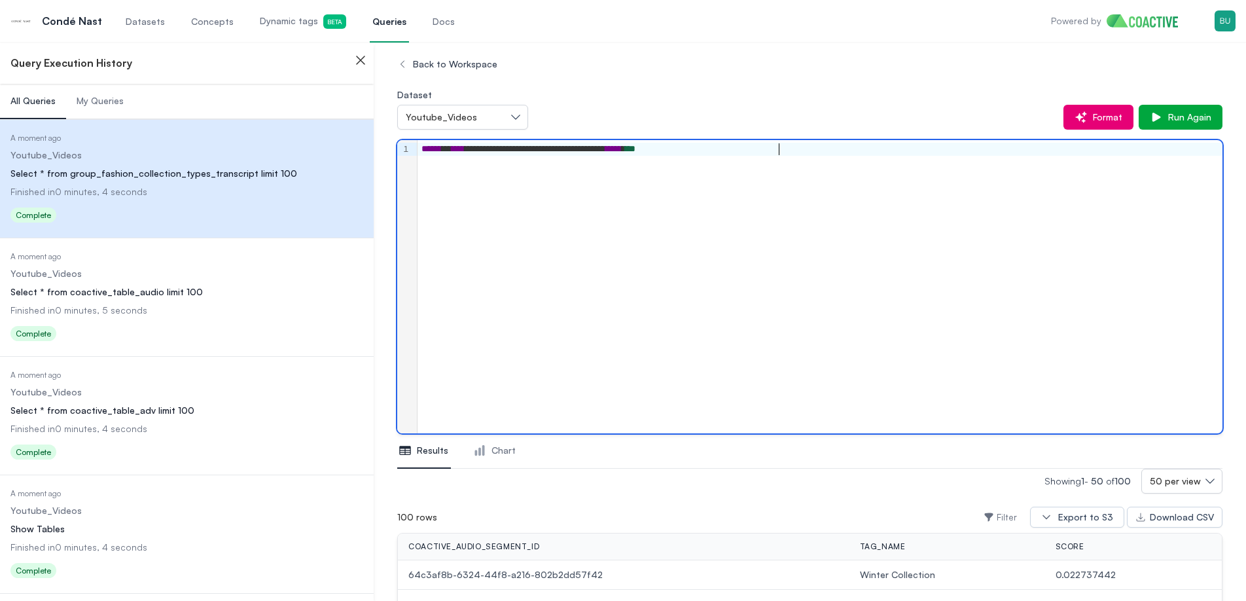
click at [667, 199] on div "**********" at bounding box center [819, 286] width 805 height 293
copy div "**********"
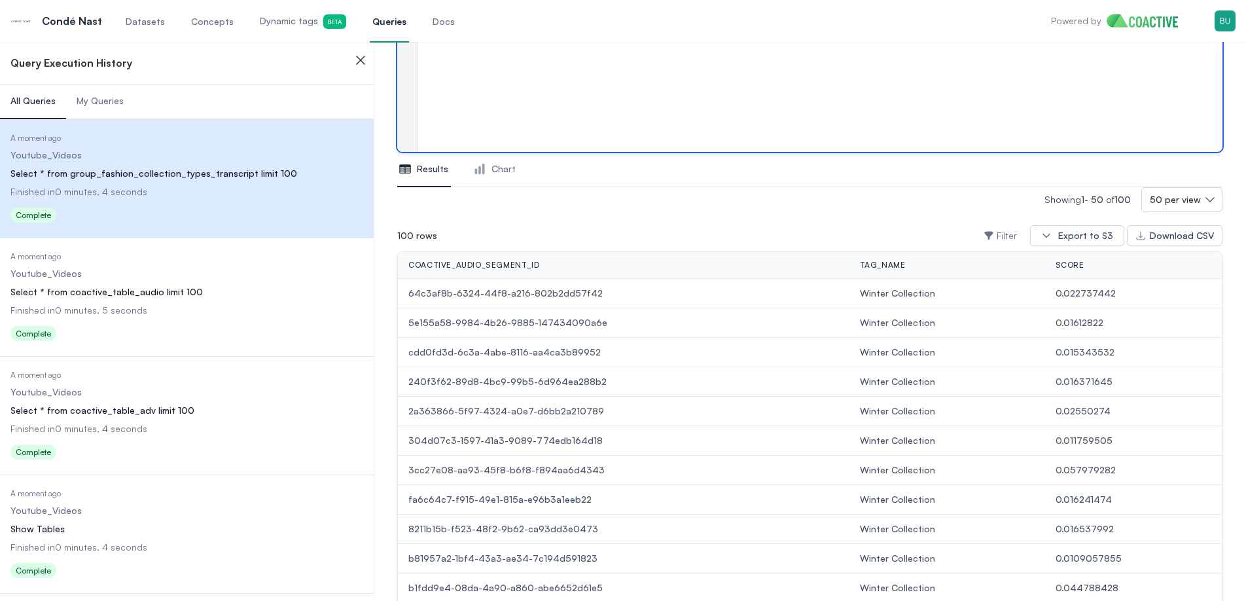
scroll to position [117, 0]
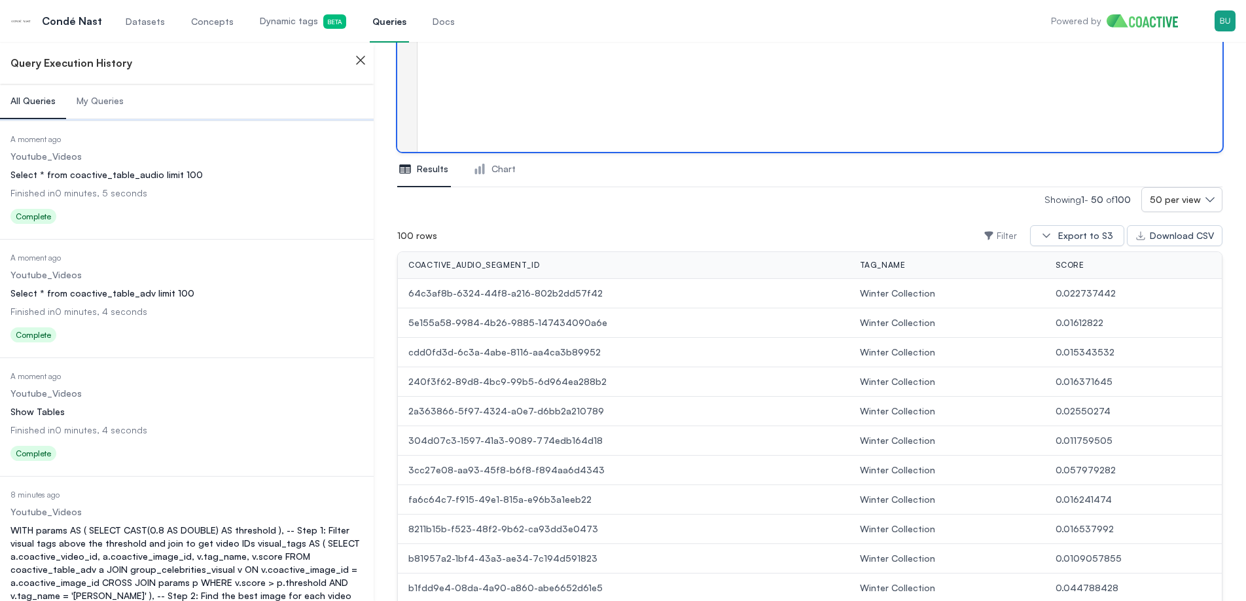
click at [214, 393] on dd "Youtube_Videos" at bounding box center [186, 393] width 353 height 13
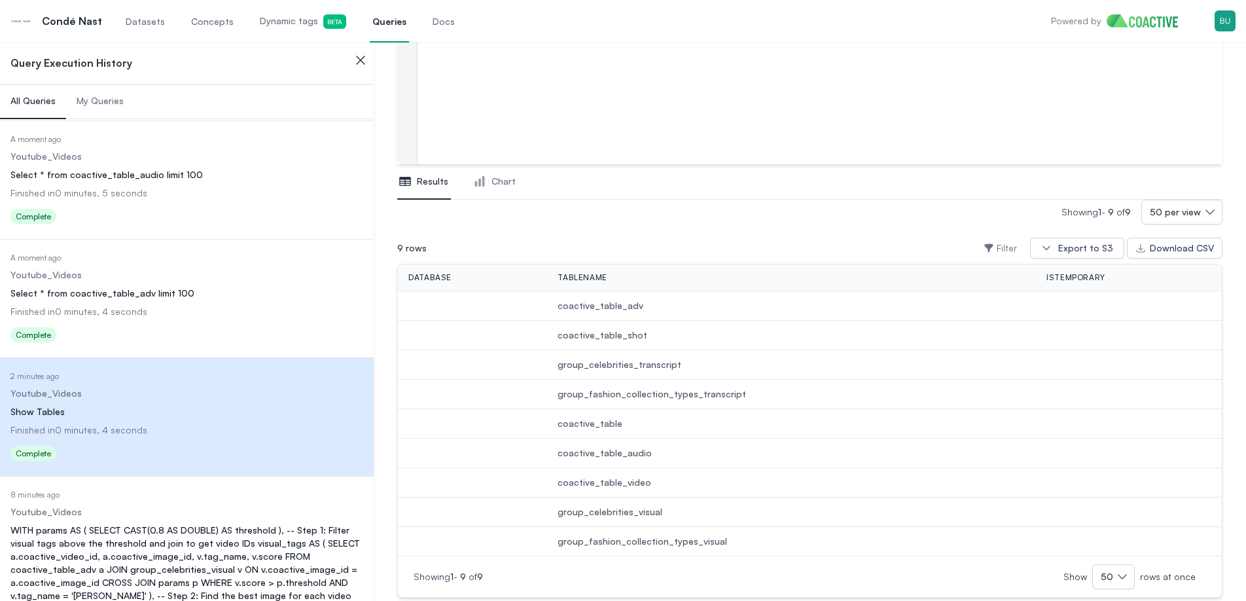
scroll to position [297, 0]
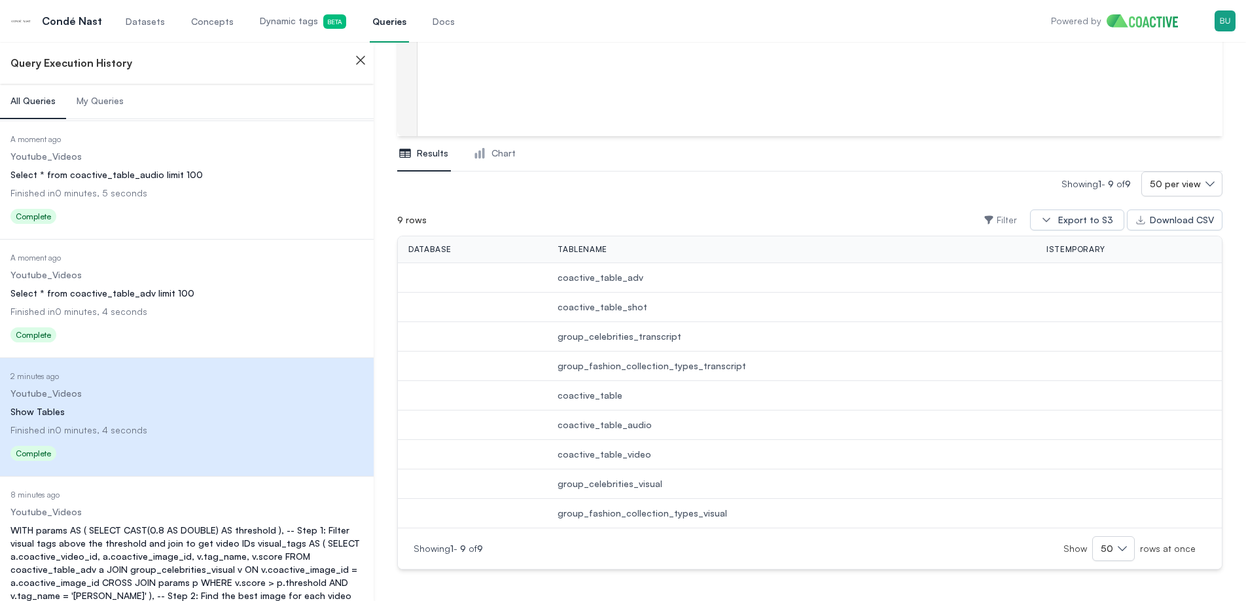
click at [644, 512] on span "group_fashion_collection_types_visual" at bounding box center [791, 512] width 468 height 13
copy span "group_fashion_collection_types_visual"
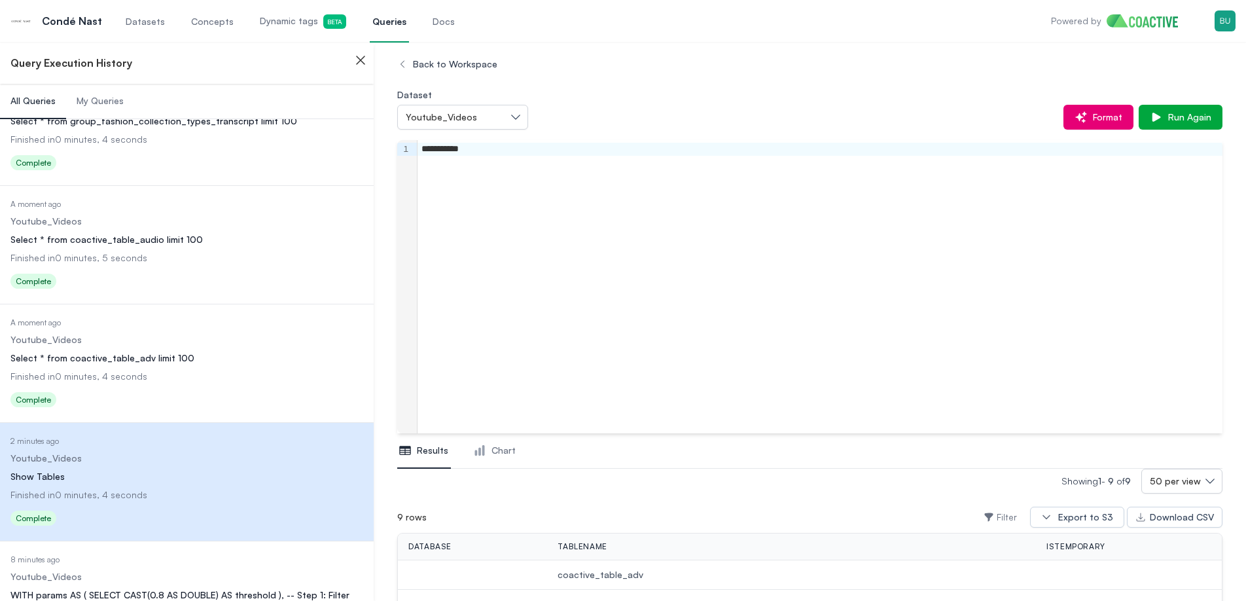
scroll to position [0, 0]
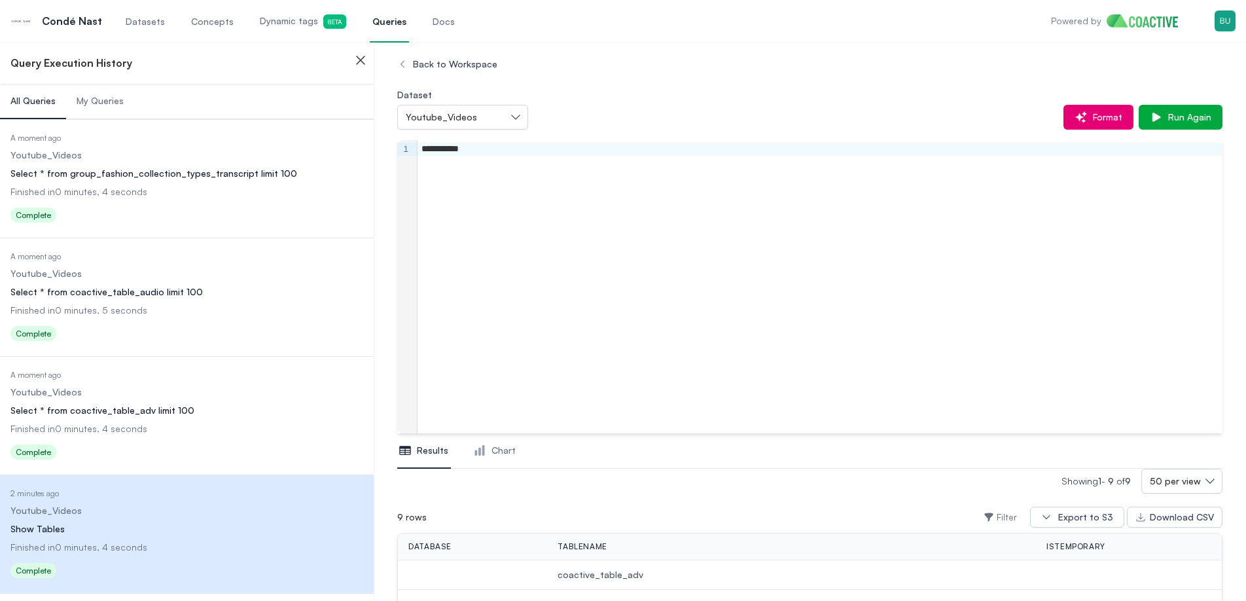
click at [234, 208] on div "Status Complete" at bounding box center [186, 216] width 353 height 21
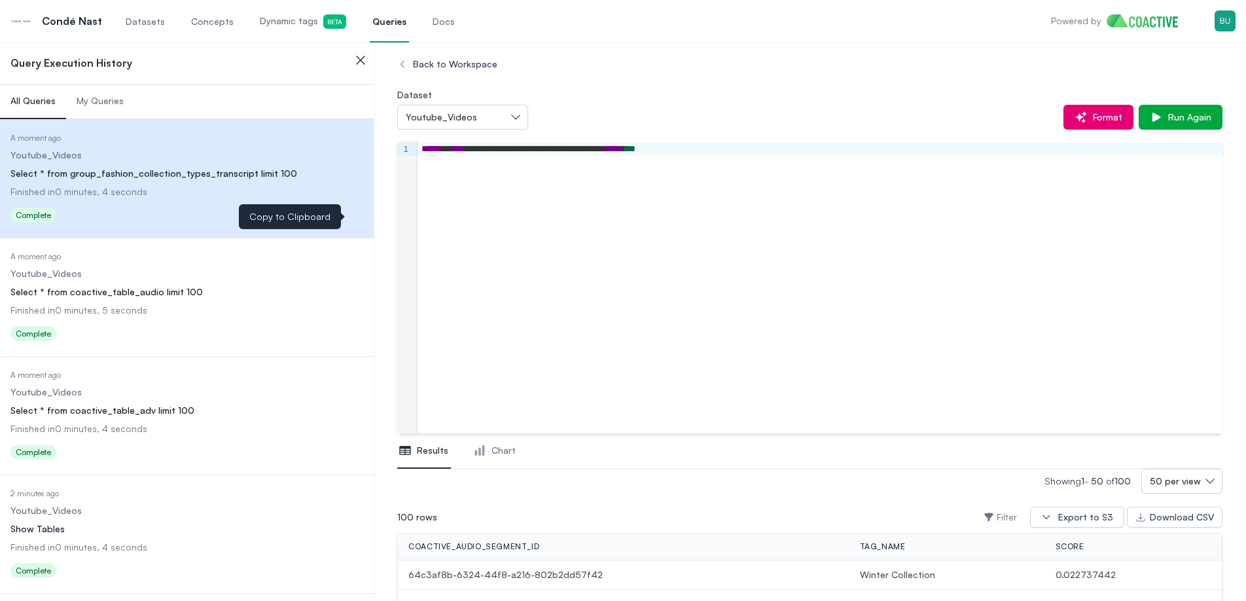
click at [603, 228] on div "**********" at bounding box center [819, 286] width 805 height 293
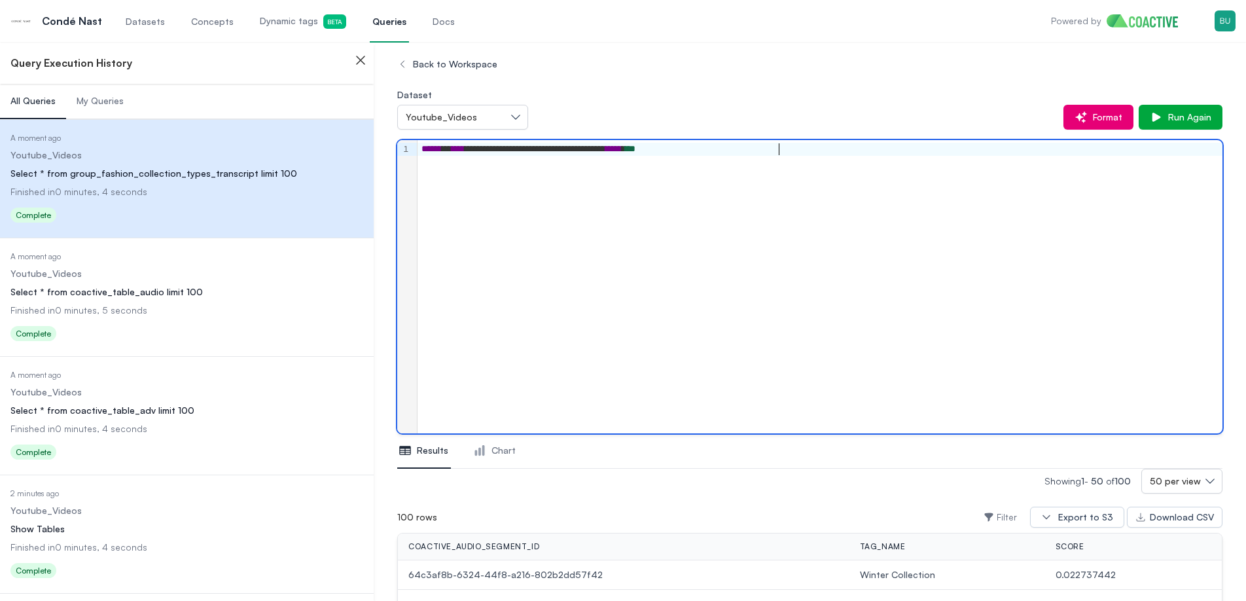
click at [680, 153] on div "**********" at bounding box center [819, 149] width 804 height 13
click at [1116, 205] on div "**********" at bounding box center [819, 286] width 805 height 293
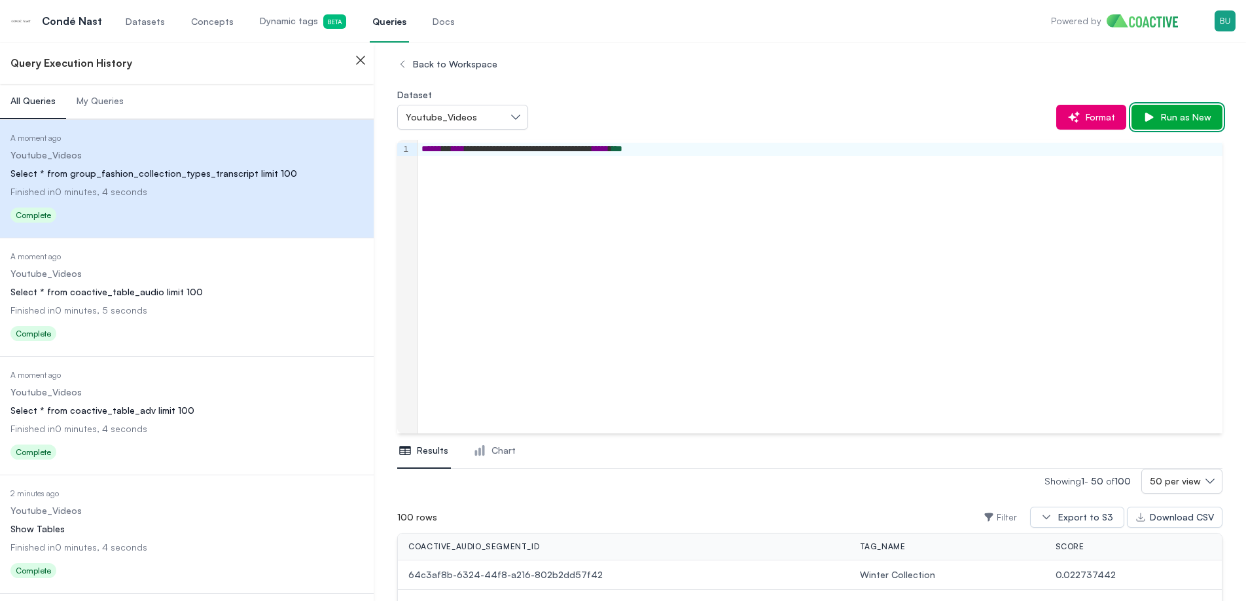
click at [1185, 118] on span "Run as New" at bounding box center [1183, 117] width 56 height 13
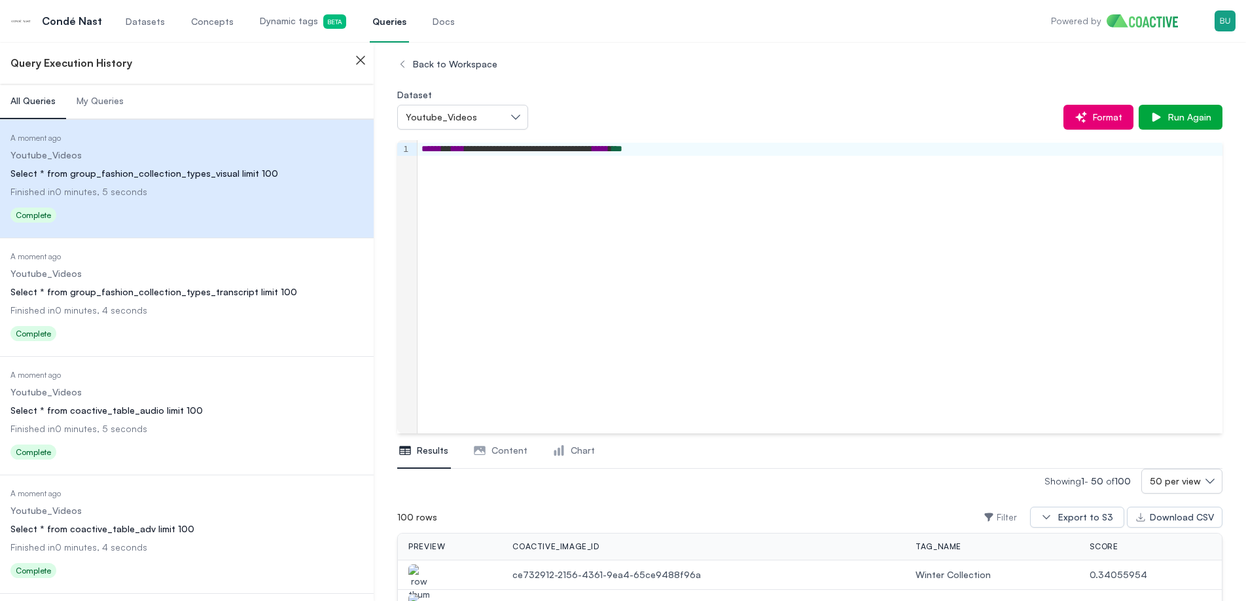
click at [133, 20] on span "Datasets" at bounding box center [145, 21] width 39 height 13
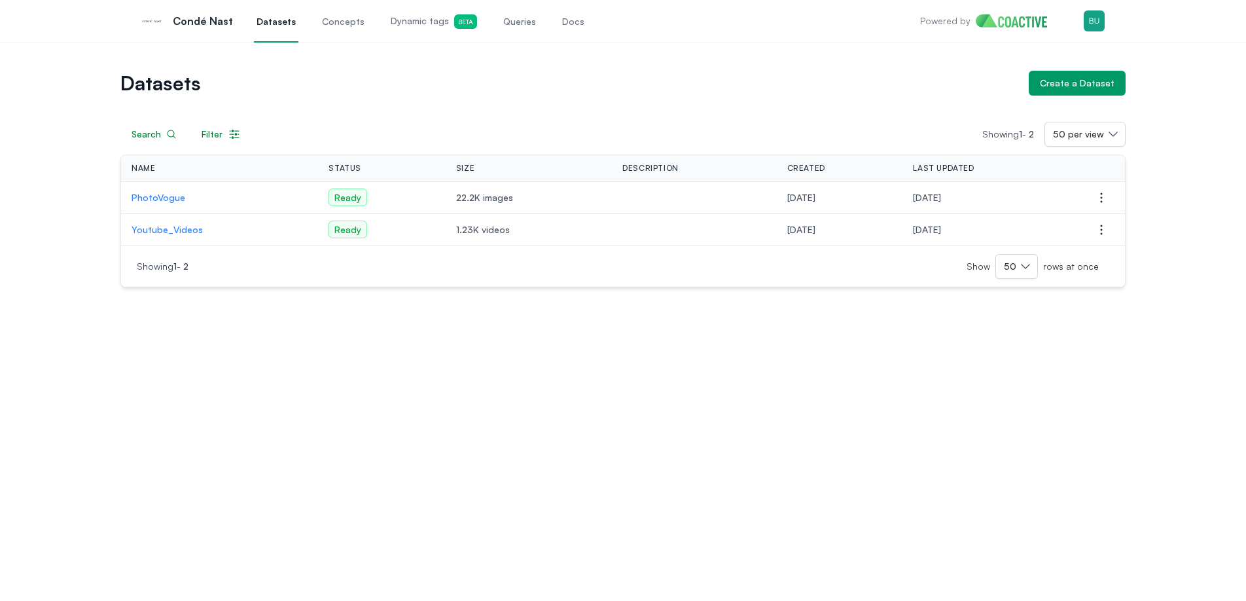
click at [633, 29] on div "Open main menu Condé Nast Datasets Concepts Dynamic tags Beta Queries Docs Powe…" at bounding box center [622, 21] width 963 height 42
click at [634, 75] on h1 "Datasets" at bounding box center [569, 83] width 898 height 18
click at [702, 56] on div "Datasets Create a Dataset Search Filter Showing 1 - 2 50 per view Name Status S…" at bounding box center [623, 170] width 1246 height 256
click at [709, 26] on div "Open main menu Condé Nast Datasets Concepts Dynamic tags Beta Queries Docs Powe…" at bounding box center [622, 21] width 963 height 42
click at [754, 18] on div "Open main menu Condé Nast Datasets Concepts Dynamic tags Beta Queries Docs Powe…" at bounding box center [622, 21] width 963 height 42
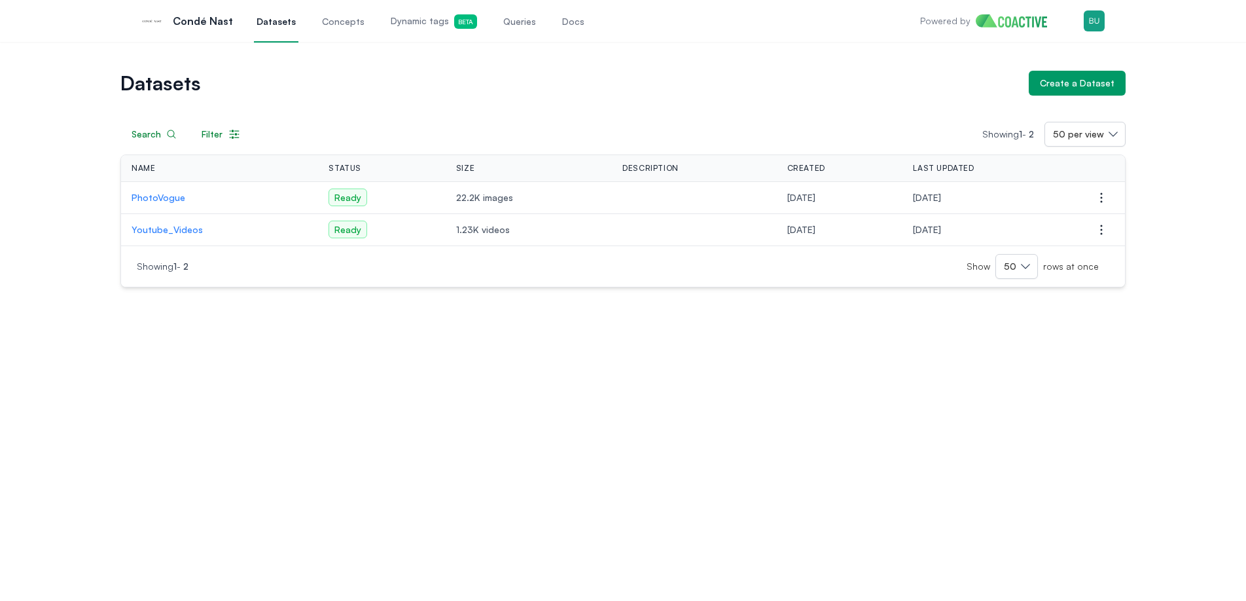
click at [737, 42] on div "Datasets Create a Dataset Search Filter Showing 1 - 2 50 per view Name Status S…" at bounding box center [623, 170] width 1246 height 256
click at [692, 66] on div "Datasets Create a Dataset Search Filter Showing 1 - 2 50 per view Name Status S…" at bounding box center [623, 170] width 1246 height 256
click at [652, 36] on div "Open main menu Condé Nast Datasets Concepts Dynamic tags Beta Queries Docs Powe…" at bounding box center [622, 21] width 963 height 42
click at [699, 36] on div "Open main menu Condé Nast Datasets Concepts Dynamic tags Beta Queries Docs Powe…" at bounding box center [622, 21] width 963 height 42
click at [674, 58] on div "Datasets Create a Dataset Search Filter Showing 1 - 2 50 per view Name Status S…" at bounding box center [623, 170] width 1246 height 256
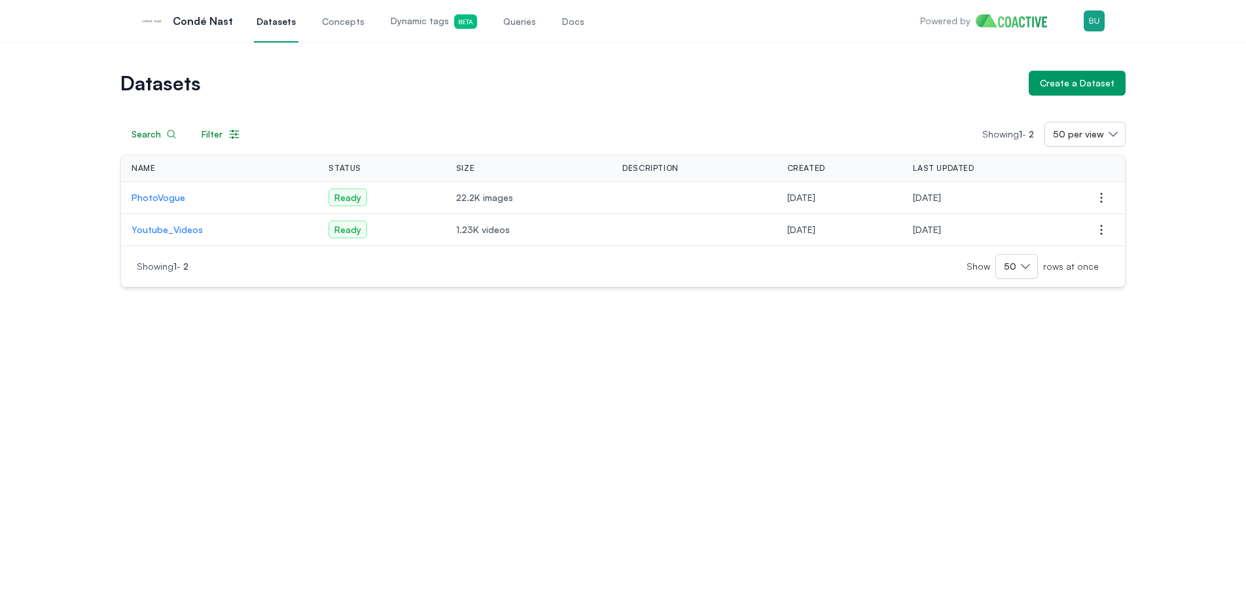
click at [708, 45] on div "Datasets Create a Dataset Search Filter Showing 1 - 2 50 per view Name Status S…" at bounding box center [623, 170] width 1246 height 256
click at [418, 27] on span "Dynamic tags Beta" at bounding box center [434, 21] width 86 height 14
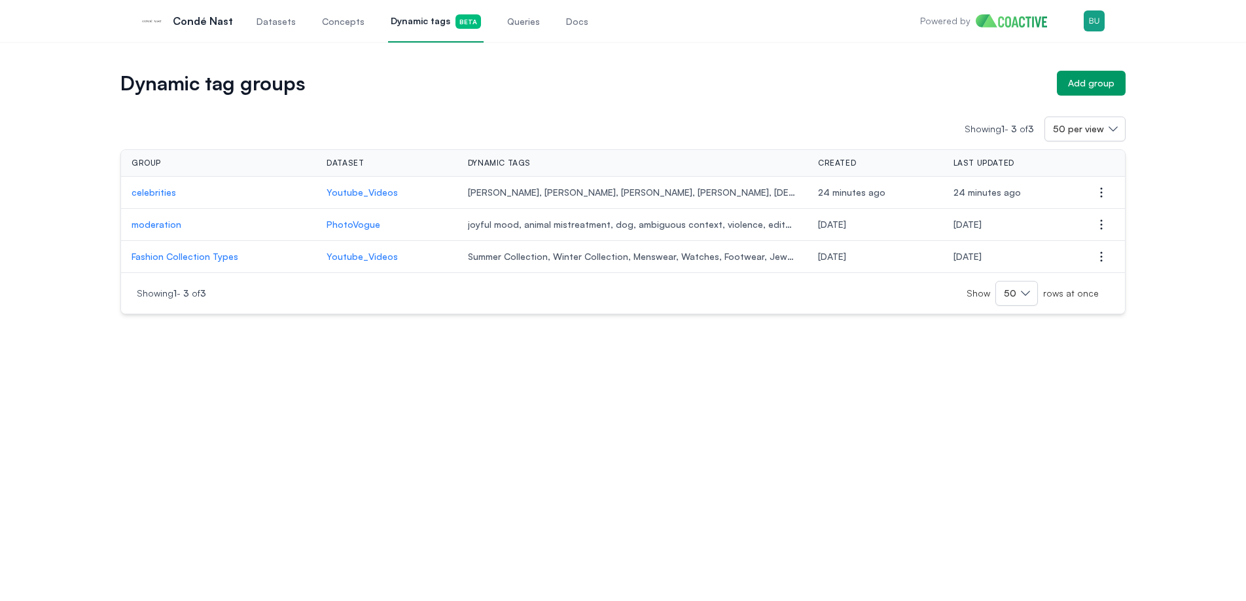
click at [608, 98] on div "Showing 1 - 3 of 3 50 per view Group Dataset Dynamic tags Created Last updated …" at bounding box center [622, 205] width 1005 height 219
click at [289, 20] on span "Datasets" at bounding box center [275, 21] width 39 height 13
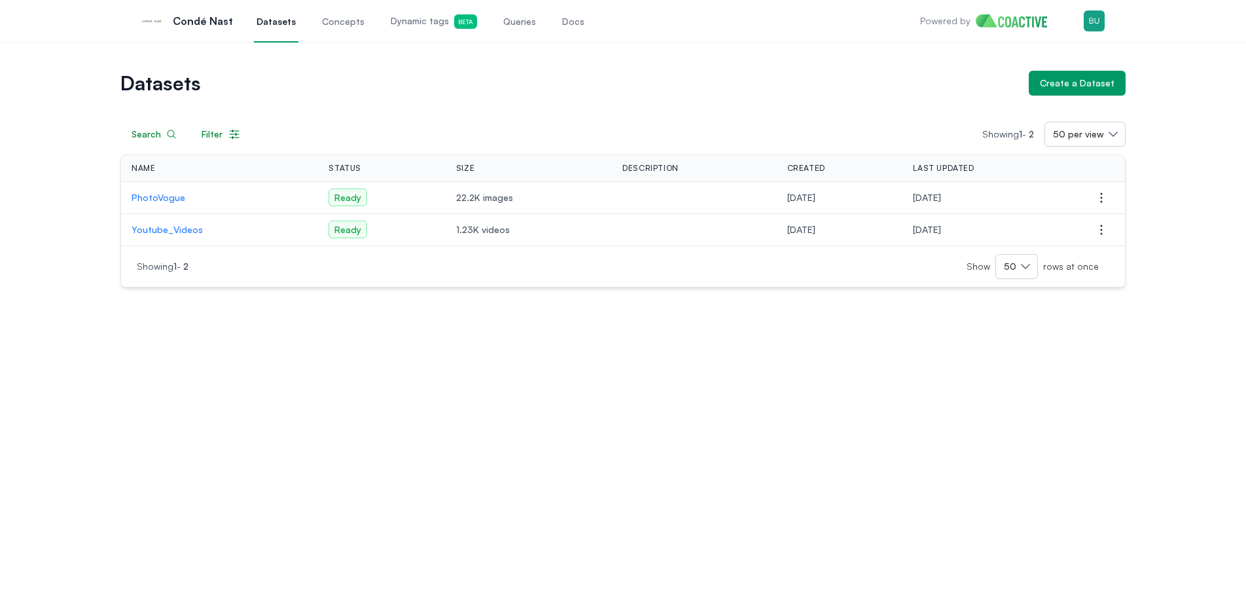
click at [623, 410] on div "Datasets Create a Dataset Search Filter Showing 1 - 2 50 per view Name Status S…" at bounding box center [623, 321] width 1246 height 559
click at [694, 403] on div "Datasets Create a Dataset Search Filter Showing 1 - 2 50 per view Name Status S…" at bounding box center [623, 321] width 1246 height 559
drag, startPoint x: 688, startPoint y: 402, endPoint x: 654, endPoint y: 402, distance: 33.4
click at [672, 402] on div "Datasets Create a Dataset Search Filter Showing 1 - 2 50 per view Name Status S…" at bounding box center [623, 321] width 1246 height 559
click at [599, 400] on div "Datasets Create a Dataset Search Filter Showing 1 - 2 50 per view Name Status S…" at bounding box center [623, 321] width 1246 height 559
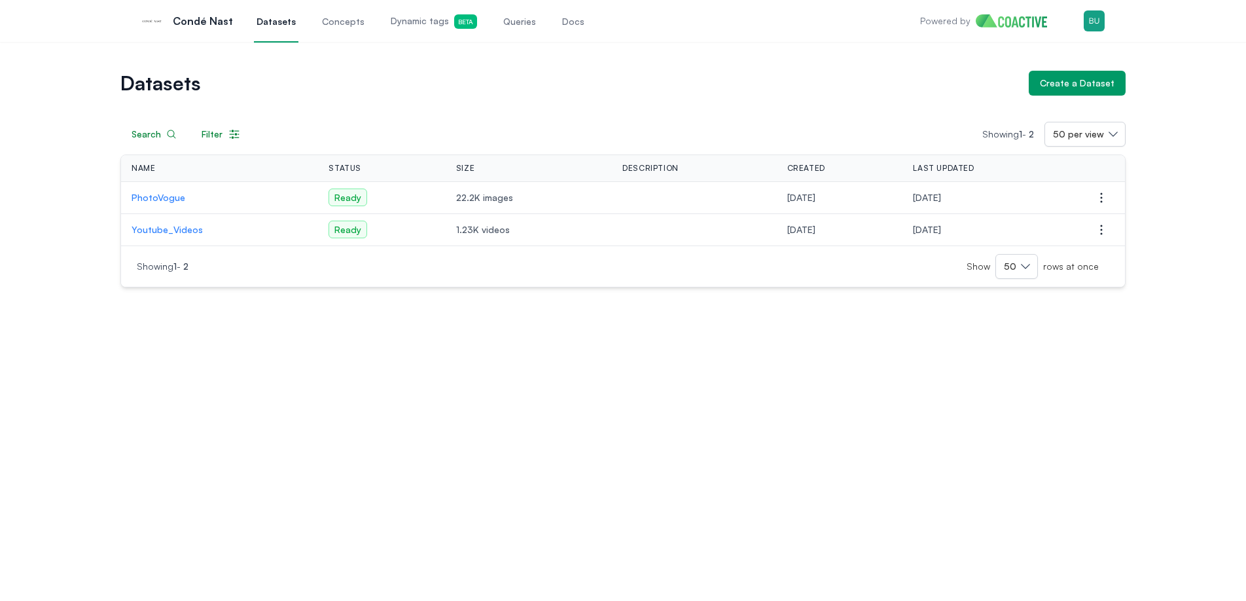
click at [504, 400] on div "Datasets Create a Dataset Search Filter Showing 1 - 2 50 per view Name Status S…" at bounding box center [623, 321] width 1246 height 559
click at [462, 400] on div "Datasets Create a Dataset Search Filter Showing 1 - 2 50 per view Name Status S…" at bounding box center [623, 321] width 1246 height 559
click at [461, 400] on div "Datasets Create a Dataset Search Filter Showing 1 - 2 50 per view Name Status S…" at bounding box center [623, 321] width 1246 height 559
click at [497, 396] on div "Datasets Create a Dataset Search Filter Showing 1 - 2 50 per view Name Status S…" at bounding box center [623, 321] width 1246 height 559
click at [621, 397] on div "Datasets Create a Dataset Search Filter Showing 1 - 2 50 per view Name Status S…" at bounding box center [623, 321] width 1246 height 559
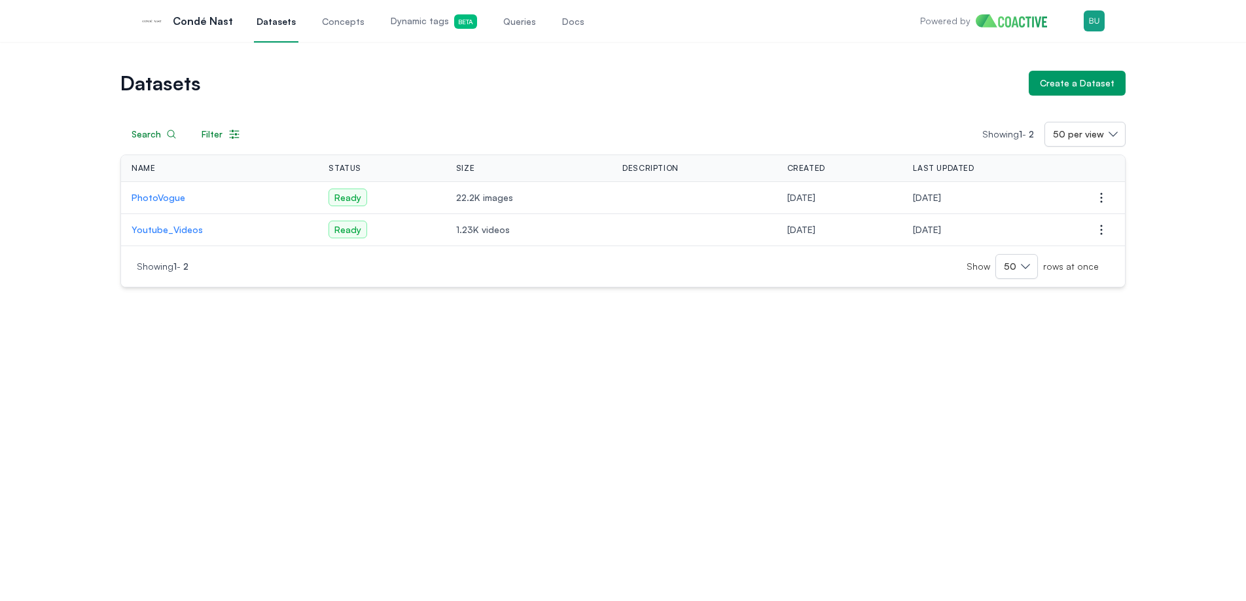
click at [707, 394] on div "Datasets Create a Dataset Search Filter Showing 1 - 2 50 per view Name Status S…" at bounding box center [623, 321] width 1246 height 559
click at [797, 393] on div "Datasets Create a Dataset Search Filter Showing 1 - 2 50 per view Name Status S…" at bounding box center [623, 321] width 1246 height 559
drag, startPoint x: 718, startPoint y: 393, endPoint x: 671, endPoint y: 396, distance: 47.2
click at [716, 393] on div "Datasets Create a Dataset Search Filter Showing 1 - 2 50 per view Name Status S…" at bounding box center [623, 321] width 1246 height 559
click at [631, 396] on div "Datasets Create a Dataset Search Filter Showing 1 - 2 50 per view Name Status S…" at bounding box center [623, 321] width 1246 height 559
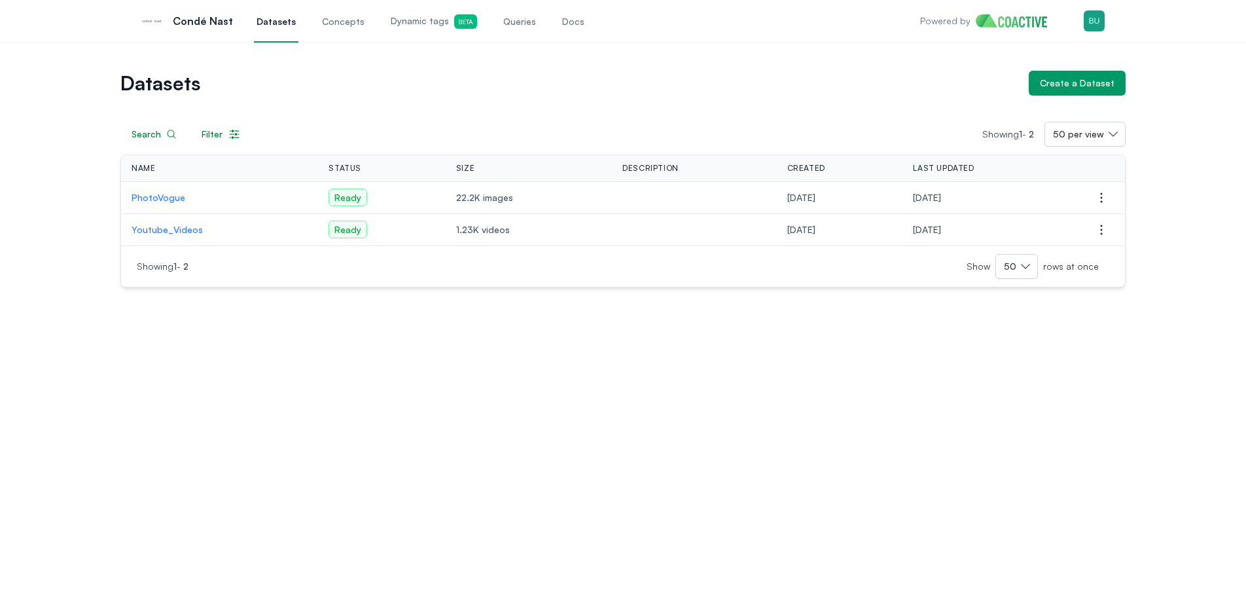
drag, startPoint x: 593, startPoint y: 398, endPoint x: 584, endPoint y: 398, distance: 8.5
click at [591, 398] on div "Datasets Create a Dataset Search Filter Showing 1 - 2 50 per view Name Status S…" at bounding box center [623, 321] width 1246 height 559
click at [630, 391] on div "Datasets Create a Dataset Search Filter Showing 1 - 2 50 per view Name Status S…" at bounding box center [623, 321] width 1246 height 559
click at [779, 372] on div "Datasets Create a Dataset Search Filter Showing 1 - 2 50 per view Name Status S…" at bounding box center [623, 321] width 1246 height 559
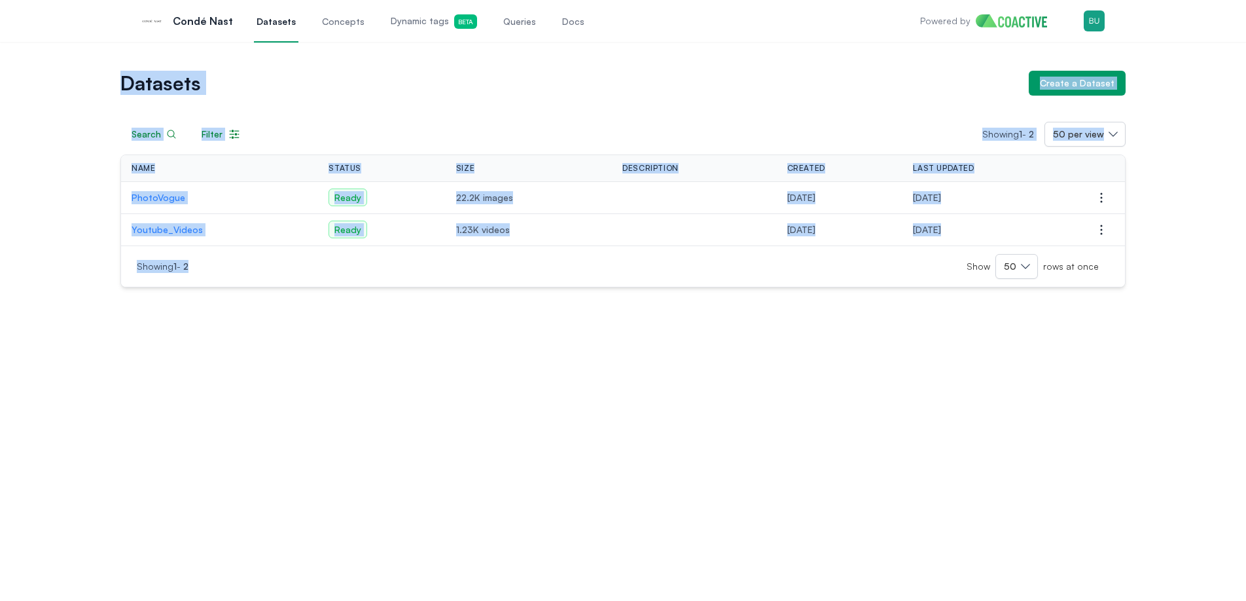
drag, startPoint x: 87, startPoint y: 73, endPoint x: 381, endPoint y: 305, distance: 374.5
click at [359, 292] on div "Datasets Create a Dataset Search Filter Showing 1 - 2 50 per view Name Status S…" at bounding box center [623, 170] width 1246 height 256
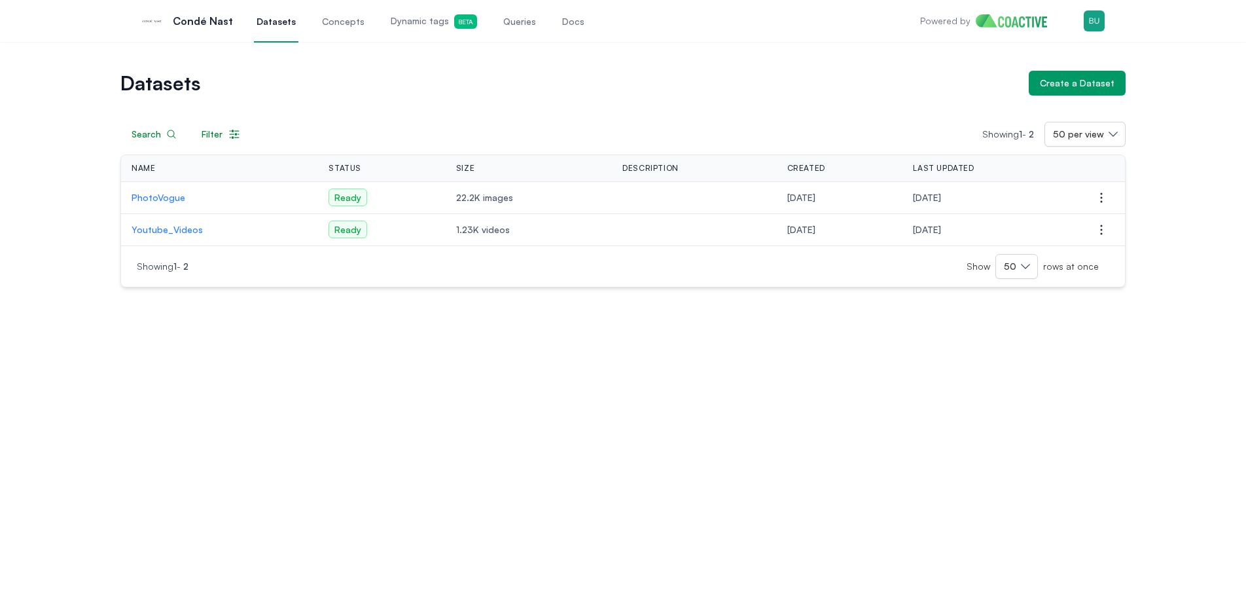
drag, startPoint x: 476, startPoint y: 352, endPoint x: 556, endPoint y: 338, distance: 81.7
click at [476, 352] on div "Datasets Create a Dataset Search Filter Showing 1 - 2 50 per view Name Status S…" at bounding box center [623, 321] width 1246 height 559
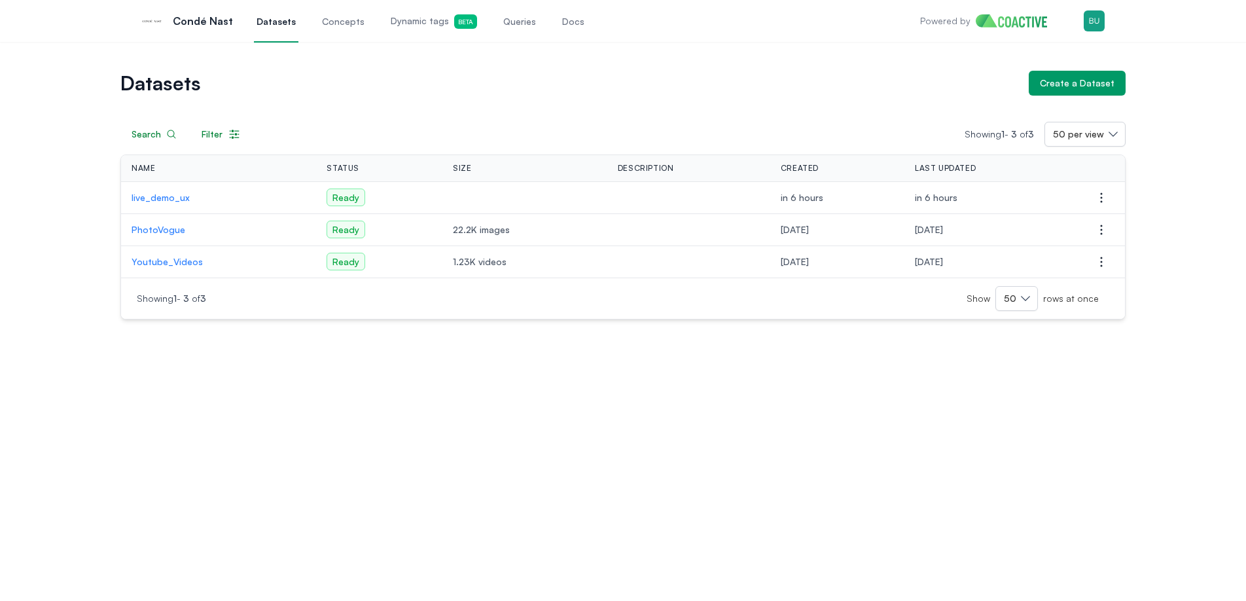
click at [166, 192] on p "live_demo_ux" at bounding box center [219, 197] width 174 height 13
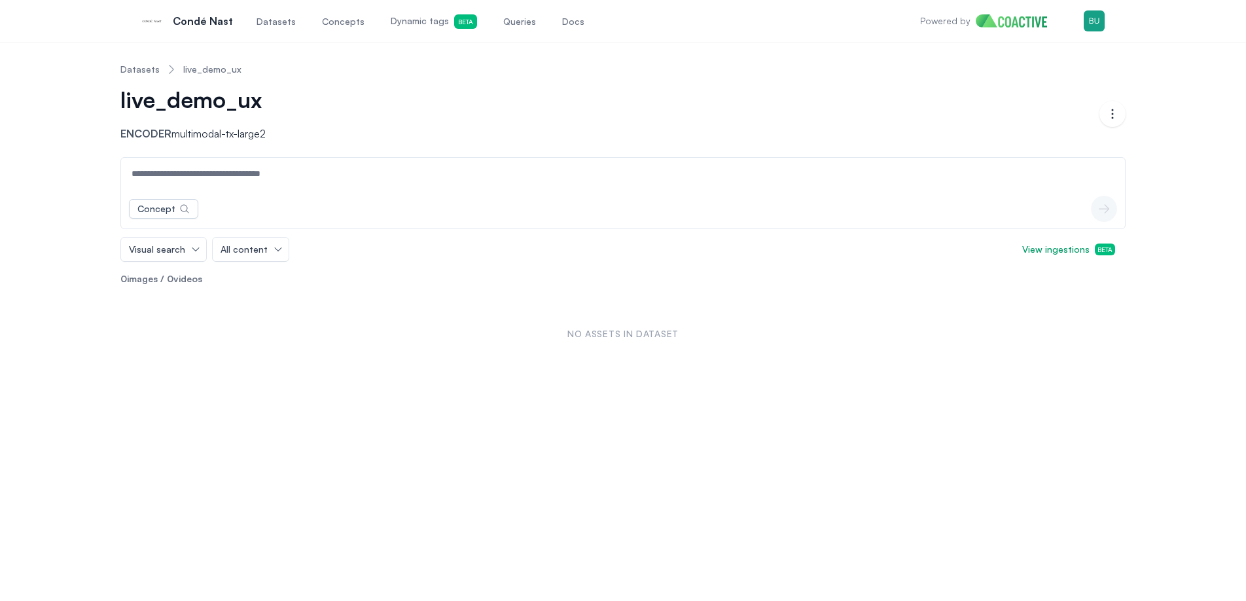
click at [191, 353] on div "No assets in dataset" at bounding box center [622, 334] width 1005 height 76
click at [243, 311] on div "No assets in dataset" at bounding box center [622, 334] width 1005 height 76
click at [209, 287] on div "Concept icon-button Visual search All content View ingestions Beta 0 images / 0…" at bounding box center [622, 264] width 1005 height 215
click at [176, 302] on div "No assets in dataset" at bounding box center [622, 334] width 1005 height 76
click at [247, 305] on div "No assets in dataset" at bounding box center [622, 334] width 1005 height 76
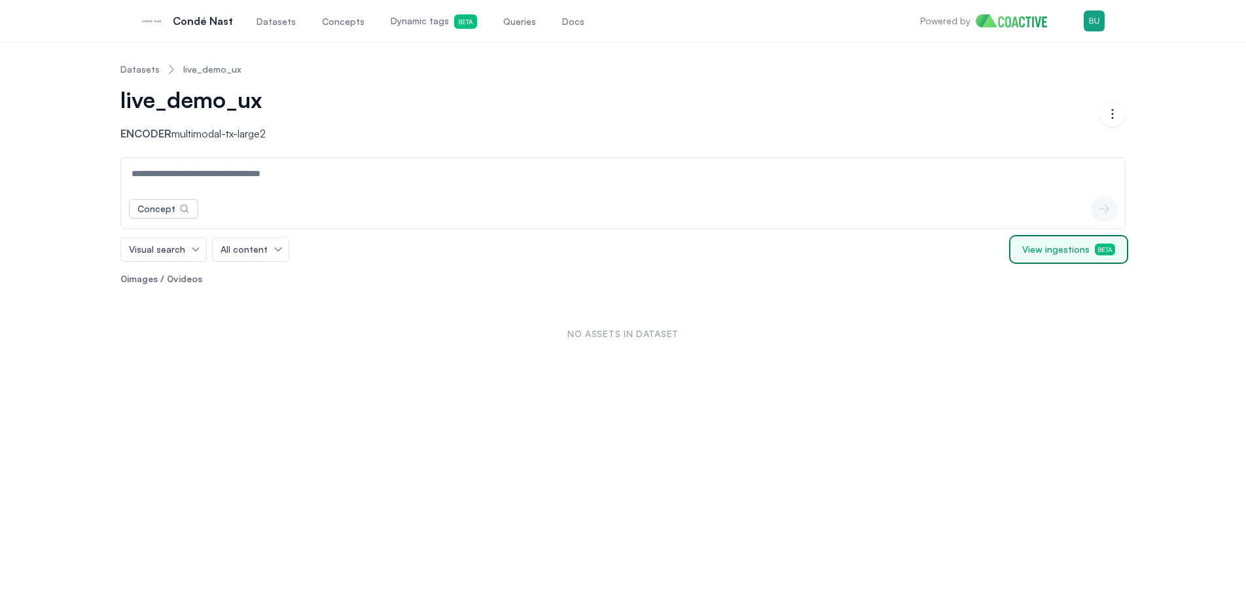
click at [1085, 258] on button "View ingestions Beta" at bounding box center [1068, 249] width 114 height 24
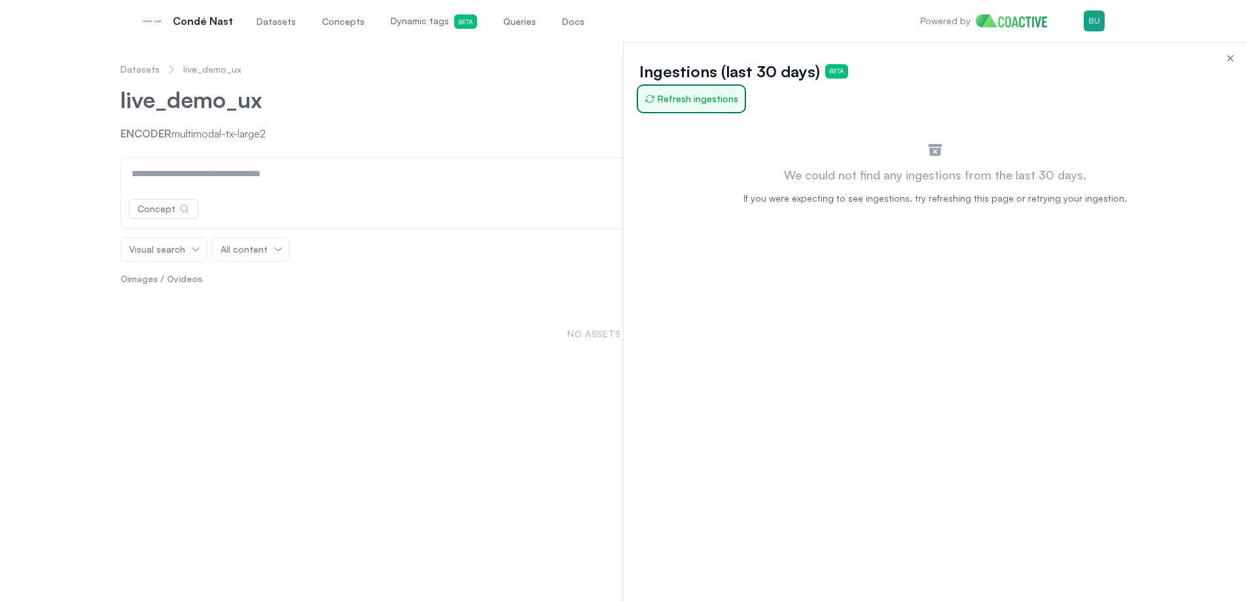
click at [678, 98] on span "Refresh ingestions" at bounding box center [691, 98] width 94 height 13
click at [568, 82] on div at bounding box center [623, 321] width 1246 height 559
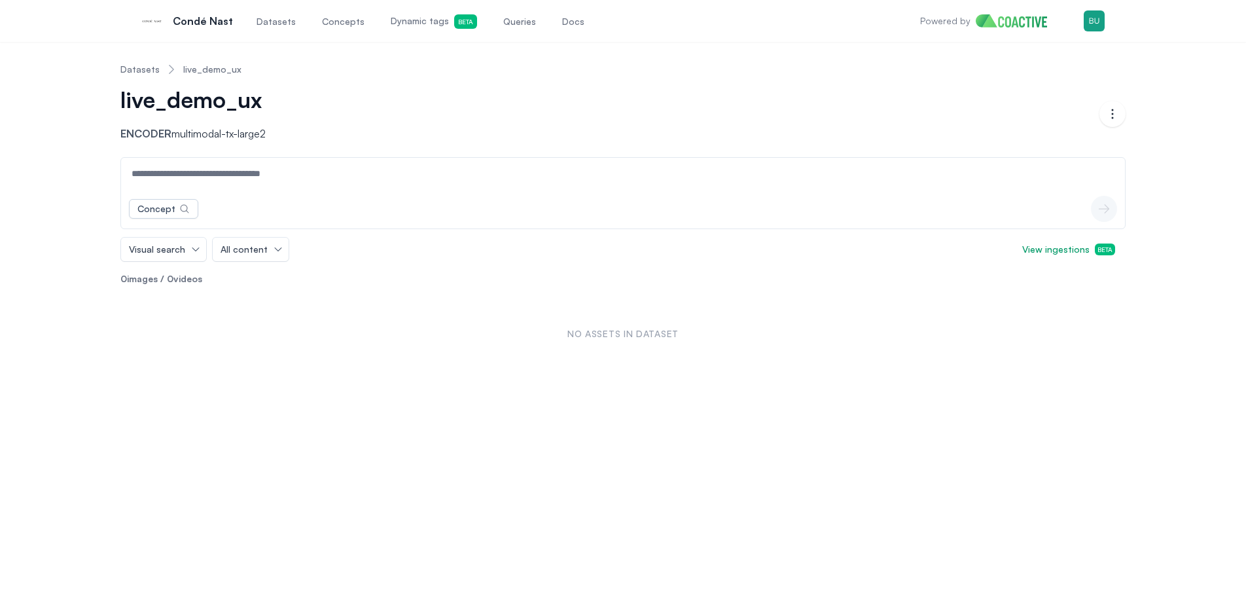
click at [284, 379] on div "Datasets live_demo_ux live_demo_ux Encoder multimodal-tx-large2 Open options Co…" at bounding box center [623, 212] width 1246 height 340
drag, startPoint x: 167, startPoint y: 375, endPoint x: 107, endPoint y: 343, distance: 68.2
click at [162, 371] on div "Datasets live_demo_ux live_demo_ux Encoder multimodal-tx-large2 Open options Co…" at bounding box center [623, 212] width 1246 height 340
drag, startPoint x: 76, startPoint y: 332, endPoint x: 46, endPoint y: 272, distance: 66.4
click at [74, 330] on div "Datasets live_demo_ux live_demo_ux Encoder multimodal-tx-large2 Open options Co…" at bounding box center [623, 211] width 1199 height 319
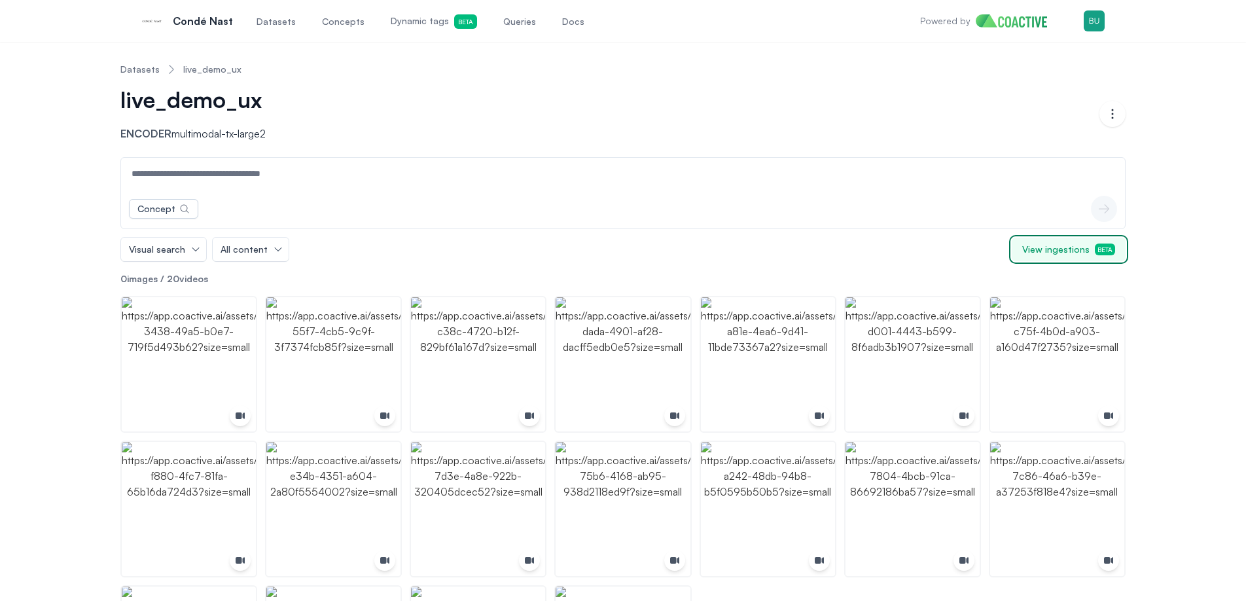
click at [1034, 246] on span "View ingestions Beta" at bounding box center [1068, 249] width 93 height 13
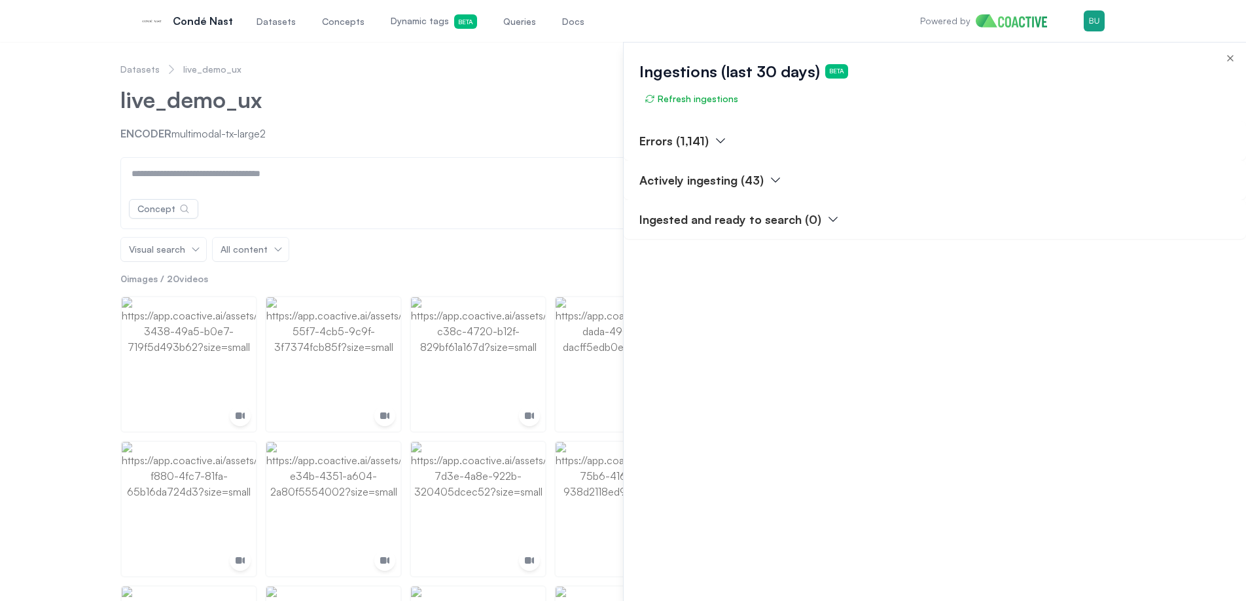
click at [1225, 58] on icon "button" at bounding box center [1230, 58] width 10 height 10
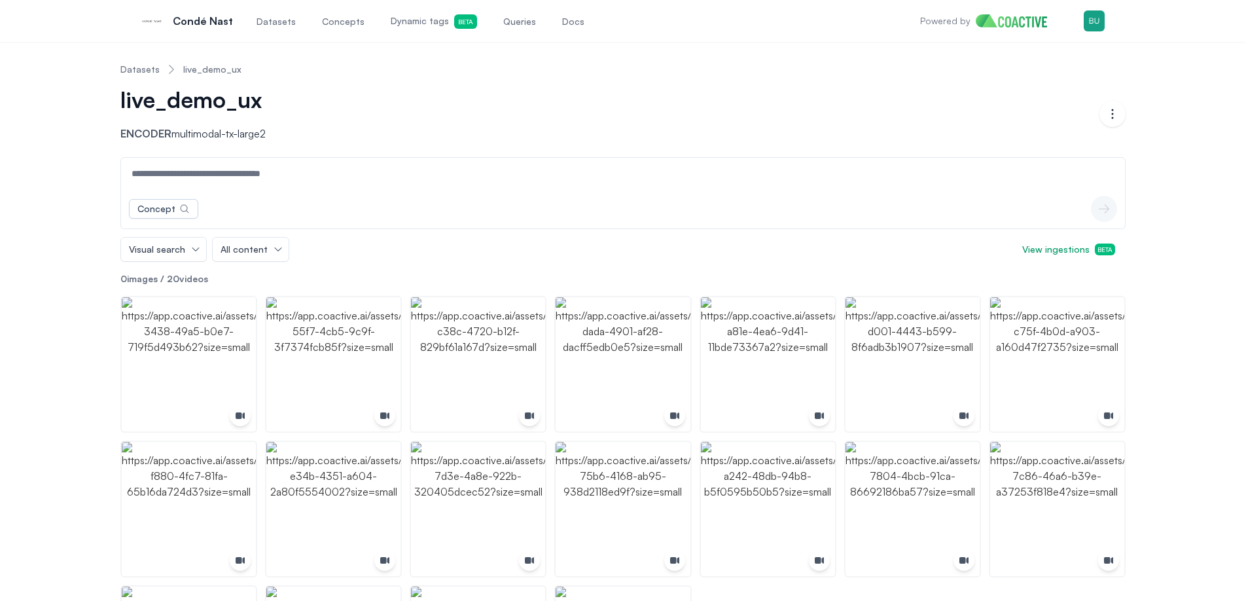
click at [662, 77] on nav "Datasets live_demo_ux" at bounding box center [622, 69] width 1005 height 34
click at [135, 71] on link "Datasets" at bounding box center [139, 69] width 39 height 13
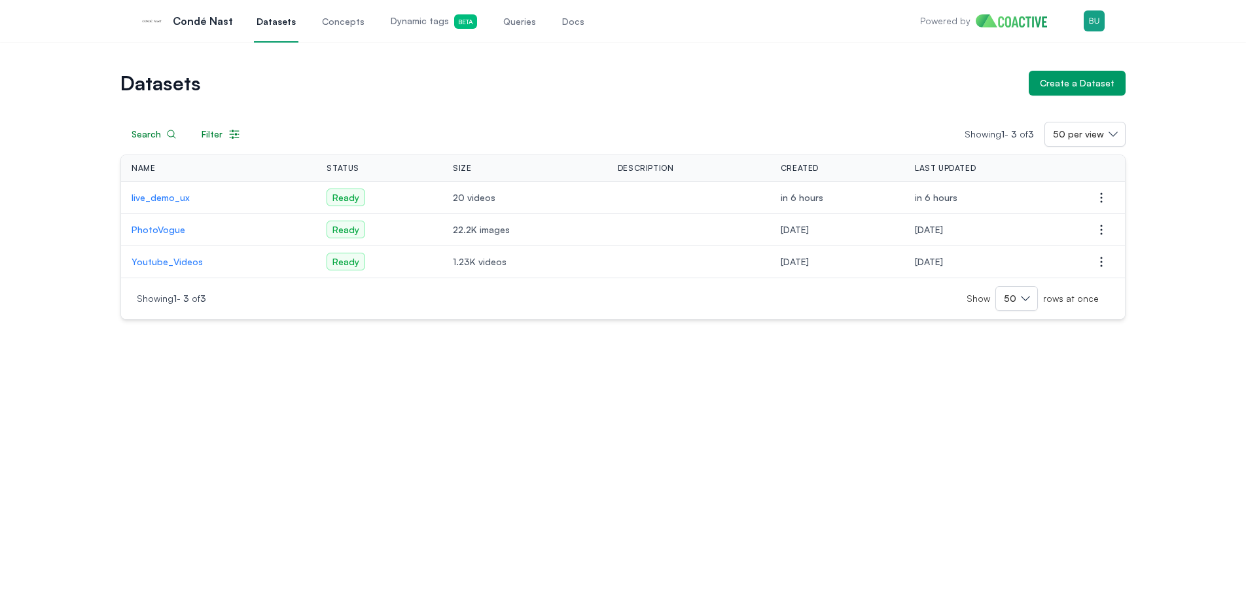
click at [493, 402] on div "Datasets Create a Dataset Search Filter Showing 1 - 3 of 3 50 per view Name Sta…" at bounding box center [623, 321] width 1246 height 559
click at [1184, 41] on nav "Open main menu Condé Nast Datasets Concepts Dynamic tags Beta Queries Docs Powe…" at bounding box center [623, 21] width 1246 height 42
click at [772, 400] on div "Datasets Create a Dataset Search Filter Showing 1 - 3 of 3 50 per view Name Sta…" at bounding box center [623, 321] width 1246 height 559
click at [365, 391] on div "Datasets Create a Dataset Search Filter Showing 1 - 3 of 3 50 per view Name Sta…" at bounding box center [623, 321] width 1246 height 559
click at [155, 195] on p "live_demo_ux" at bounding box center [219, 197] width 174 height 13
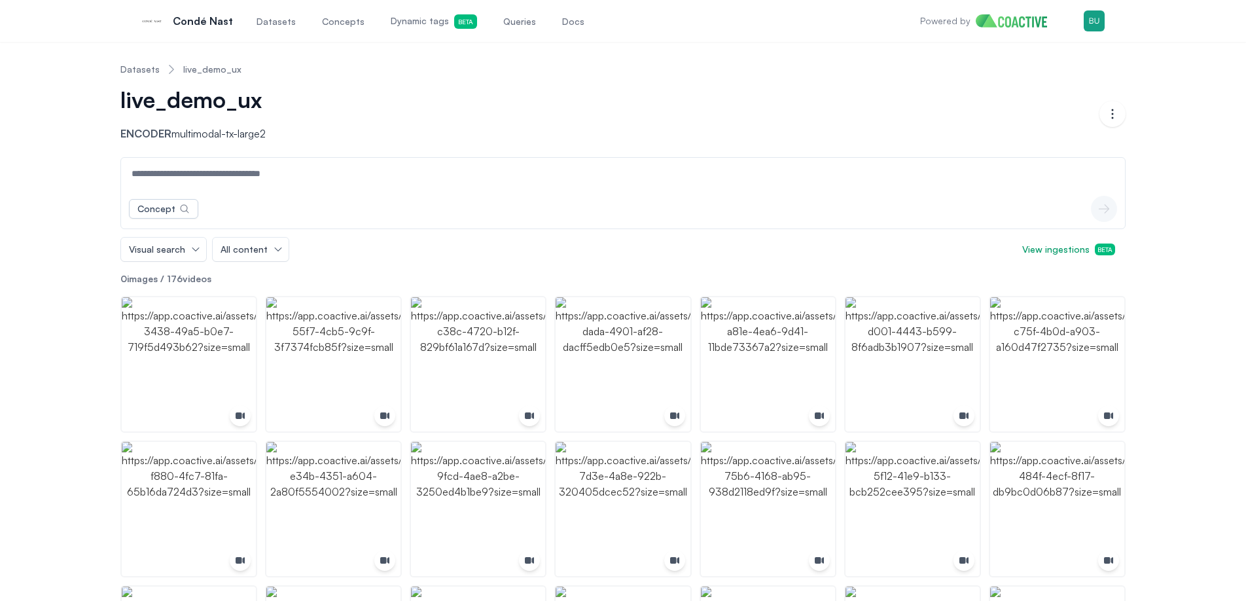
click at [141, 69] on link "Datasets" at bounding box center [139, 69] width 39 height 13
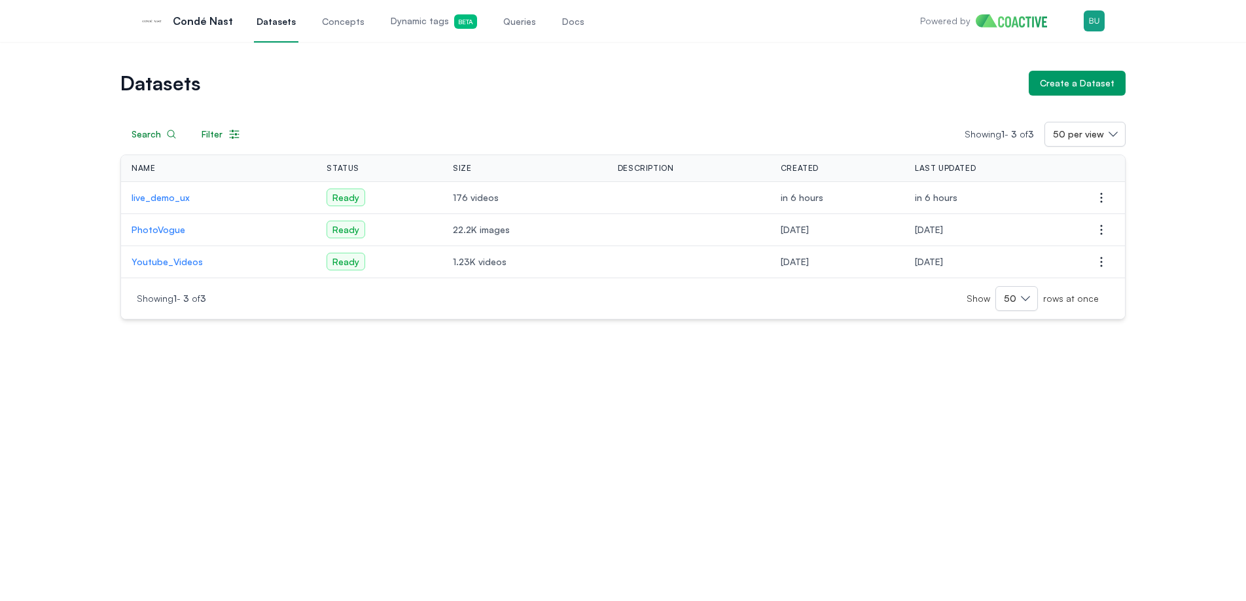
click at [745, 470] on div "Datasets Create a Dataset Search Filter Showing 1 - 3 of 3 50 per view Name Sta…" at bounding box center [623, 321] width 1246 height 559
click at [408, 26] on span "Dynamic tags Beta" at bounding box center [434, 21] width 86 height 14
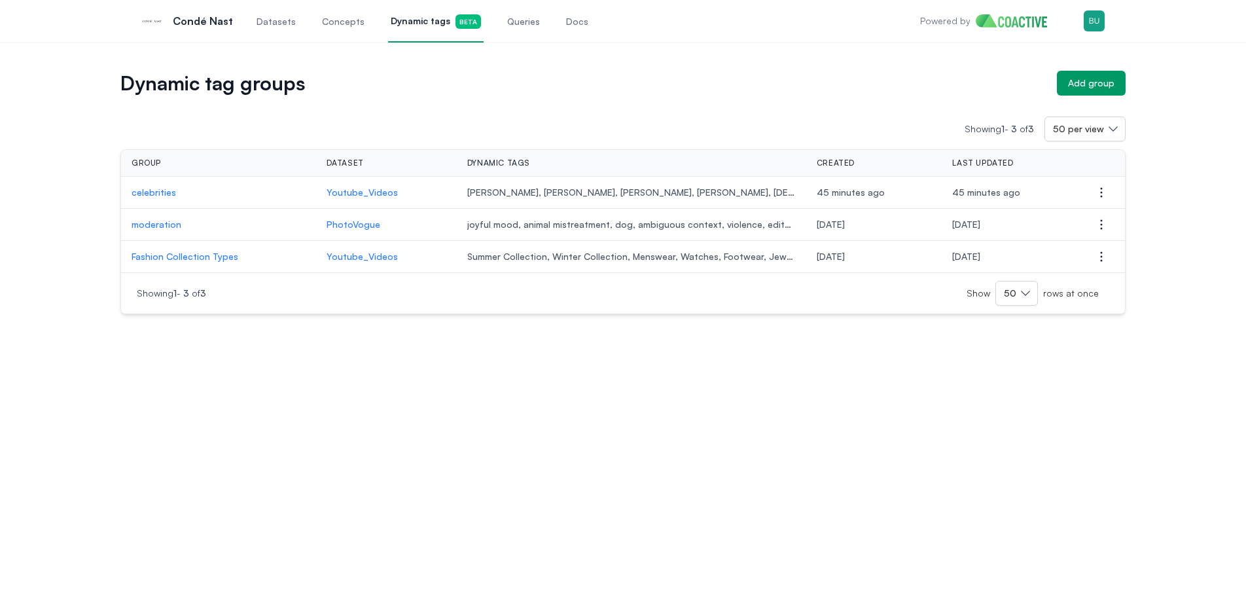
click at [161, 192] on p "celebrities" at bounding box center [219, 192] width 174 height 13
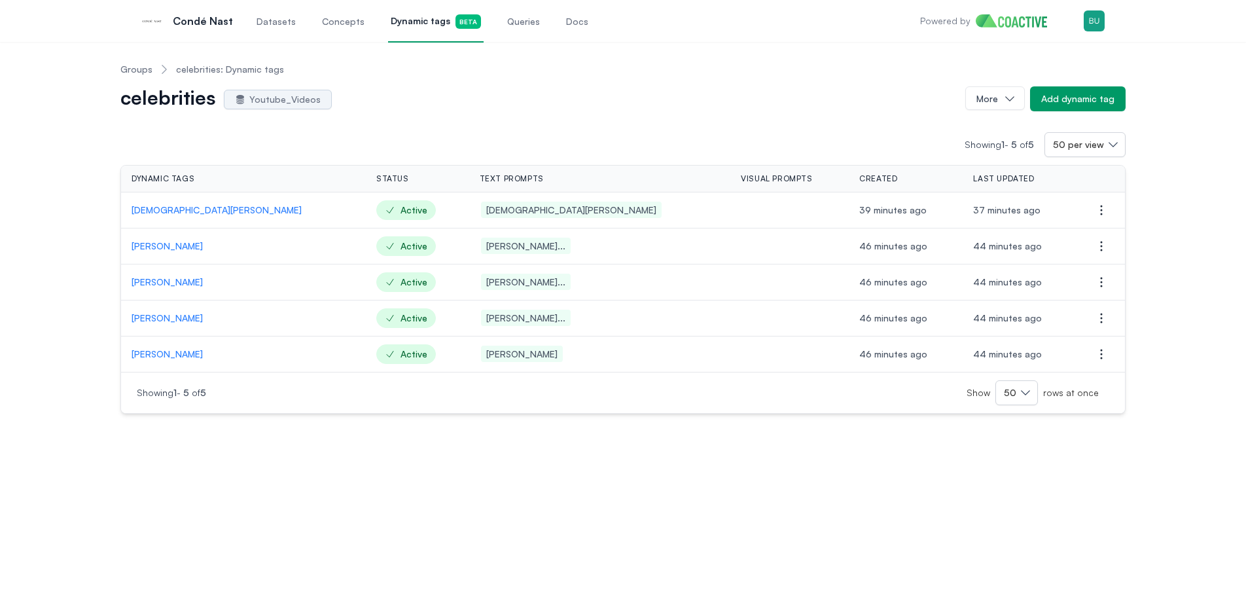
click at [373, 455] on div "Groups celebrities: Dynamic tags celebrities Youtube_Videos More Add dynamic ta…" at bounding box center [623, 321] width 1246 height 559
click at [466, 470] on div "Groups celebrities: Dynamic tags celebrities Youtube_Videos More Add dynamic ta…" at bounding box center [623, 321] width 1246 height 559
click at [506, 476] on div "Groups celebrities: Dynamic tags celebrities Youtube_Videos More Add dynamic ta…" at bounding box center [623, 321] width 1246 height 559
click at [425, 476] on div "Groups celebrities: Dynamic tags celebrities Youtube_Videos More Add dynamic ta…" at bounding box center [623, 321] width 1246 height 559
click at [273, 29] on link "Datasets" at bounding box center [276, 20] width 44 height 43
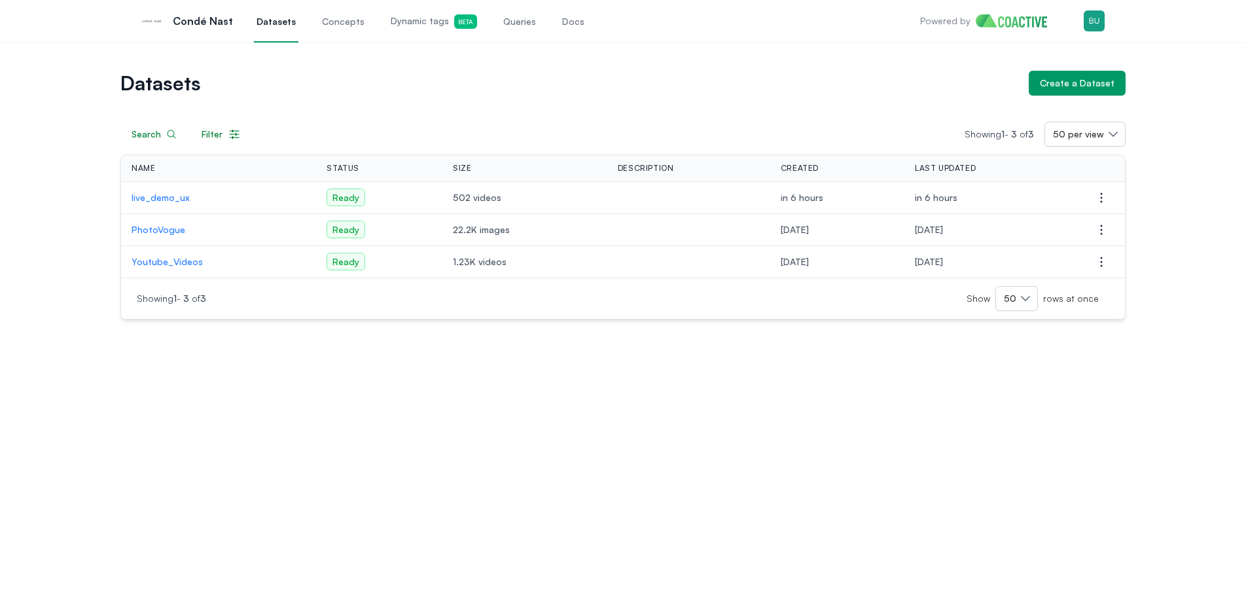
click at [690, 402] on div "Datasets Create a Dataset Search Filter Showing 1 - 3 of 3 50 per view Name Sta…" at bounding box center [623, 321] width 1246 height 559
click at [623, 372] on div "Datasets Create a Dataset Search Filter Showing 1 - 3 of 3 50 per view Name Sta…" at bounding box center [623, 321] width 1246 height 559
click at [166, 194] on p "live_demo_ux" at bounding box center [219, 197] width 174 height 13
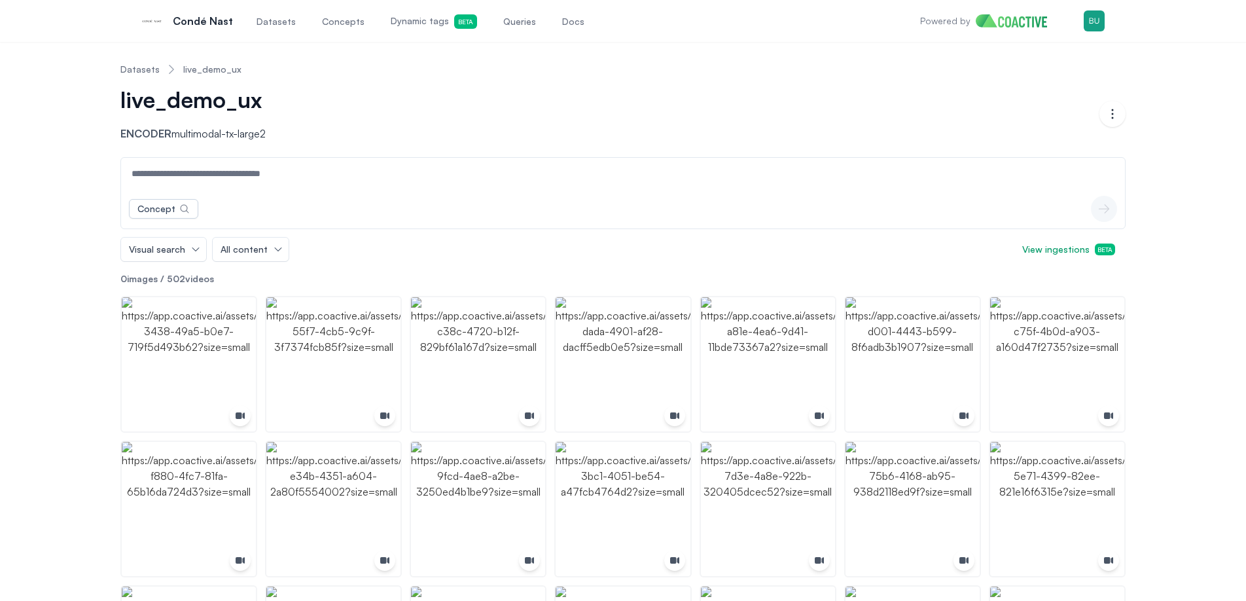
click at [273, 22] on span "Datasets" at bounding box center [275, 21] width 39 height 13
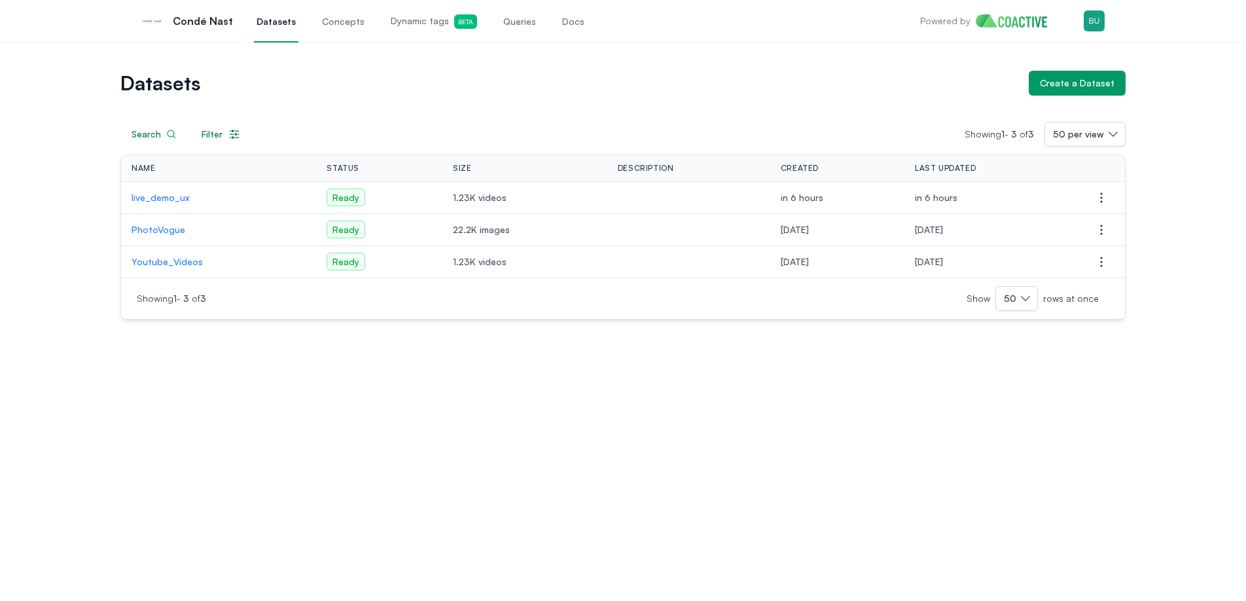
click at [520, 380] on div "Datasets Create a Dataset Search Filter Showing 1 - 3 of 3 50 per view Name Sta…" at bounding box center [623, 321] width 1246 height 559
click at [317, 359] on div "Datasets Create a Dataset Search Filter Showing 1 - 3 of 3 50 per view Name Sta…" at bounding box center [623, 321] width 1246 height 559
click at [161, 196] on p "live_demo_ux" at bounding box center [219, 197] width 174 height 13
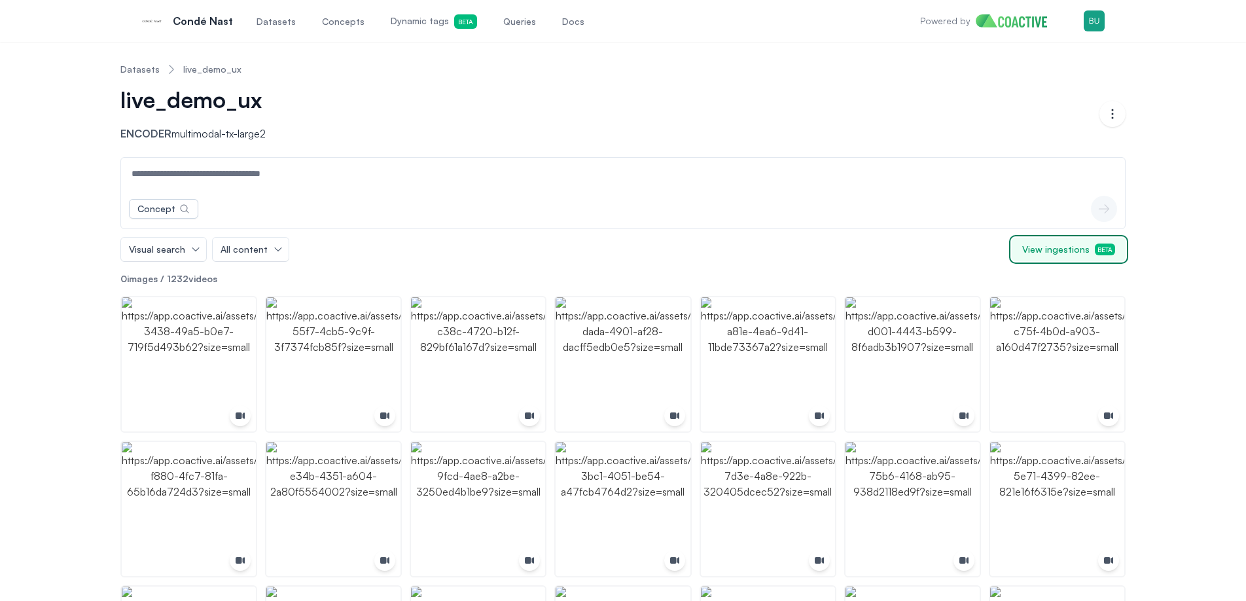
click at [1040, 245] on span "View ingestions Beta" at bounding box center [1068, 249] width 93 height 13
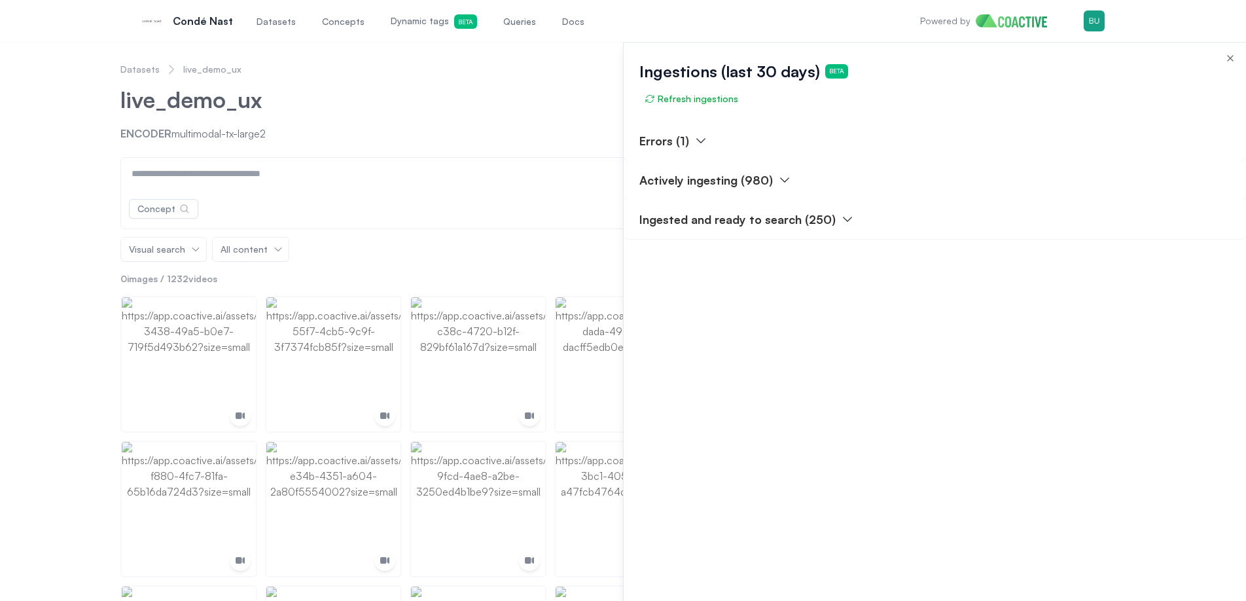
click at [750, 180] on p "Actively ingesting (980)" at bounding box center [705, 180] width 133 height 18
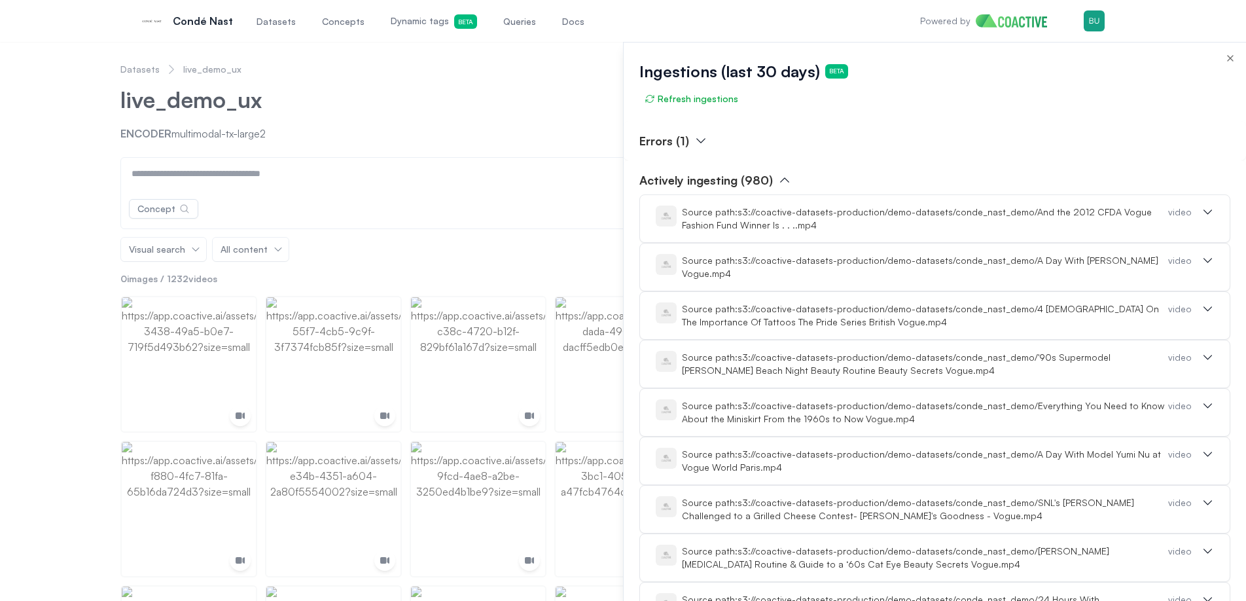
click at [756, 179] on p "Actively ingesting (980)" at bounding box center [705, 180] width 133 height 18
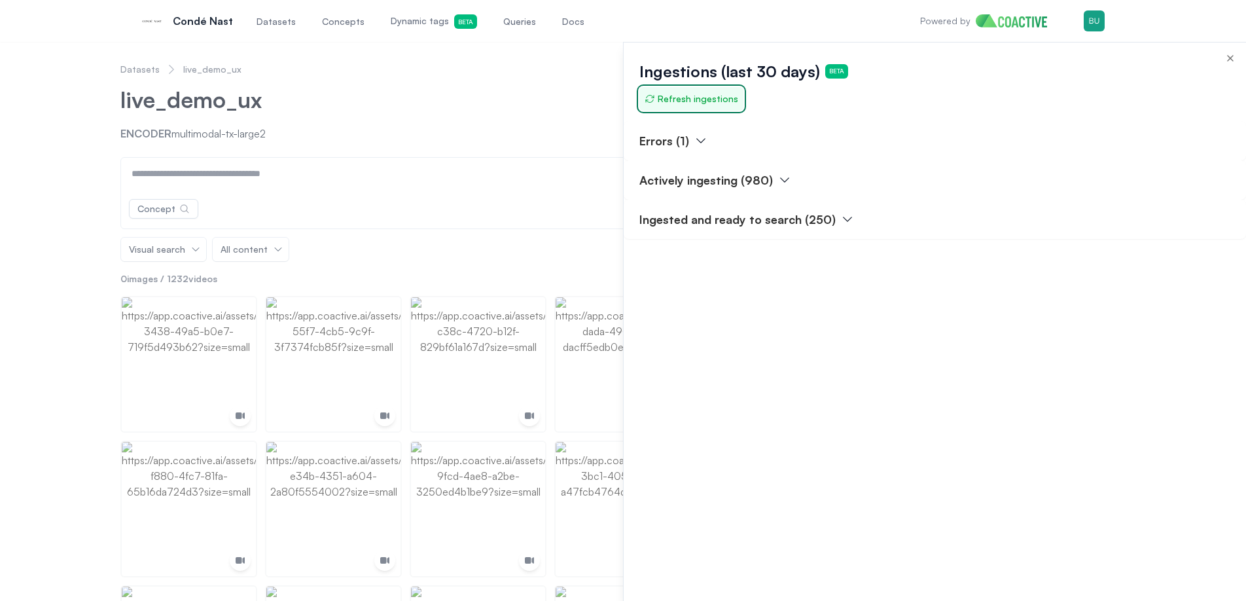
click at [701, 105] on span "Refresh ingestions" at bounding box center [691, 98] width 94 height 13
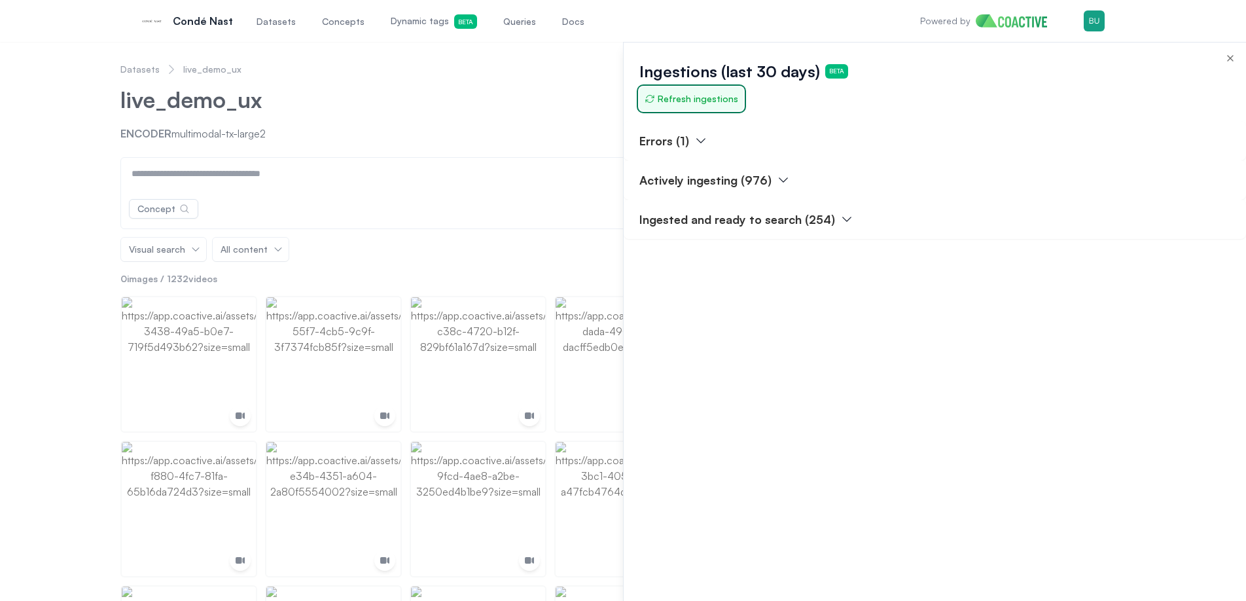
click at [701, 105] on span "Refresh ingestions" at bounding box center [691, 98] width 94 height 13
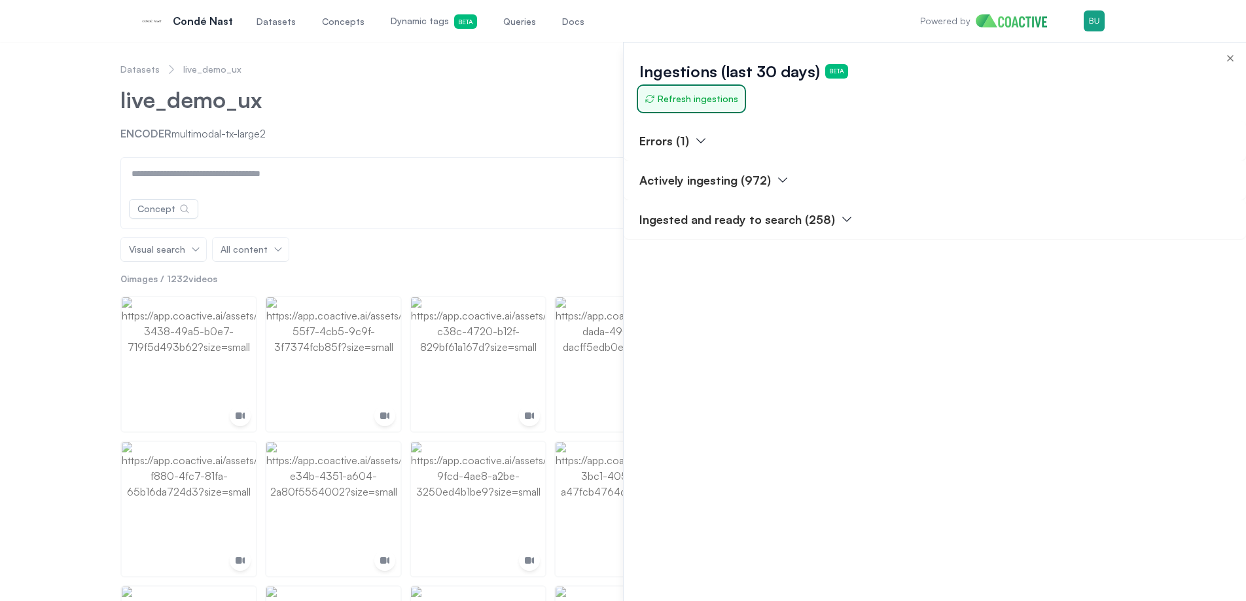
click at [701, 105] on span "Refresh ingestions" at bounding box center [691, 98] width 94 height 13
click at [1233, 62] on icon "button" at bounding box center [1230, 58] width 10 height 10
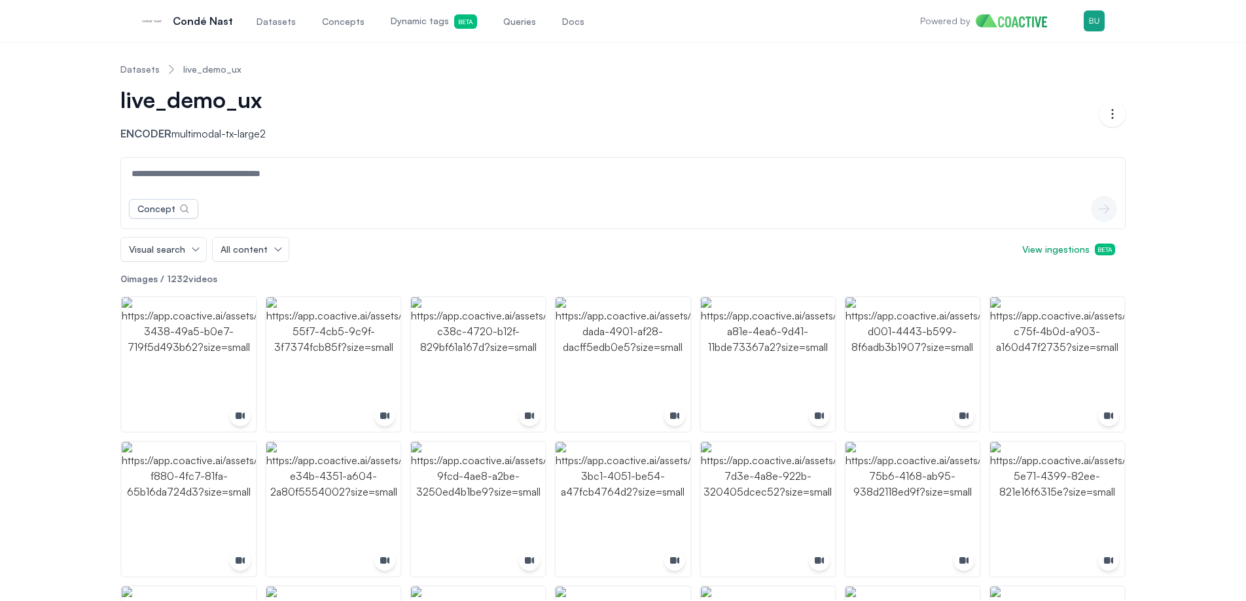
click at [652, 135] on div "live_demo_ux Encoder multimodal-tx-large2" at bounding box center [609, 113] width 979 height 55
click at [264, 16] on span "Datasets" at bounding box center [275, 21] width 39 height 13
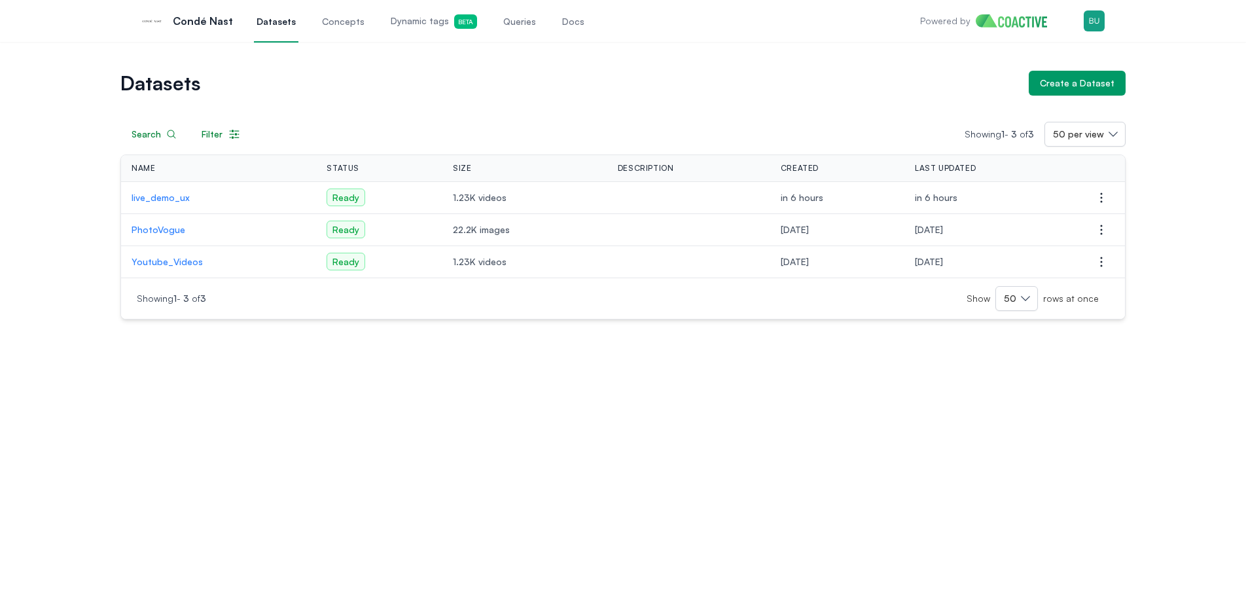
click at [369, 353] on div "Datasets Create a Dataset Search Filter Showing 1 - 3 of 3 50 per view Name Sta…" at bounding box center [623, 321] width 1246 height 559
click at [299, 371] on div "Datasets Create a Dataset Search Filter Showing 1 - 3 of 3 50 per view Name Sta…" at bounding box center [623, 321] width 1246 height 559
click at [391, 386] on div "Datasets Create a Dataset Search Filter Showing 1 - 3 of 3 50 per view Name Sta…" at bounding box center [623, 321] width 1246 height 559
click at [185, 261] on p "Youtube_Videos" at bounding box center [219, 261] width 174 height 13
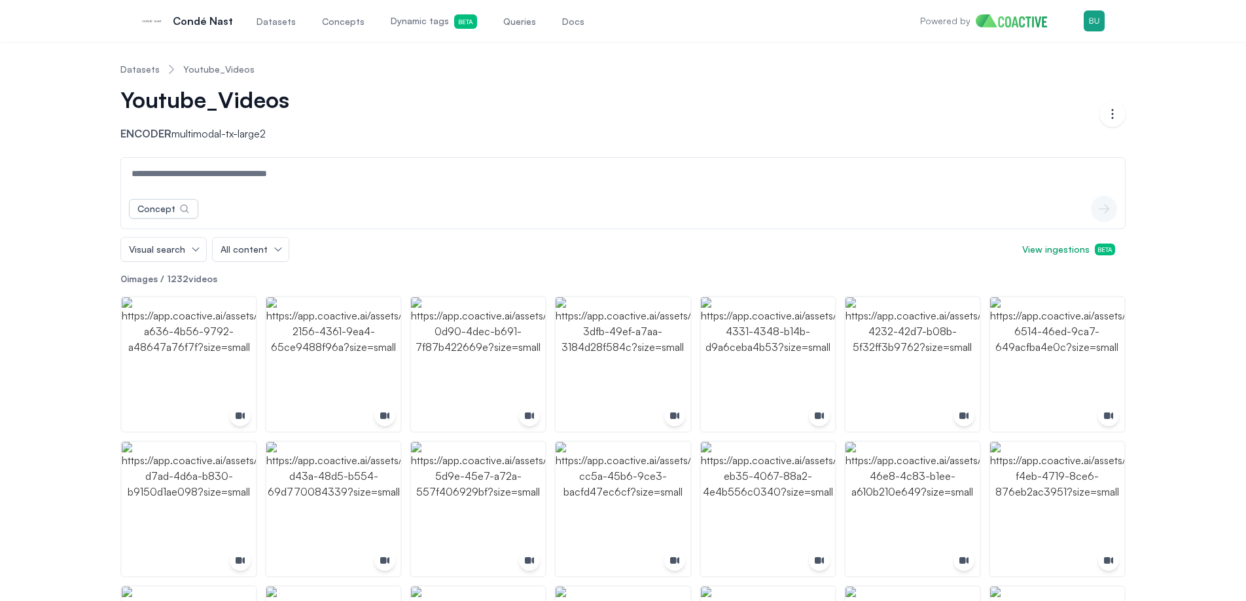
click at [328, 187] on input at bounding box center [623, 173] width 998 height 31
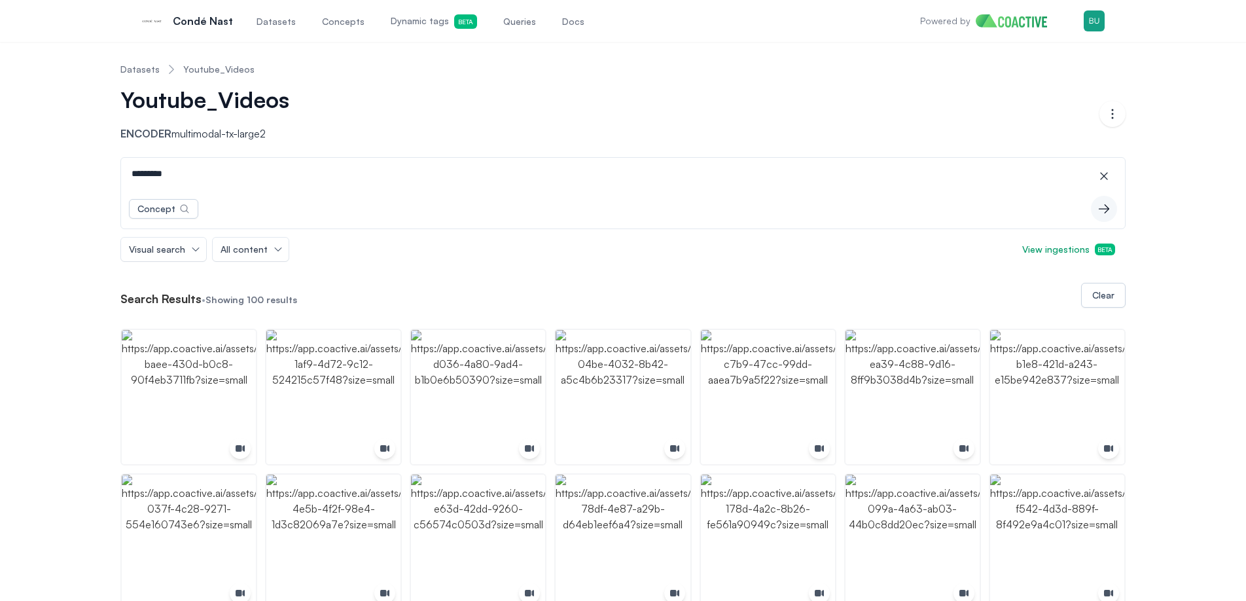
click at [413, 181] on input "*********" at bounding box center [623, 173] width 998 height 31
click at [411, 181] on input "*********" at bounding box center [623, 173] width 998 height 31
click at [423, 179] on input "*********" at bounding box center [623, 173] width 998 height 31
click at [425, 180] on input "*********" at bounding box center [623, 173] width 998 height 31
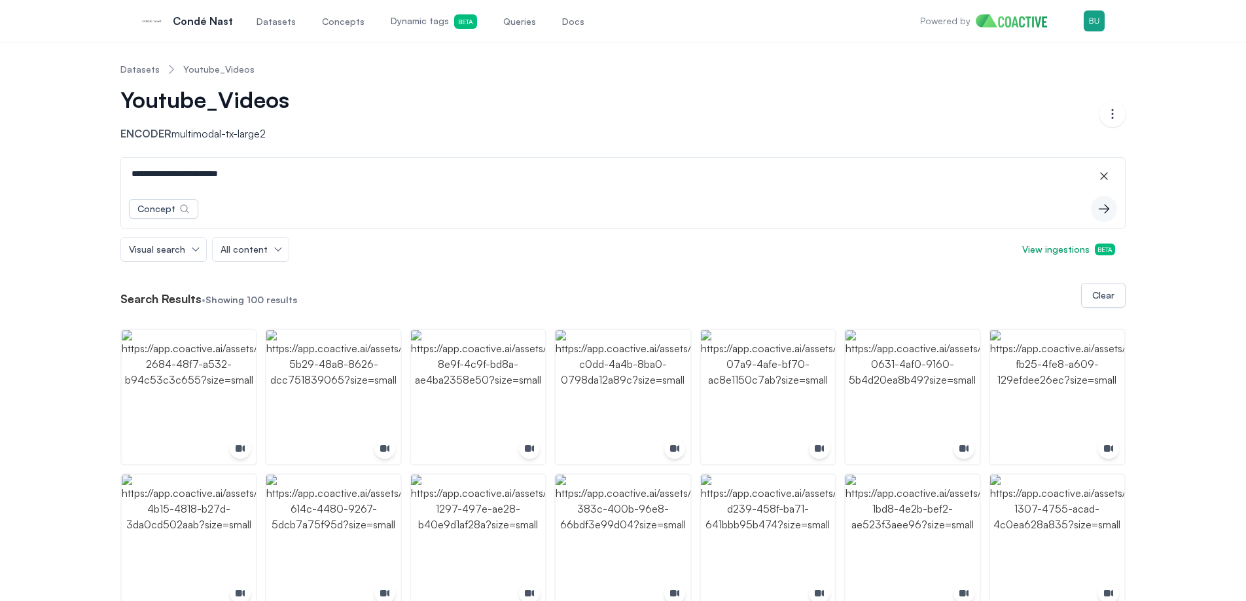
click at [381, 188] on input "**********" at bounding box center [623, 173] width 998 height 31
click at [459, 175] on input "**********" at bounding box center [623, 173] width 998 height 31
paste input "**********"
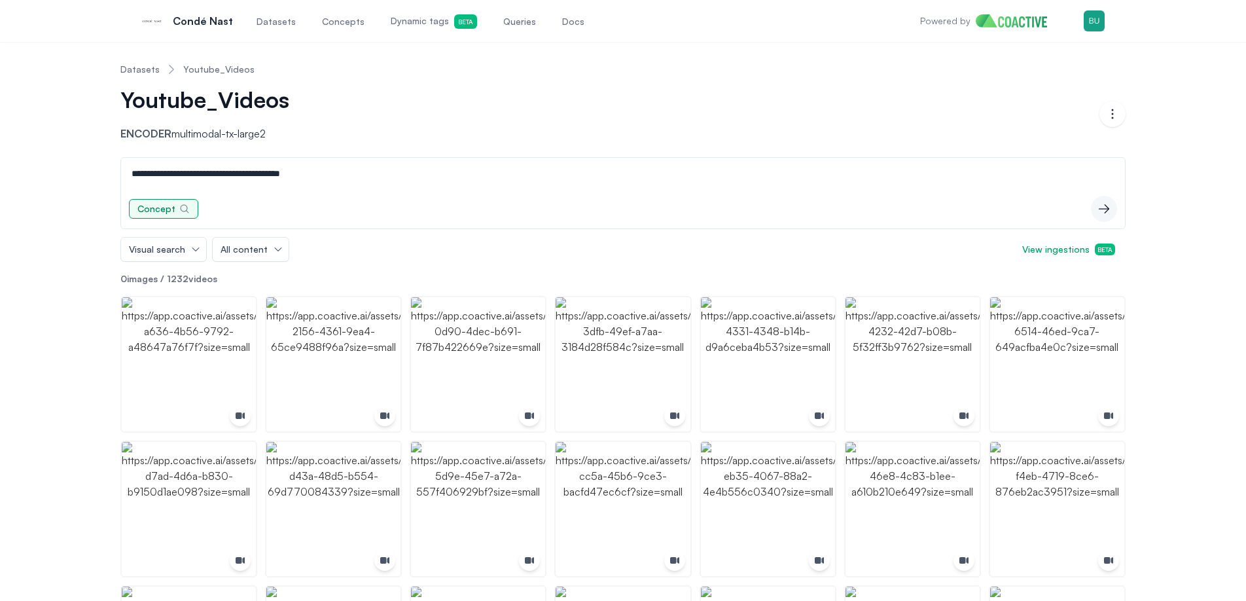
click at [173, 207] on div "Concept" at bounding box center [156, 208] width 38 height 13
click at [281, 201] on div "Concept No results Create a concept icon-button" at bounding box center [623, 208] width 1004 height 39
click at [1097, 203] on icon "button" at bounding box center [1103, 208] width 13 height 13
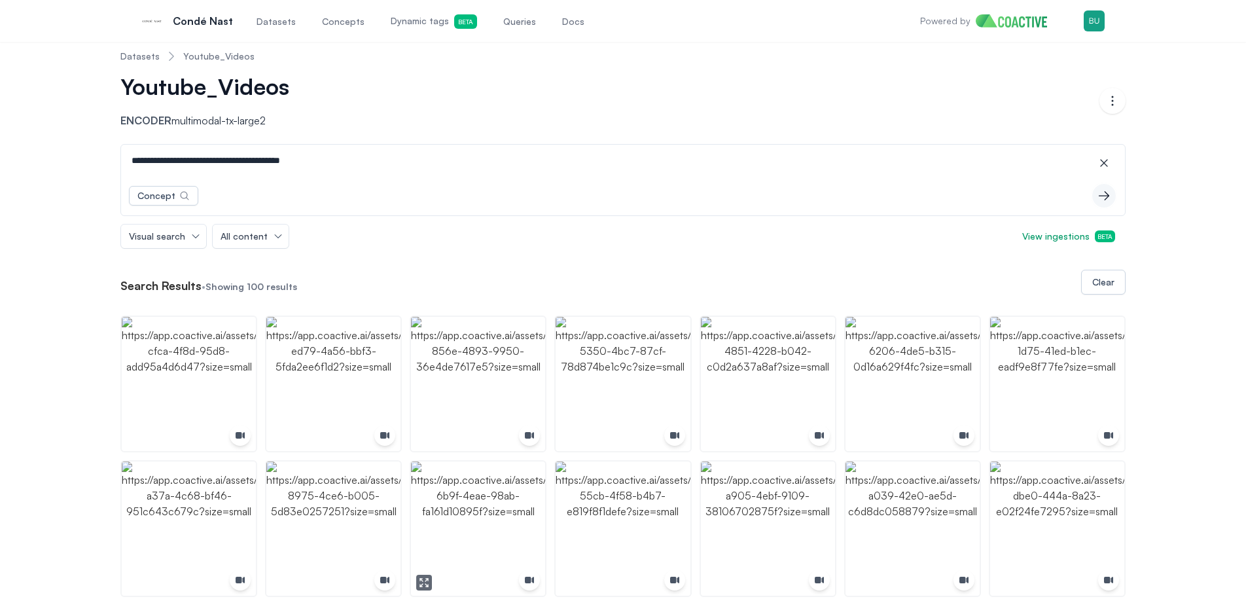
scroll to position [14, 0]
click at [359, 162] on input "**********" at bounding box center [623, 158] width 998 height 31
click at [256, 156] on input "**********" at bounding box center [623, 158] width 998 height 31
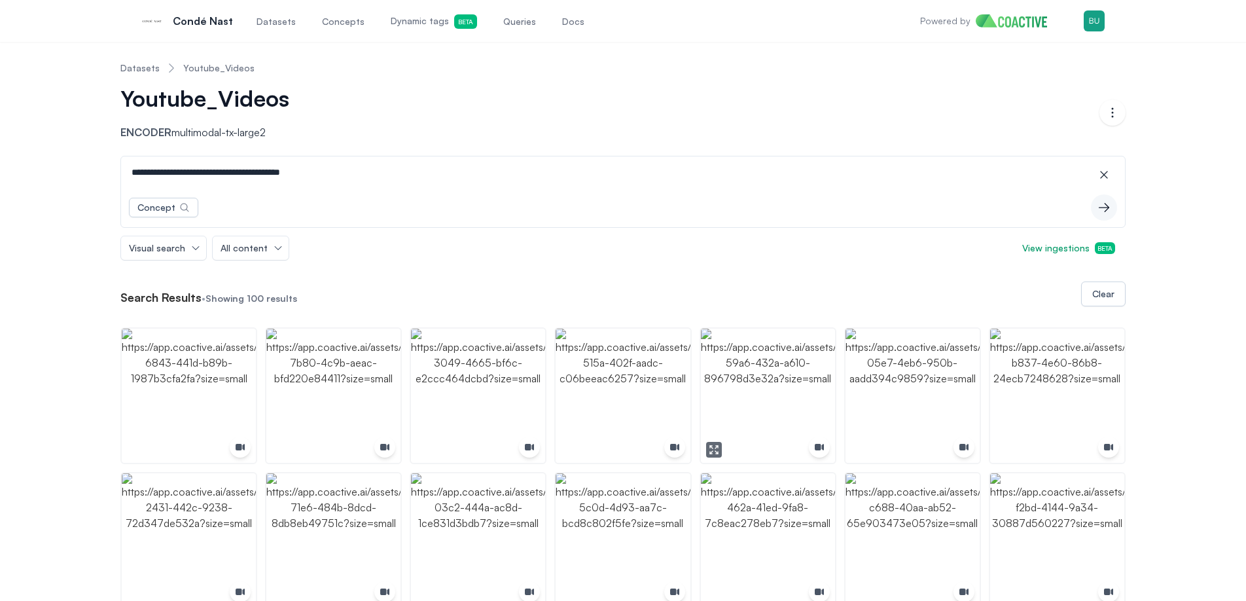
scroll to position [0, 0]
click at [506, 186] on input "**********" at bounding box center [623, 173] width 998 height 31
click at [506, 185] on input "**********" at bounding box center [623, 173] width 998 height 31
paste input
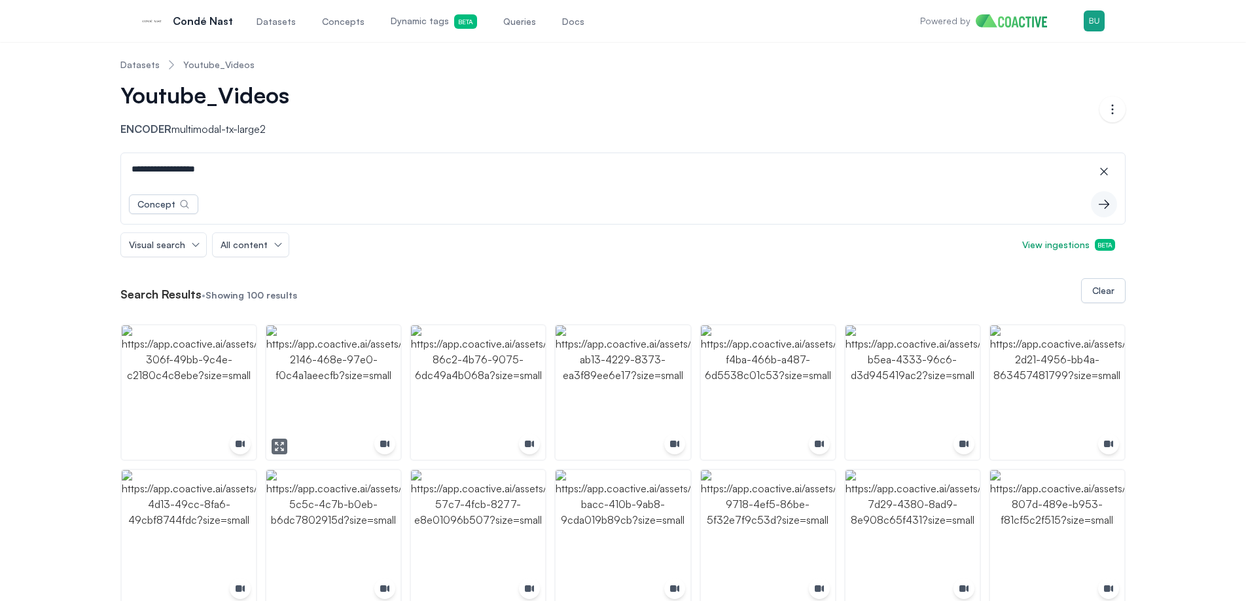
scroll to position [5, 0]
click at [269, 169] on input "**********" at bounding box center [623, 167] width 998 height 31
click at [325, 168] on input "**********" at bounding box center [623, 167] width 998 height 31
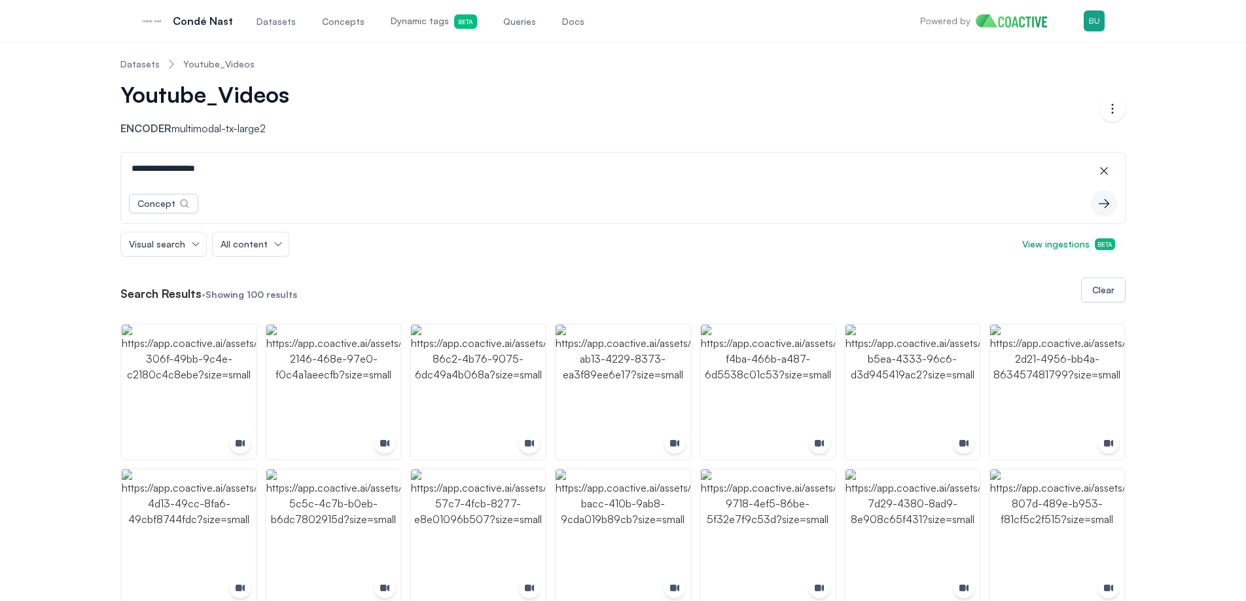
paste input "**********"
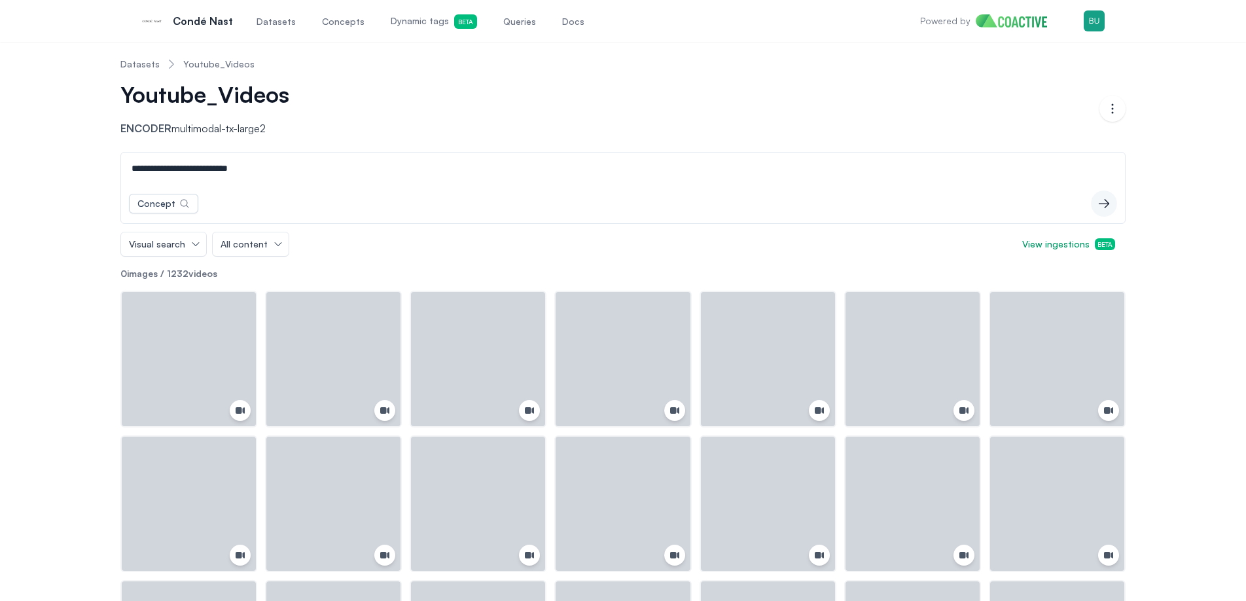
scroll to position [0, 0]
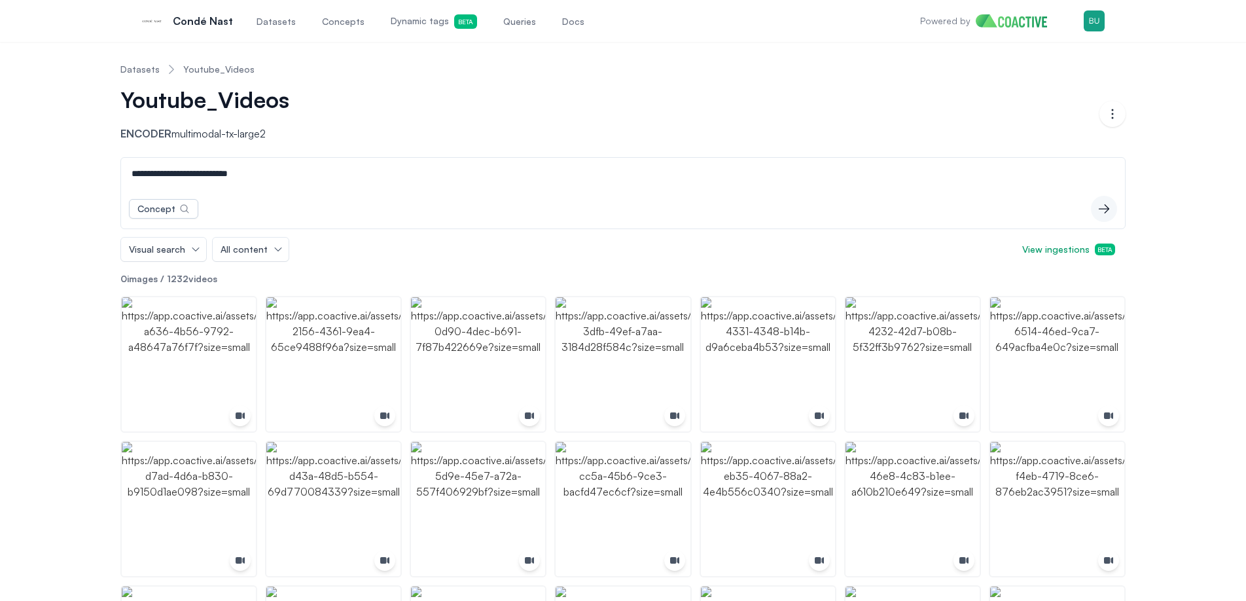
type input "**********"
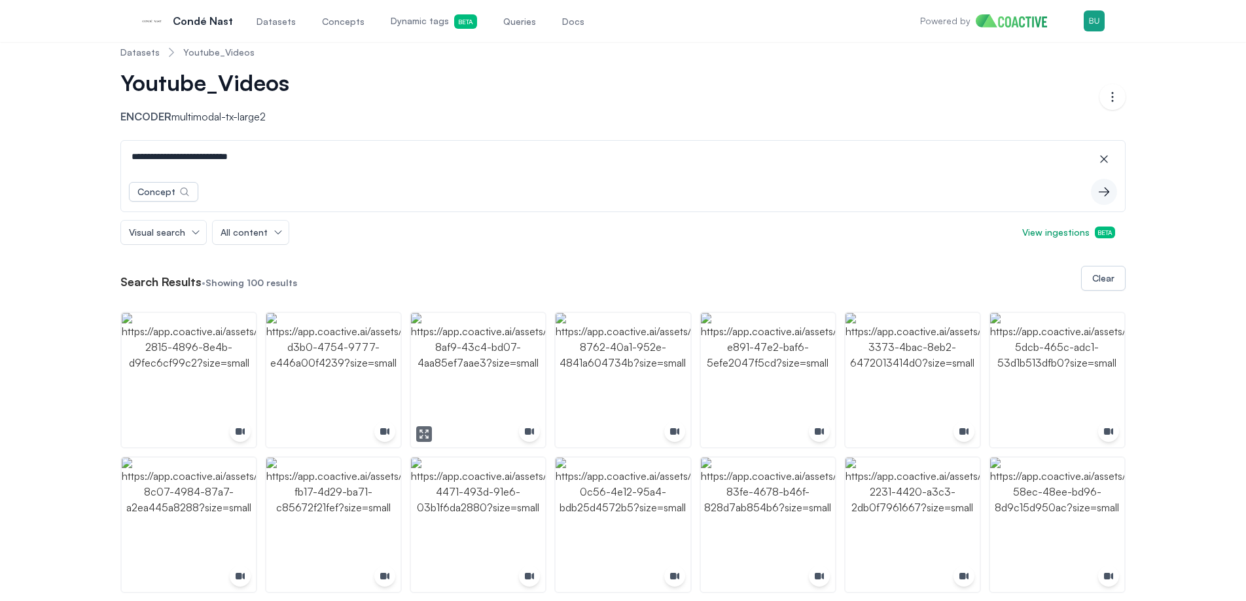
scroll to position [16, 0]
click at [191, 238] on button "Visual search" at bounding box center [163, 234] width 85 height 24
click at [187, 285] on div "Audio search" at bounding box center [193, 285] width 128 height 13
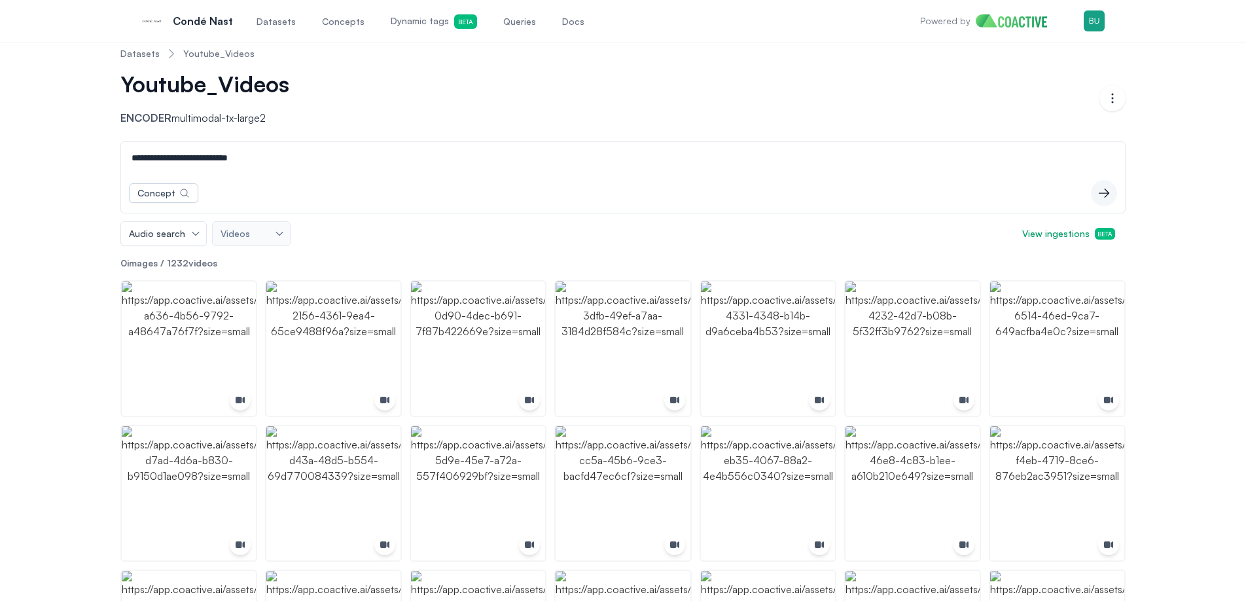
click at [268, 175] on div "Concept icon-button" at bounding box center [623, 192] width 1004 height 39
click at [266, 169] on input "**********" at bounding box center [623, 157] width 998 height 31
click at [266, 170] on input "**********" at bounding box center [623, 157] width 998 height 31
click at [504, 150] on input at bounding box center [623, 157] width 998 height 31
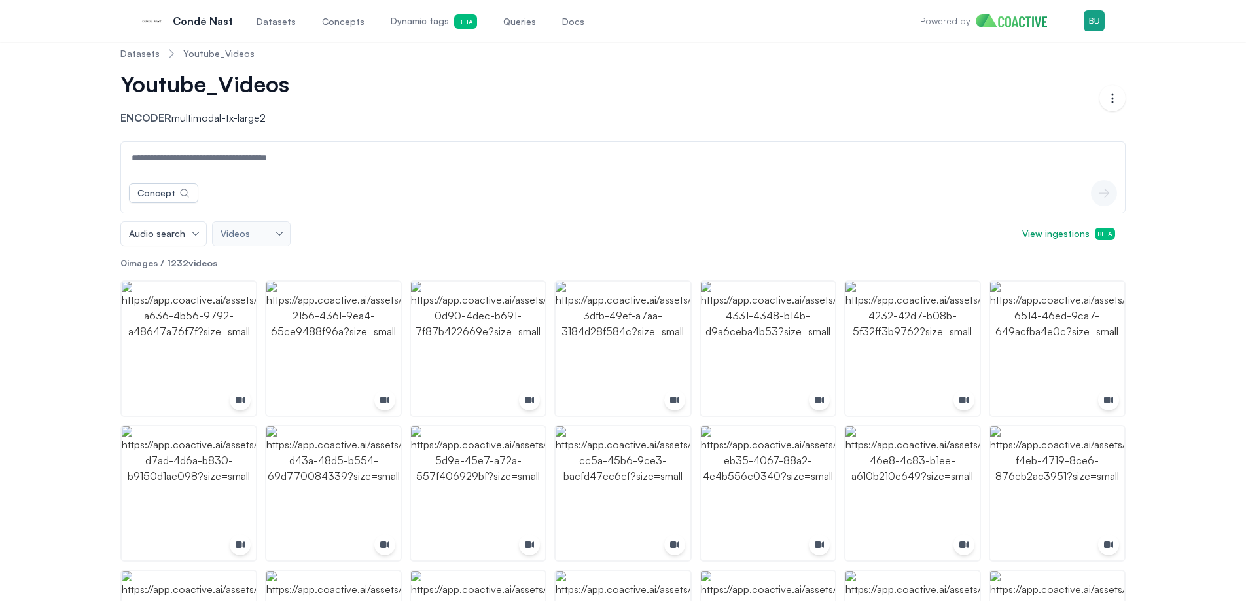
click at [479, 164] on input at bounding box center [623, 157] width 998 height 31
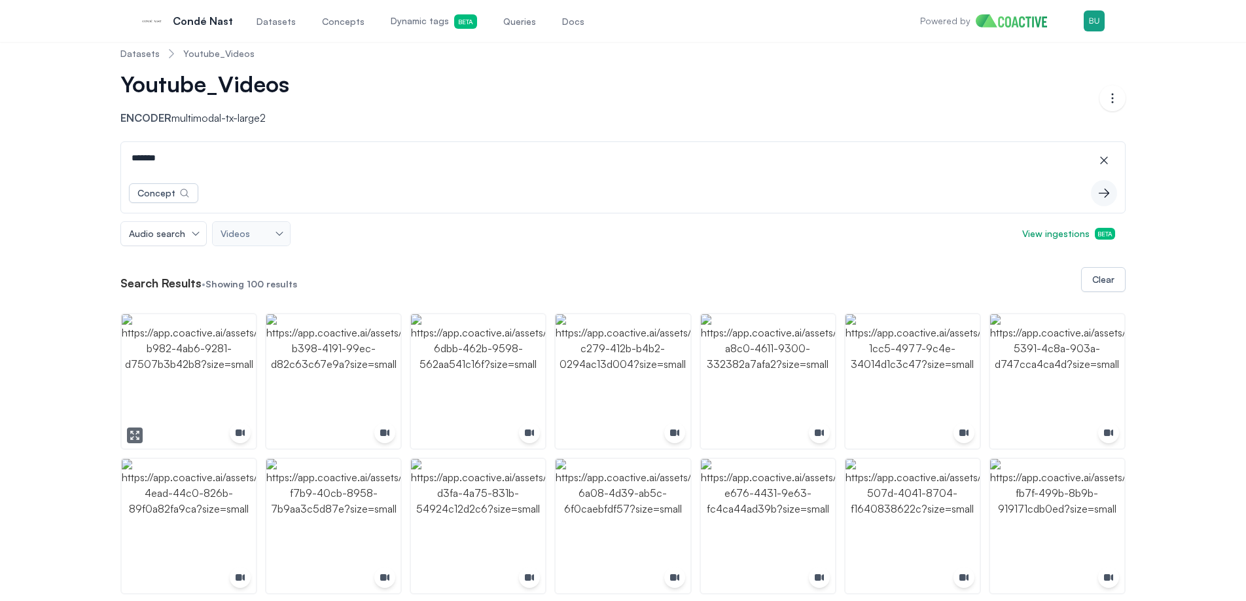
click at [225, 360] on img "button" at bounding box center [189, 381] width 134 height 134
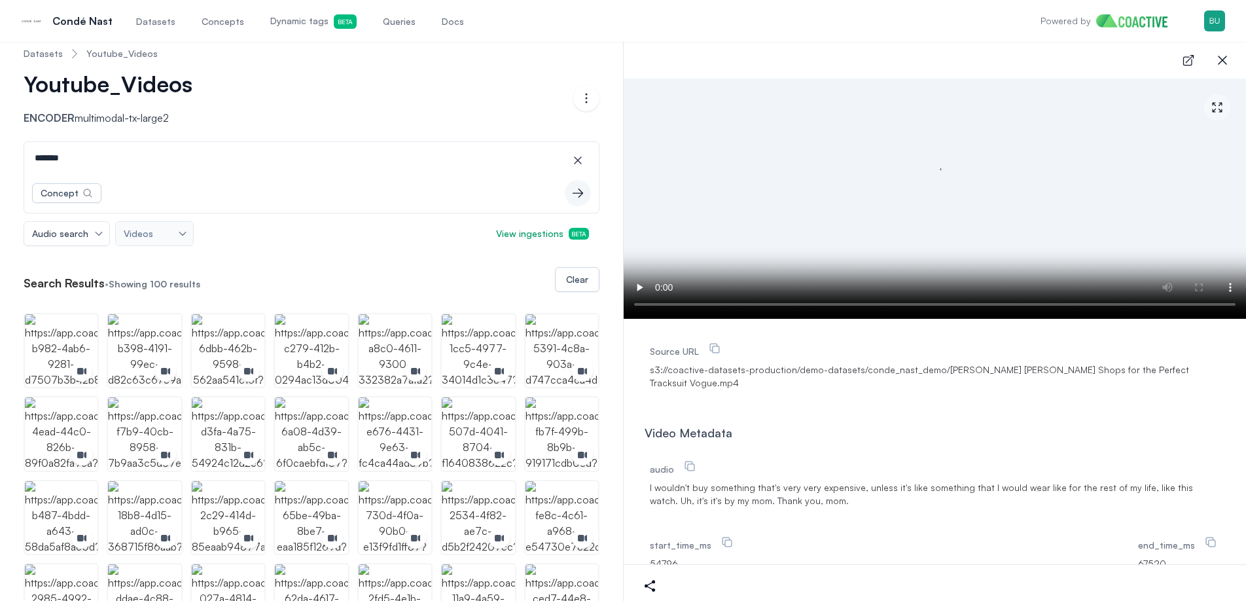
click at [720, 486] on span "I wouldn't buy something that's very very expensive, unless it's like something…" at bounding box center [935, 494] width 570 height 26
click at [729, 481] on span "I wouldn't buy something that's very very expensive, unless it's like something…" at bounding box center [935, 494] width 570 height 26
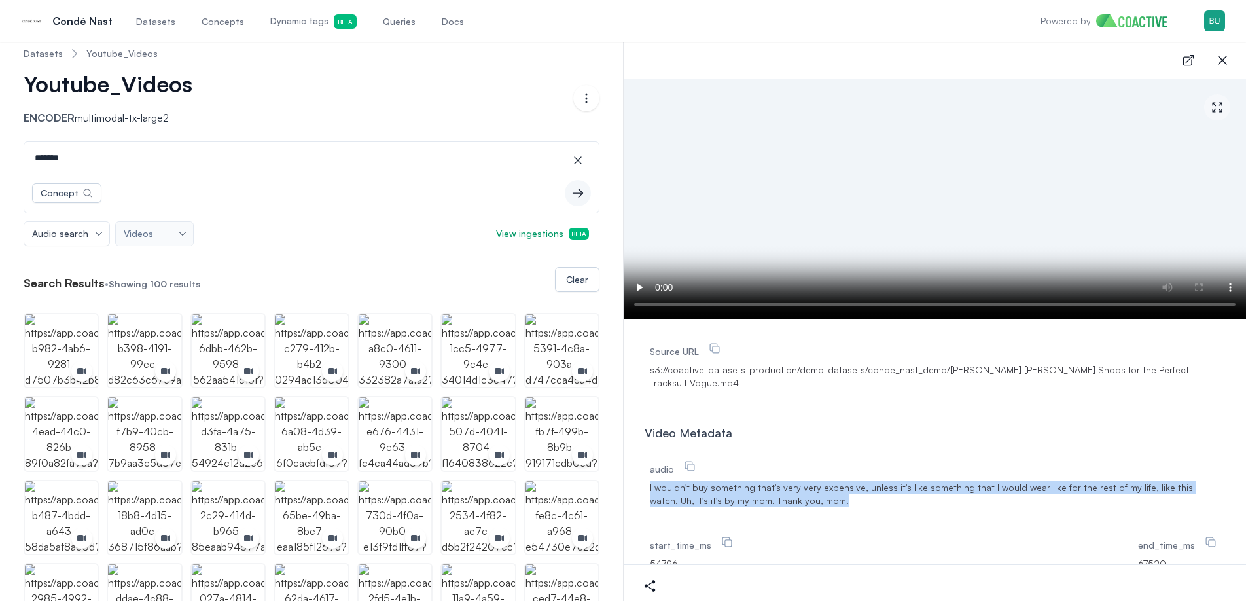
click at [729, 481] on span "I wouldn't buy something that's very very expensive, unless it's like something…" at bounding box center [935, 494] width 570 height 26
click at [792, 487] on span "I wouldn't buy something that's very very expensive, unless it's like something…" at bounding box center [935, 494] width 570 height 26
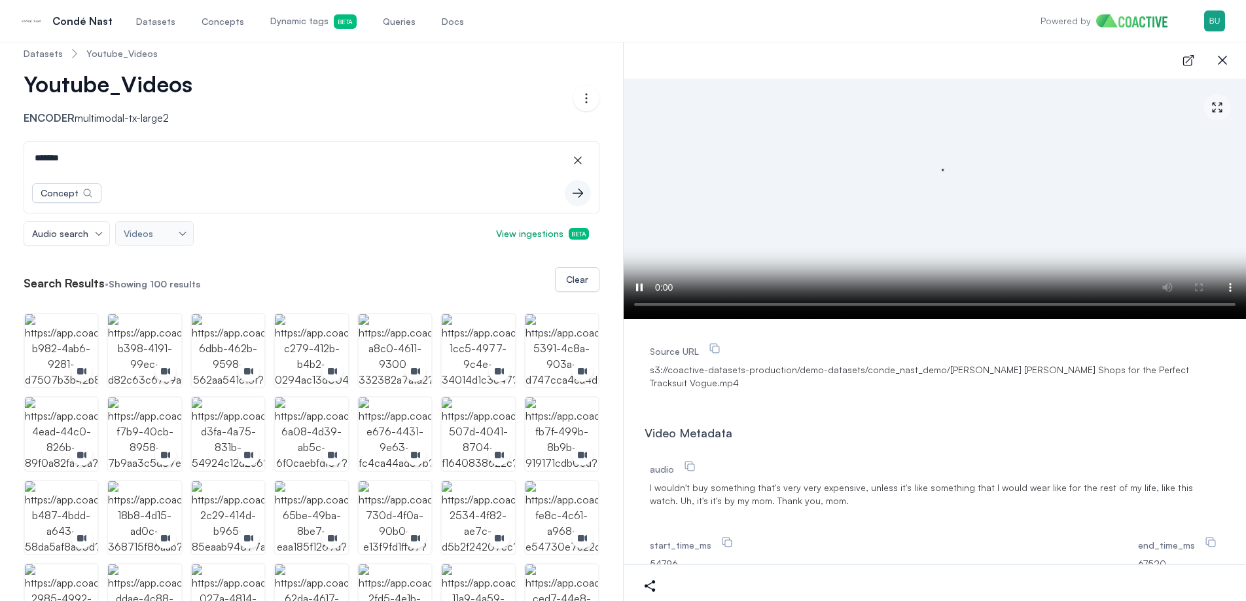
click at [1172, 481] on span "I wouldn't buy something that's very very expensive, unless it's like something…" at bounding box center [935, 494] width 570 height 26
click at [148, 336] on img "button" at bounding box center [144, 350] width 73 height 73
click at [765, 493] on span "Good. Right? I'll marry me. So I'm pretty much ready. The thing when you a man,…" at bounding box center [935, 494] width 570 height 26
click at [810, 487] on span "Good. Right? I'll marry me. So I'm pretty much ready. The thing when you a man,…" at bounding box center [935, 494] width 570 height 26
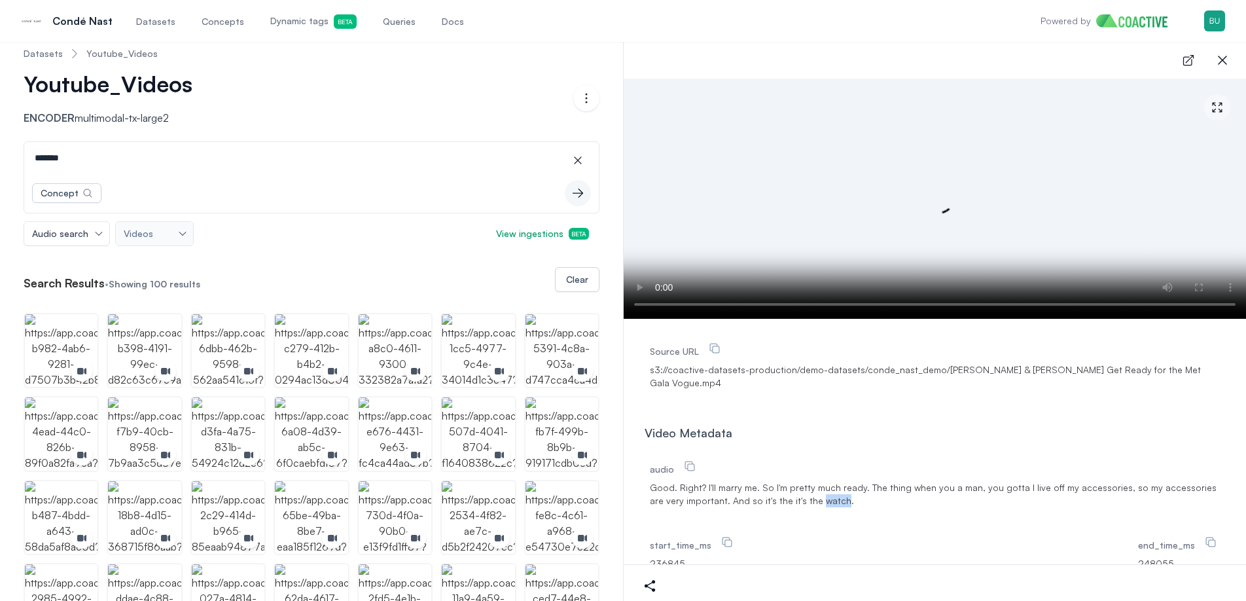
click at [810, 487] on span "Good. Right? I'll marry me. So I'm pretty much ready. The thing when you a man,…" at bounding box center [935, 494] width 570 height 26
click at [352, 165] on input "*******" at bounding box center [311, 157] width 569 height 31
click at [351, 164] on input "*******" at bounding box center [311, 157] width 569 height 31
click at [352, 164] on input "*******" at bounding box center [311, 157] width 569 height 31
click at [287, 154] on input "*******" at bounding box center [311, 157] width 569 height 31
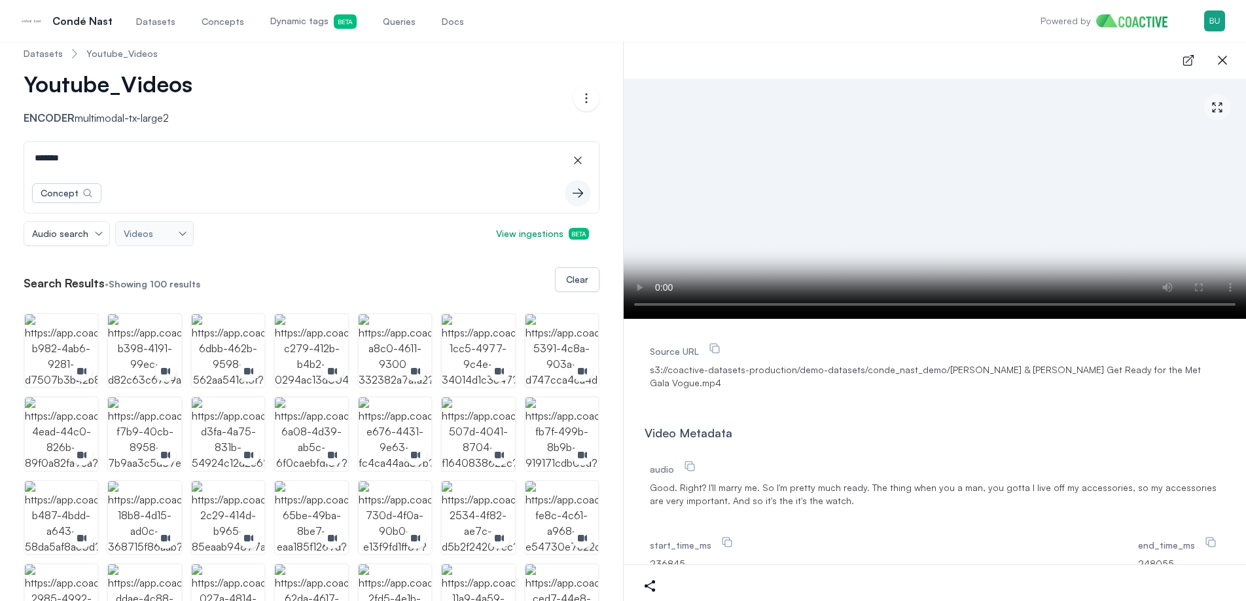
click at [287, 154] on input "*******" at bounding box center [311, 157] width 569 height 31
click at [1226, 58] on icon "button" at bounding box center [1222, 60] width 16 height 16
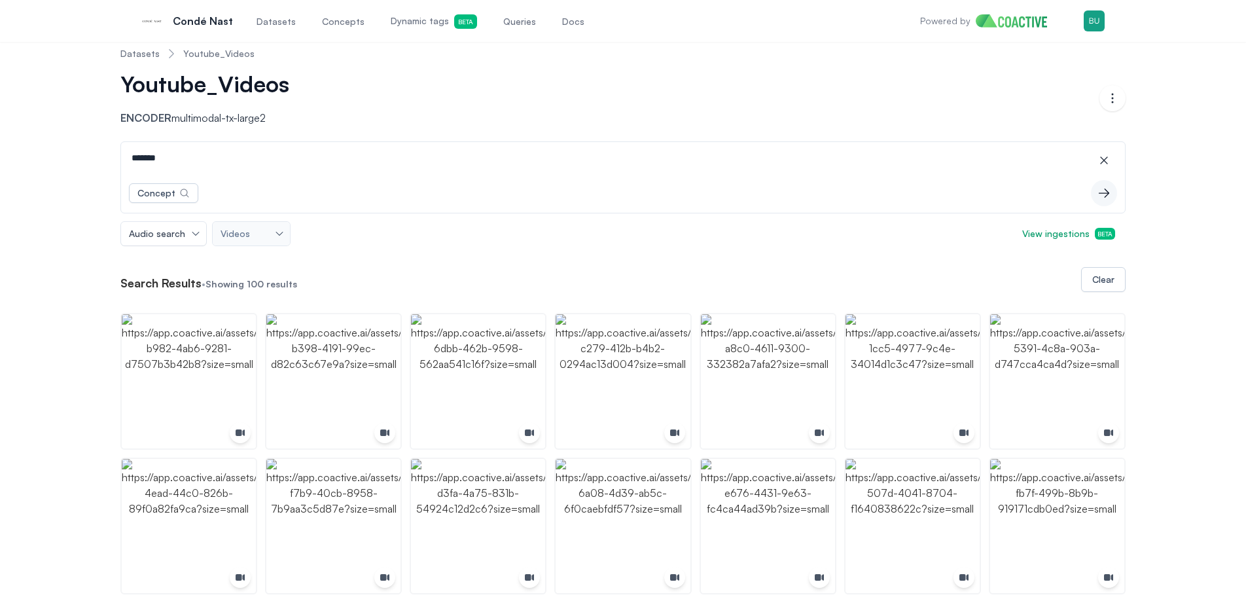
click at [635, 159] on input "*******" at bounding box center [623, 157] width 998 height 31
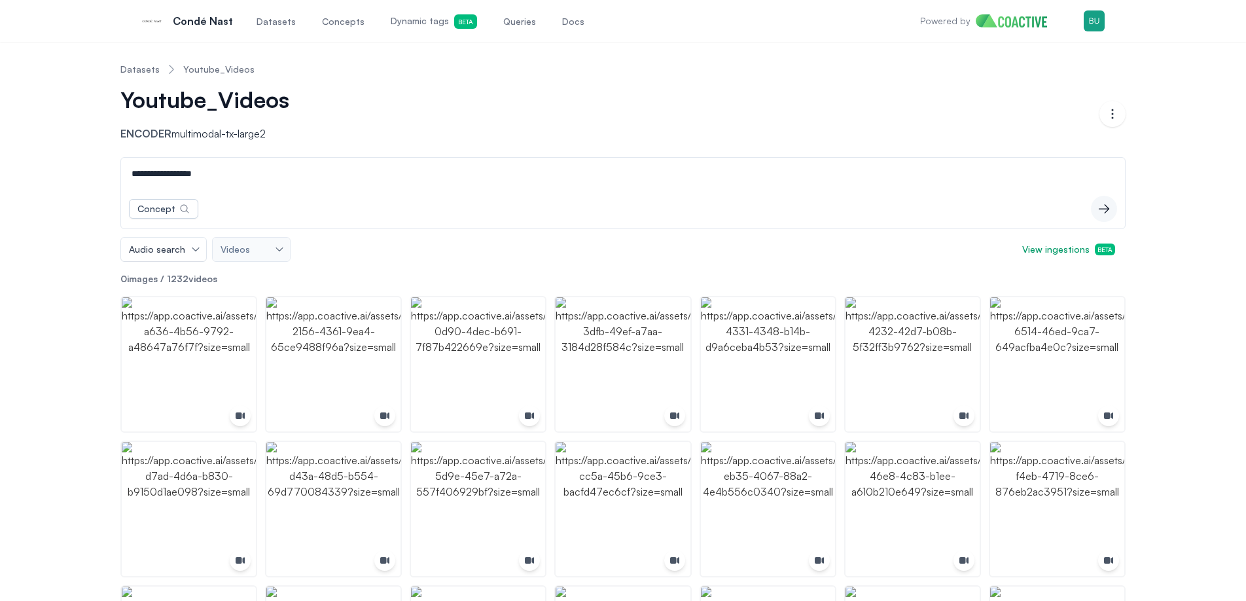
type input "**********"
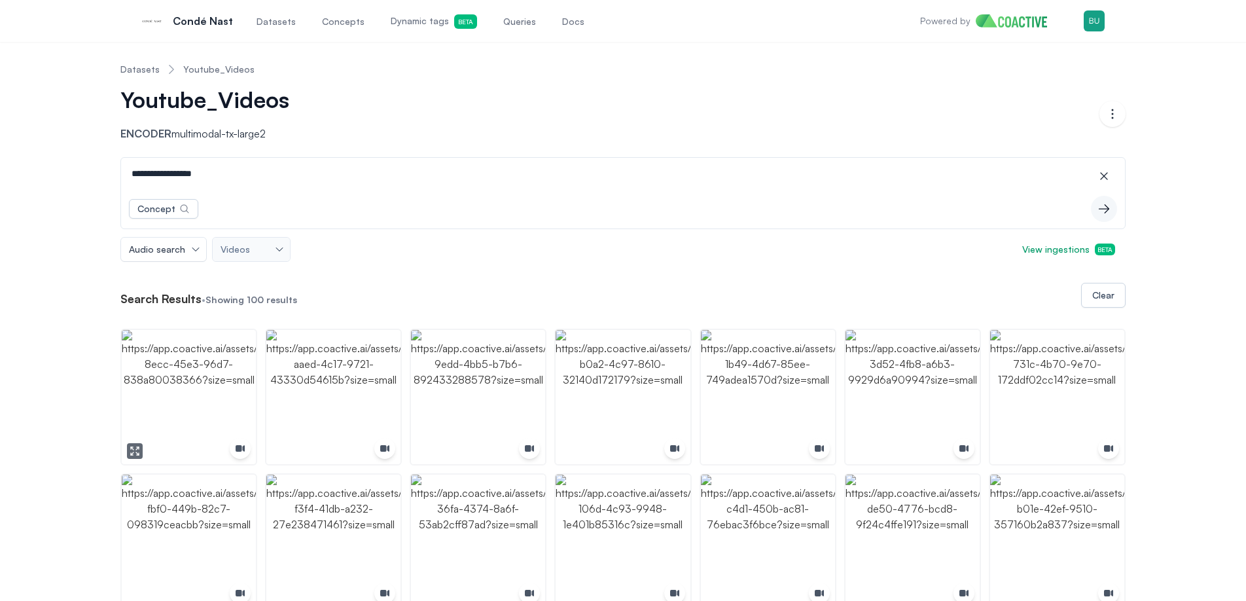
click at [194, 378] on img "button" at bounding box center [189, 397] width 134 height 134
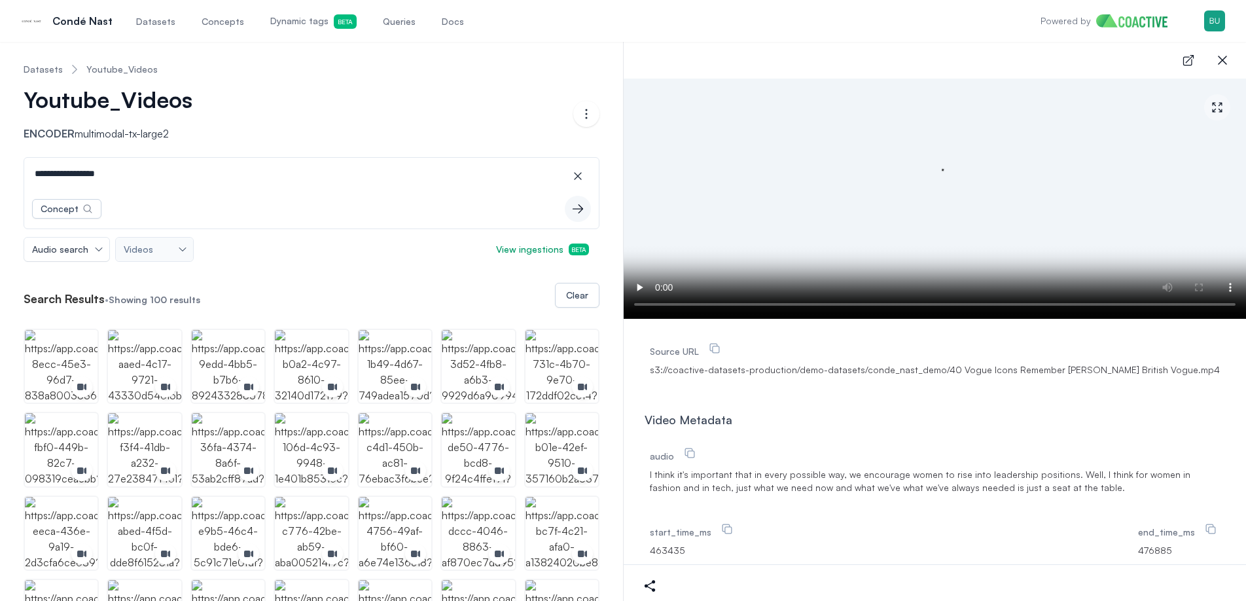
click at [782, 483] on span "I think it's important that in every possible way, we encourage women to rise i…" at bounding box center [935, 481] width 570 height 26
click at [912, 476] on span "I think it's important that in every possible way, we encourage women to rise i…" at bounding box center [935, 481] width 570 height 26
drag, startPoint x: 877, startPoint y: 476, endPoint x: 1051, endPoint y: 474, distance: 174.0
click at [1051, 474] on span "I think it's important that in every possible way, we encourage women to rise i…" at bounding box center [935, 481] width 570 height 26
click at [1010, 491] on span "I think it's important that in every possible way, we encourage women to rise i…" at bounding box center [935, 481] width 570 height 26
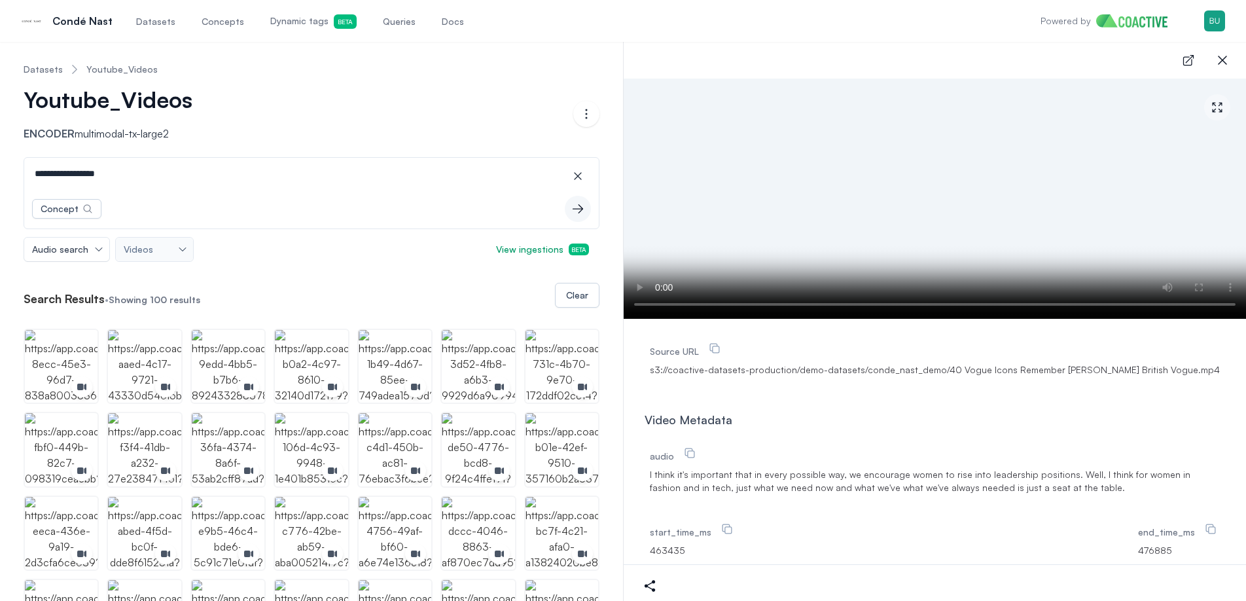
click at [252, 345] on img "button" at bounding box center [228, 366] width 73 height 73
click at [847, 474] on span "Christy, where can we do better in making sure that women of all generations ha…" at bounding box center [935, 481] width 570 height 26
click at [910, 496] on div "audio Christy, where can we do better in making sure that women of all generati…" at bounding box center [935, 469] width 570 height 55
drag, startPoint x: 872, startPoint y: 474, endPoint x: 975, endPoint y: 475, distance: 103.4
click at [975, 475] on span "Christy, where can we do better in making sure that women of all generations ha…" at bounding box center [935, 481] width 570 height 26
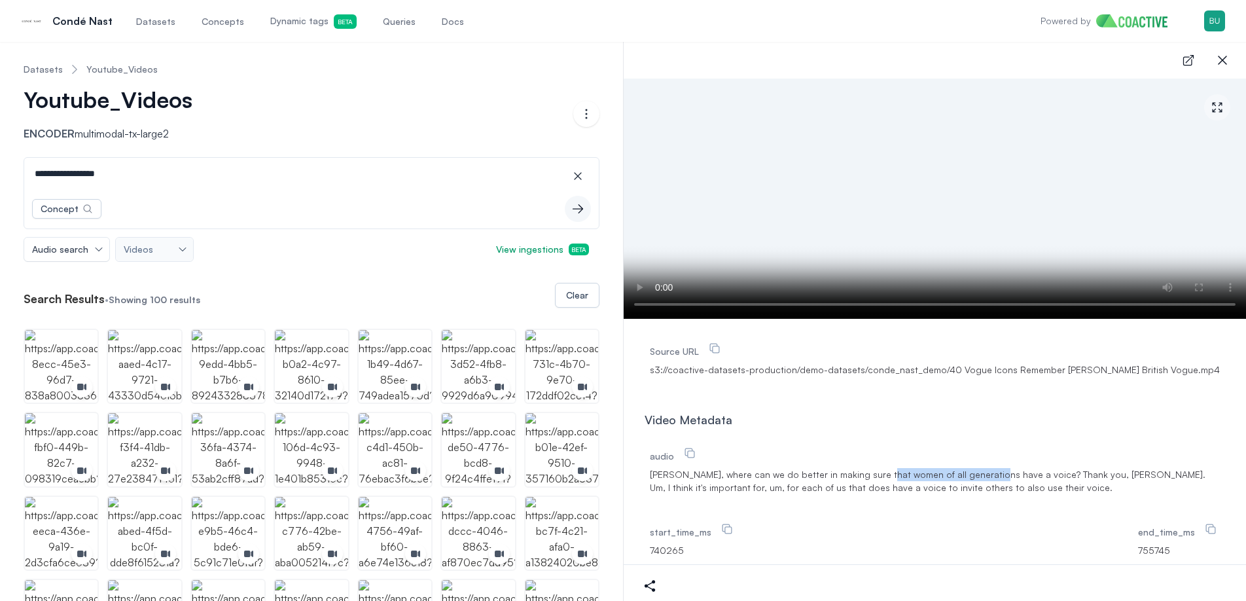
click at [957, 475] on span "Christy, where can we do better in making sure that women of all generations ha…" at bounding box center [935, 481] width 570 height 26
drag, startPoint x: 890, startPoint y: 475, endPoint x: 1007, endPoint y: 480, distance: 116.6
click at [1007, 480] on span "Christy, where can we do better in making sure that women of all generations ha…" at bounding box center [935, 481] width 570 height 26
click at [1010, 480] on span "Christy, where can we do better in making sure that women of all generations ha…" at bounding box center [935, 481] width 570 height 26
click at [383, 128] on div "Youtube_Videos Encoder multimodal-tx-large2" at bounding box center [299, 113] width 550 height 55
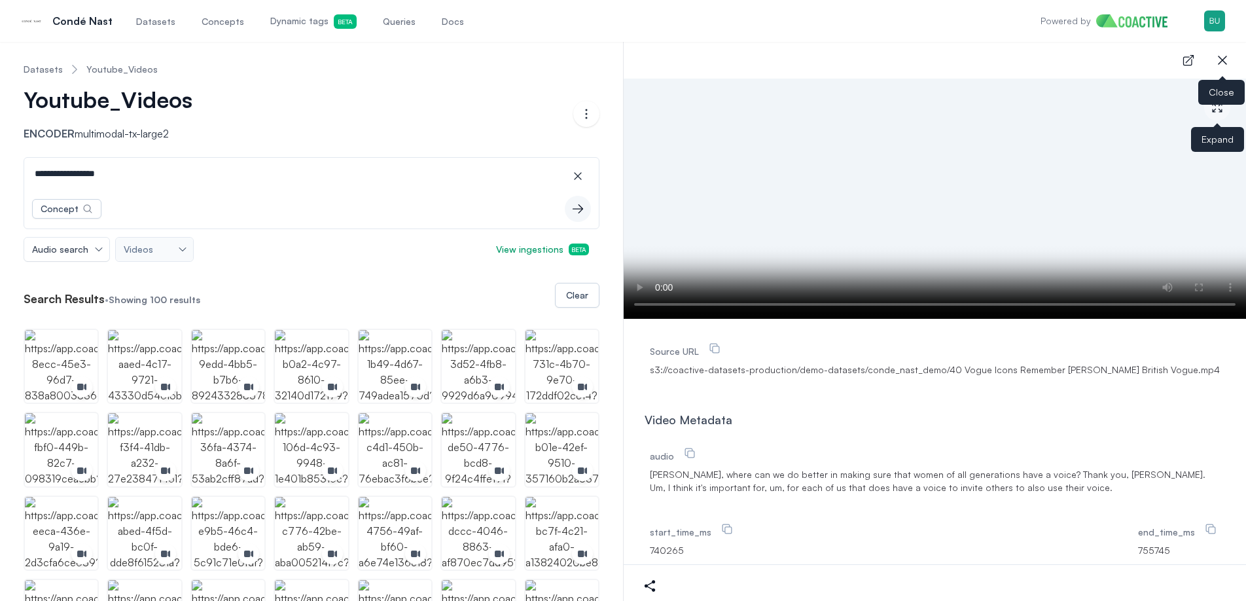
click at [1222, 61] on icon "button" at bounding box center [1222, 60] width 16 height 16
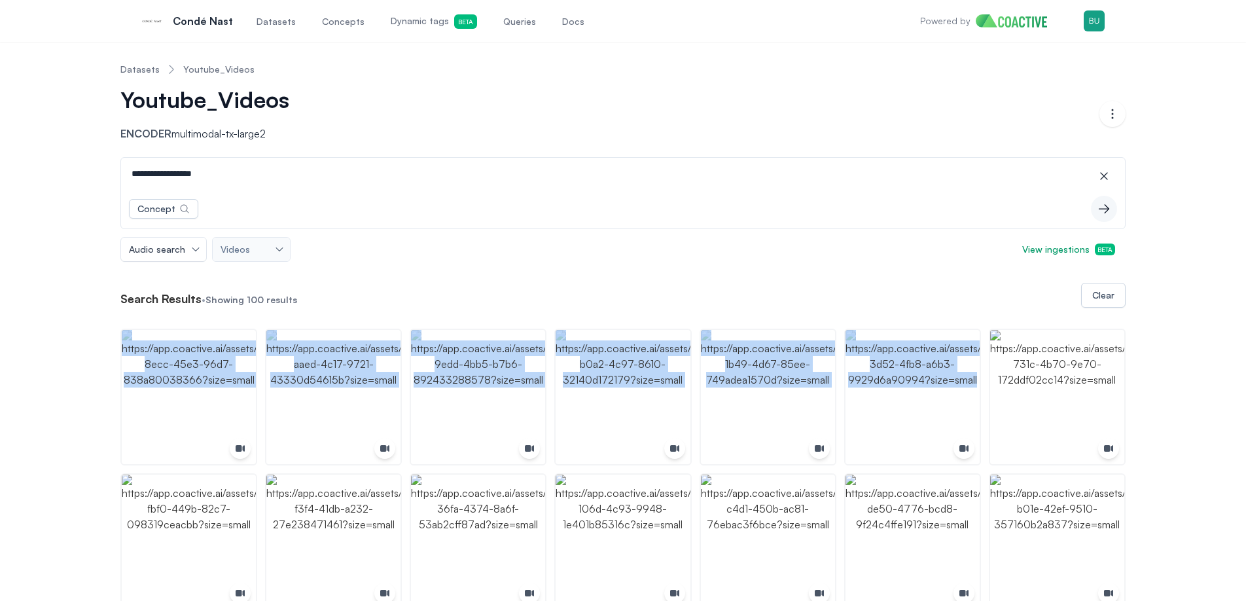
drag, startPoint x: 1193, startPoint y: 287, endPoint x: 1093, endPoint y: 358, distance: 122.4
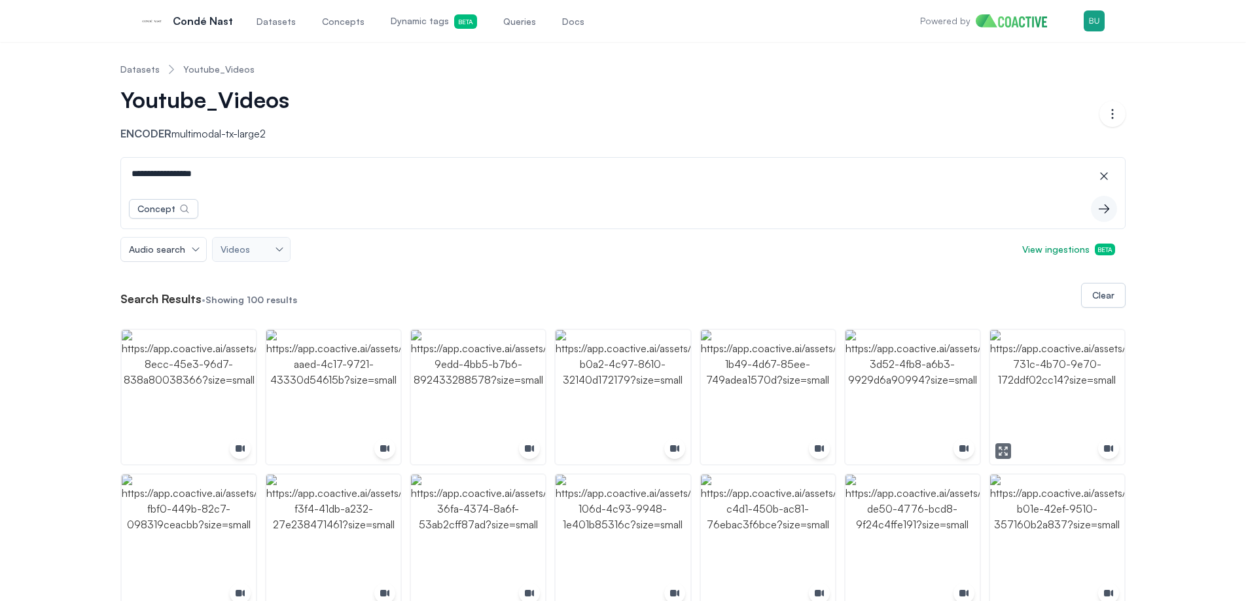
click at [653, 61] on nav "Datasets Youtube_Videos" at bounding box center [622, 69] width 1005 height 34
click at [404, 11] on link "Dynamic tags Beta" at bounding box center [434, 20] width 92 height 43
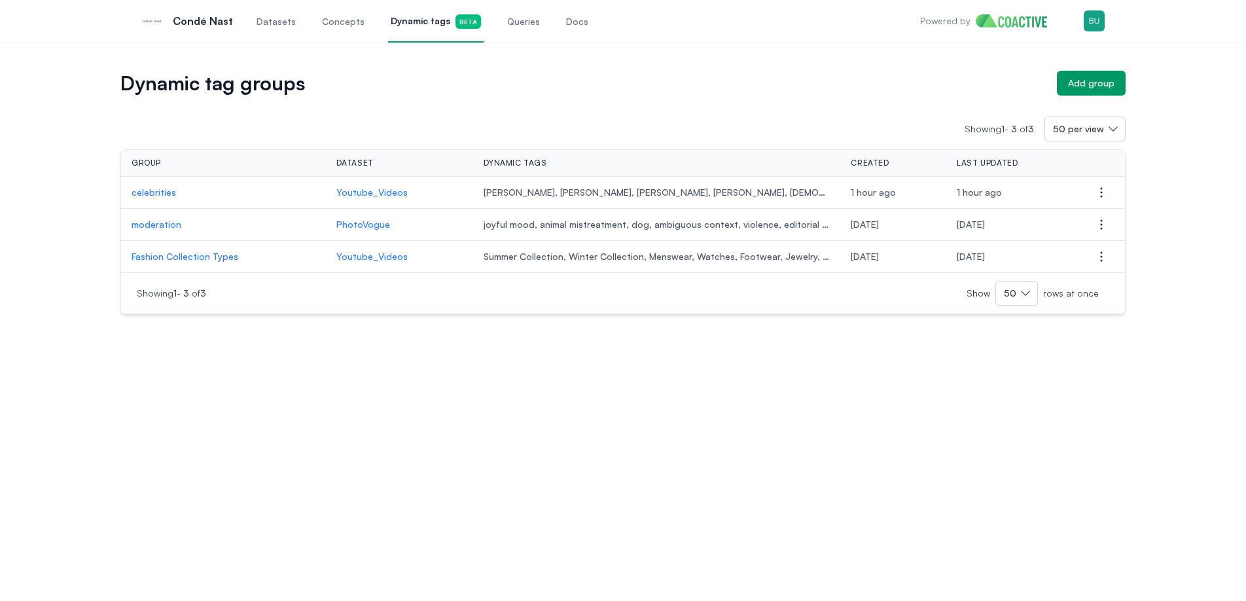
click at [474, 343] on div "Dynamic tag groups Add group Showing 1 - 3 of 3 50 per view Group Dataset Dynam…" at bounding box center [623, 321] width 1246 height 559
click at [564, 442] on div "Dynamic tag groups Add group Showing 1 - 3 of 3 50 per view Group Dataset Dynam…" at bounding box center [623, 321] width 1246 height 559
click at [934, 427] on div "Dynamic tag groups Add group Showing 1 - 3 of 3 50 per view Group Dataset Dynam…" at bounding box center [623, 321] width 1246 height 559
click at [663, 406] on div "Dynamic tag groups Add group Showing 1 - 3 of 3 50 per view Group Dataset Dynam…" at bounding box center [623, 321] width 1246 height 559
click at [1204, 142] on div "Dynamic tag groups Add group Showing 1 - 3 of 3 50 per view Group Dataset Dynam…" at bounding box center [623, 192] width 1199 height 243
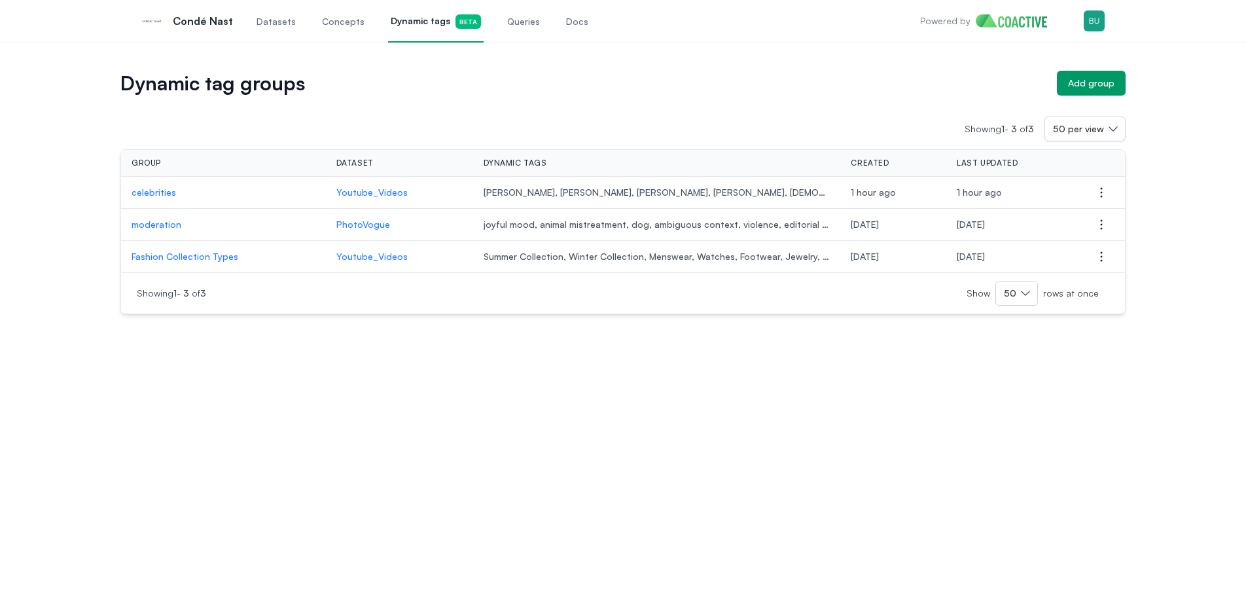
click at [1187, 89] on div "Dynamic tag groups Add group Showing 1 - 3 of 3 50 per view Group Dataset Dynam…" at bounding box center [623, 192] width 1199 height 243
click at [1180, 132] on div "Dynamic tag groups Add group Showing 1 - 3 of 3 50 per view Group Dataset Dynam…" at bounding box center [623, 192] width 1199 height 243
click at [1091, 88] on div "Add group" at bounding box center [1091, 83] width 46 height 13
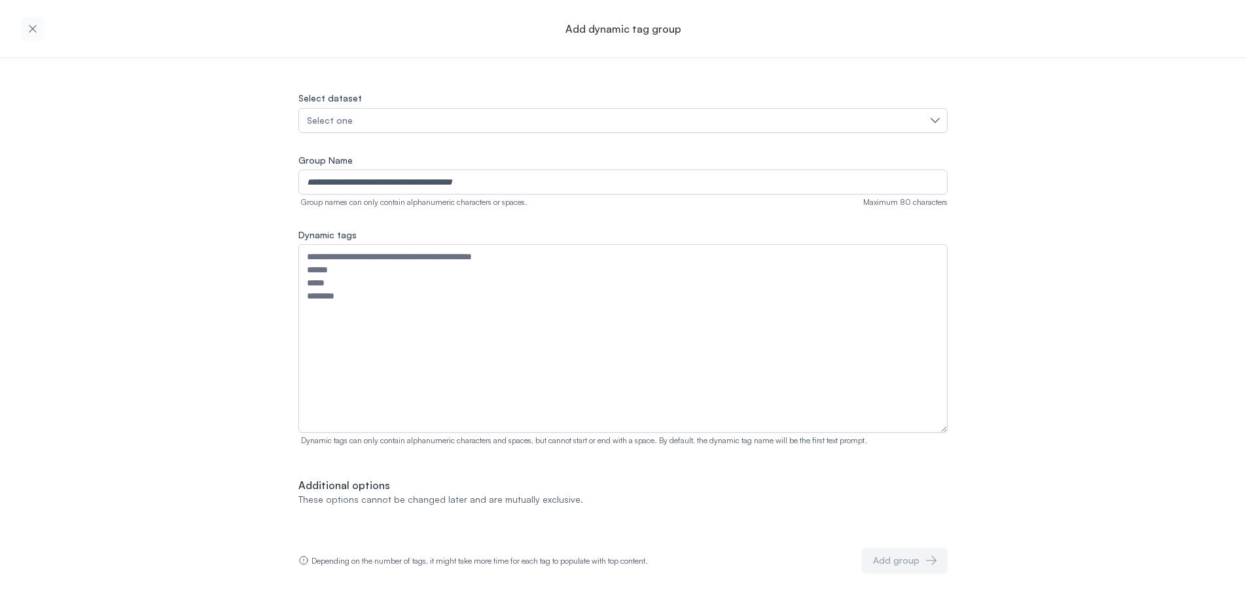
click at [366, 133] on div "Select dataset Select one Group Name Group names can only contain alphanumeric …" at bounding box center [622, 331] width 649 height 483
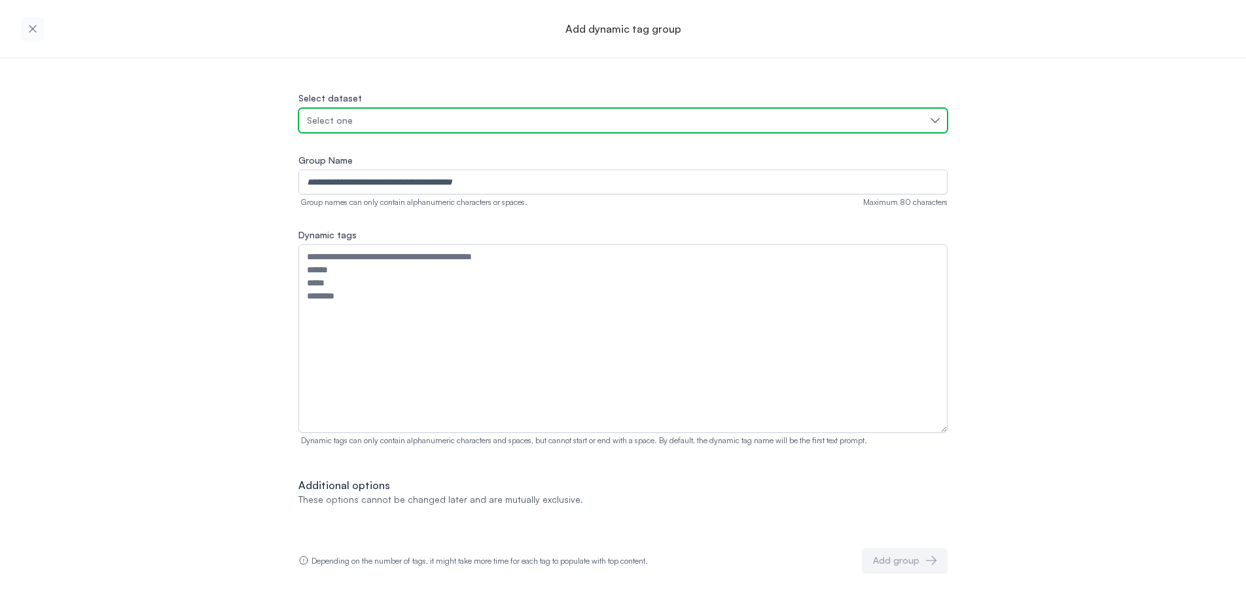
click at [378, 122] on div "Select one" at bounding box center [616, 120] width 619 height 13
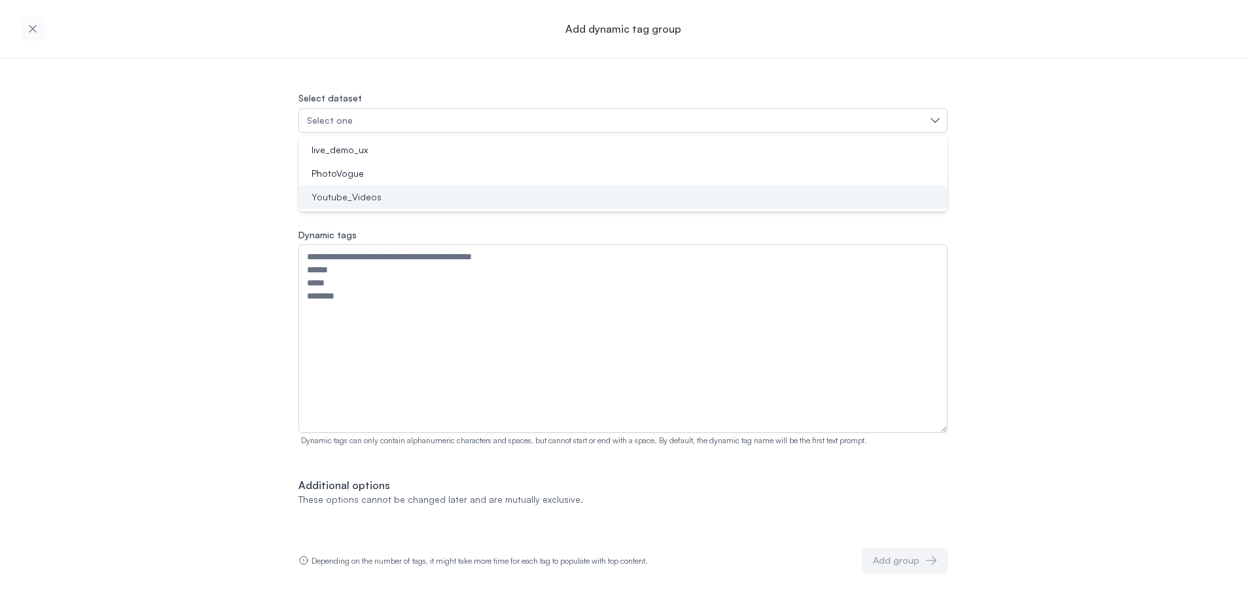
click at [387, 200] on div "Youtube_Videos" at bounding box center [615, 196] width 618 height 13
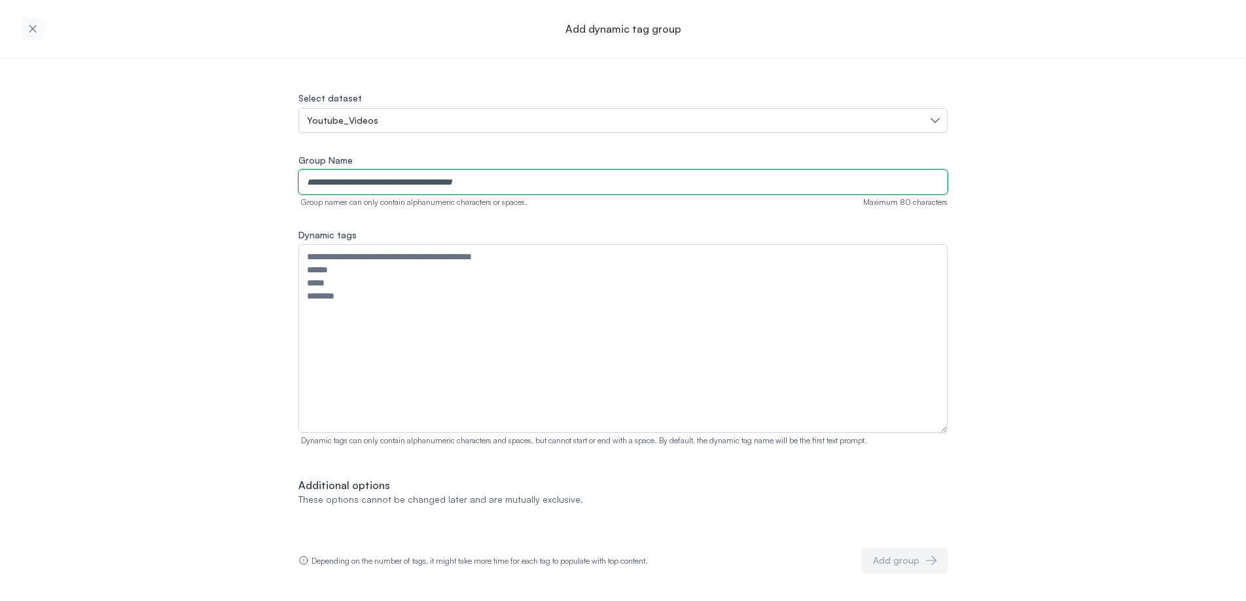
click at [462, 184] on input "Group Name" at bounding box center [622, 181] width 649 height 25
click at [267, 196] on div "Select dataset Youtube_Videos Group Name Group names can only contain alphanume…" at bounding box center [623, 315] width 1246 height 514
click at [368, 186] on input "Group Name" at bounding box center [622, 181] width 649 height 25
type input "****"
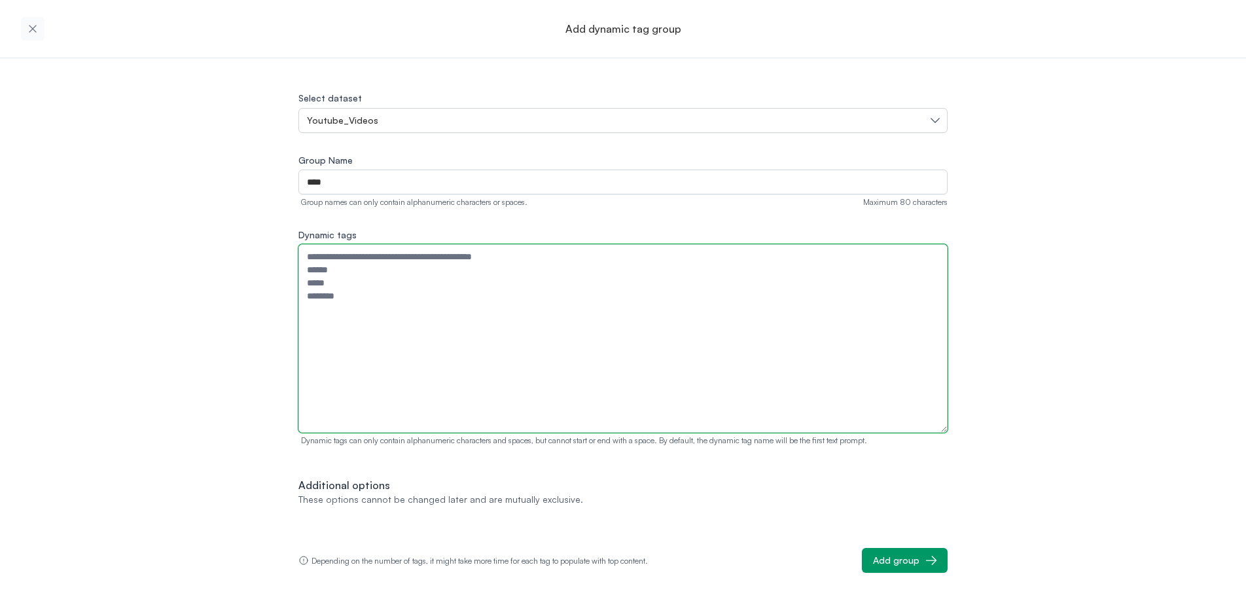
click at [348, 318] on textarea "Dynamic tags" at bounding box center [622, 338] width 649 height 188
click at [385, 319] on textarea "Dynamic tags" at bounding box center [622, 338] width 649 height 188
paste textarea "**********"
click at [415, 342] on textarea "**********" at bounding box center [622, 338] width 649 height 188
click at [410, 399] on textarea "**********" at bounding box center [622, 338] width 649 height 188
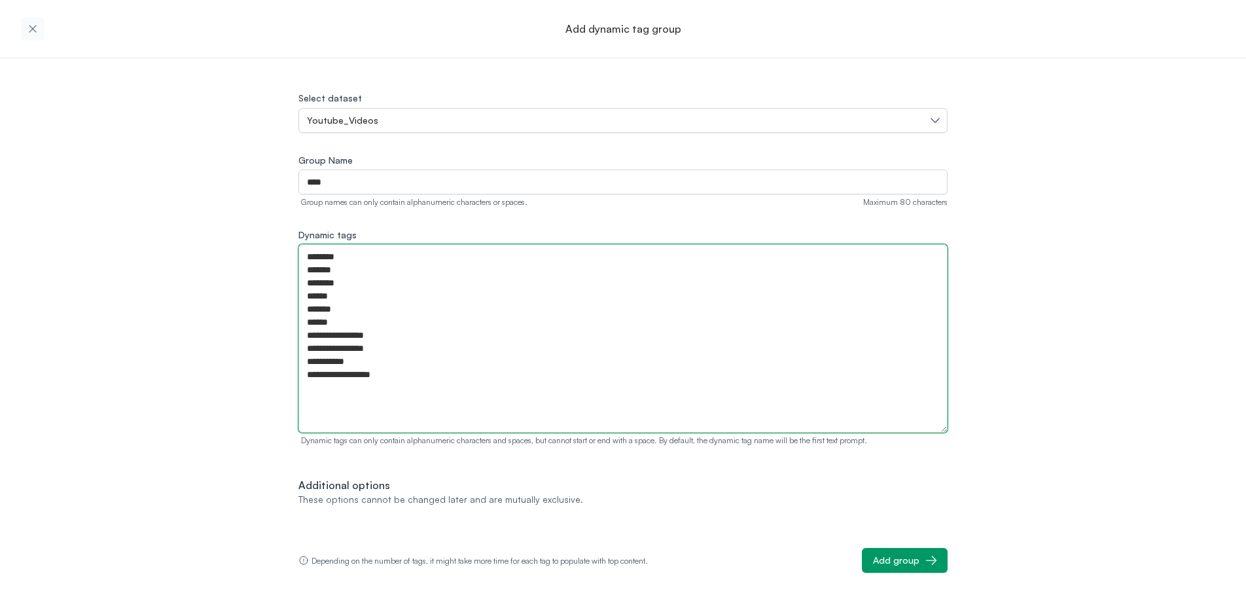
click at [426, 389] on textarea "**********" at bounding box center [622, 338] width 649 height 188
click at [438, 350] on textarea "**********" at bounding box center [622, 338] width 649 height 188
drag, startPoint x: 394, startPoint y: 375, endPoint x: 377, endPoint y: 367, distance: 18.7
click at [379, 369] on textarea "**********" at bounding box center [622, 338] width 649 height 188
click at [395, 374] on textarea "**********" at bounding box center [622, 338] width 649 height 188
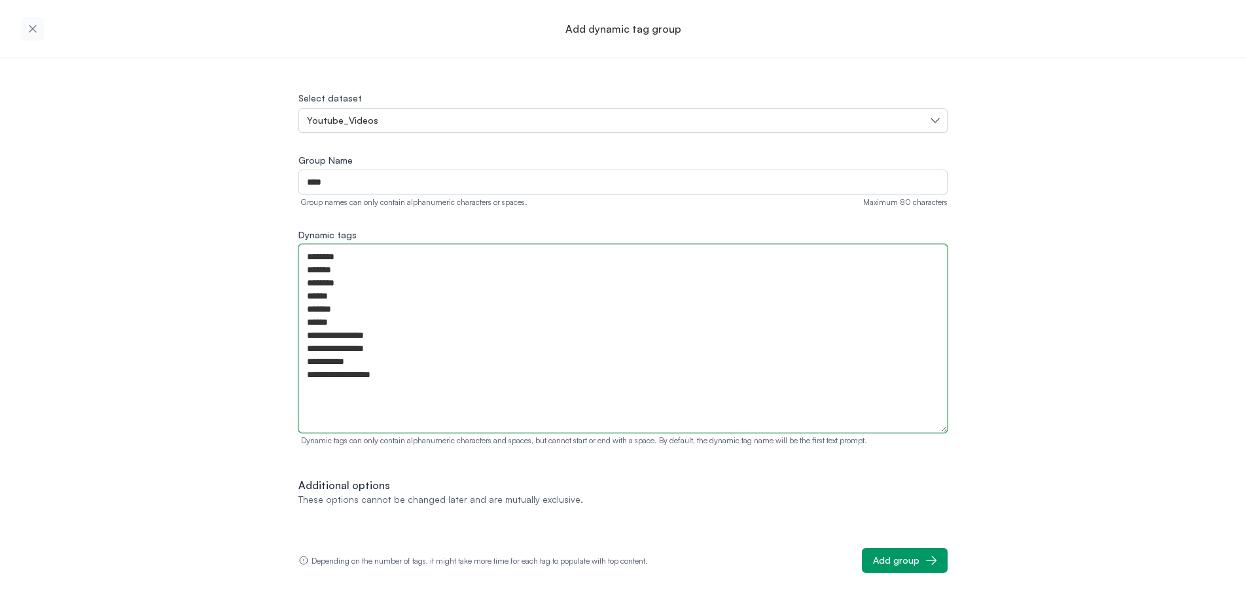
click at [502, 385] on textarea "**********" at bounding box center [622, 338] width 649 height 188
click at [804, 409] on textarea "**********" at bounding box center [622, 338] width 649 height 188
type textarea "**********"
click at [1053, 475] on div "**********" at bounding box center [623, 315] width 1246 height 514
click at [1004, 528] on div "**********" at bounding box center [623, 315] width 1246 height 514
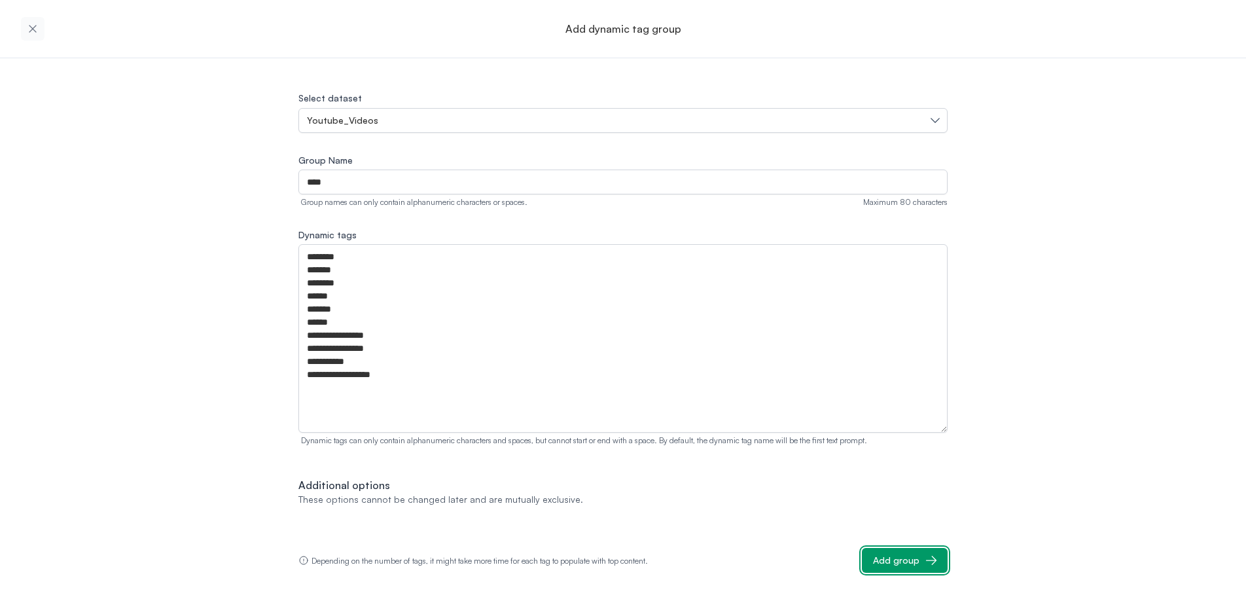
click at [913, 559] on div "Add group" at bounding box center [896, 559] width 46 height 13
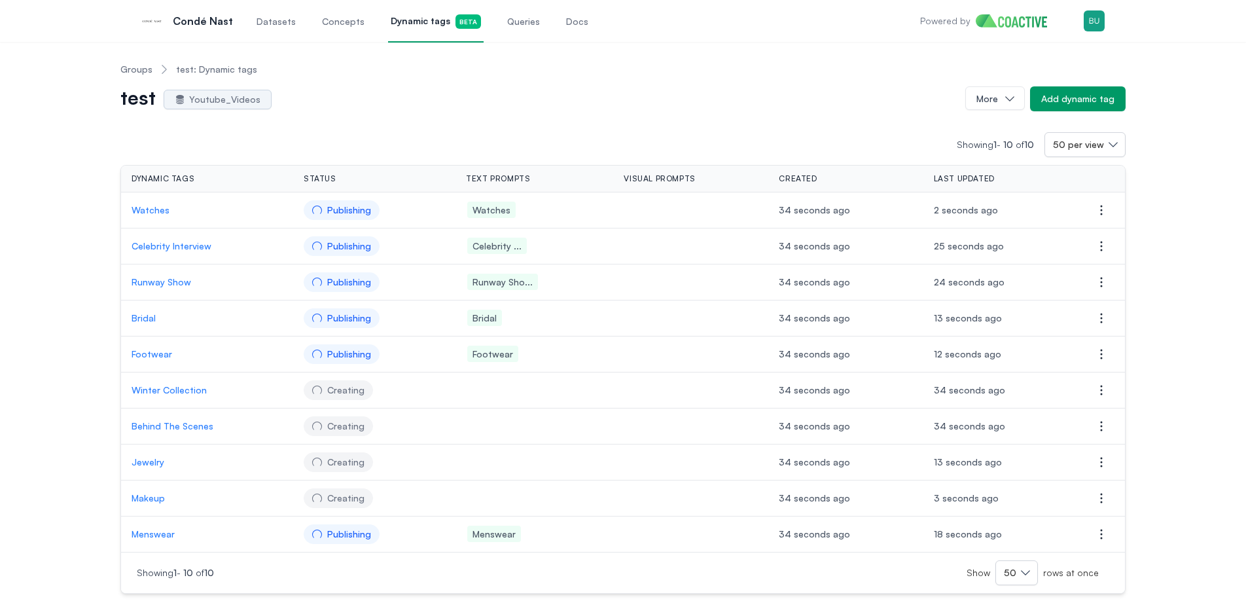
click at [517, 121] on div "Showing 1 - 10 of 10 50 per view Dynamic tags Status Text prompts Visual prompt…" at bounding box center [622, 352] width 1005 height 482
click at [373, 131] on div "Showing 1 - 10 of 10 50 per view Dynamic tags Status Text prompts Visual prompt…" at bounding box center [622, 352] width 1005 height 482
click at [376, 117] on div "Showing 1 - 10 of 10 50 per view Dynamic tags Status Text prompts Visual prompt…" at bounding box center [622, 352] width 1005 height 482
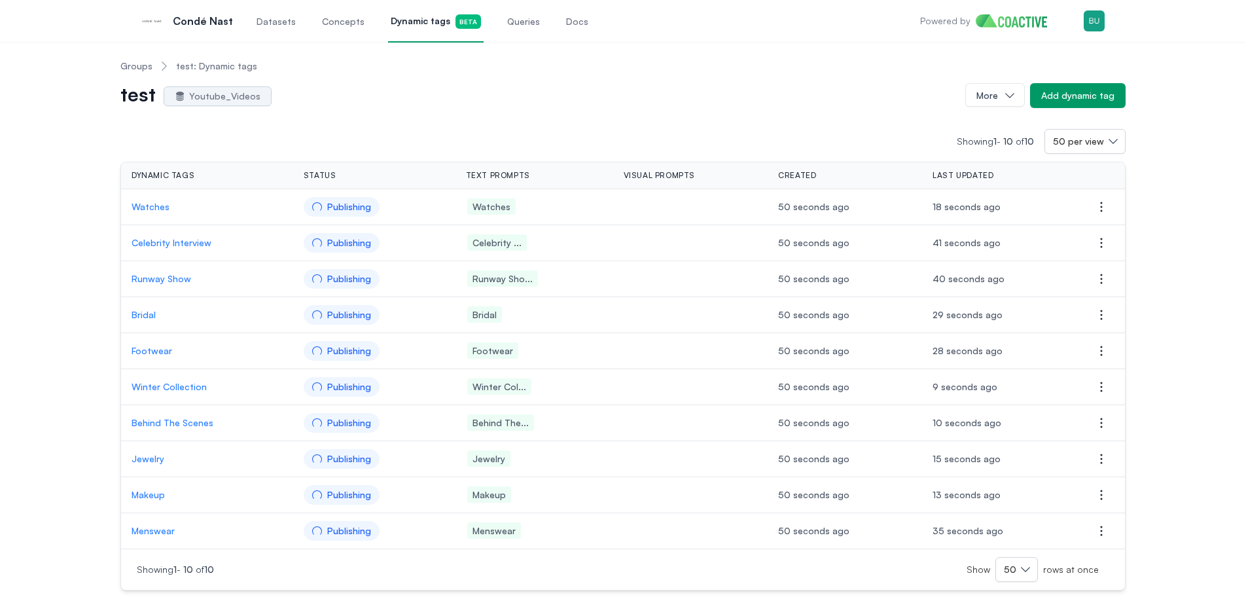
click at [349, 115] on div "Showing 1 - 10 of 10 50 per view Dynamic tags Status Text prompts Visual prompt…" at bounding box center [622, 349] width 1005 height 482
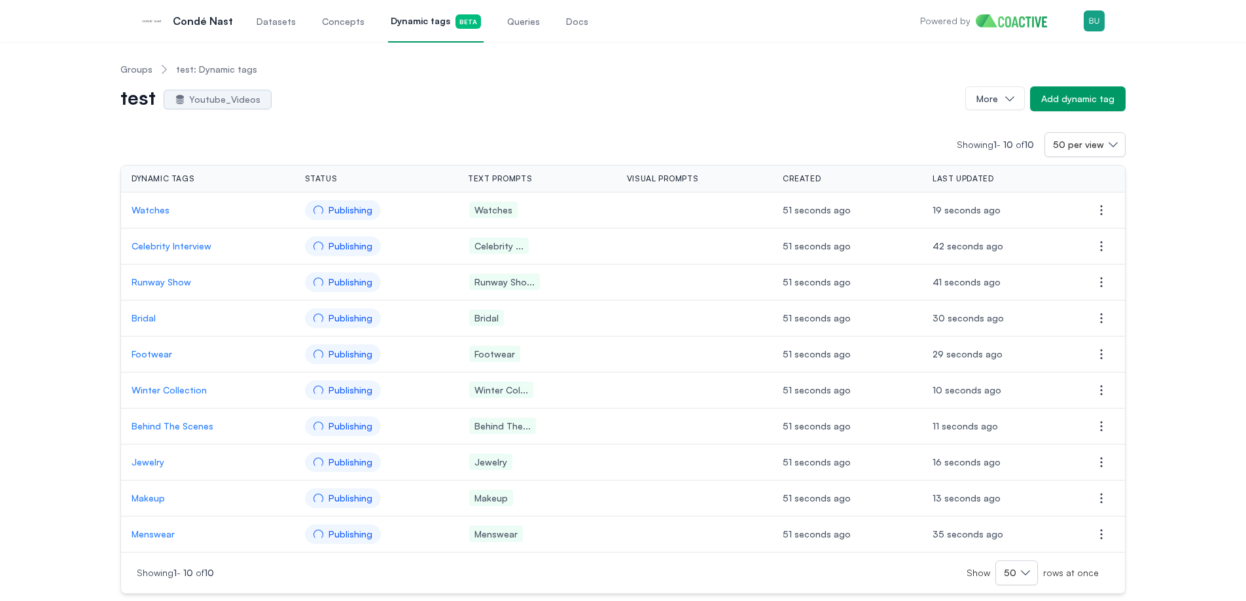
click at [462, 103] on div "test Youtube_Videos" at bounding box center [537, 98] width 834 height 21
click at [396, 116] on div "Showing 1 - 10 of 10 50 per view Dynamic tags Status Text prompts Visual prompt…" at bounding box center [622, 352] width 1005 height 482
click at [147, 211] on p "Watches" at bounding box center [207, 209] width 151 height 13
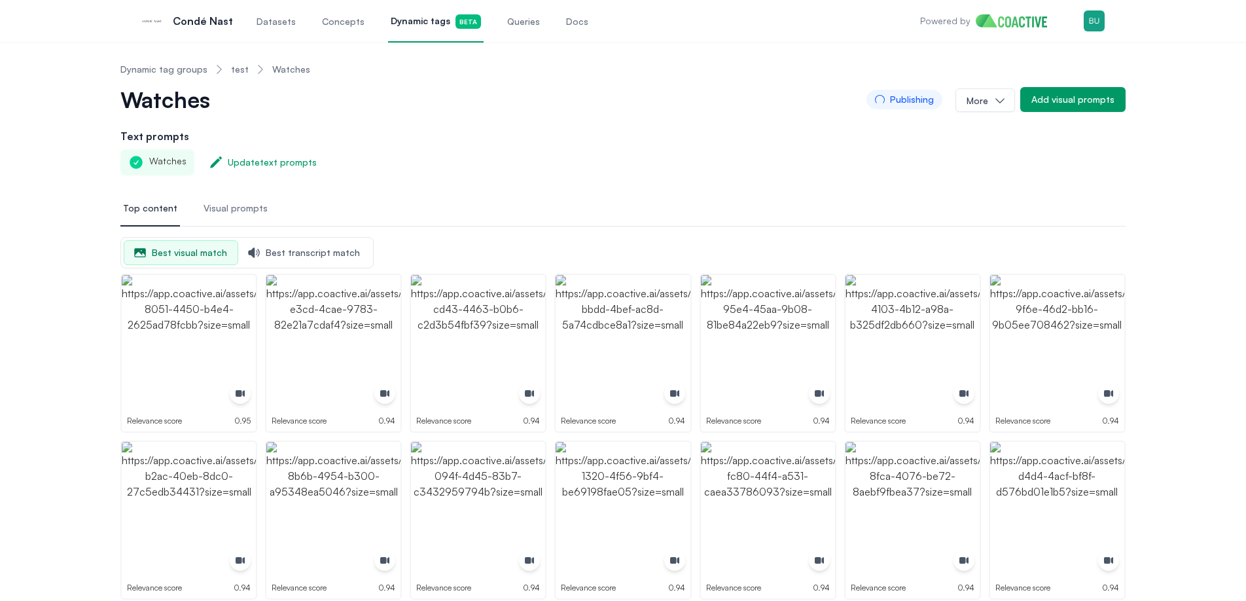
click at [359, 109] on div "Watches Publishing More Add visual prompts" at bounding box center [622, 99] width 1005 height 26
click at [407, 113] on div "Watches Publishing More Add visual prompts" at bounding box center [622, 107] width 1005 height 42
click at [234, 71] on link "test" at bounding box center [240, 69] width 18 height 13
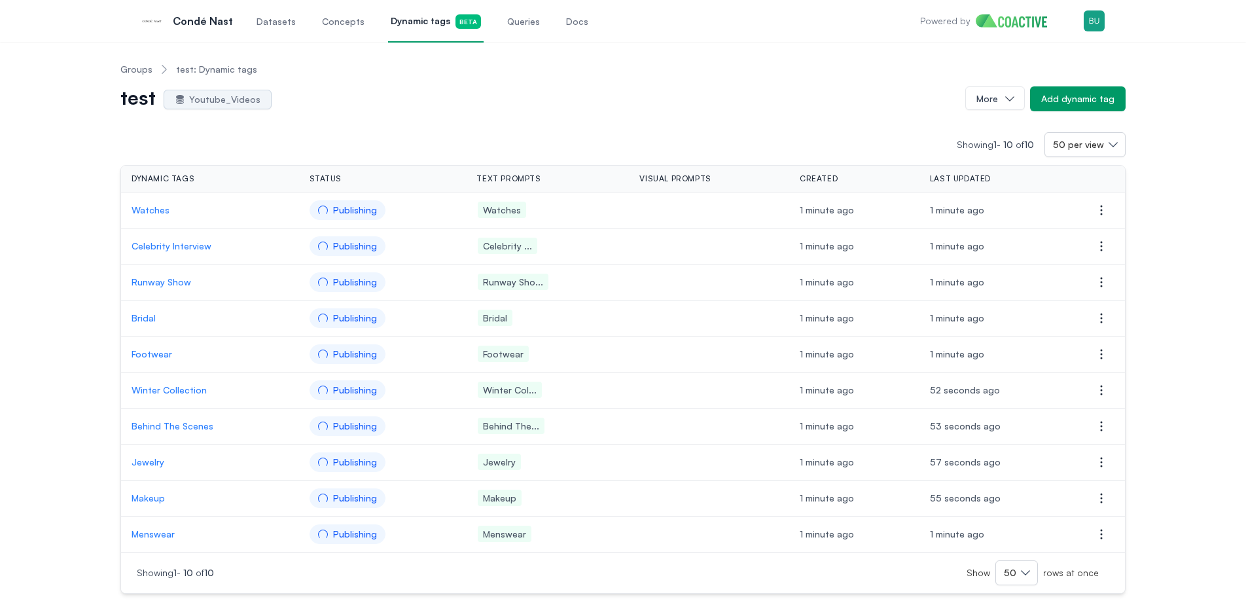
click at [64, 336] on div "Groups test: Dynamic tags test Youtube_Videos More Add dynamic tag Showing 1 - …" at bounding box center [623, 322] width 1199 height 541
click at [148, 319] on p "Bridal" at bounding box center [210, 317] width 157 height 13
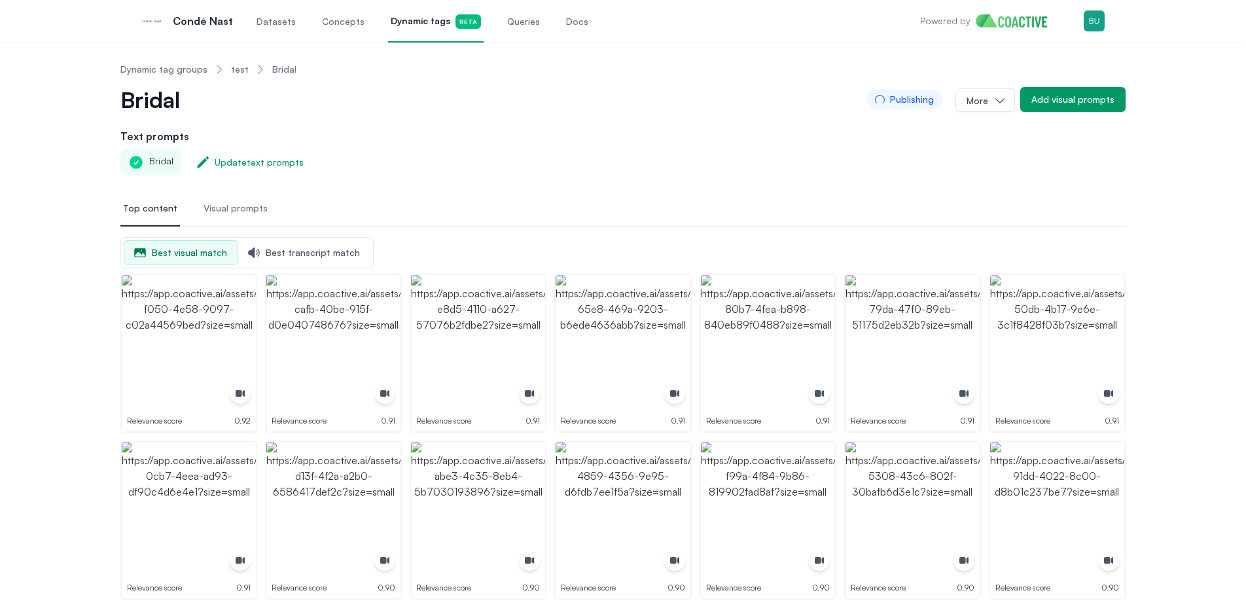
click at [235, 69] on link "test" at bounding box center [240, 69] width 18 height 13
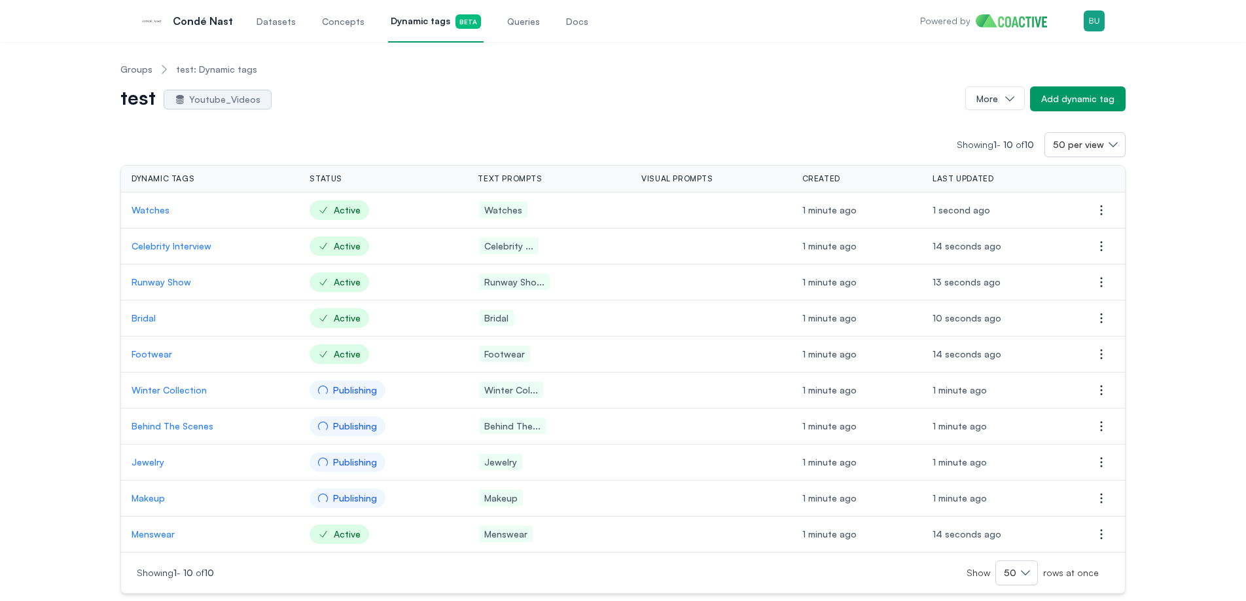
click at [150, 208] on p "Watches" at bounding box center [210, 209] width 157 height 13
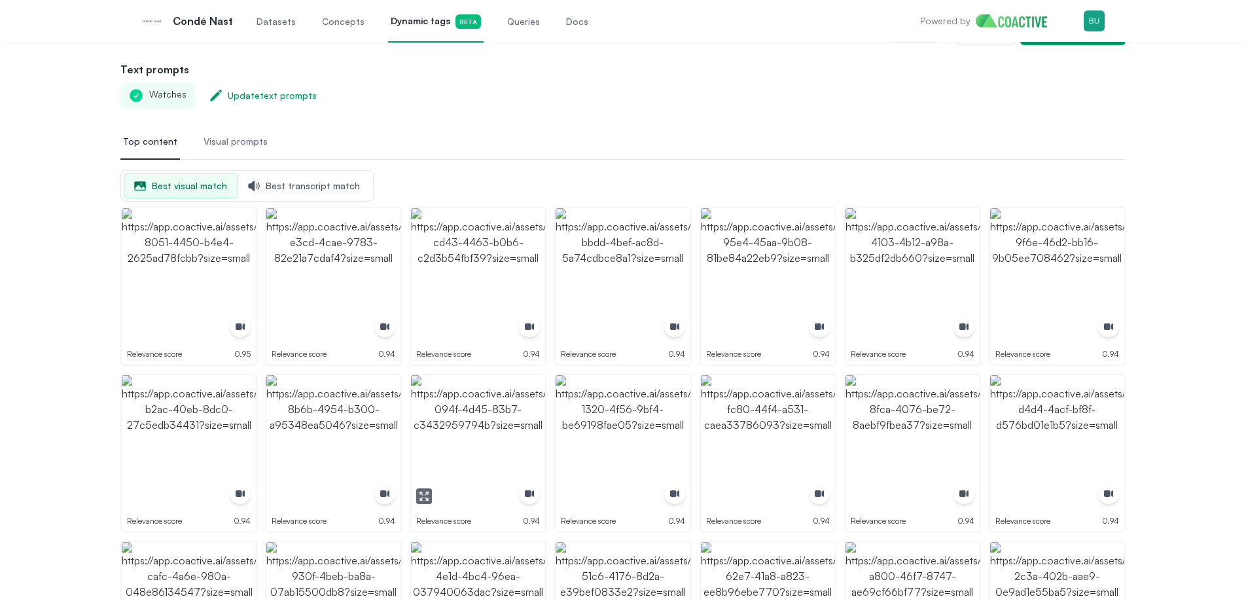
scroll to position [67, 0]
click at [762, 284] on img "button" at bounding box center [768, 274] width 134 height 134
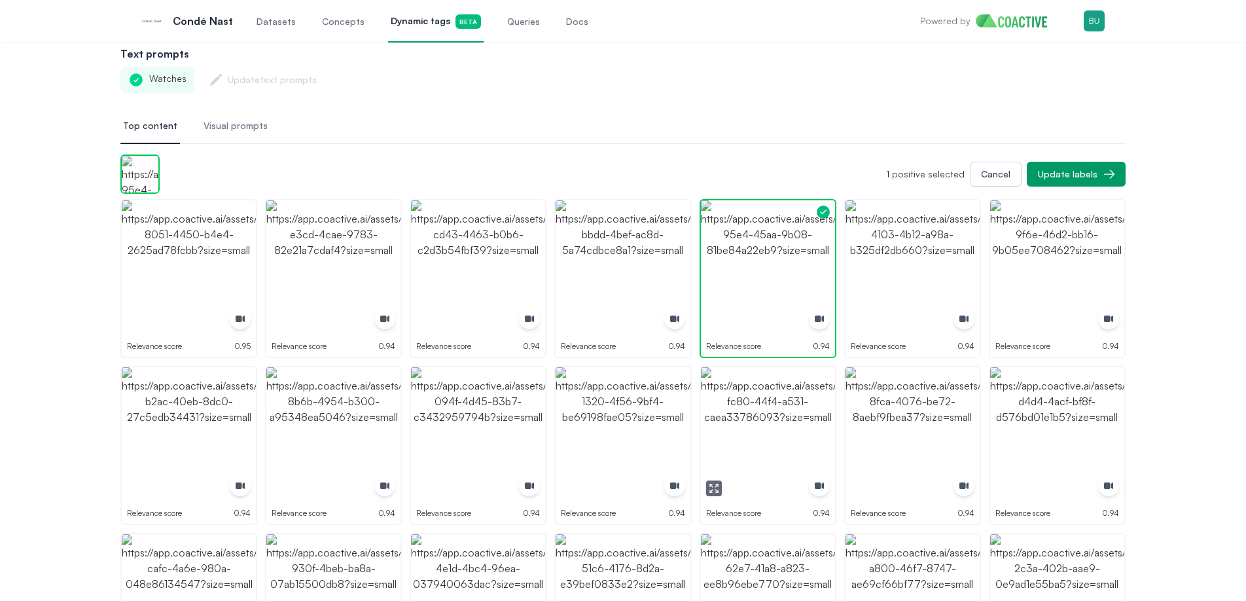
scroll to position [84, 0]
click at [777, 243] on img "button" at bounding box center [768, 265] width 134 height 134
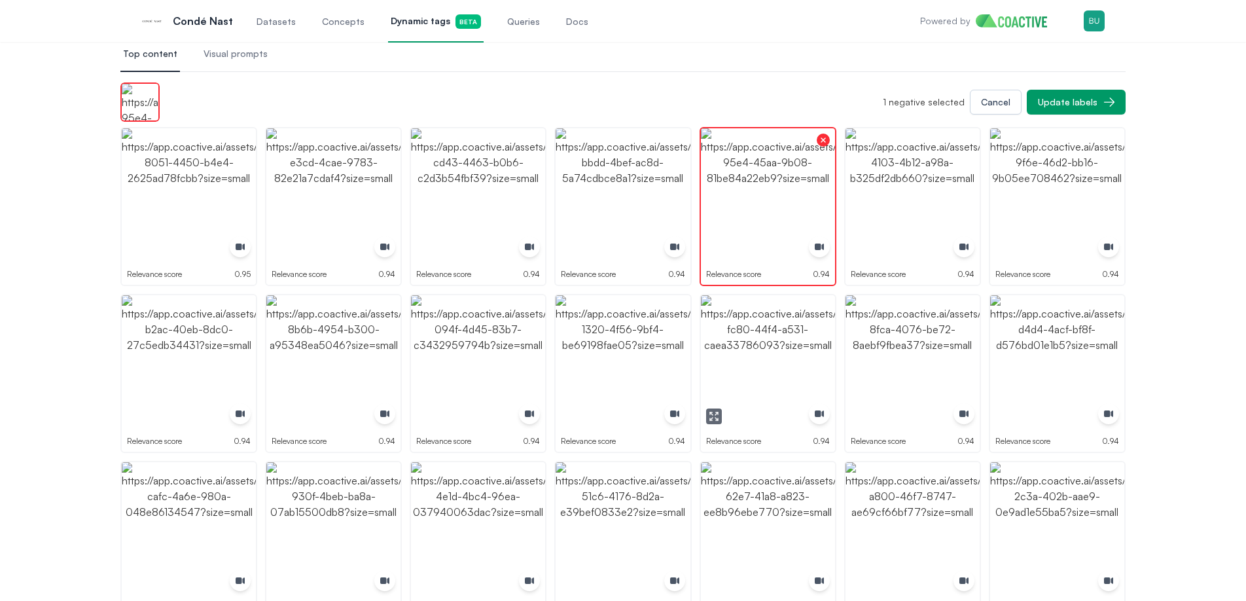
scroll to position [161, 0]
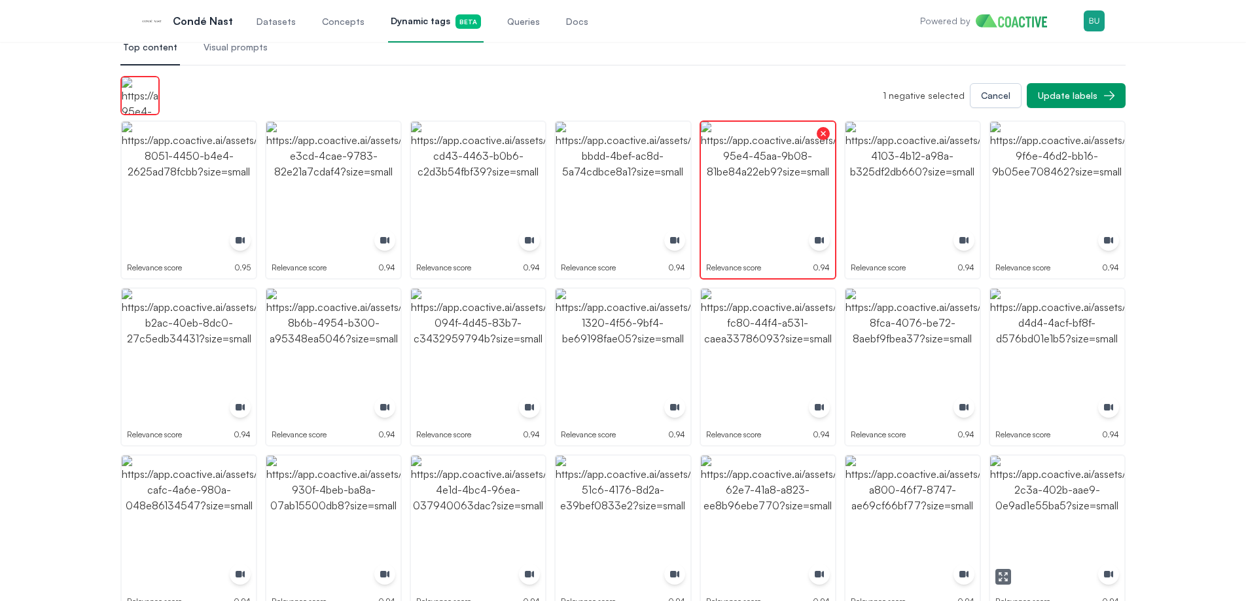
click at [1041, 534] on img "button" at bounding box center [1057, 522] width 134 height 134
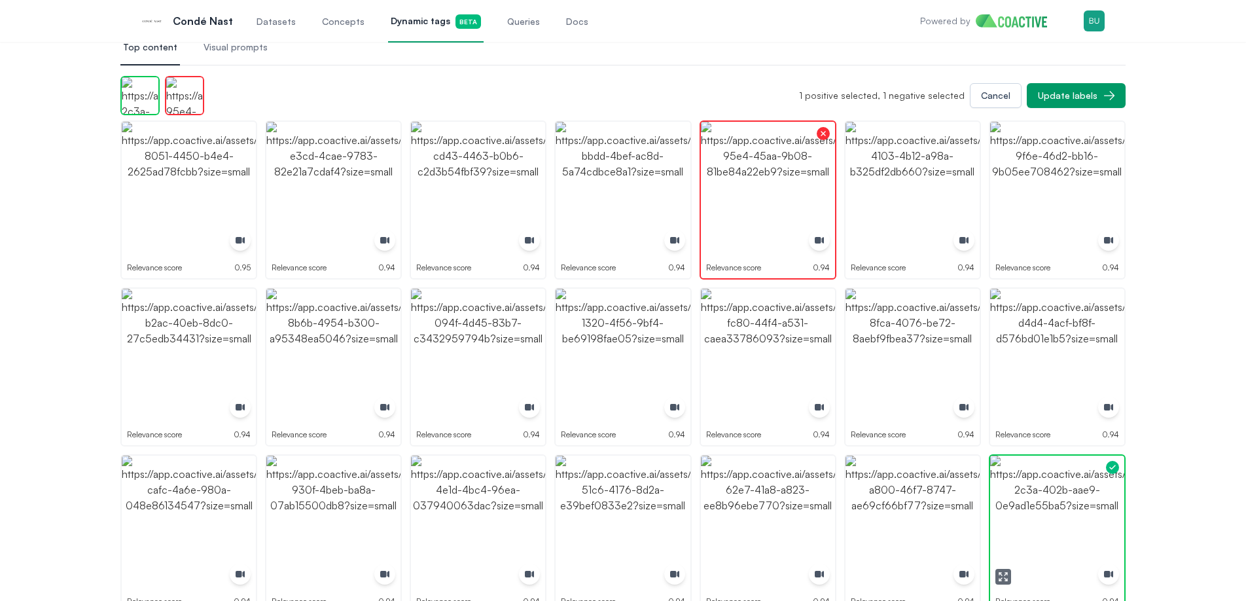
click at [1037, 533] on img "button" at bounding box center [1057, 522] width 134 height 134
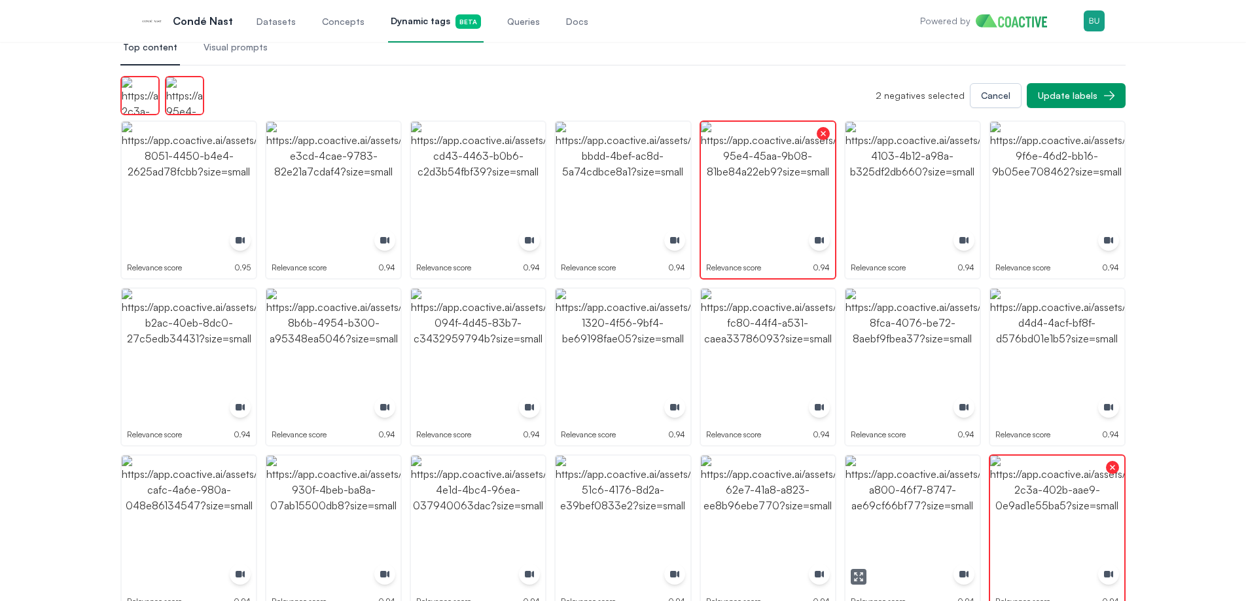
click at [885, 525] on img "button" at bounding box center [912, 522] width 134 height 134
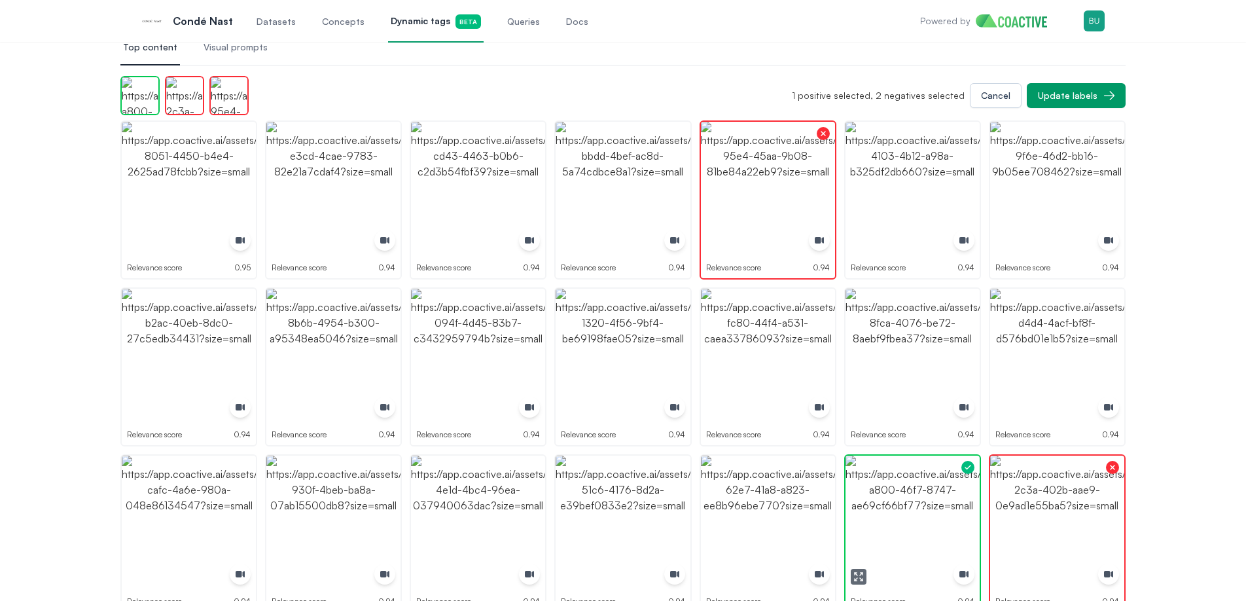
click at [893, 523] on img "button" at bounding box center [912, 522] width 134 height 134
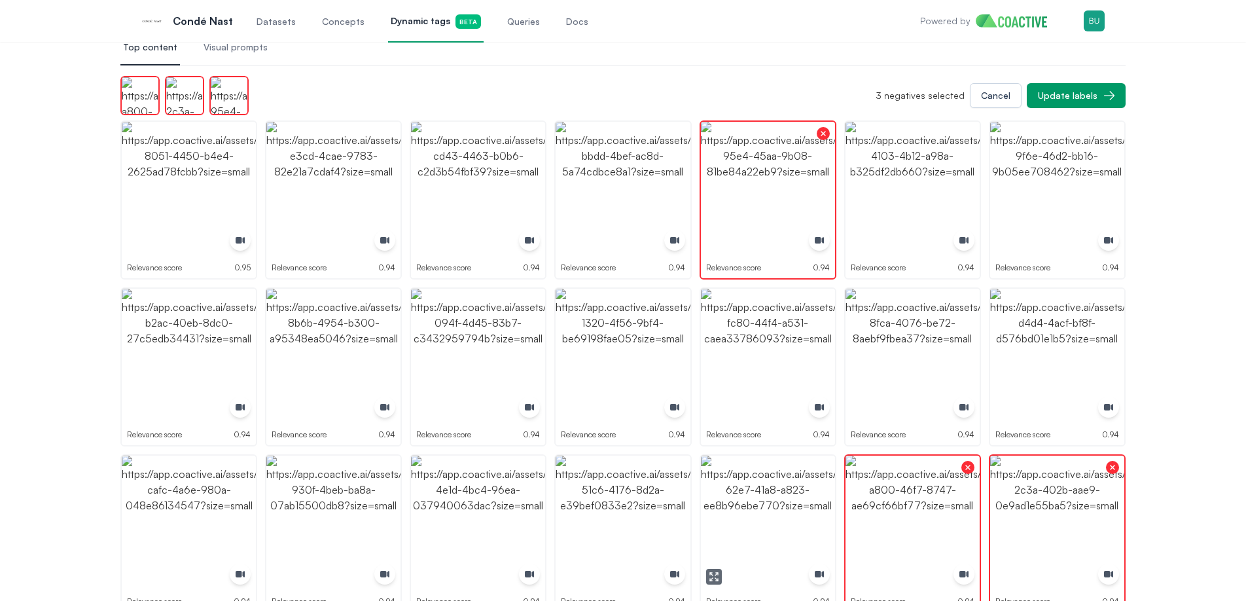
click at [774, 518] on img "button" at bounding box center [768, 522] width 134 height 134
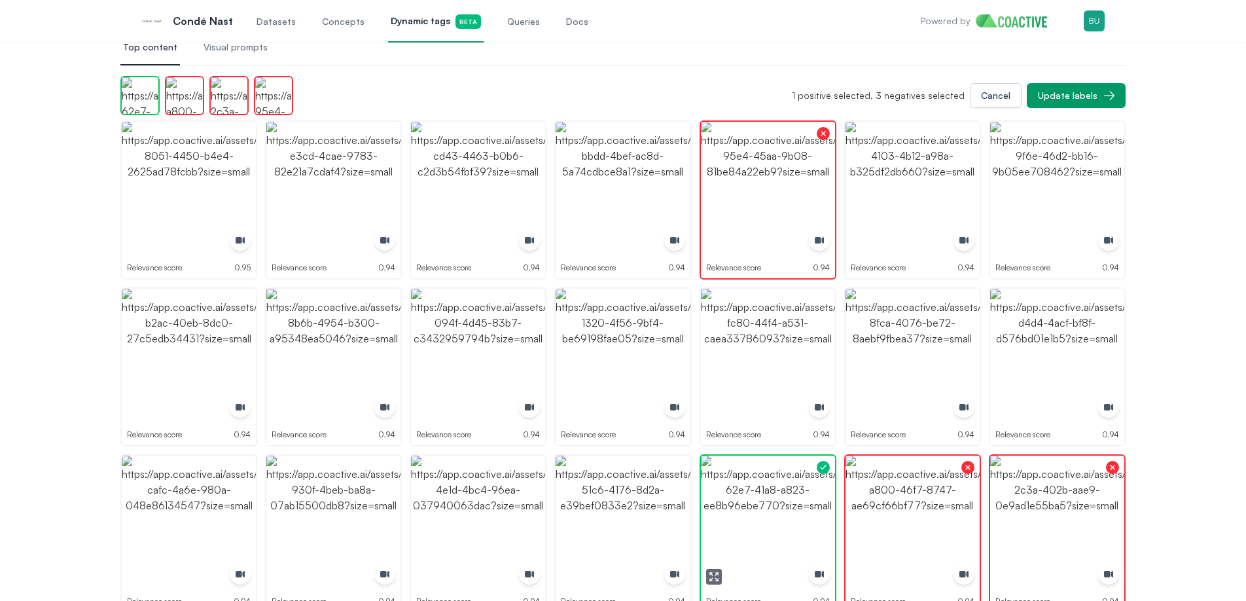
click at [774, 518] on img "button" at bounding box center [768, 522] width 134 height 134
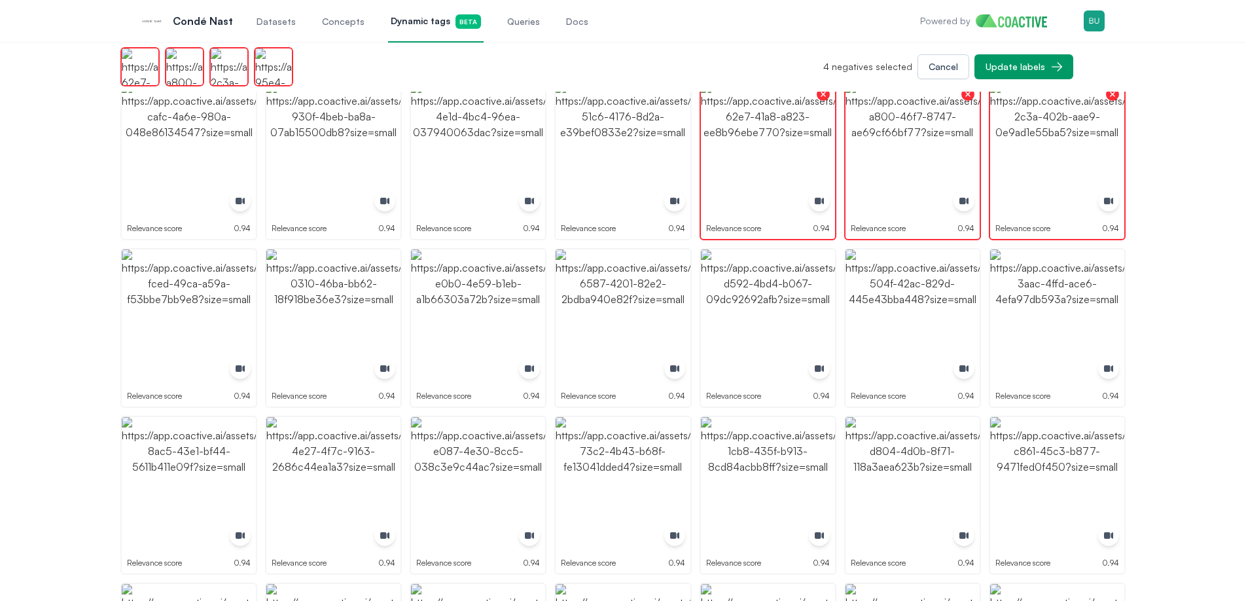
scroll to position [669, 0]
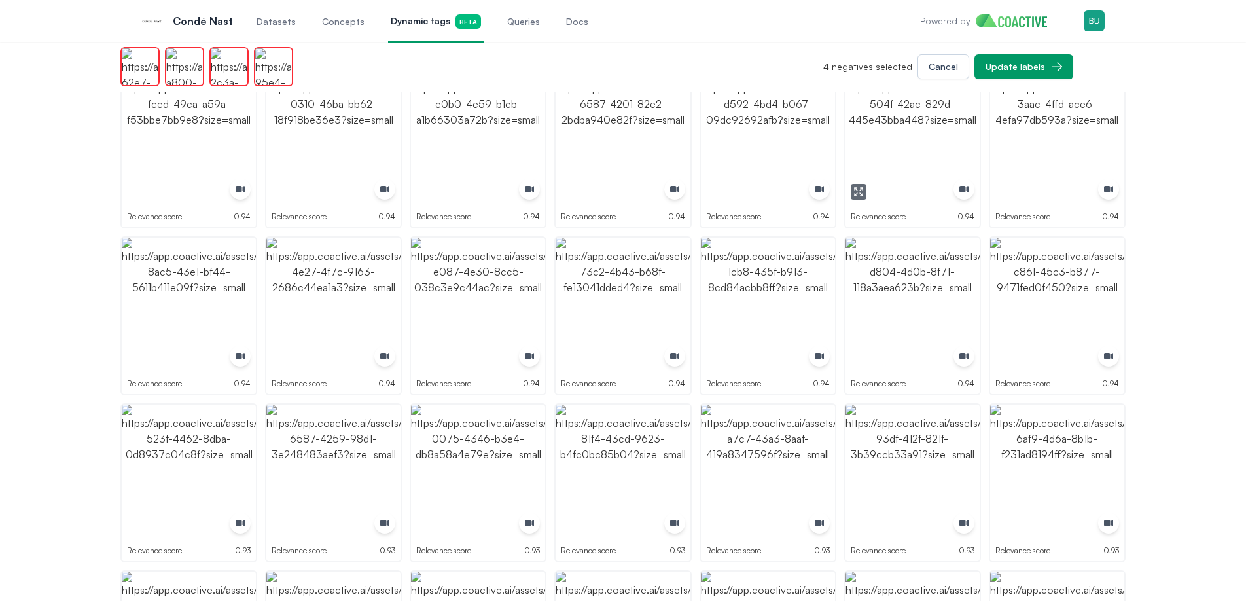
click at [883, 173] on img "button" at bounding box center [912, 137] width 134 height 134
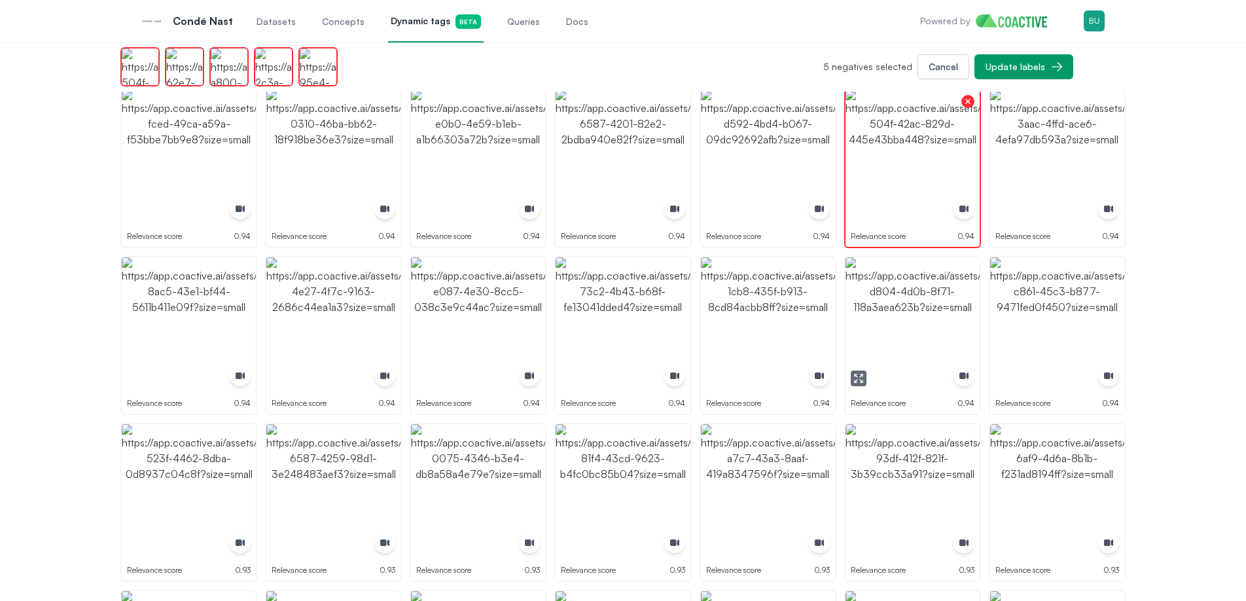
scroll to position [624, 0]
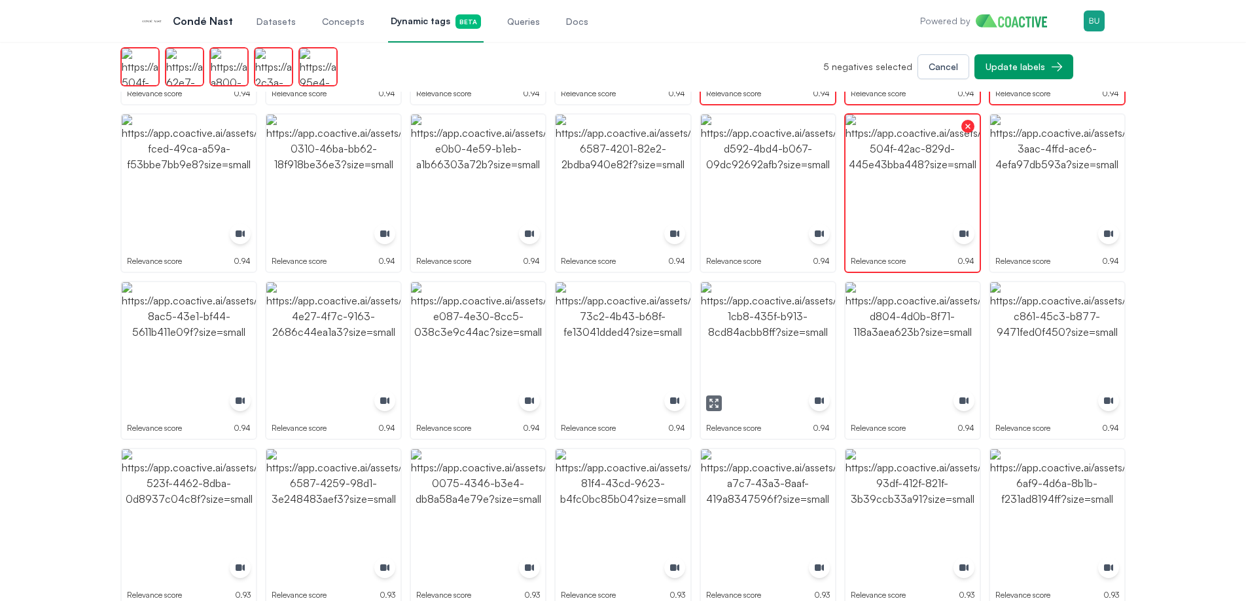
click at [781, 377] on img "button" at bounding box center [768, 349] width 134 height 134
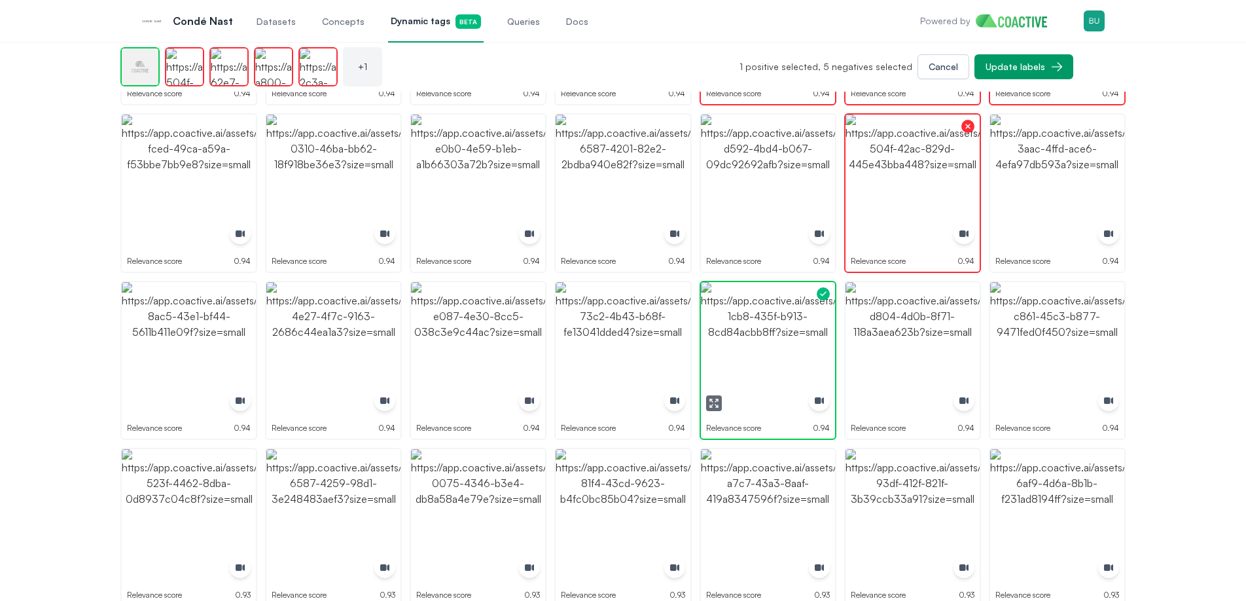
click at [781, 377] on img "button" at bounding box center [768, 349] width 134 height 134
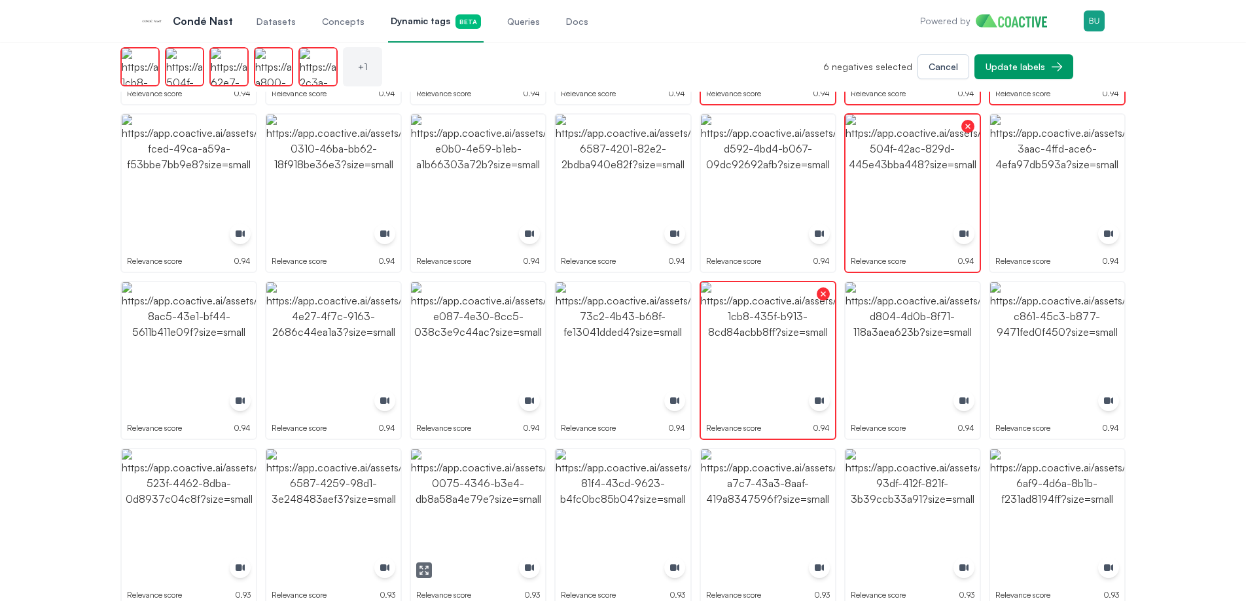
click at [487, 503] on img "button" at bounding box center [478, 516] width 134 height 134
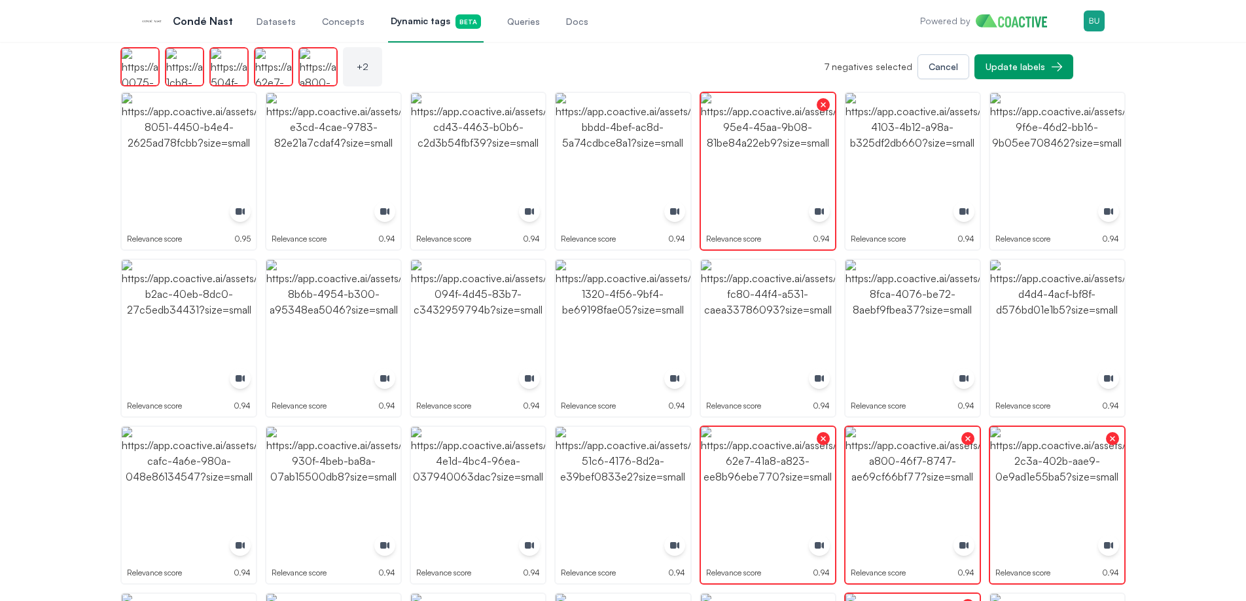
scroll to position [0, 0]
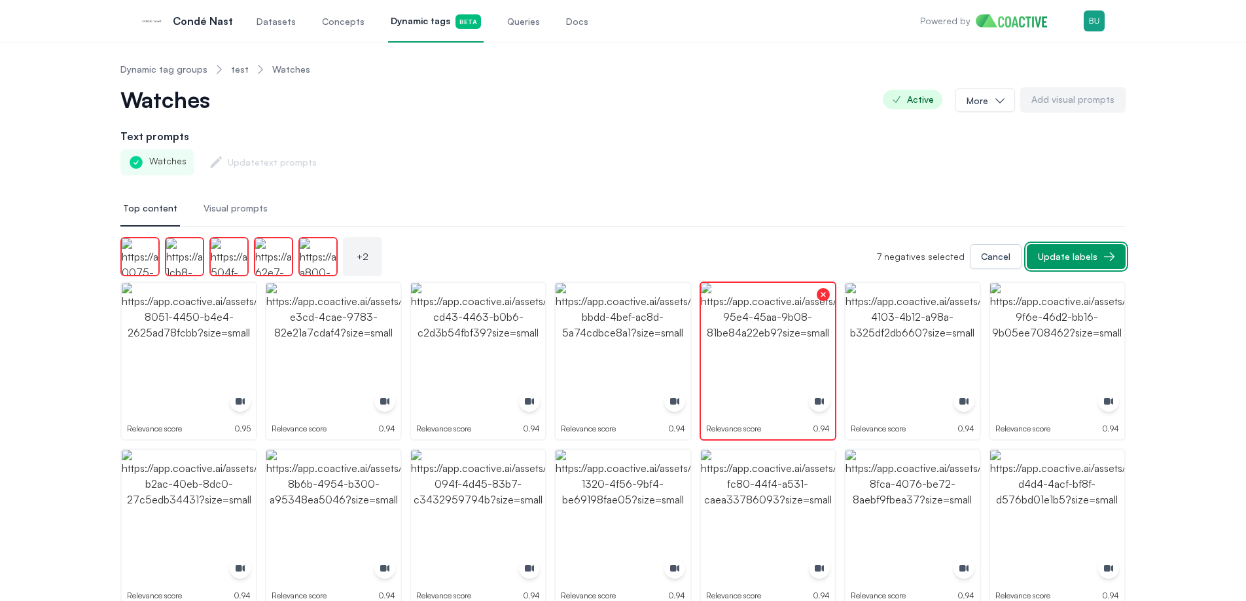
click at [1067, 261] on div "Update labels" at bounding box center [1068, 256] width 60 height 13
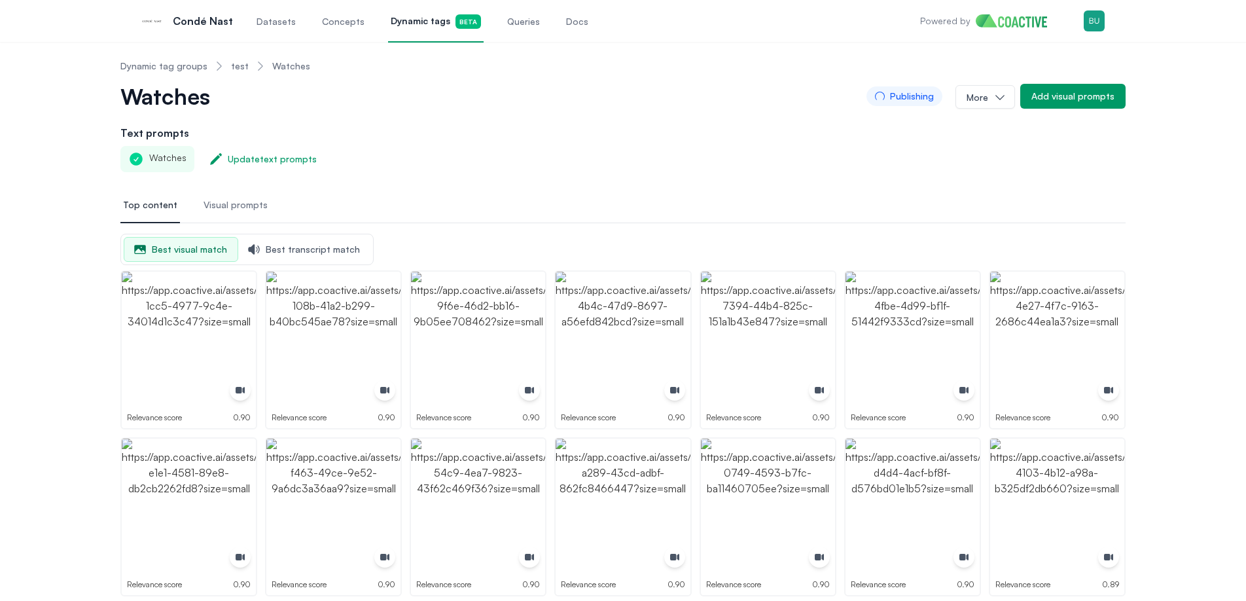
scroll to position [5, 0]
drag, startPoint x: 338, startPoint y: 85, endPoint x: 325, endPoint y: 57, distance: 31.0
click at [337, 84] on div "Watches Publishing More Add visual prompts" at bounding box center [622, 94] width 1005 height 26
click at [198, 65] on link "Dynamic tag groups" at bounding box center [163, 64] width 87 height 13
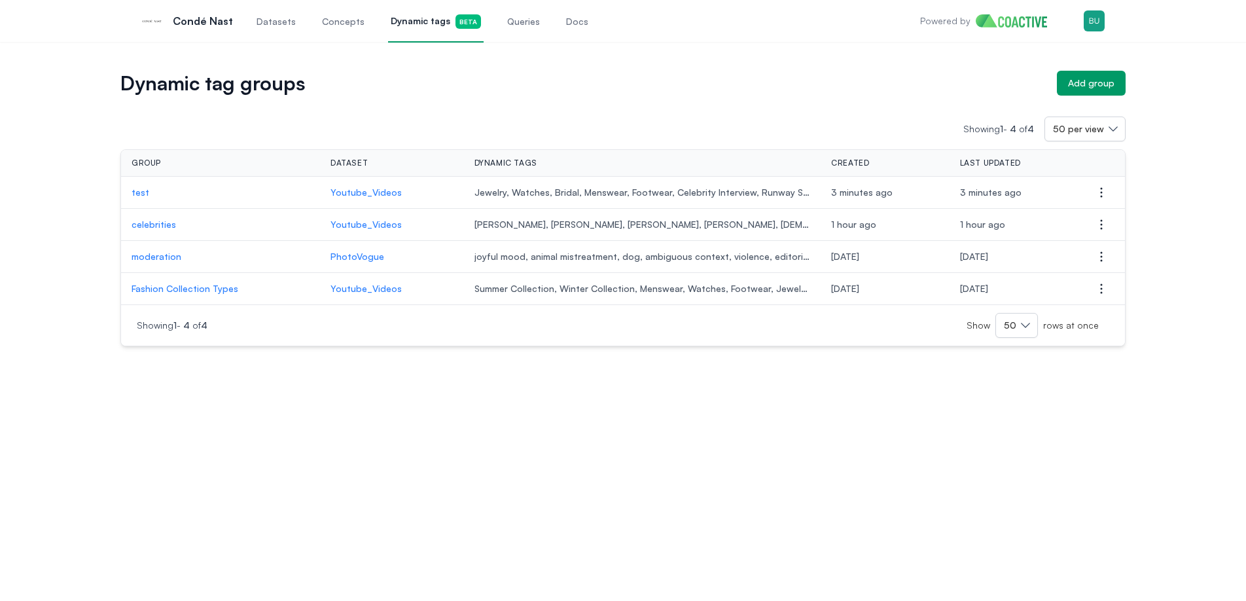
click at [529, 489] on div "Dynamic tag groups Add group Showing 1 - 4 of 4 50 per view Group Dataset Dynam…" at bounding box center [623, 321] width 1246 height 559
click at [534, 507] on div "Dynamic tag groups Add group Showing 1 - 4 of 4 50 per view Group Dataset Dynam…" at bounding box center [623, 321] width 1246 height 559
click at [571, 463] on div "Dynamic tag groups Add group Showing 1 - 4 of 4 50 per view Group Dataset Dynam…" at bounding box center [623, 321] width 1246 height 559
click at [669, 438] on div "Dynamic tag groups Add group Showing 1 - 4 of 4 50 per view Group Dataset Dynam…" at bounding box center [623, 321] width 1246 height 559
click at [656, 396] on div "Dynamic tag groups Add group Showing 1 - 4 of 4 50 per view Group Dataset Dynam…" at bounding box center [623, 321] width 1246 height 559
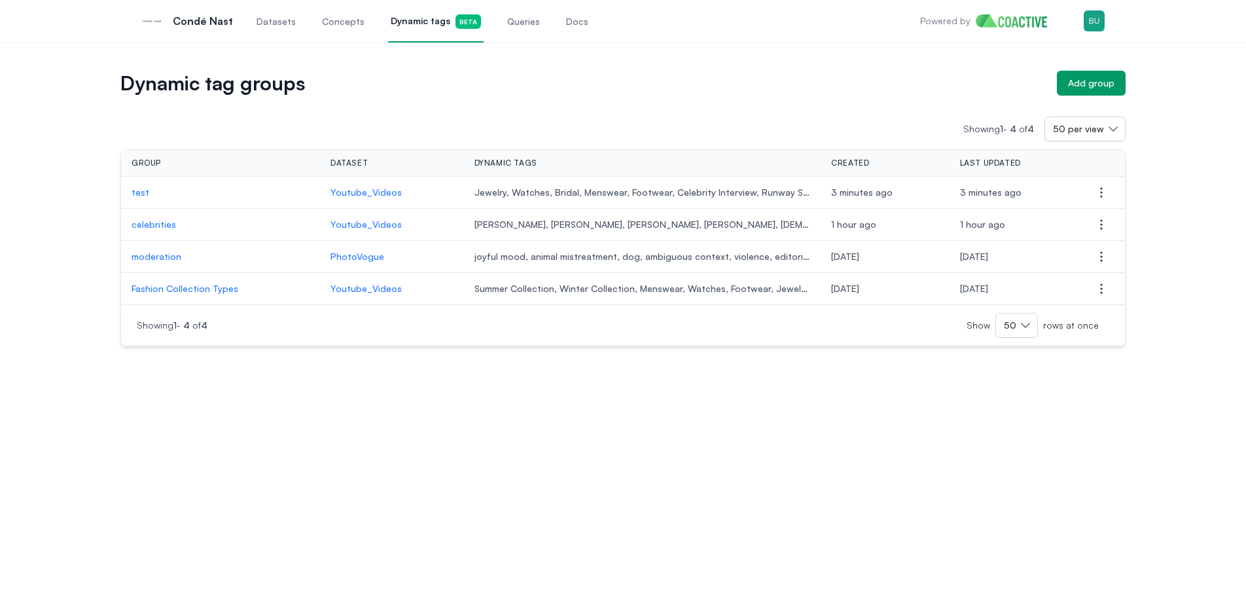
click at [695, 61] on div "Dynamic tag groups Add group Showing 1 - 4 of 4 50 per view Group Dataset Dynam…" at bounding box center [623, 199] width 1246 height 315
click at [695, 55] on div "Dynamic tag groups Add group Showing 1 - 4 of 4 50 per view Group Dataset Dynam…" at bounding box center [623, 199] width 1246 height 315
click at [695, 67] on div "Dynamic tag groups Add group Showing 1 - 4 of 4 50 per view Group Dataset Dynam…" at bounding box center [623, 199] width 1246 height 315
click at [722, 406] on div "Dynamic tag groups Add group Showing 1 - 4 of 4 50 per view Group Dataset Dynam…" at bounding box center [623, 321] width 1246 height 559
click at [598, 68] on div "Dynamic tag groups Add group Showing 1 - 4 of 4 50 per view Group Dataset Dynam…" at bounding box center [623, 199] width 1246 height 315
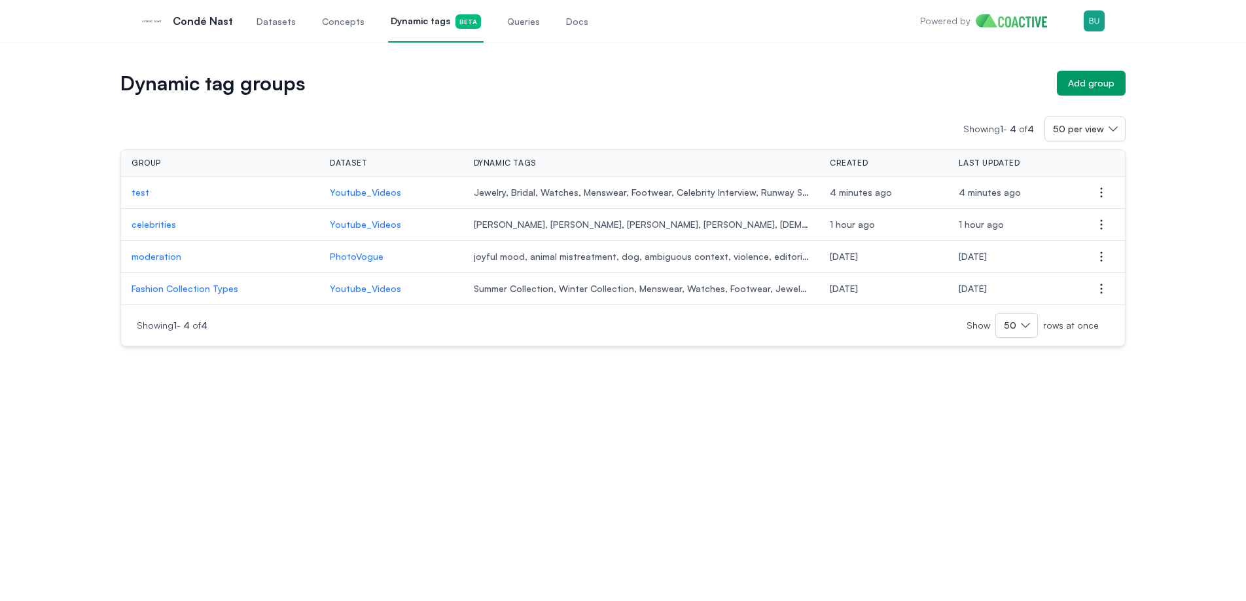
click at [616, 54] on div "Dynamic tag groups Add group Showing 1 - 4 of 4 50 per view Group Dataset Dynam…" at bounding box center [623, 199] width 1246 height 315
click at [512, 27] on span "Queries" at bounding box center [523, 21] width 33 height 13
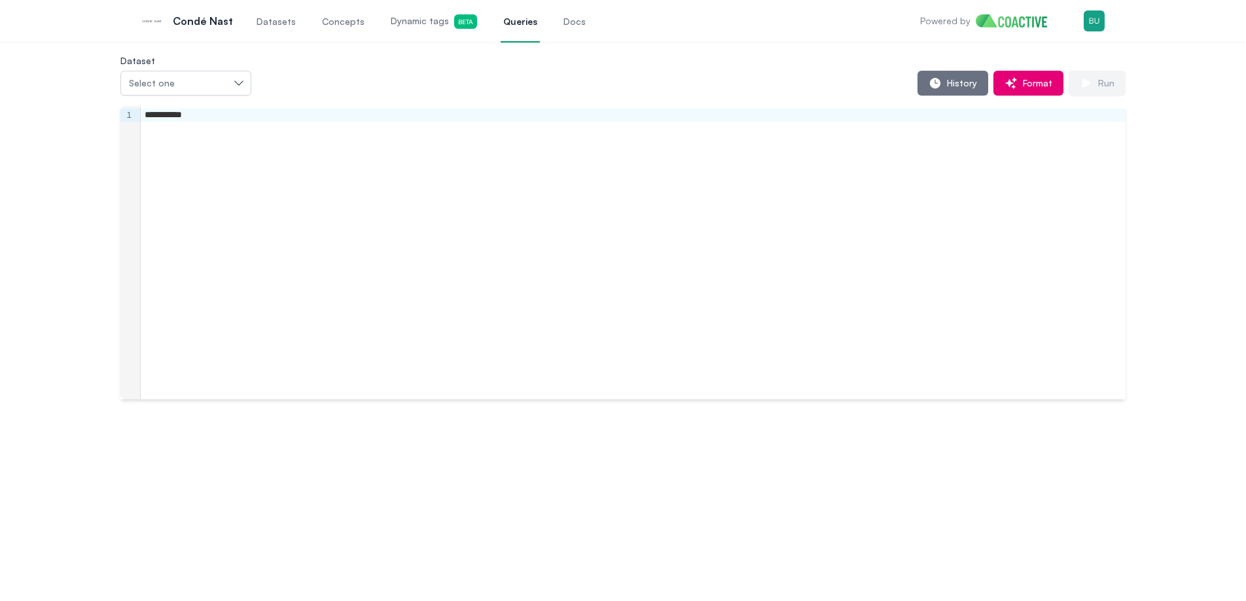
click at [697, 168] on div "**********" at bounding box center [633, 252] width 985 height 293
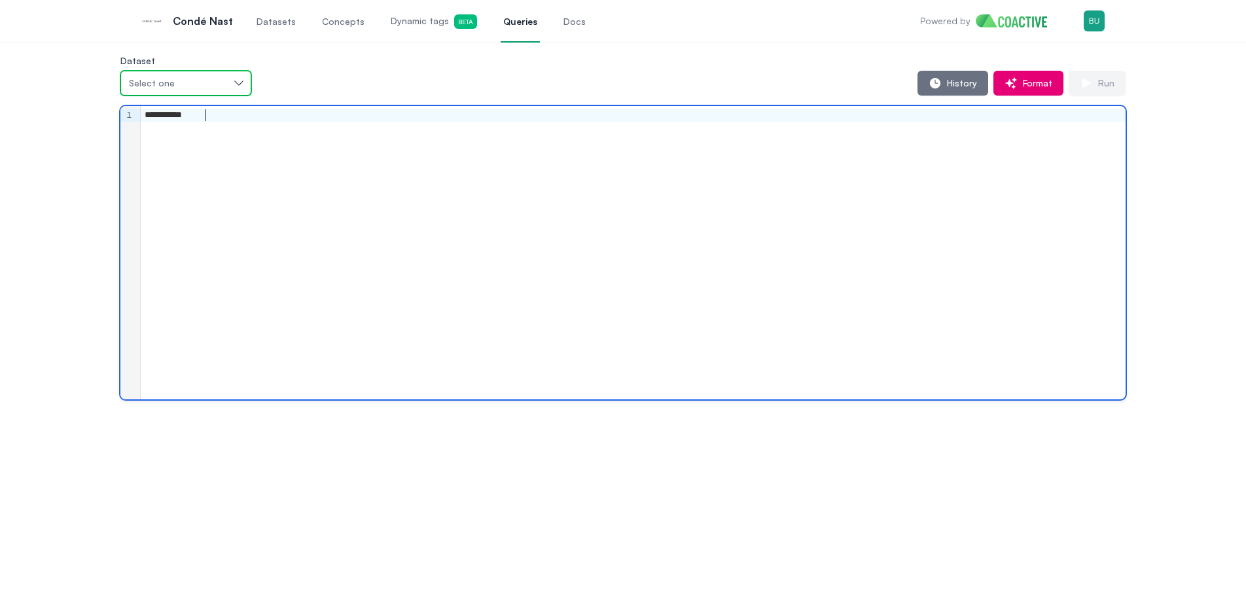
click at [223, 86] on div "Select one" at bounding box center [179, 83] width 101 height 13
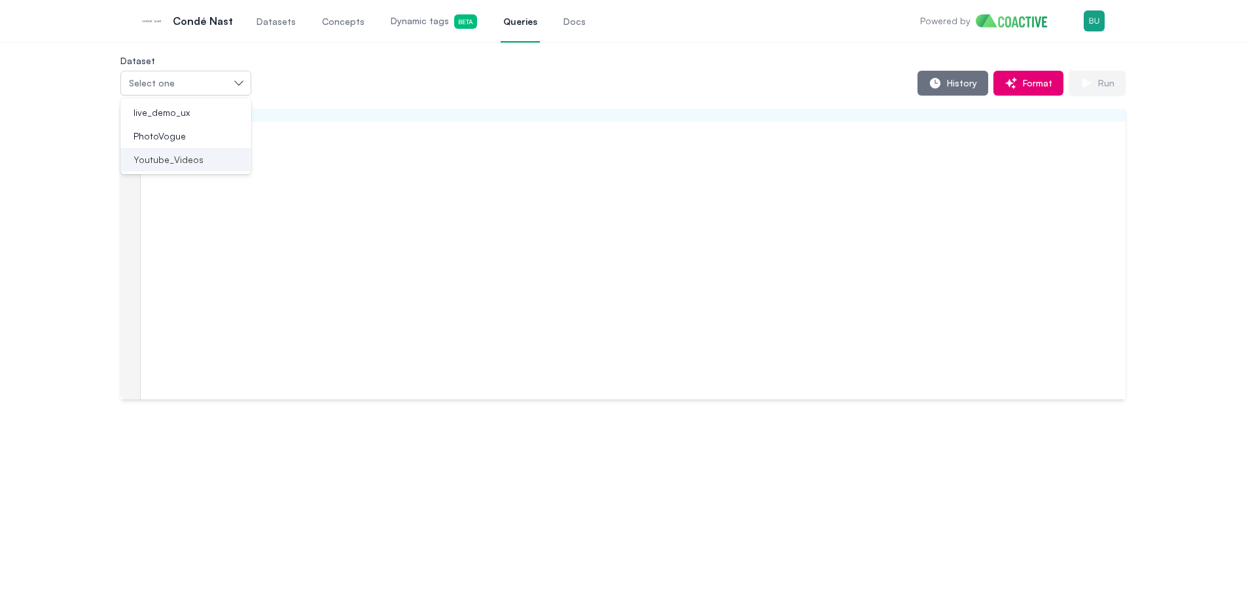
click at [212, 154] on div "Youtube_Videos" at bounding box center [177, 159] width 99 height 13
click at [461, 161] on div "**********" at bounding box center [633, 252] width 985 height 293
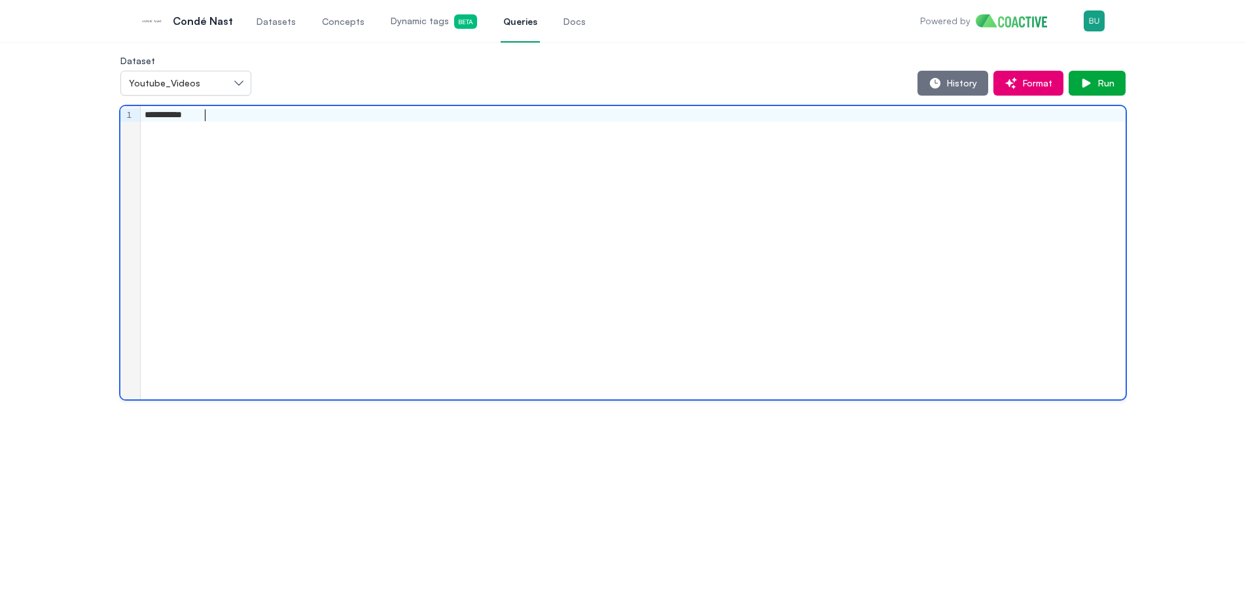
click at [698, 219] on div "**********" at bounding box center [633, 252] width 985 height 293
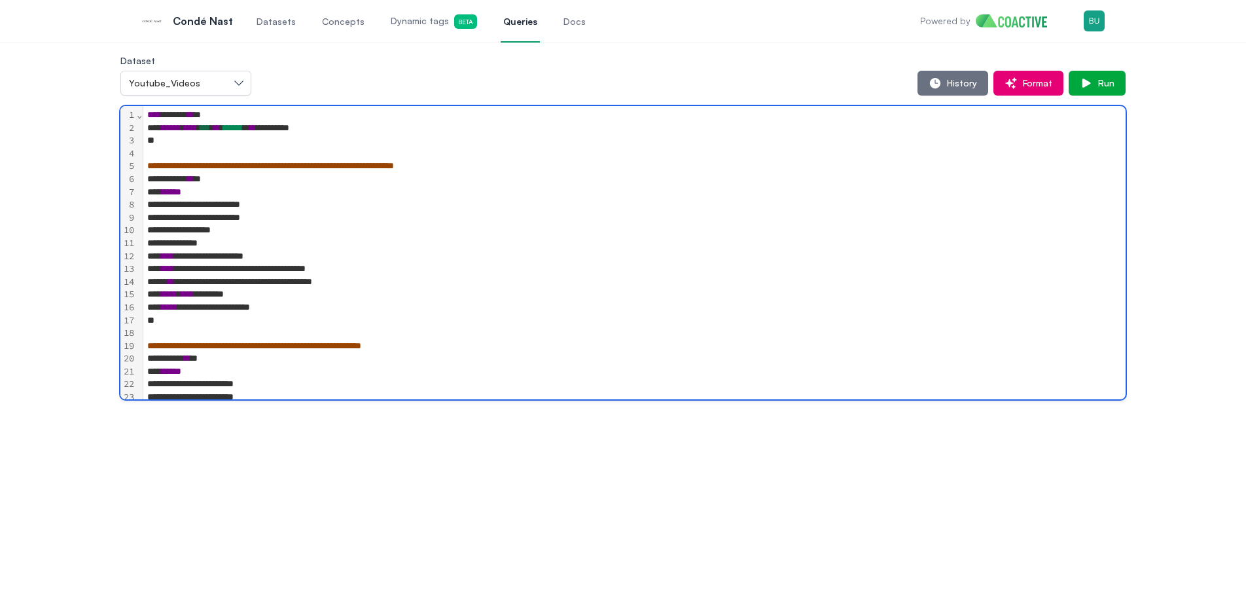
scroll to position [558, 0]
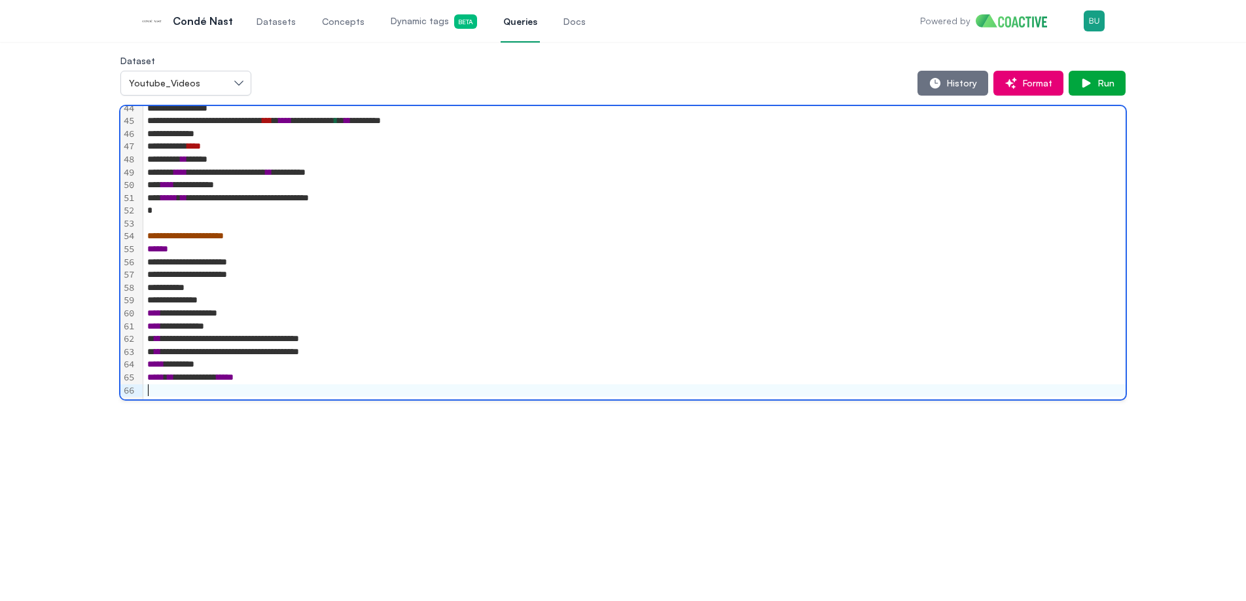
click at [829, 202] on div "**********" at bounding box center [633, 198] width 981 height 13
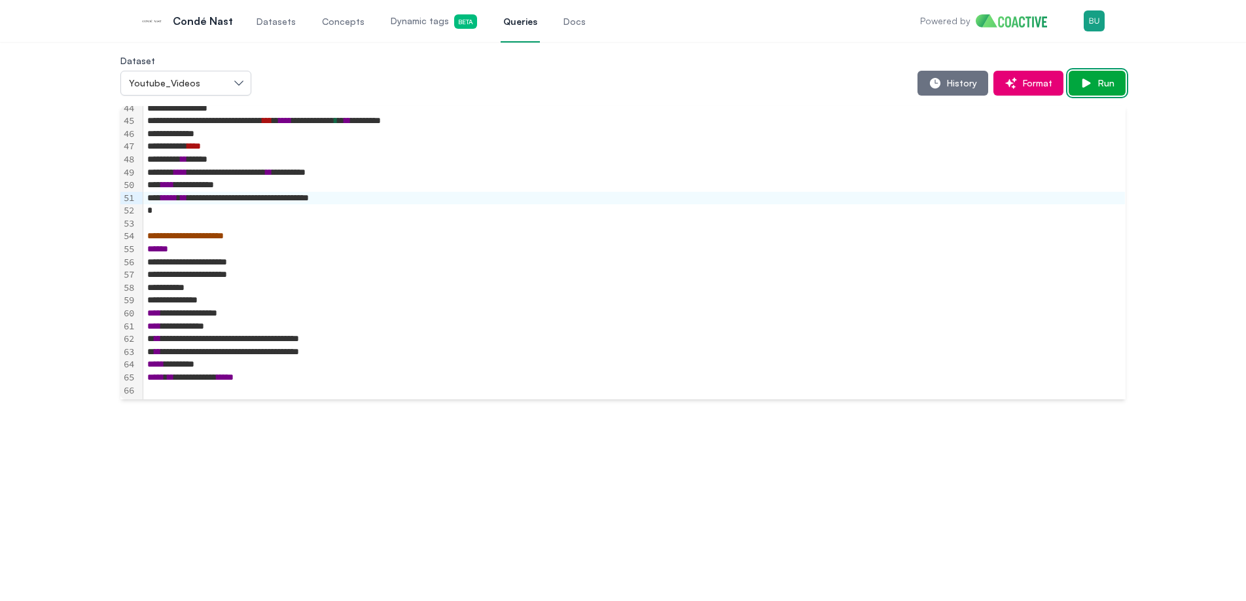
click at [1089, 86] on icon "button" at bounding box center [1086, 83] width 13 height 13
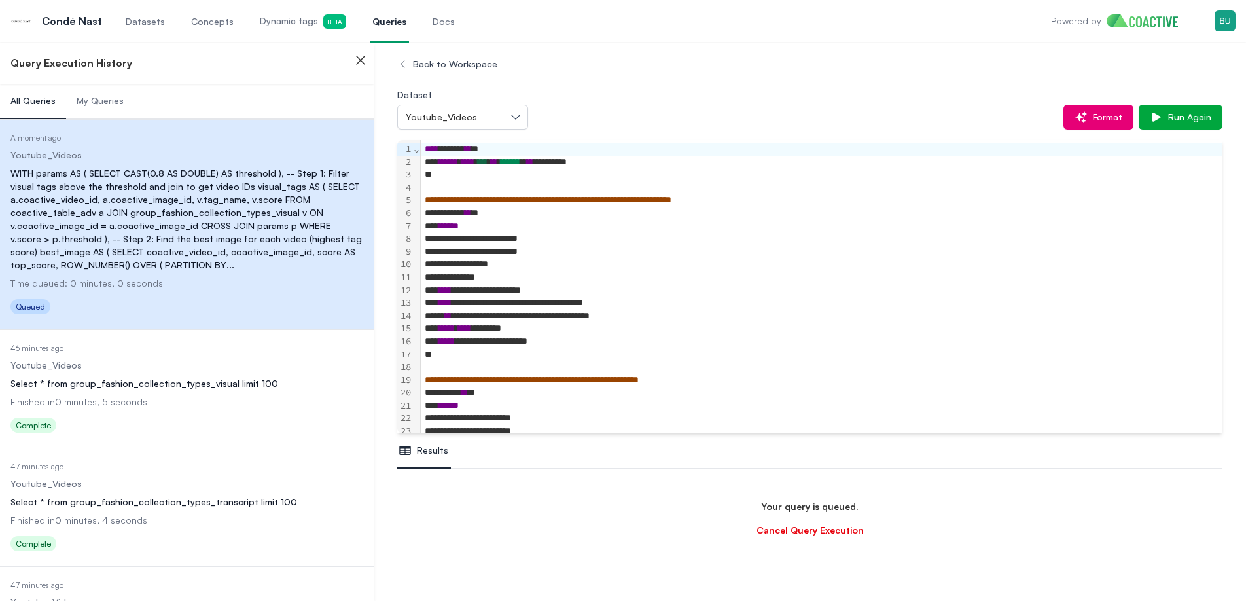
scroll to position [77, 0]
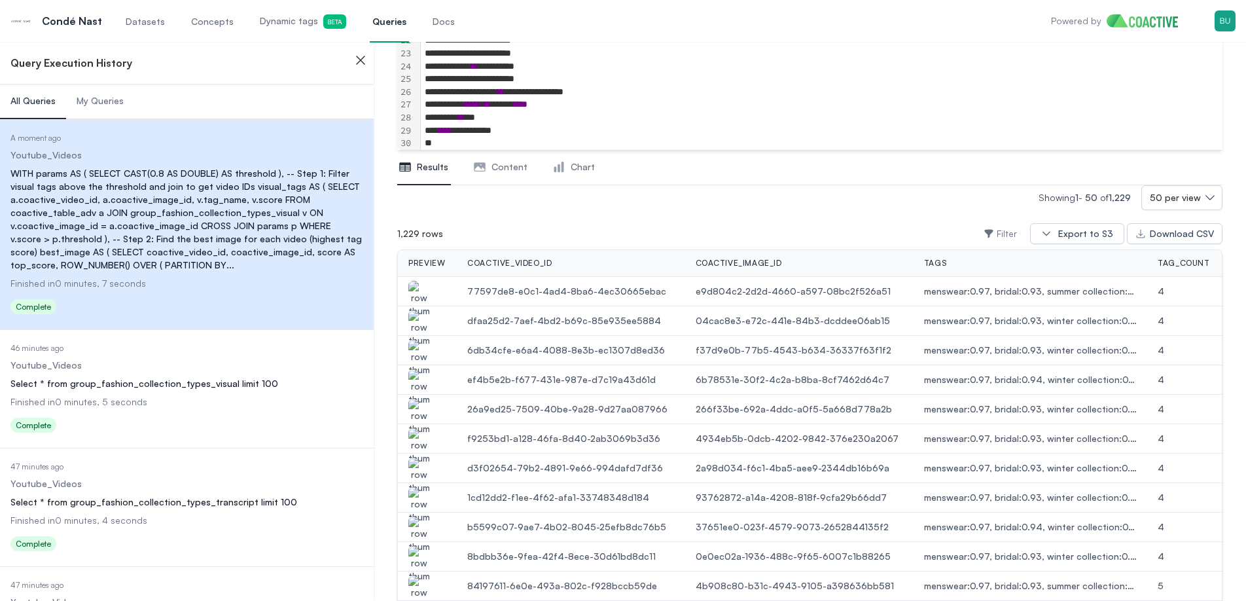
scroll to position [235, 0]
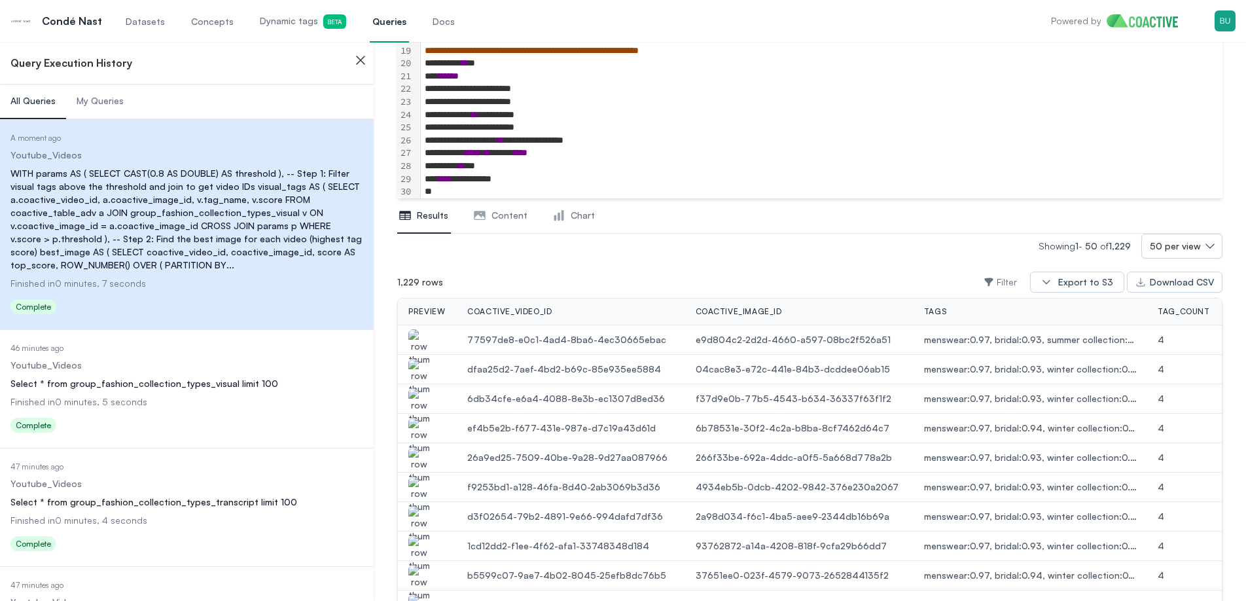
click at [429, 342] on img "button" at bounding box center [418, 347] width 21 height 37
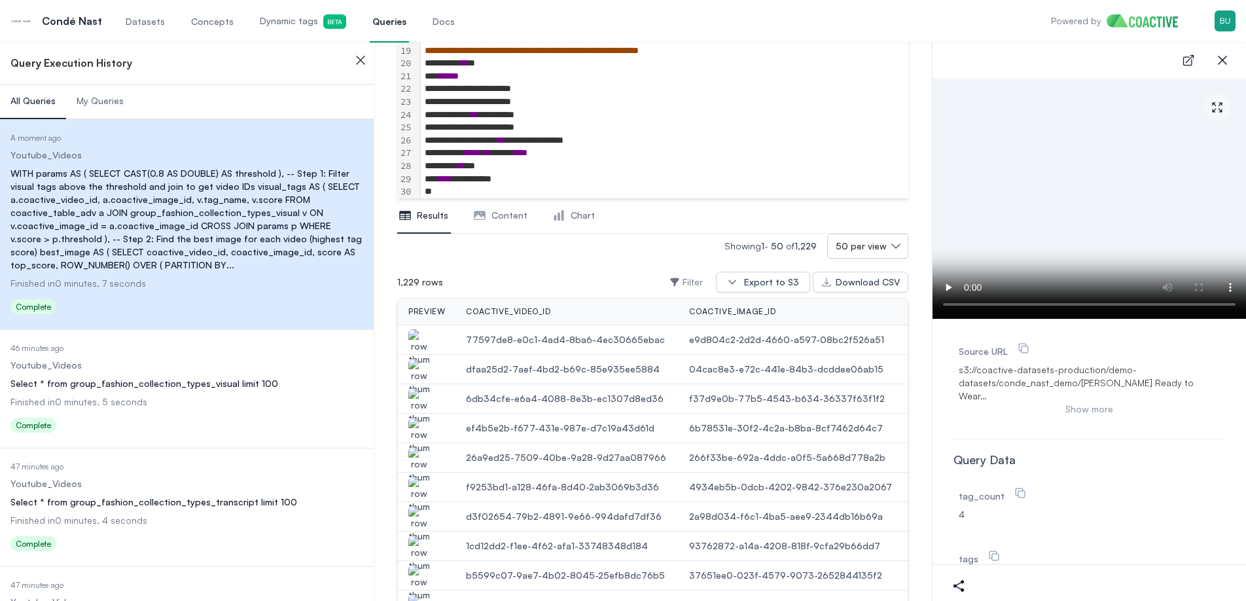
click at [418, 372] on img "button" at bounding box center [418, 377] width 21 height 37
click at [412, 407] on img "button" at bounding box center [418, 406] width 21 height 37
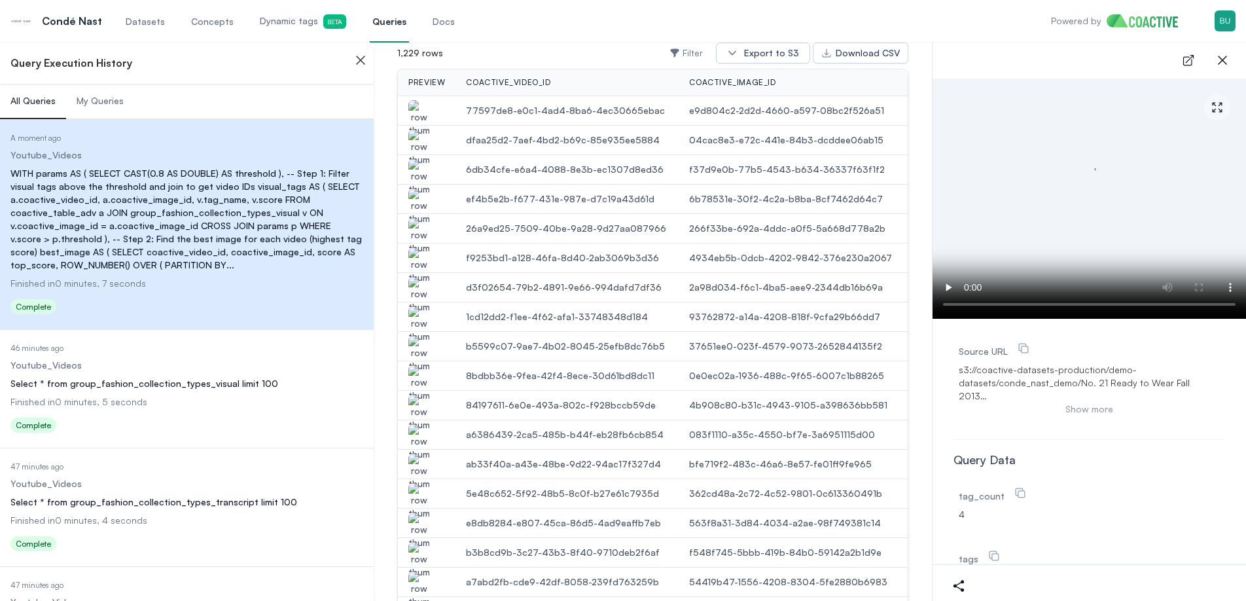
scroll to position [466, 0]
drag, startPoint x: 1220, startPoint y: 56, endPoint x: 1201, endPoint y: 86, distance: 35.9
click at [1220, 56] on icon "button" at bounding box center [1222, 60] width 16 height 16
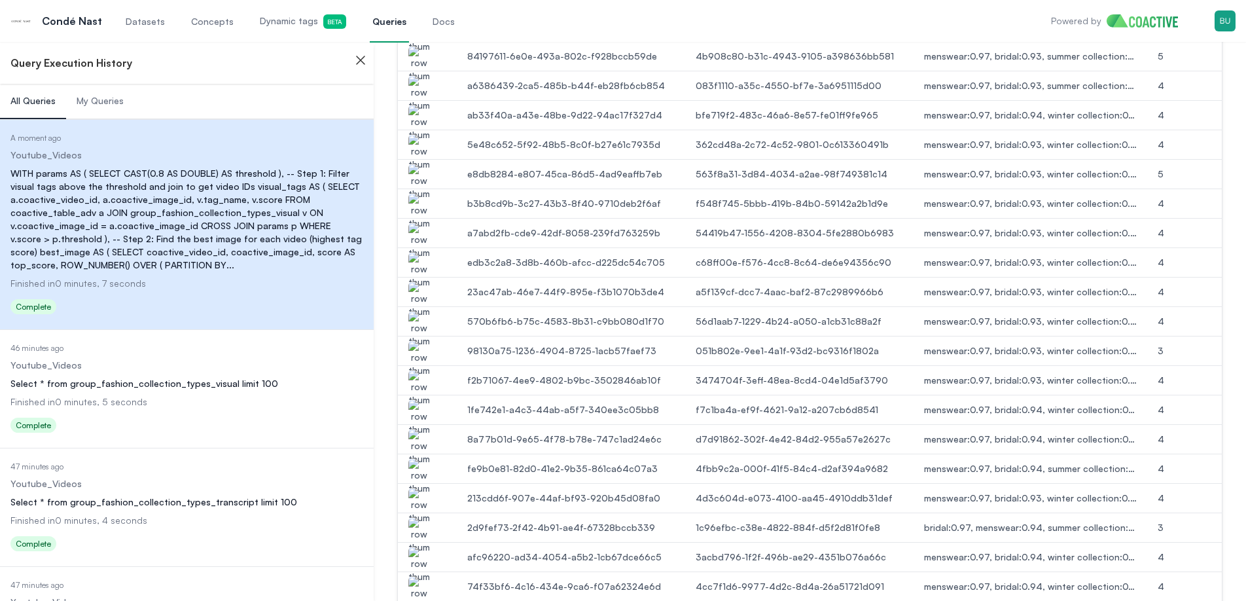
scroll to position [986, 0]
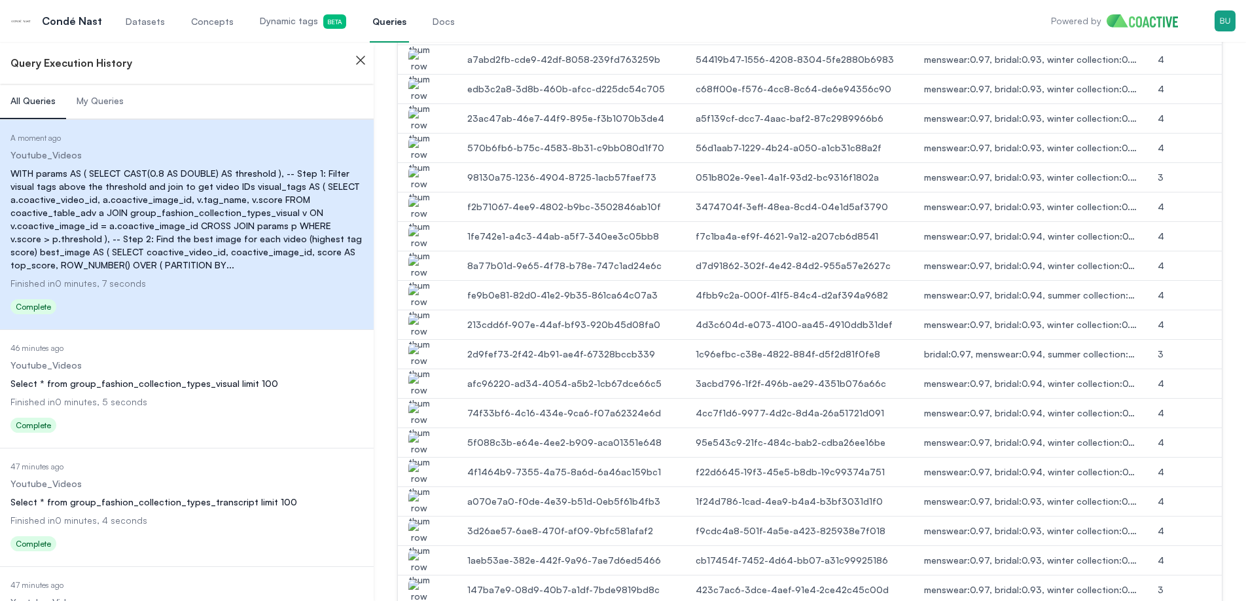
click at [416, 349] on img "button" at bounding box center [418, 361] width 21 height 37
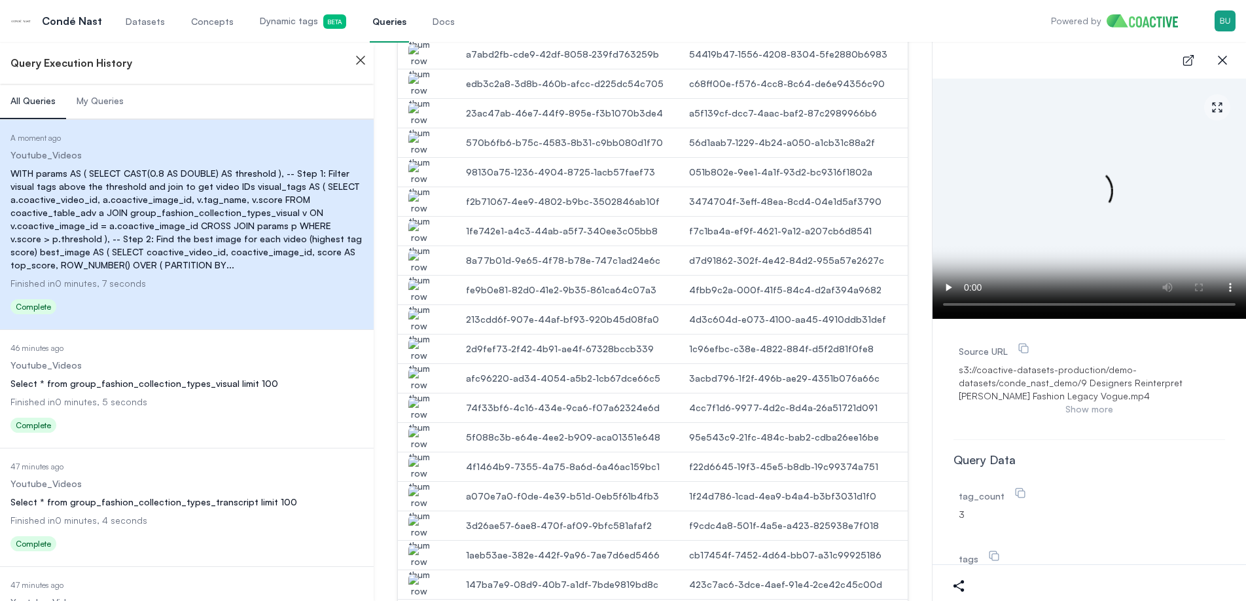
scroll to position [992, 0]
click at [1222, 63] on icon "button" at bounding box center [1222, 60] width 16 height 16
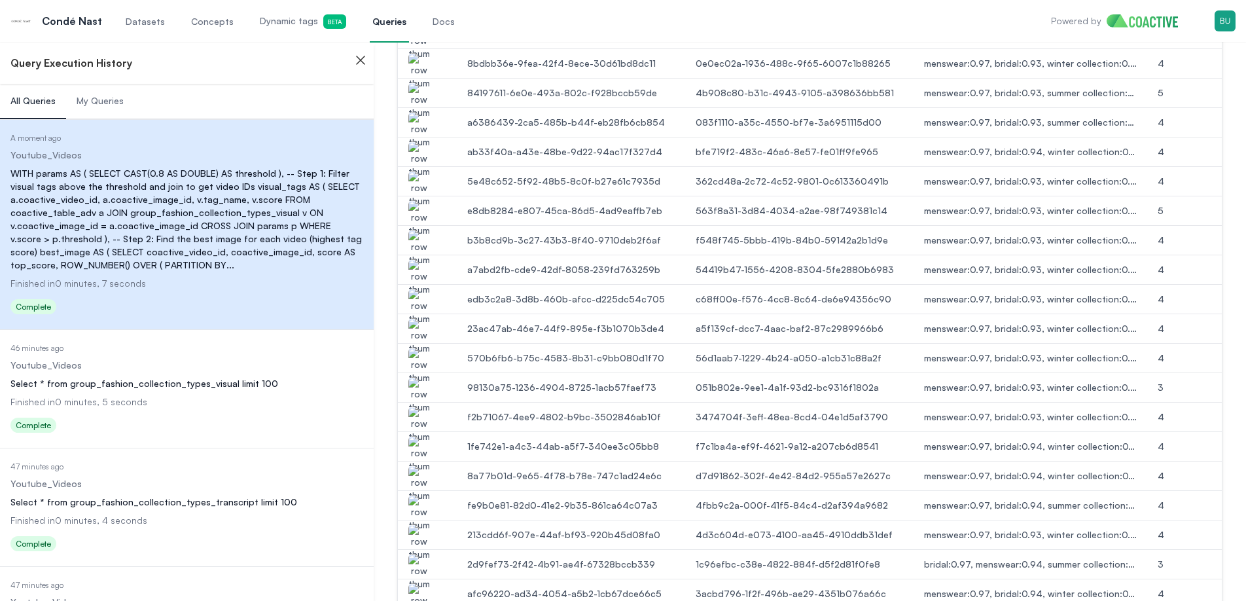
scroll to position [777, 0]
drag, startPoint x: 1135, startPoint y: 386, endPoint x: 1043, endPoint y: 387, distance: 92.3
click at [1044, 387] on span "menswear:0.97, bridal:0.93, winter collection:0.86" at bounding box center [1030, 386] width 213 height 13
drag, startPoint x: 1031, startPoint y: 390, endPoint x: 1022, endPoint y: 402, distance: 14.9
click at [1031, 390] on span "menswear:0.97, bridal:0.93, winter collection:0.86" at bounding box center [1030, 386] width 213 height 13
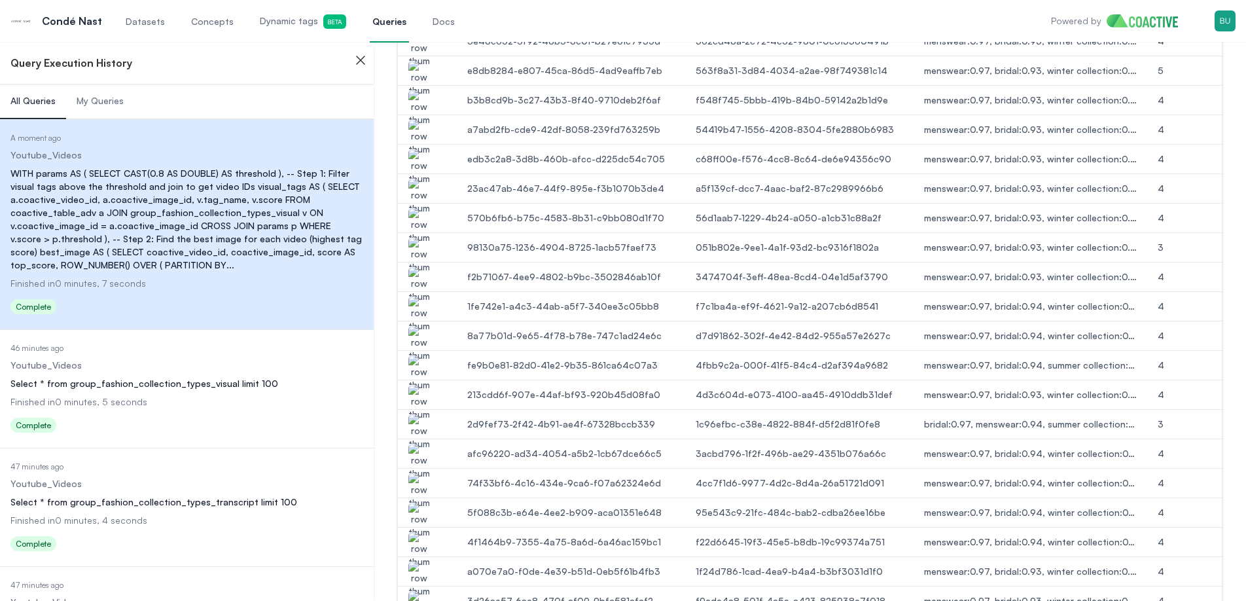
scroll to position [951, 0]
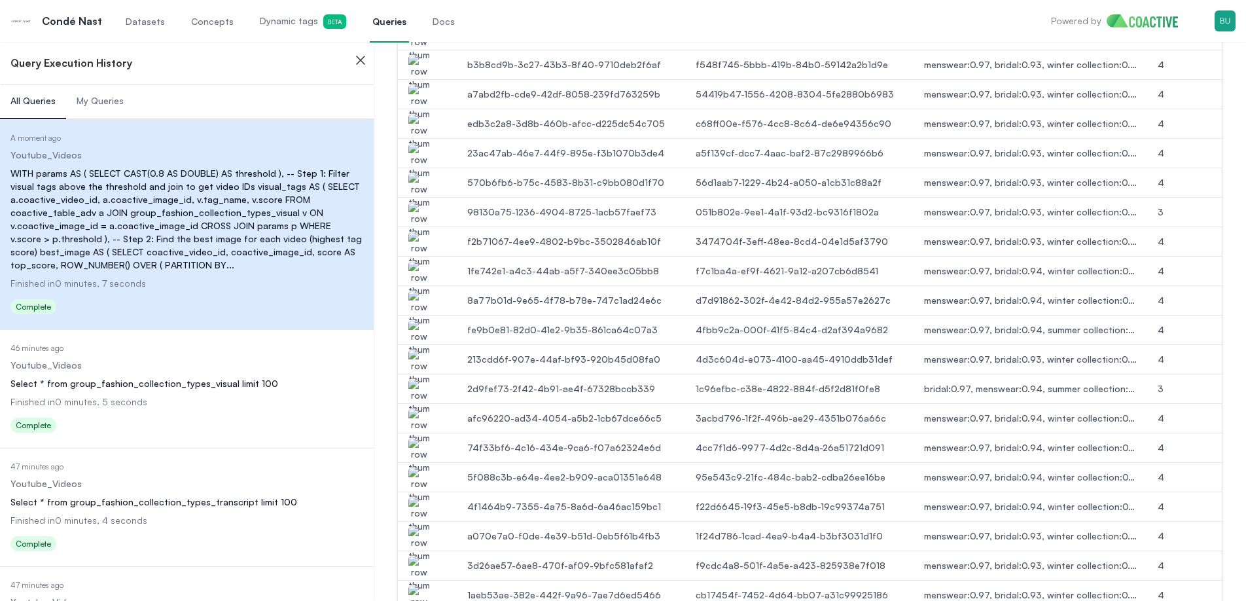
click at [423, 389] on img "button" at bounding box center [418, 396] width 21 height 37
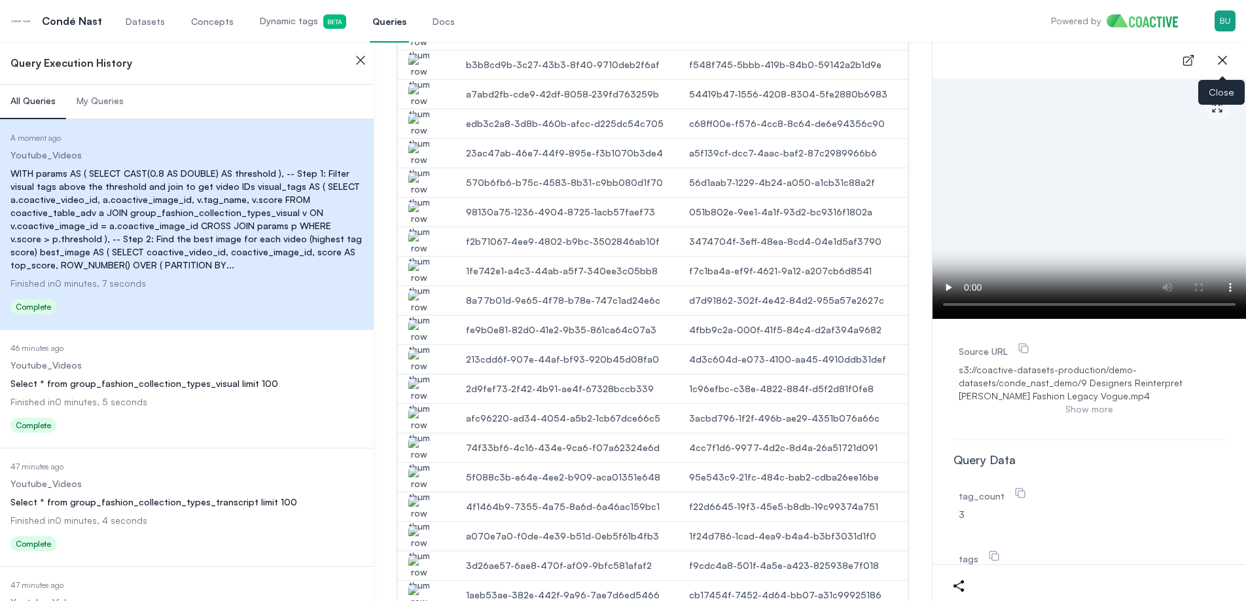
click at [1220, 58] on icon "button" at bounding box center [1222, 60] width 16 height 16
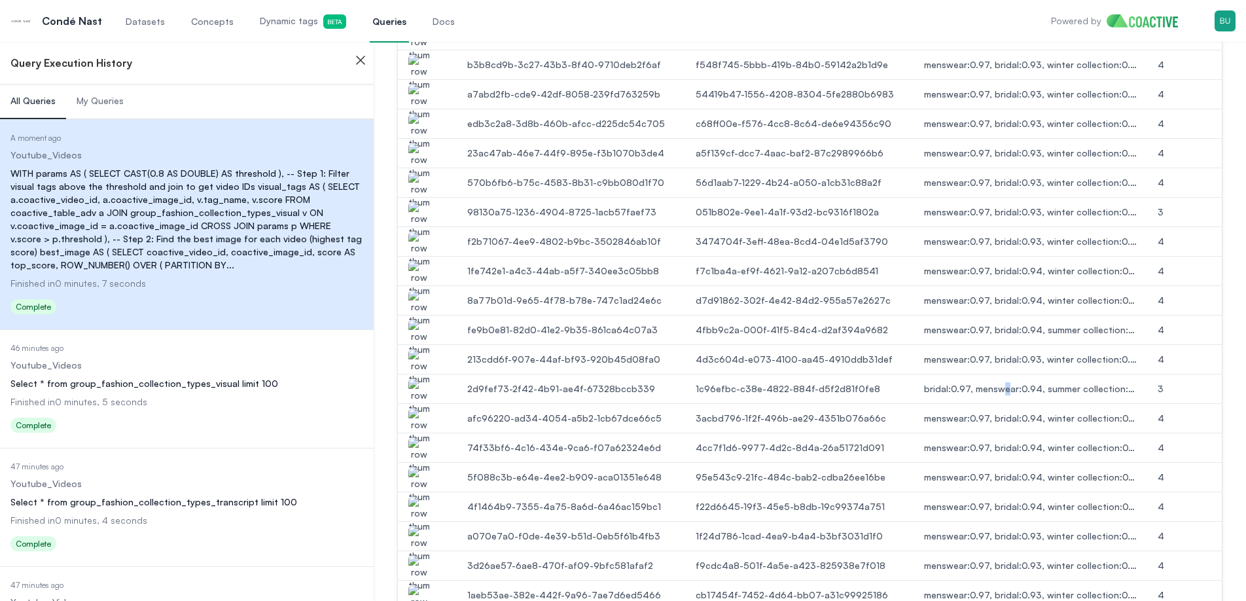
drag, startPoint x: 992, startPoint y: 387, endPoint x: 1034, endPoint y: 387, distance: 41.9
click at [1007, 385] on span "bridal:0.97, menswear:0.94, summer collection:0.86" at bounding box center [1030, 388] width 213 height 13
drag, startPoint x: 1062, startPoint y: 387, endPoint x: 1078, endPoint y: 398, distance: 19.8
click at [1062, 387] on span "bridal:0.97, menswear:0.94, summer collection:0.86" at bounding box center [1030, 388] width 213 height 13
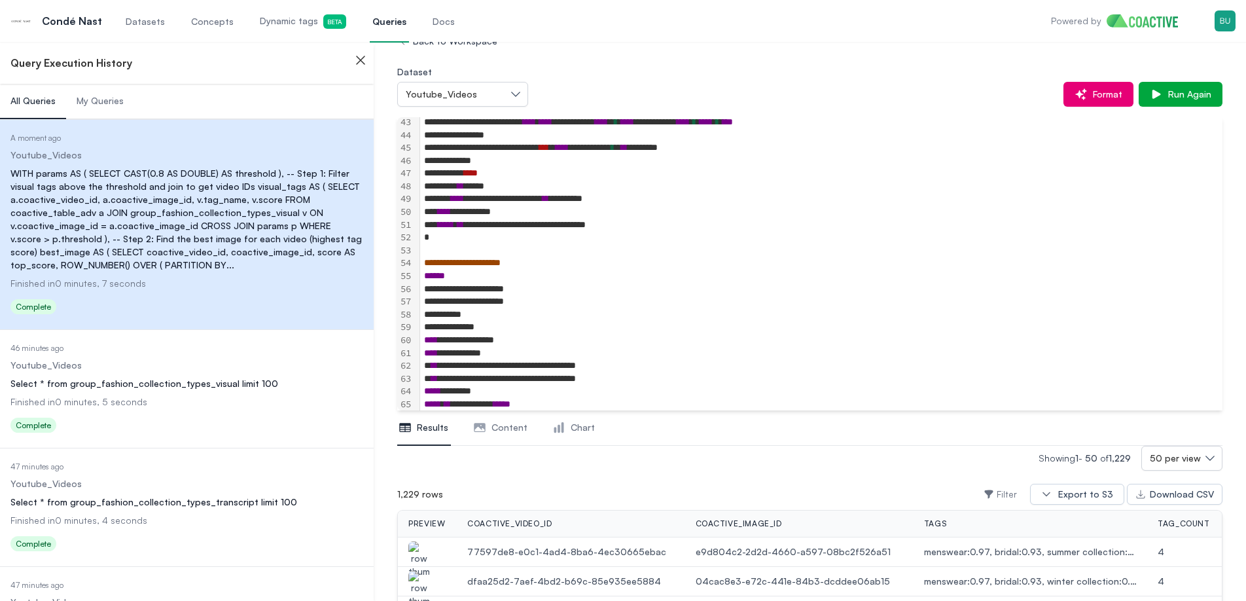
scroll to position [26, 0]
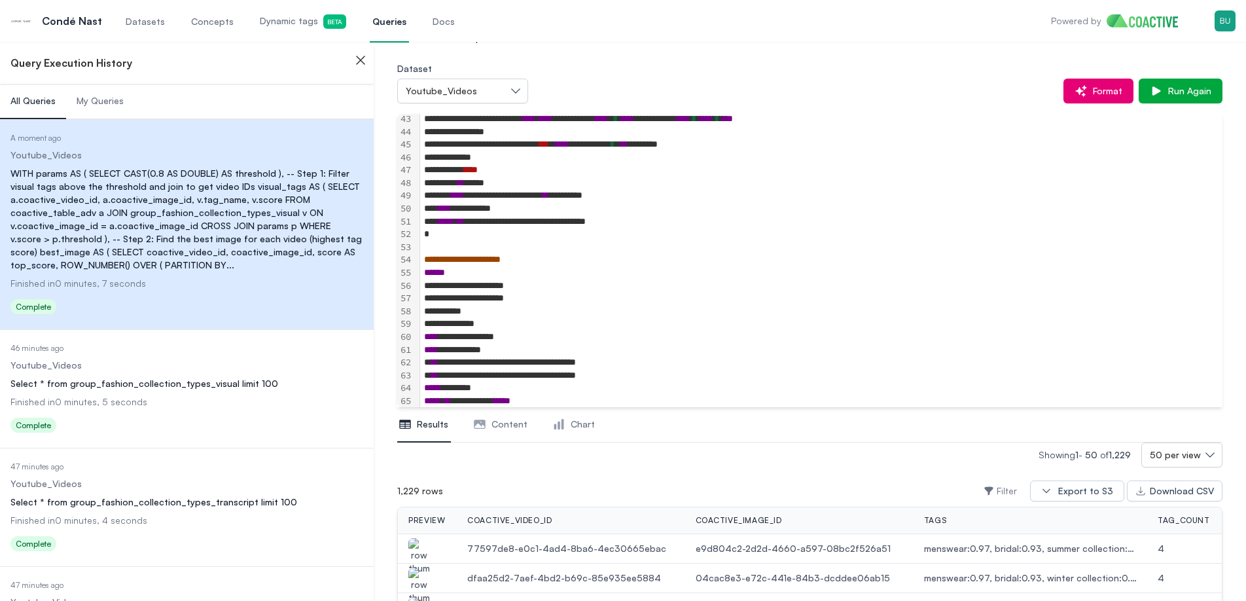
click at [37, 98] on span "All Queries" at bounding box center [32, 100] width 45 height 13
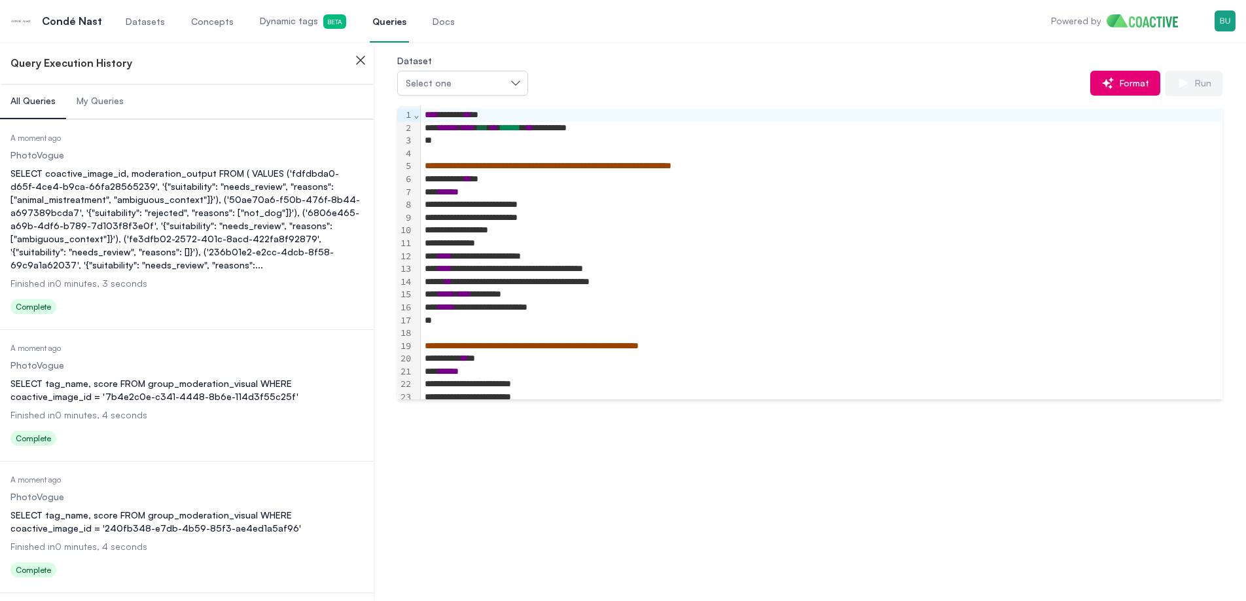
click at [156, 190] on div "SELECT coactive_image_id, moderation_output FROM ( VALUES ('fdfdbda0-d65f-4ce4-…" at bounding box center [186, 219] width 353 height 105
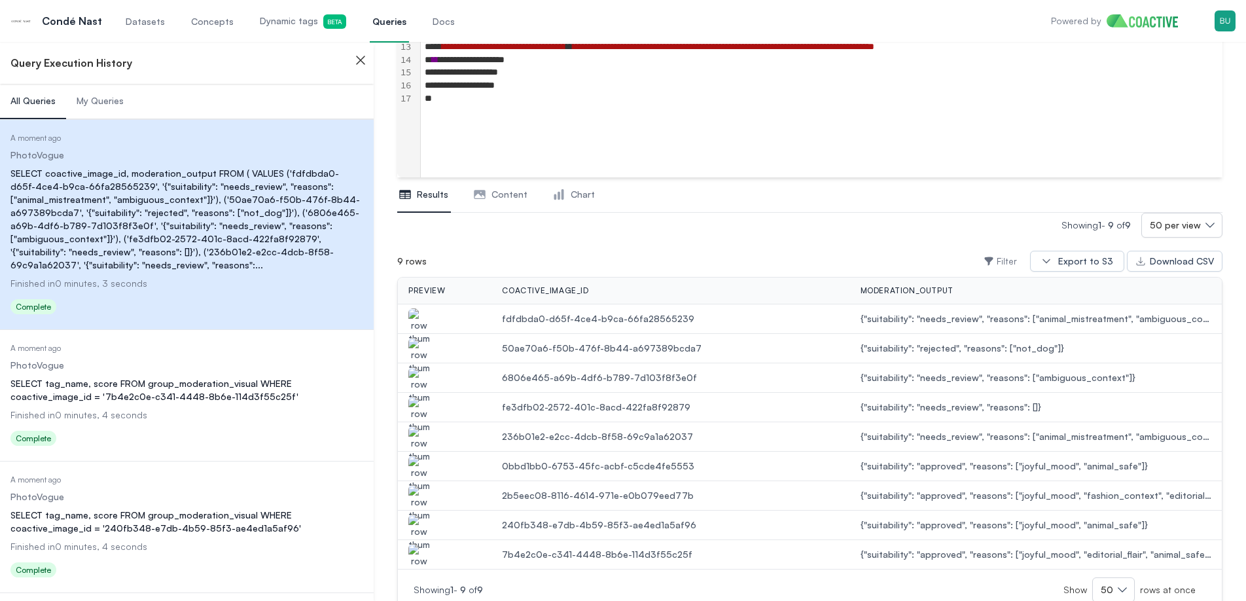
scroll to position [257, 0]
click at [415, 314] on img "button" at bounding box center [418, 325] width 21 height 37
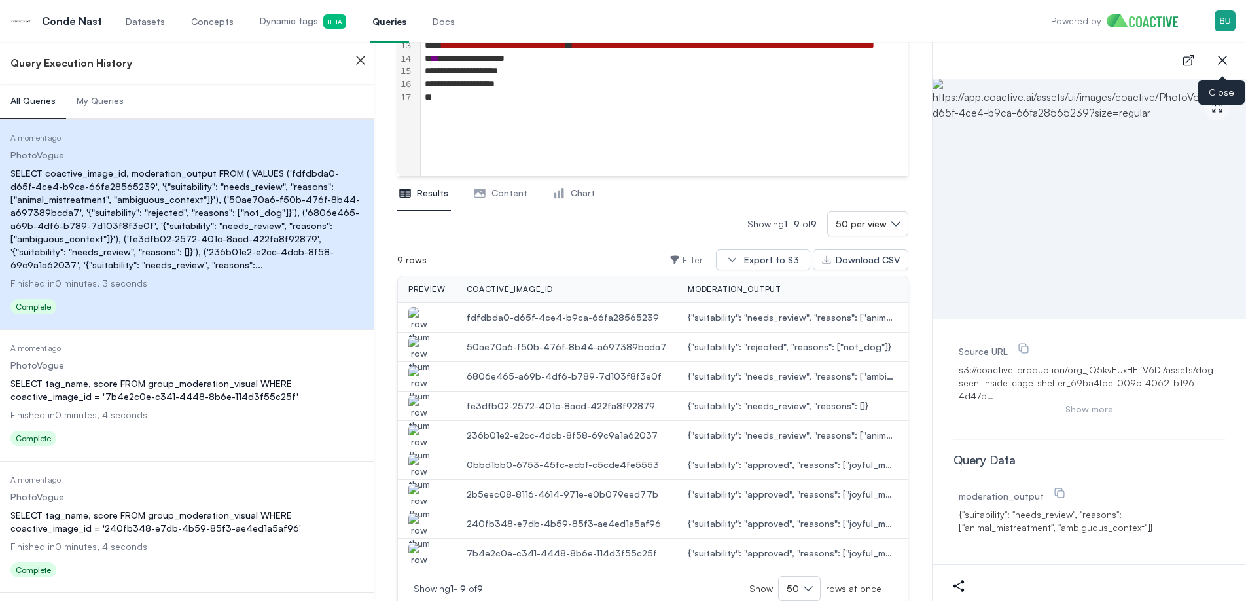
click at [1214, 61] on icon "button" at bounding box center [1222, 60] width 16 height 16
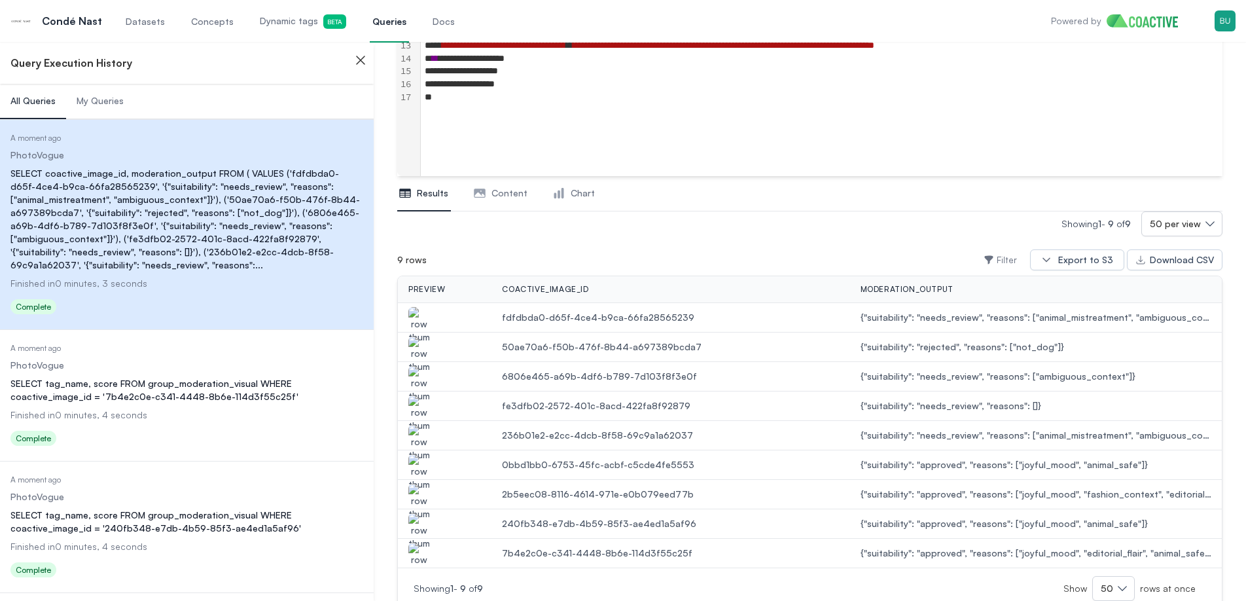
drag, startPoint x: 486, startPoint y: 133, endPoint x: 434, endPoint y: 116, distance: 54.2
click at [487, 132] on div "**********" at bounding box center [855, 29] width 868 height 293
click at [135, 18] on span "Datasets" at bounding box center [145, 21] width 39 height 13
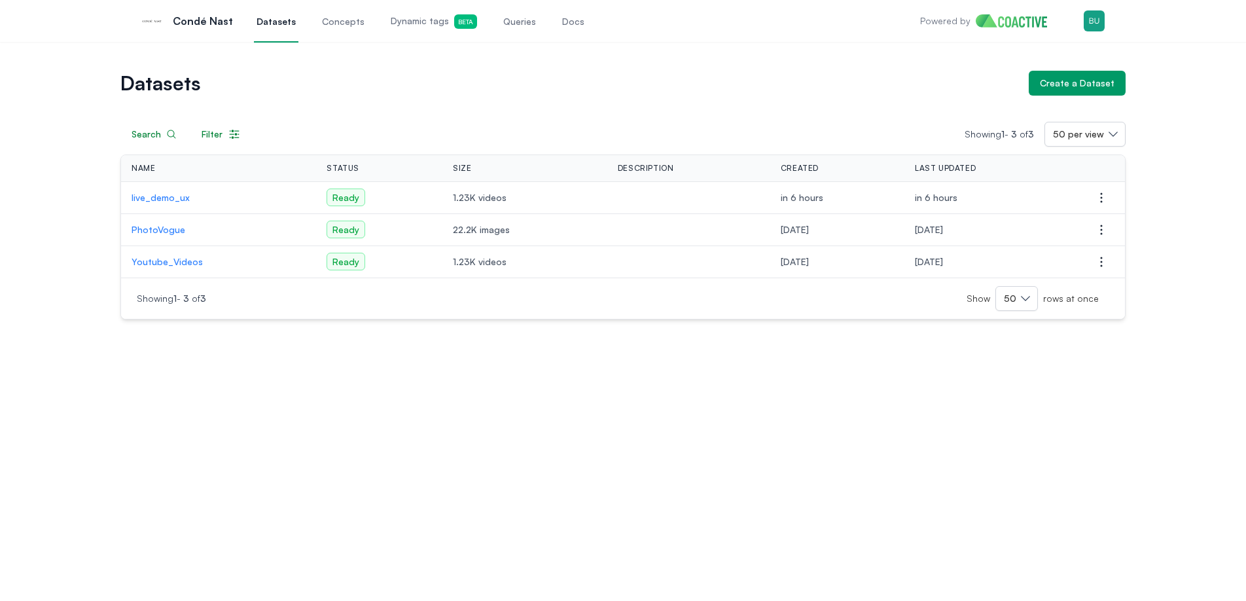
click at [535, 425] on div "Datasets Create a Dataset Search Filter Showing 1 - 3 of 3 50 per view Name Sta…" at bounding box center [623, 321] width 1246 height 559
click at [219, 424] on div "Datasets Create a Dataset Search Filter Showing 1 - 3 of 3 50 per view Name Sta…" at bounding box center [623, 321] width 1246 height 559
click at [383, 493] on div "Datasets Create a Dataset Search Filter Showing 1 - 3 of 3 50 per view Name Sta…" at bounding box center [623, 321] width 1246 height 559
click at [553, 457] on div "Datasets Create a Dataset Search Filter Showing 1 - 3 of 3 50 per view Name Sta…" at bounding box center [623, 321] width 1246 height 559
click at [379, 390] on div "Datasets Create a Dataset Search Filter Showing 1 - 3 of 3 50 per view Name Sta…" at bounding box center [623, 321] width 1246 height 559
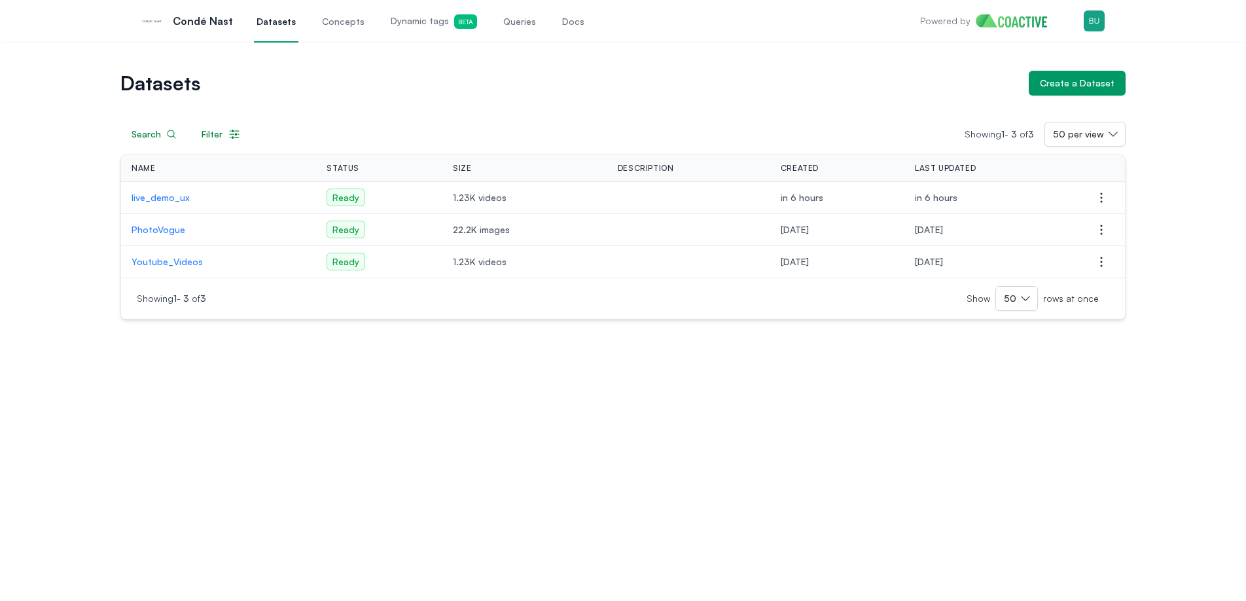
click at [431, 341] on div "Datasets Create a Dataset Search Filter Showing 1 - 3 of 3 50 per view Name Sta…" at bounding box center [623, 321] width 1246 height 559
click at [493, 437] on div "Datasets Create a Dataset Search Filter Showing 1 - 3 of 3 50 per view Name Sta…" at bounding box center [623, 321] width 1246 height 559
click at [171, 231] on p "PhotoVogue" at bounding box center [219, 229] width 174 height 13
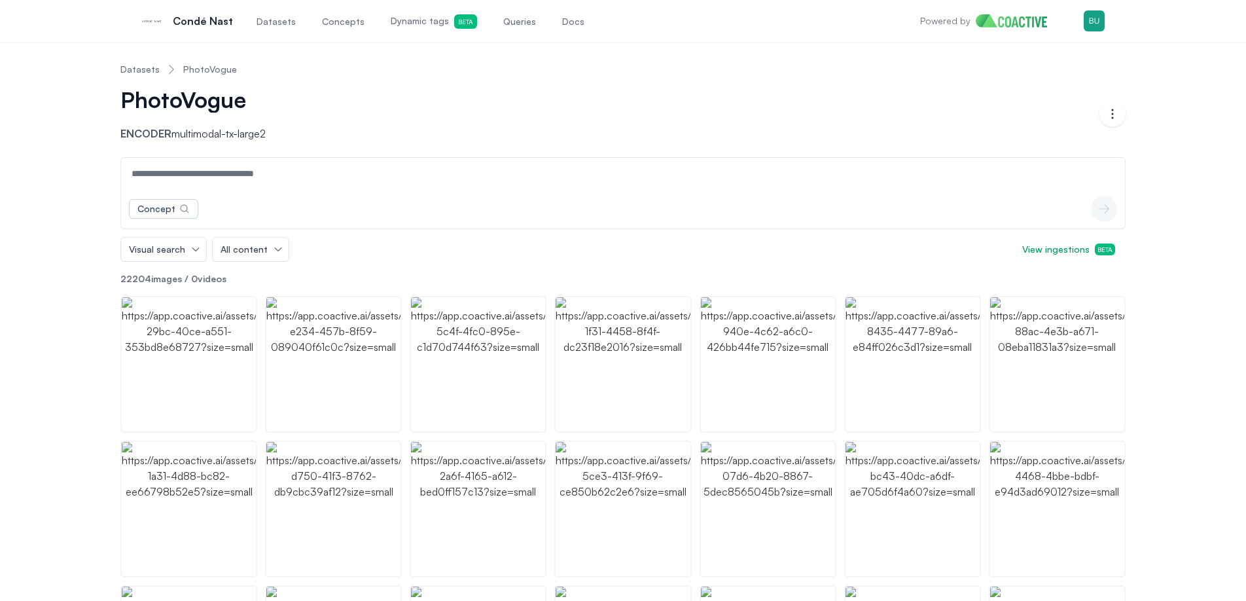
click at [623, 92] on div "PhotoVogue Encoder multimodal-tx-large2" at bounding box center [609, 113] width 979 height 55
click at [425, 24] on span "Dynamic tags Beta" at bounding box center [434, 21] width 86 height 14
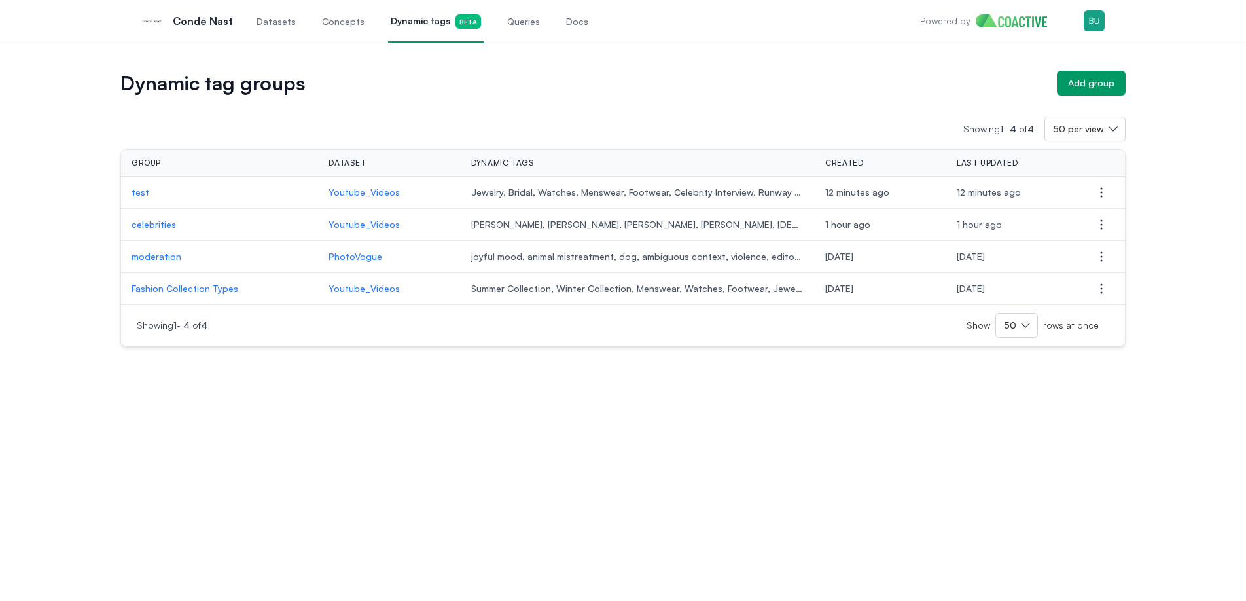
click at [162, 257] on p "moderation" at bounding box center [220, 256] width 176 height 13
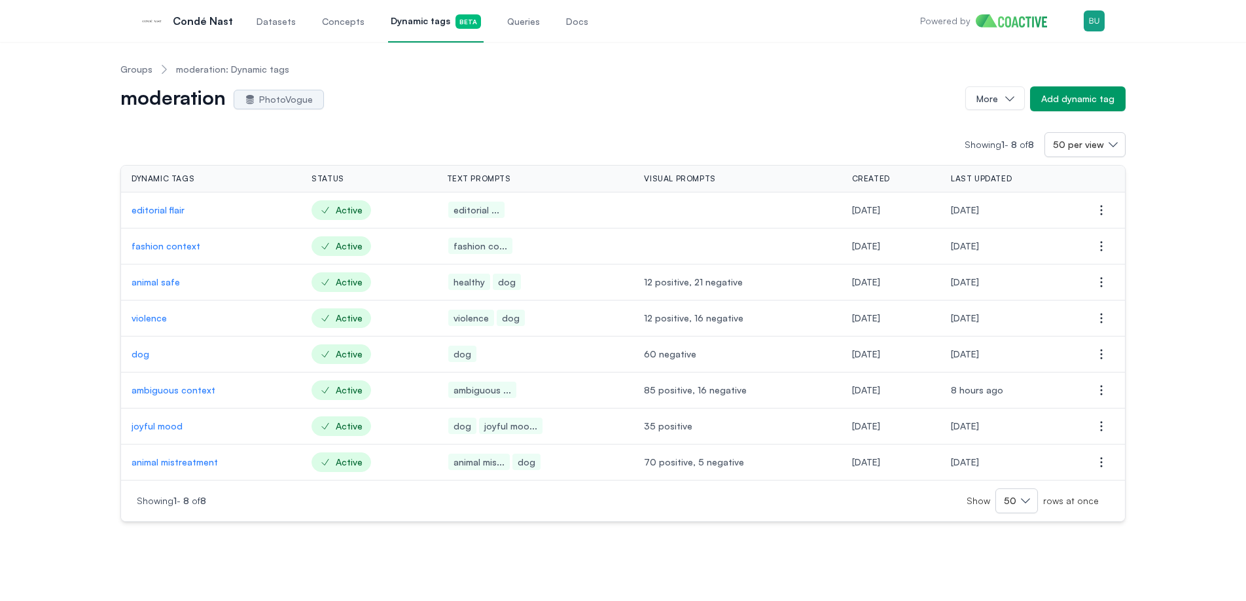
click at [162, 213] on p "editorial flair" at bounding box center [211, 209] width 159 height 13
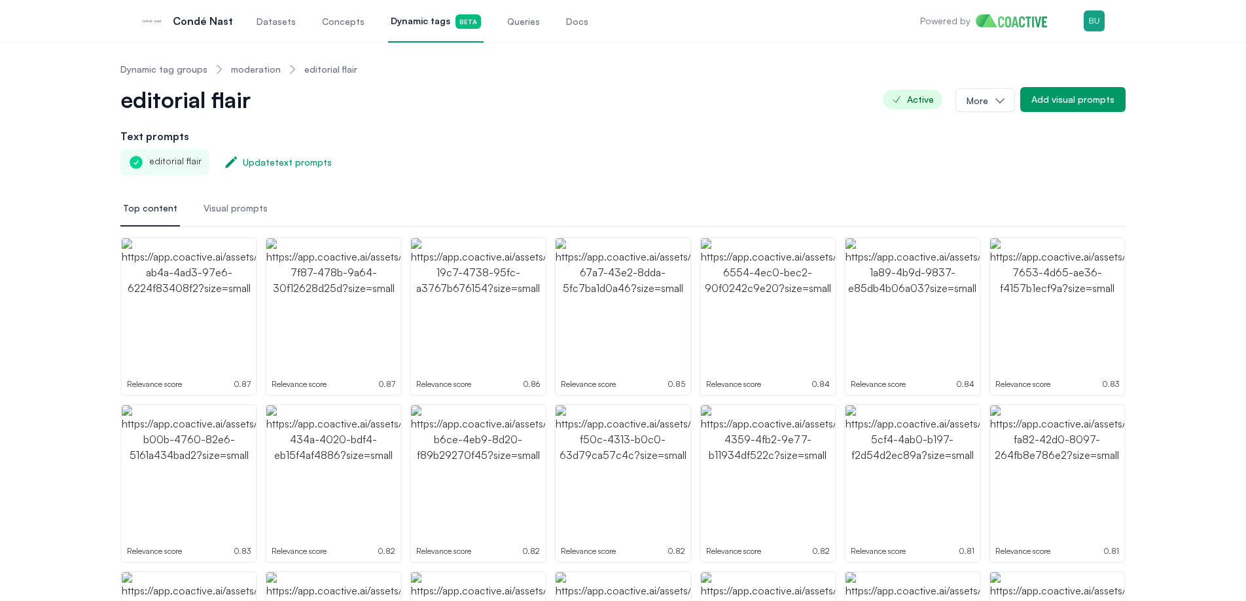
click at [254, 68] on link "moderation" at bounding box center [256, 69] width 50 height 13
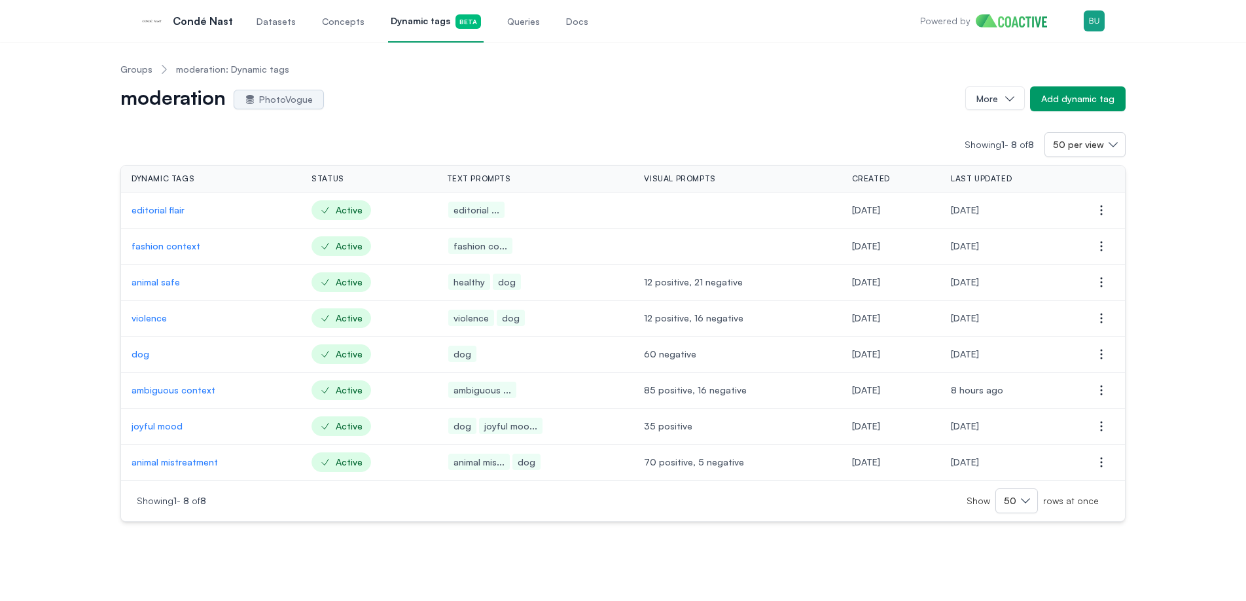
click at [87, 367] on div "Groups moderation: Dynamic tags moderation PhotoVogue More Add dynamic tag Show…" at bounding box center [623, 286] width 1199 height 469
click at [139, 354] on p "dog" at bounding box center [211, 353] width 159 height 13
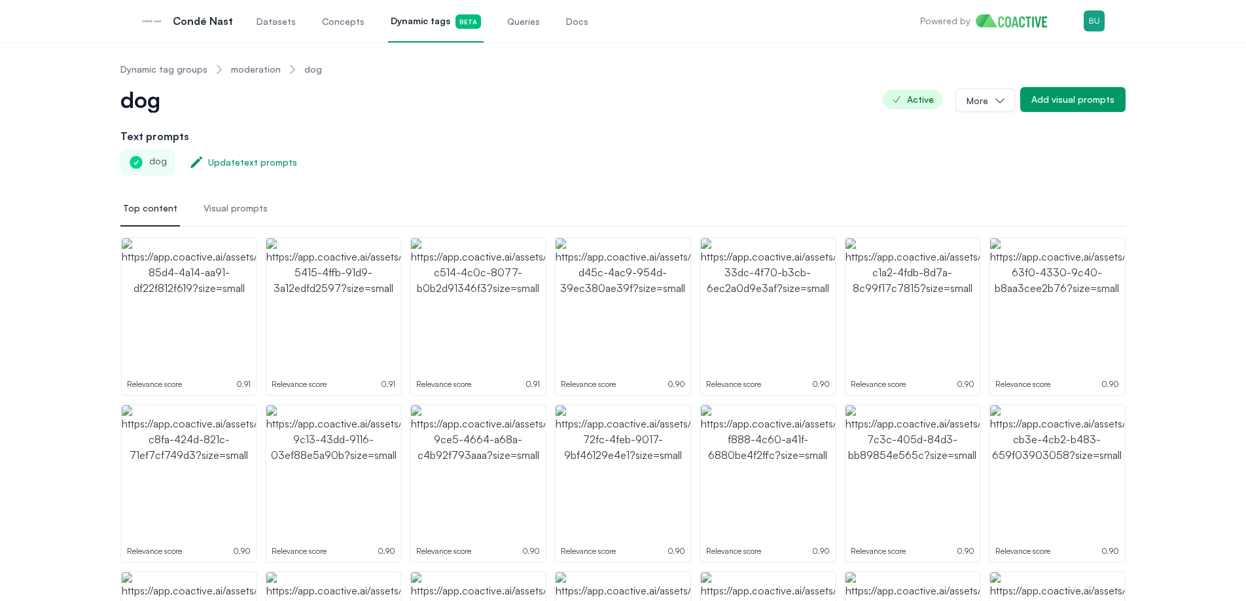
click at [1040, 151] on div "dog Update text prompts" at bounding box center [622, 162] width 1005 height 26
click at [184, 66] on link "Dynamic tag groups" at bounding box center [163, 69] width 87 height 13
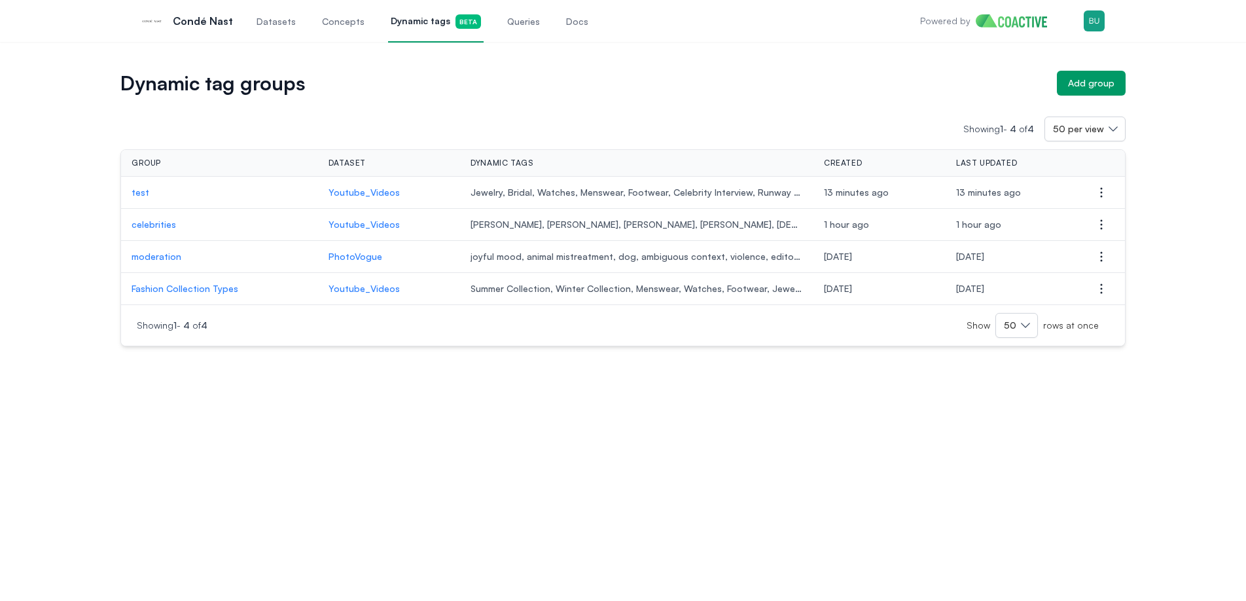
click at [504, 27] on link "Queries" at bounding box center [523, 20] width 38 height 43
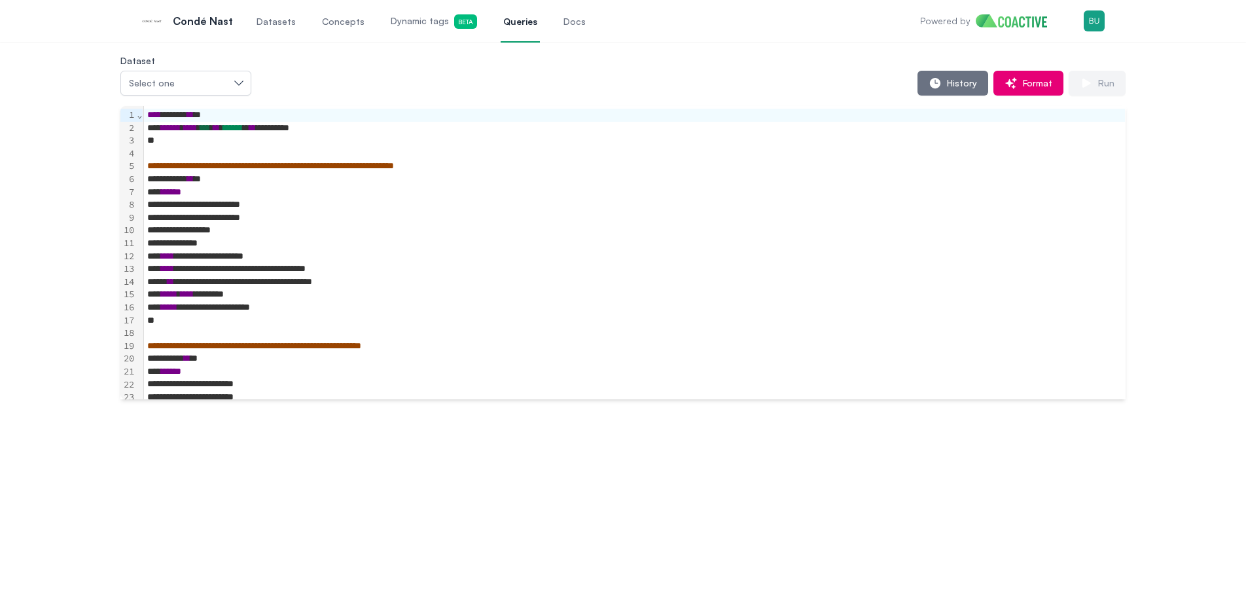
click at [547, 76] on div "History Format Run" at bounding box center [688, 83] width 874 height 25
click at [943, 74] on button "History" at bounding box center [952, 83] width 71 height 25
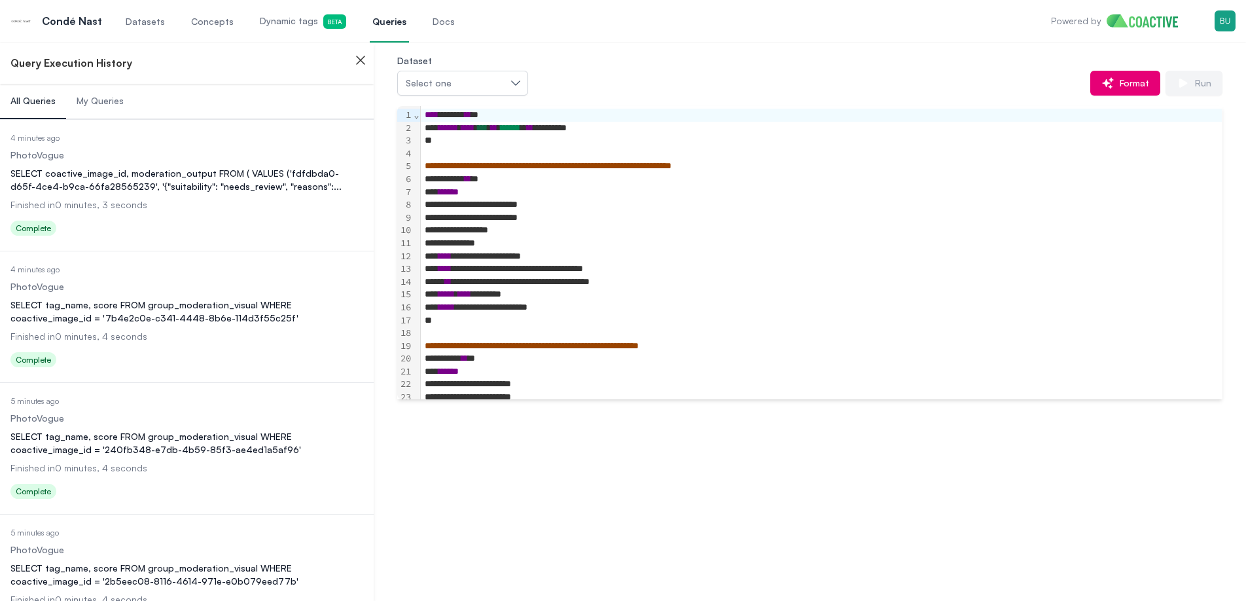
click at [198, 186] on div "SELECT coactive_image_id, moderation_output FROM ( VALUES ('fdfdbda0-d65f-4ce4-…" at bounding box center [186, 180] width 353 height 26
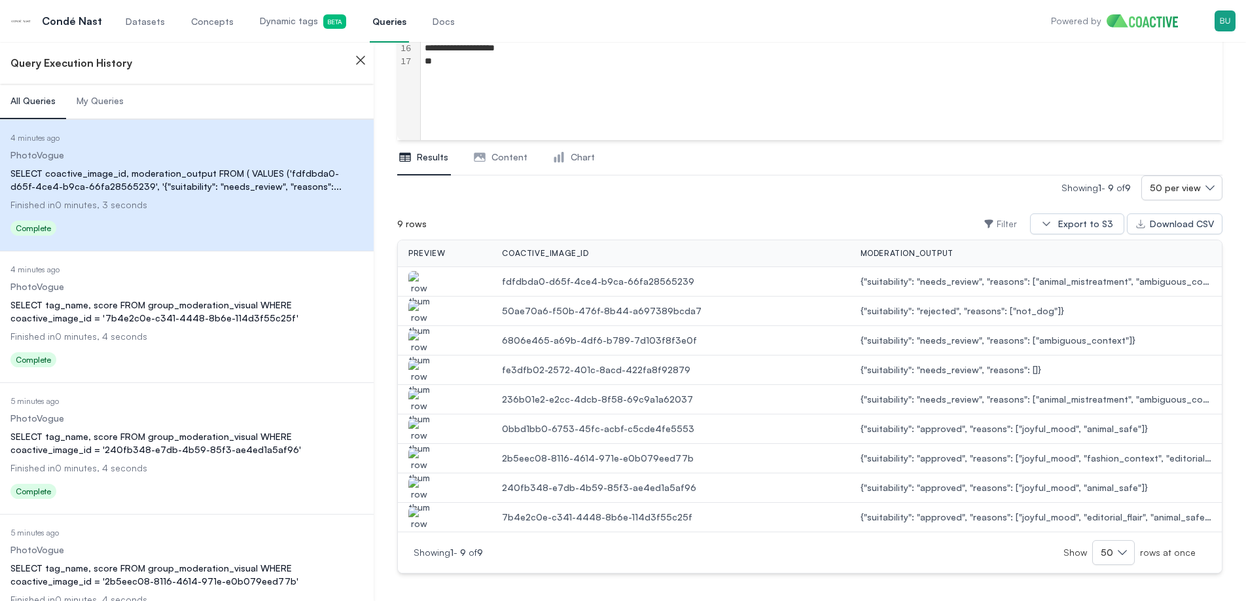
scroll to position [297, 0]
click at [362, 64] on icon "button" at bounding box center [361, 60] width 16 height 16
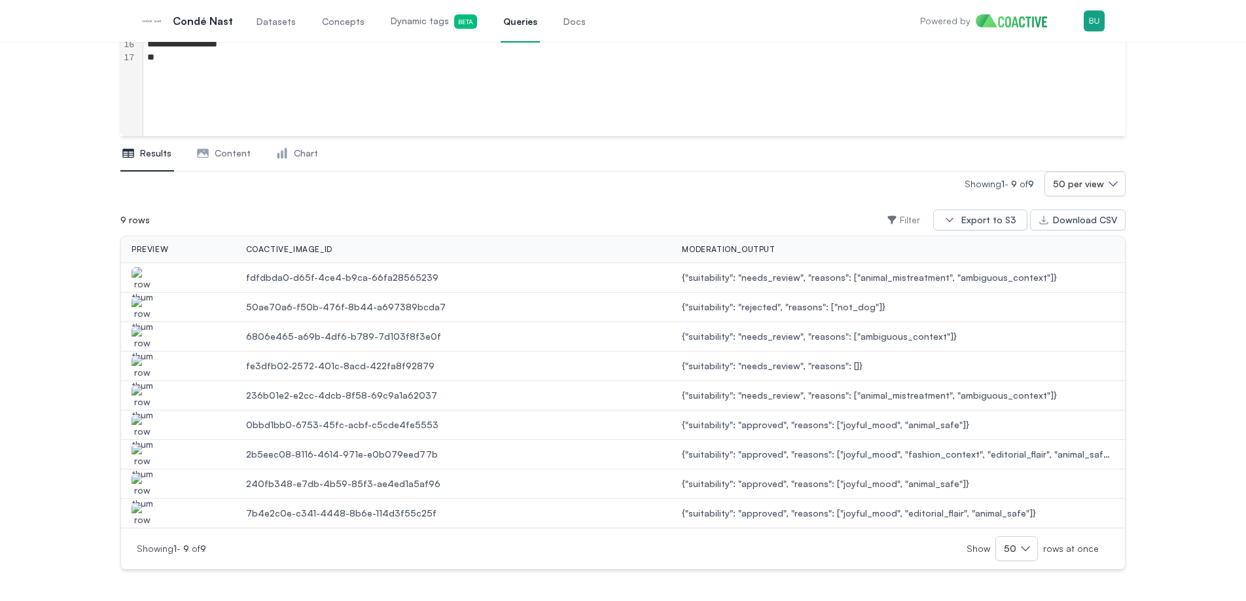
click at [138, 277] on img "button" at bounding box center [142, 285] width 21 height 37
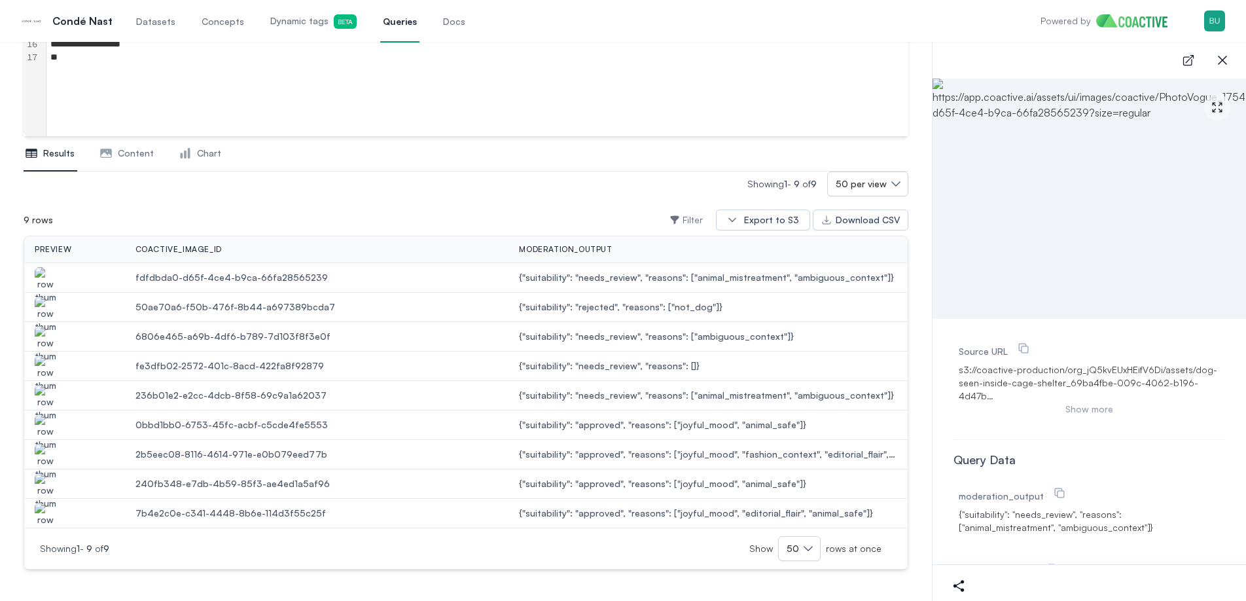
click at [48, 304] on img "button" at bounding box center [45, 314] width 21 height 37
click at [43, 510] on img "button" at bounding box center [45, 520] width 21 height 37
drag, startPoint x: 754, startPoint y: 510, endPoint x: 724, endPoint y: 509, distance: 30.1
click at [726, 508] on span "{"suitability": "approved", "reasons": ["joyful_mood", "editorial_flair", "anim…" at bounding box center [708, 512] width 378 height 13
click at [721, 511] on span "{"suitability": "approved", "reasons": ["joyful_mood", "editorial_flair", "anim…" at bounding box center [708, 512] width 378 height 13
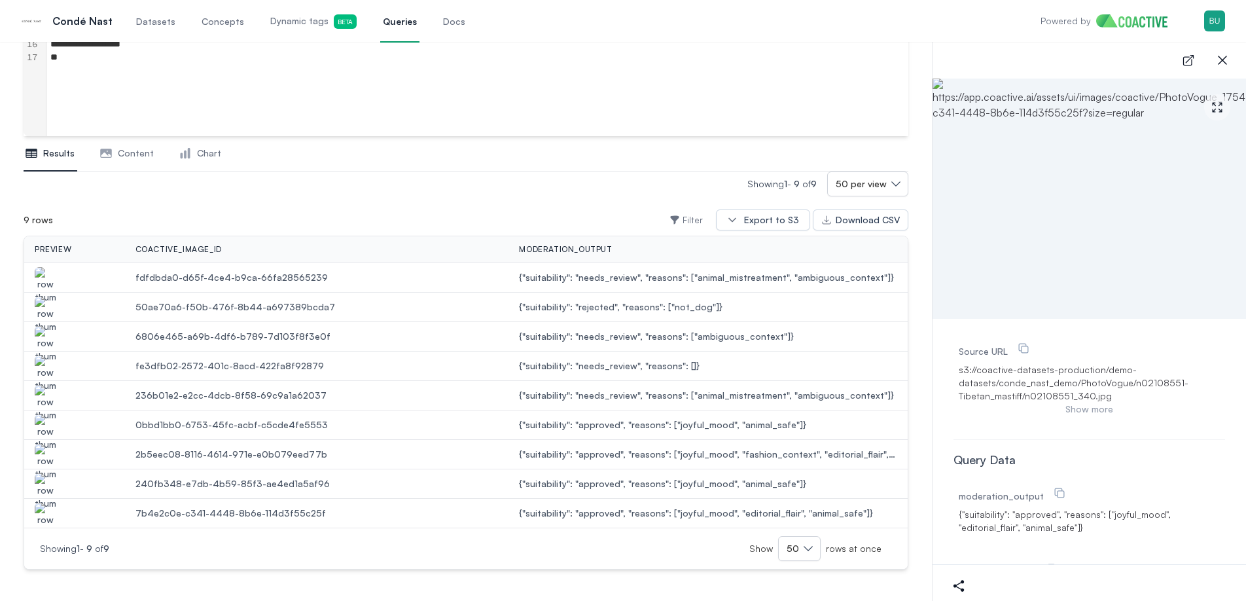
click at [38, 481] on img "button" at bounding box center [45, 491] width 21 height 37
click at [50, 451] on img "button" at bounding box center [45, 462] width 21 height 37
click at [48, 423] on img "button" at bounding box center [45, 432] width 21 height 37
click at [35, 391] on img "button" at bounding box center [45, 403] width 21 height 37
click at [48, 330] on img "button" at bounding box center [45, 344] width 21 height 37
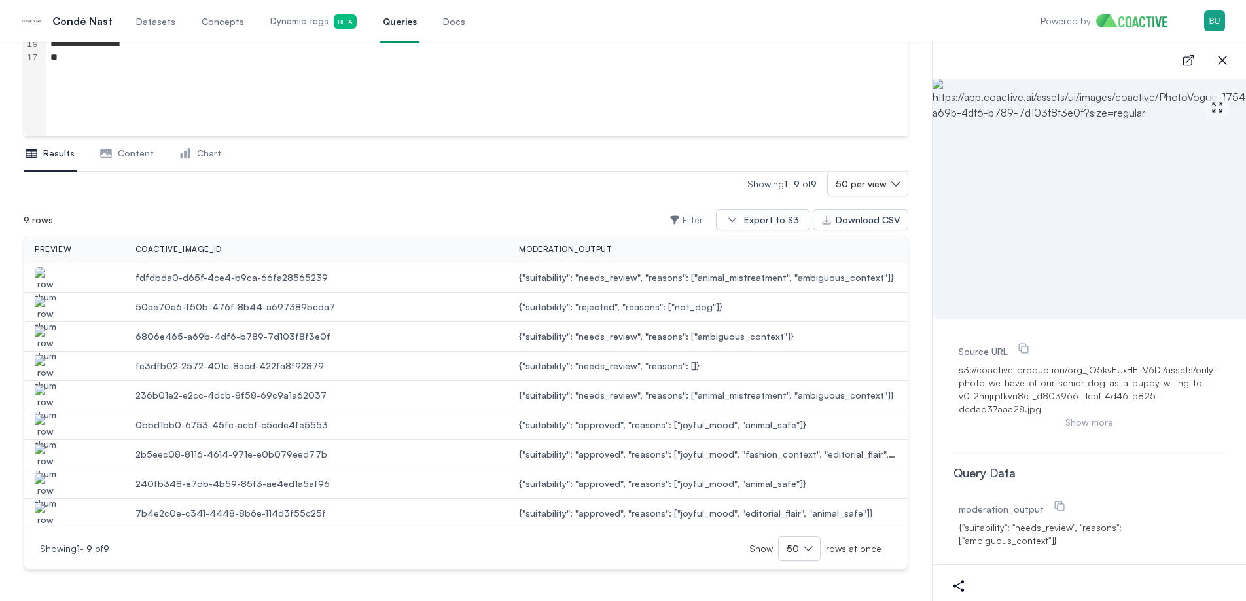
click at [44, 364] on img "button" at bounding box center [45, 373] width 21 height 37
